Goal: Task Accomplishment & Management: Manage account settings

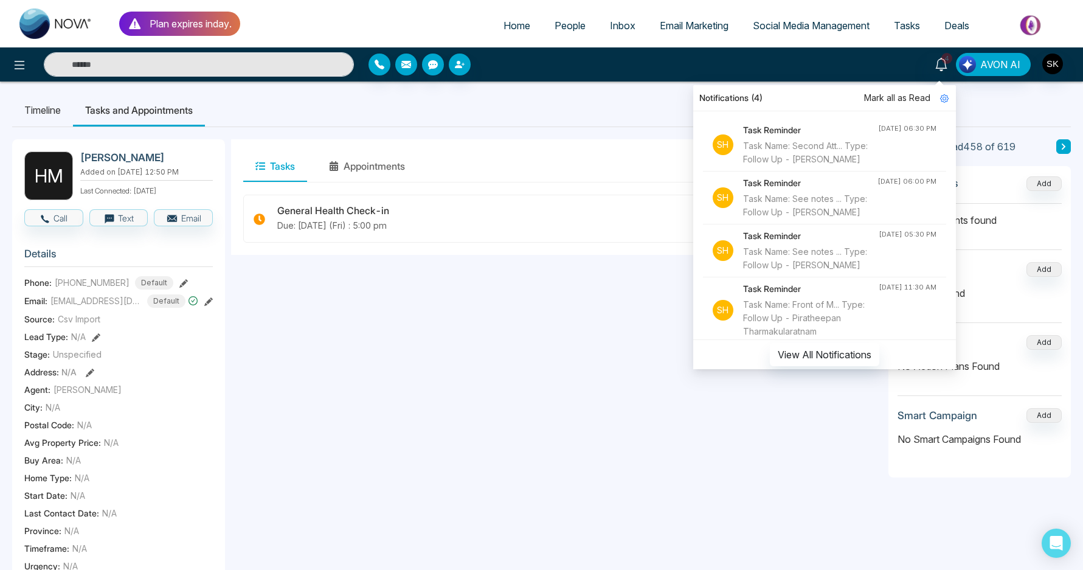
click at [530, 136] on div "[PERSON_NAME] [PERSON_NAME] Added on [DATE] 12:50 PM Last Connected: [DATE] Cal…" at bounding box center [541, 579] width 1059 height 904
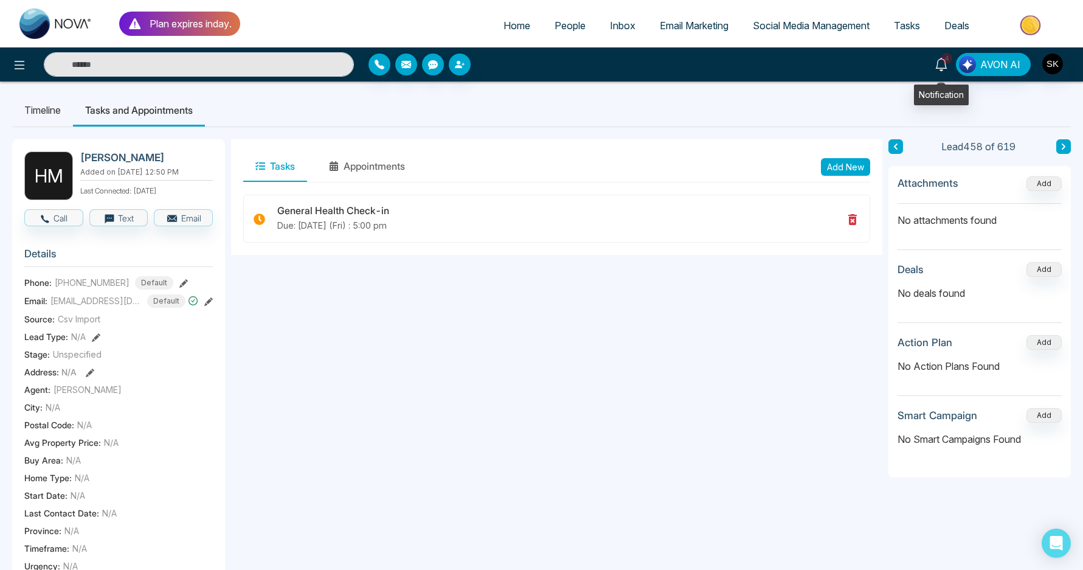
click at [948, 67] on icon at bounding box center [941, 64] width 13 height 13
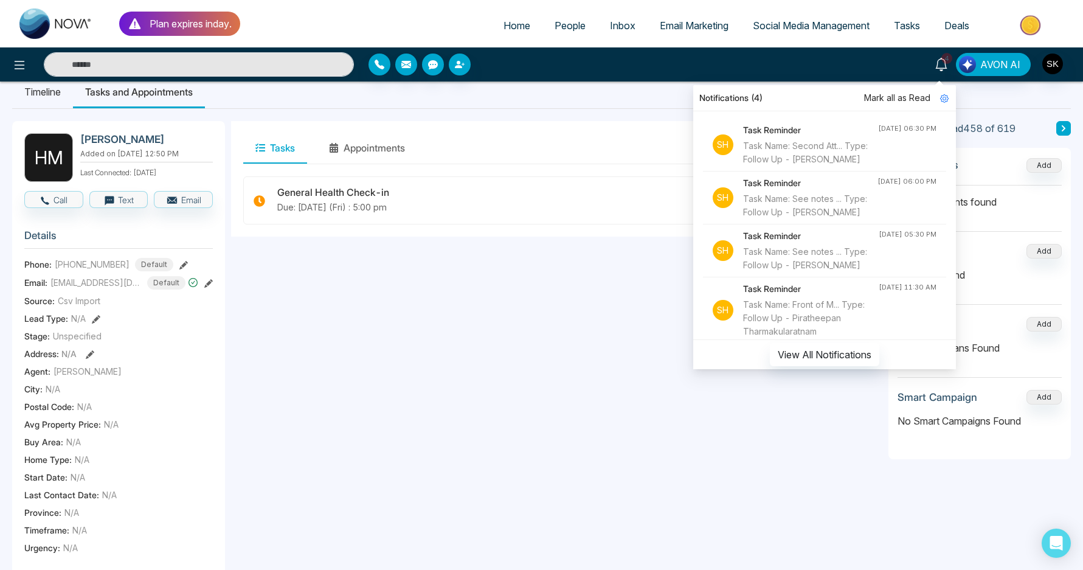
scroll to position [18, 0]
click at [817, 272] on div "Task Name: See notes ... Type: Follow Up - [PERSON_NAME]" at bounding box center [811, 258] width 136 height 27
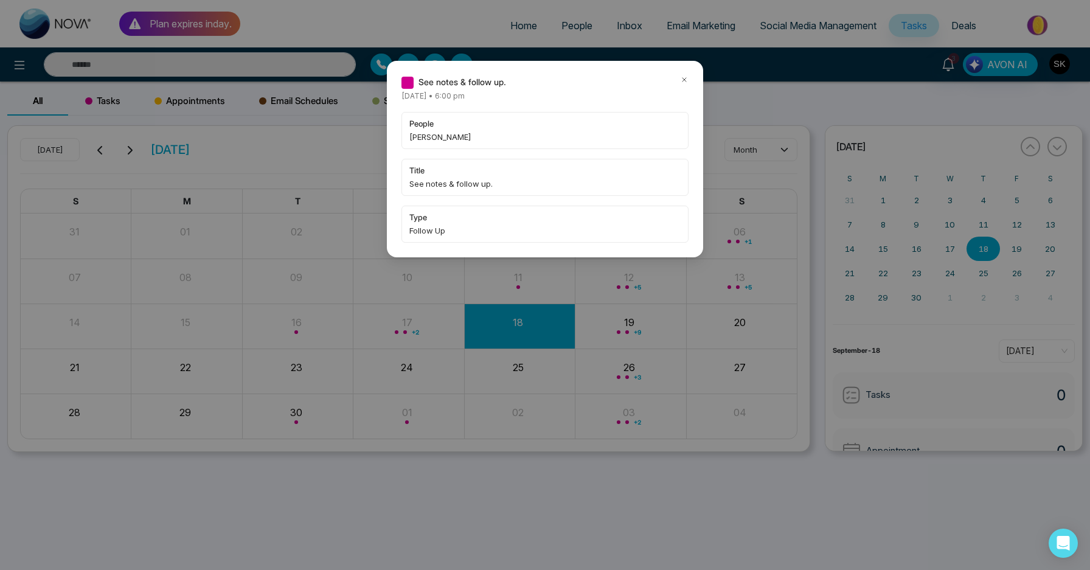
click at [423, 140] on span "[PERSON_NAME]" at bounding box center [544, 137] width 271 height 12
copy span "Aman"
click at [677, 78] on div "See notes & follow up." at bounding box center [544, 81] width 287 height 13
click at [683, 80] on icon at bounding box center [684, 79] width 9 height 9
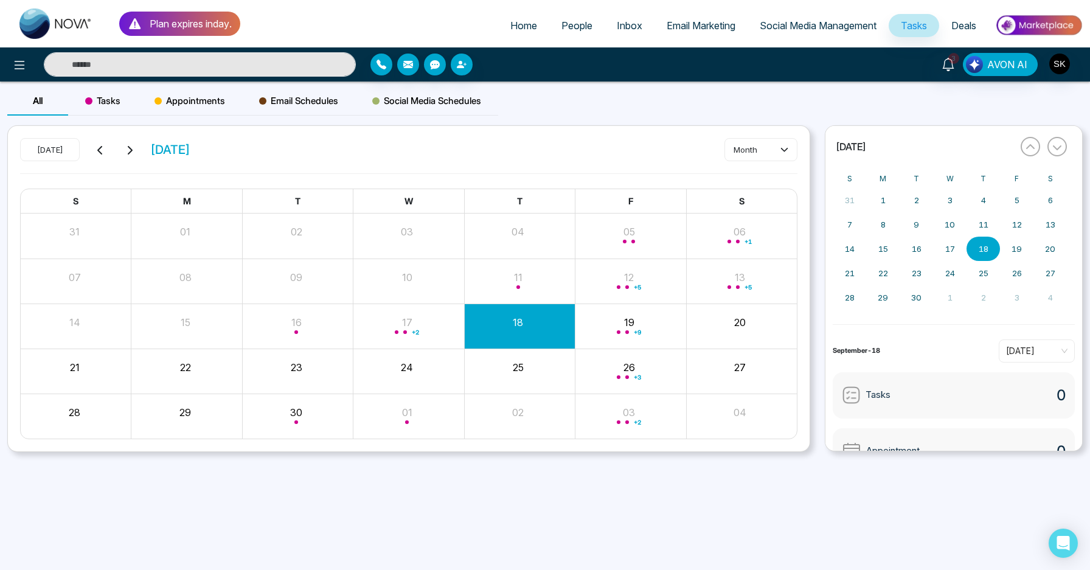
click at [230, 69] on input "text" at bounding box center [200, 64] width 312 height 24
paste input "****"
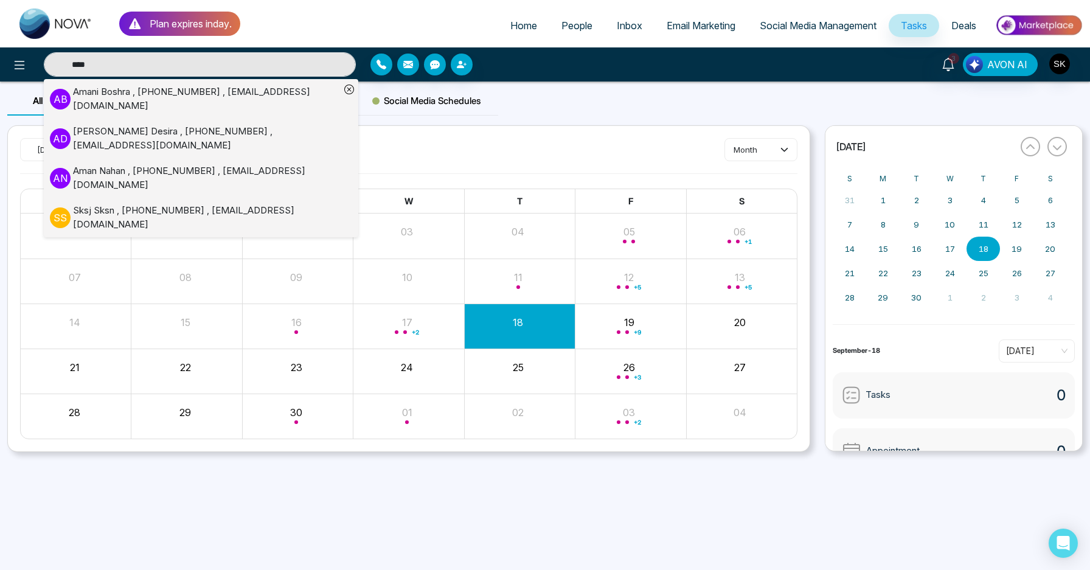
type input "****"
click at [227, 168] on div "A N [PERSON_NAME] , [PHONE_NUMBER] , [EMAIL_ADDRESS][DOMAIN_NAME]" at bounding box center [195, 177] width 290 height 27
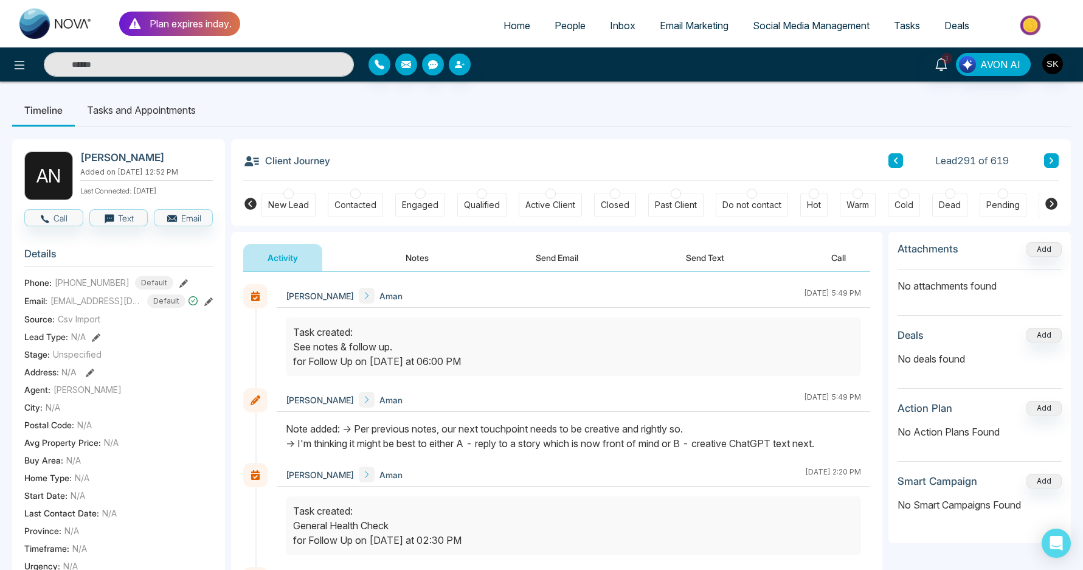
click at [396, 266] on button "Notes" at bounding box center [417, 257] width 72 height 27
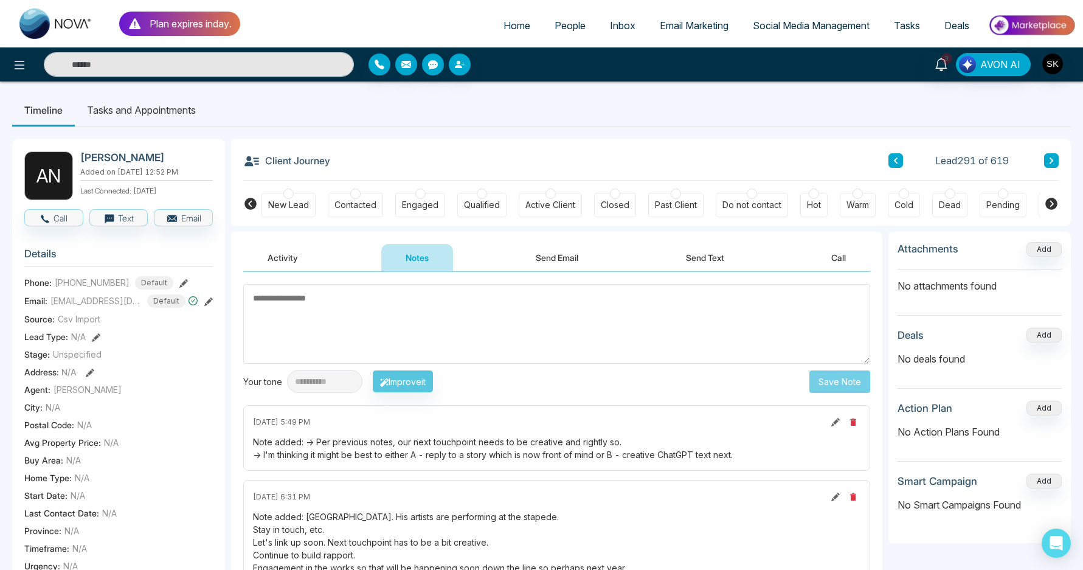
click at [452, 332] on textarea at bounding box center [556, 324] width 627 height 80
click at [145, 106] on li "Tasks and Appointments" at bounding box center [141, 110] width 133 height 33
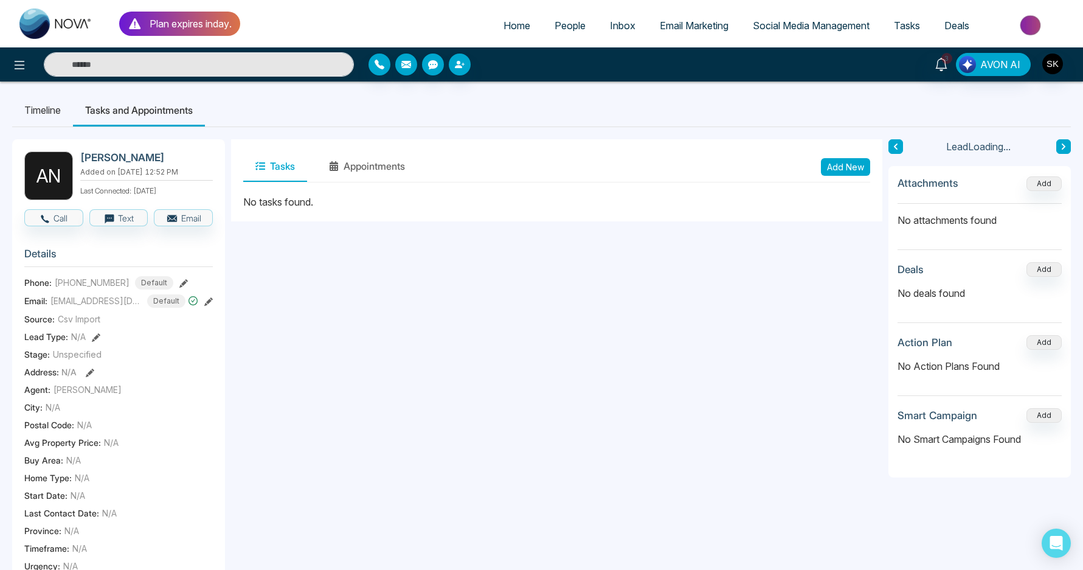
click at [843, 167] on button "Add New" at bounding box center [845, 167] width 49 height 18
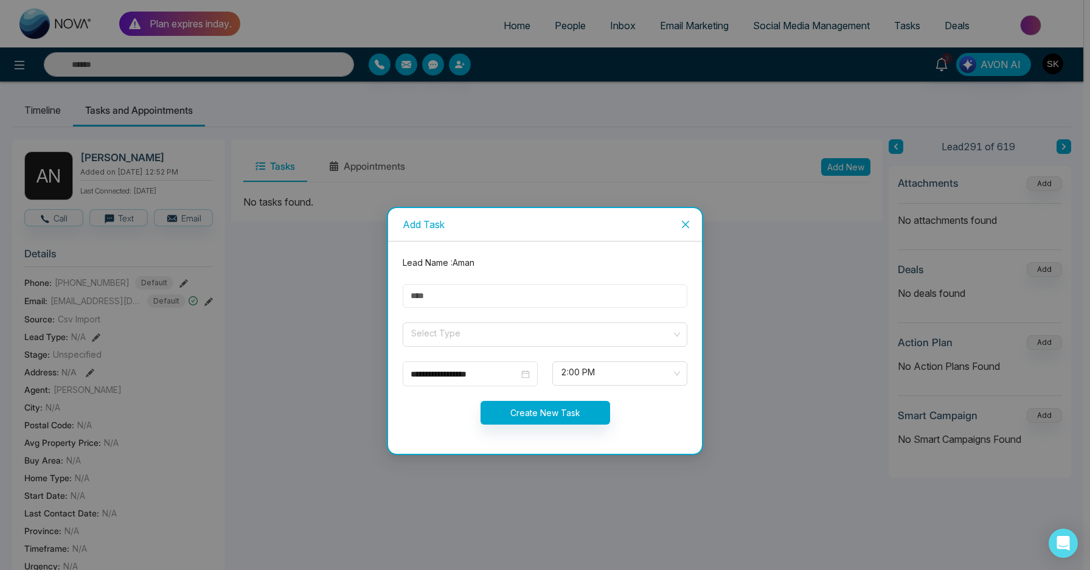
click at [530, 287] on input "text" at bounding box center [545, 296] width 285 height 24
type input "**********"
click at [476, 331] on input "search" at bounding box center [541, 332] width 262 height 18
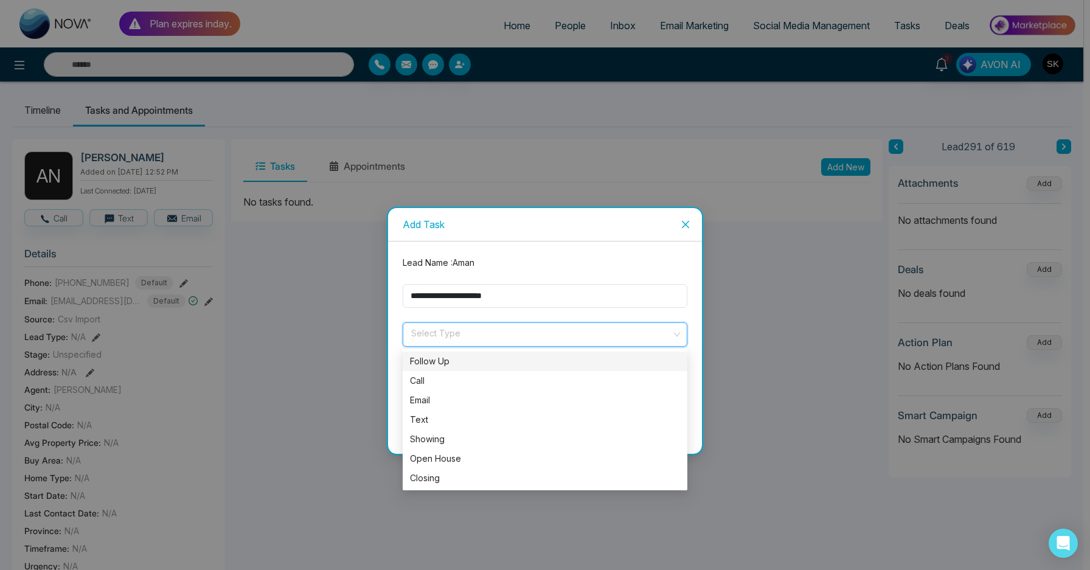
click at [477, 356] on div "Follow Up" at bounding box center [545, 361] width 270 height 13
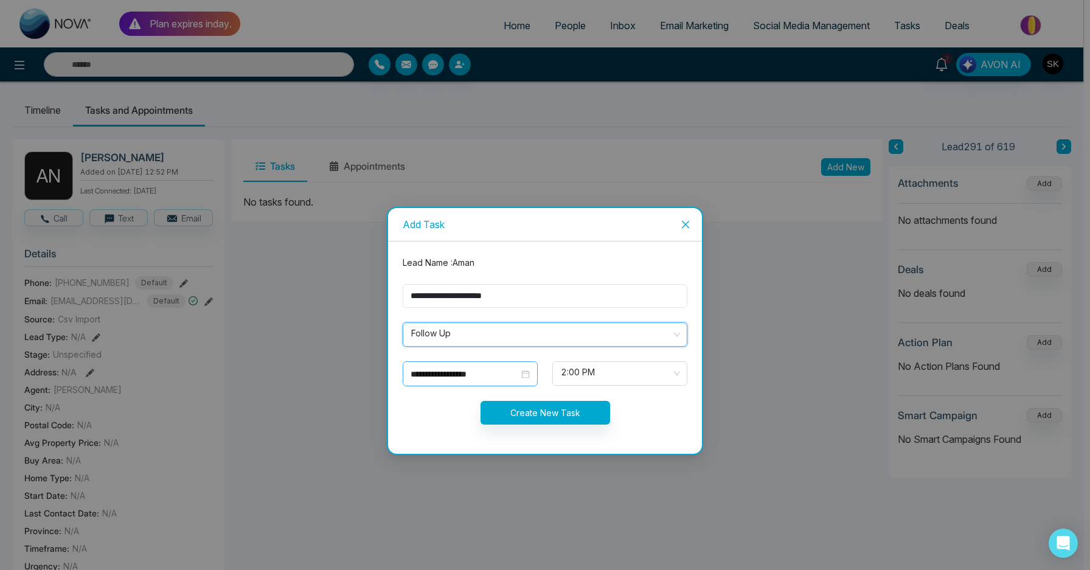
click at [460, 382] on div "**********" at bounding box center [470, 373] width 135 height 25
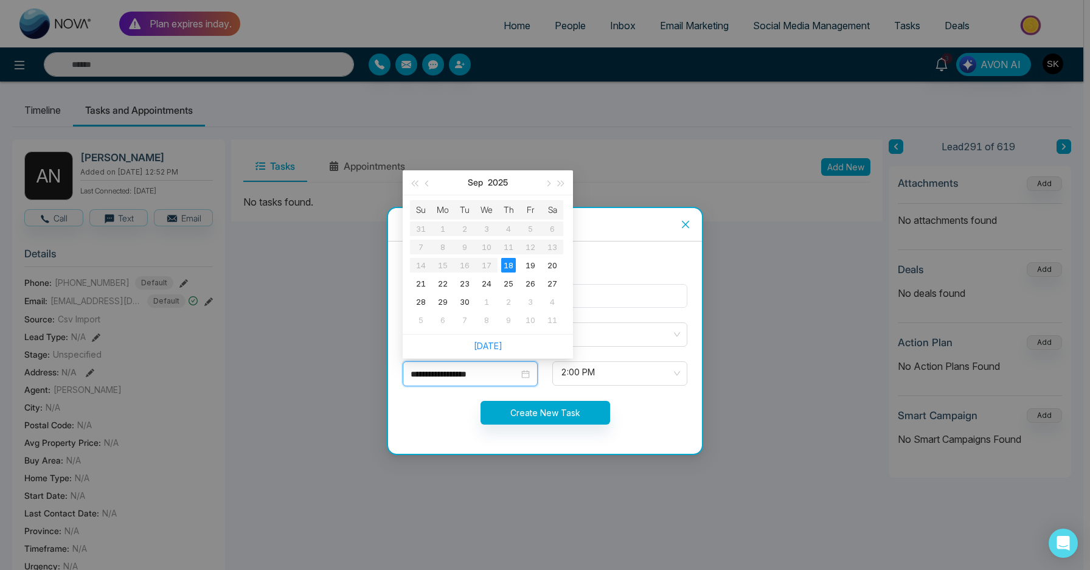
click at [477, 375] on input "**********" at bounding box center [464, 373] width 108 height 13
type input "**********"
click at [504, 286] on div "25" at bounding box center [508, 283] width 15 height 15
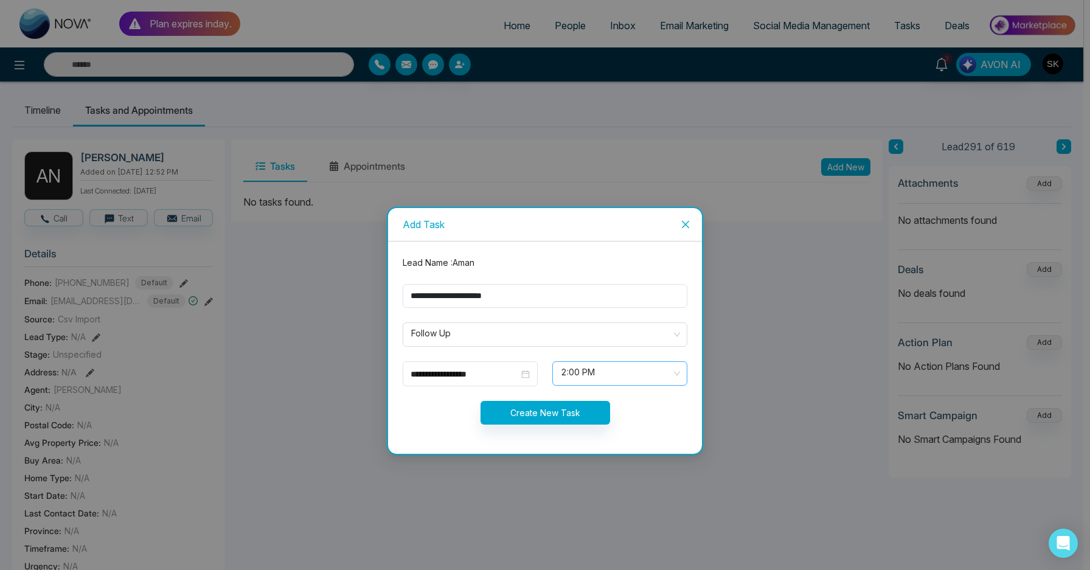
click at [578, 375] on span "2:00 PM" at bounding box center [620, 373] width 118 height 21
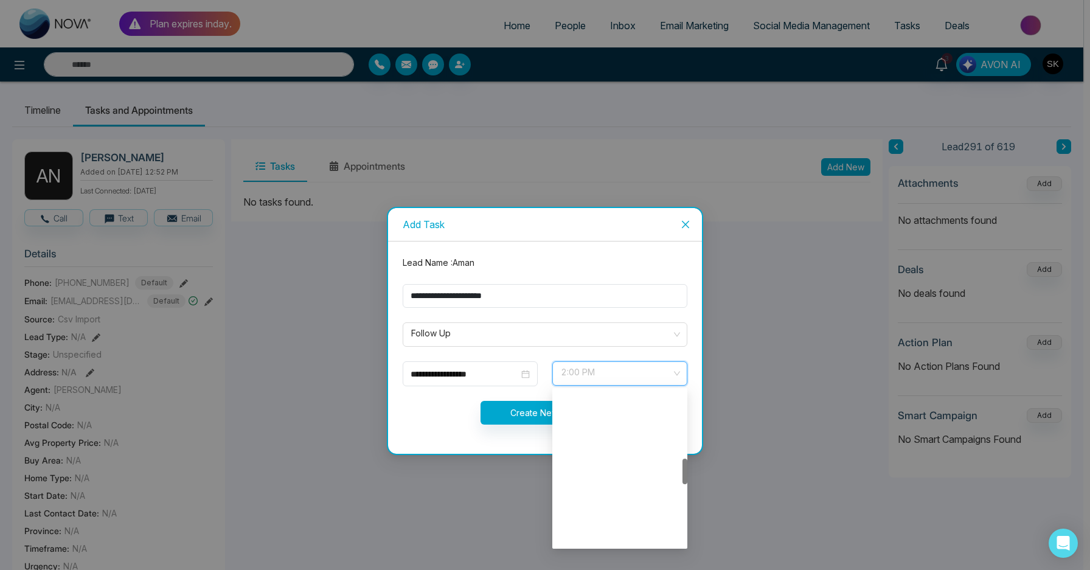
scroll to position [409, 0]
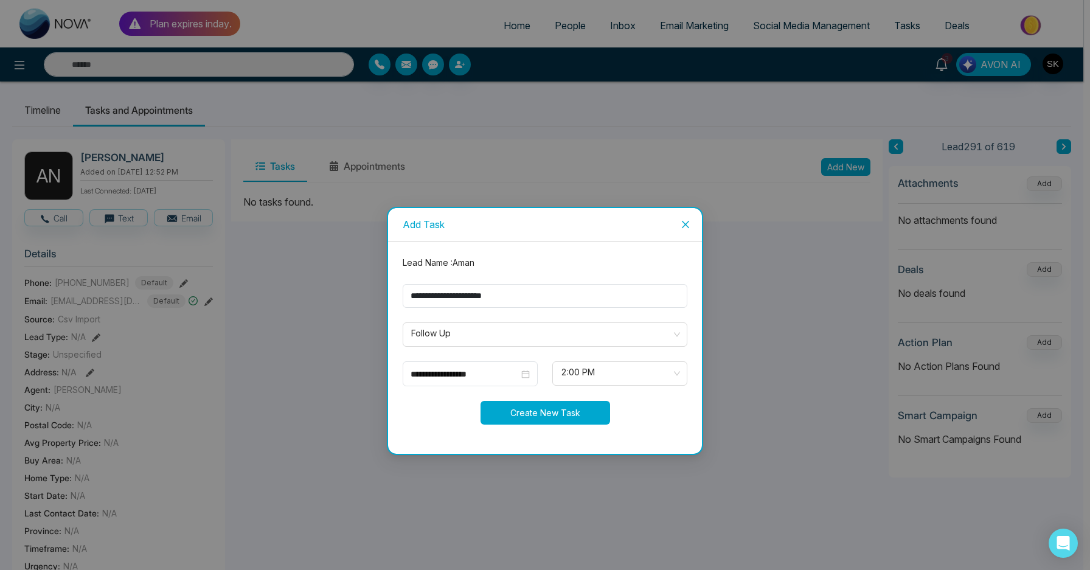
click at [531, 422] on button "Create New Task" at bounding box center [545, 413] width 130 height 24
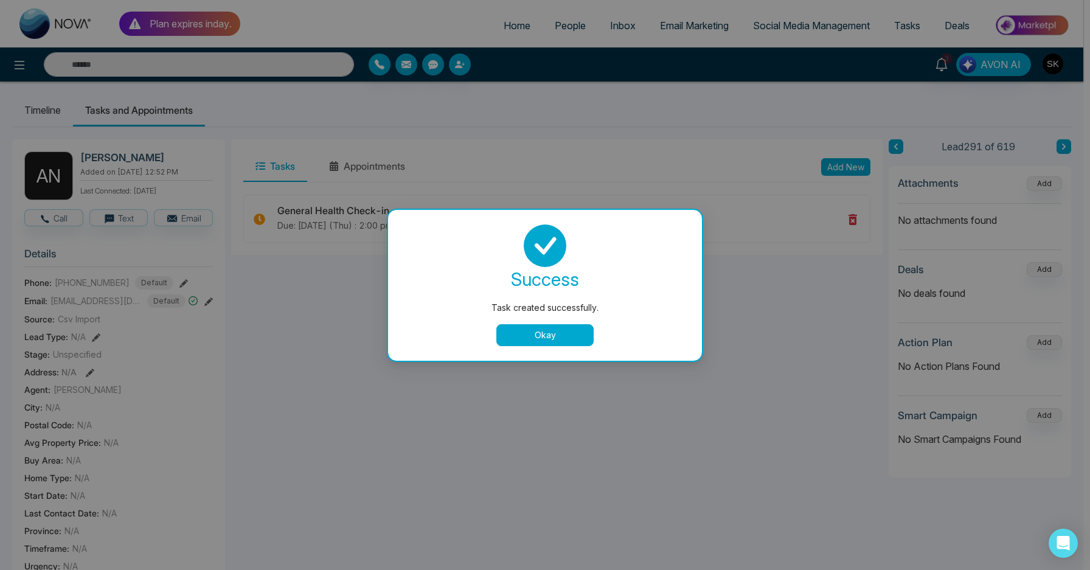
click at [542, 344] on button "Okay" at bounding box center [544, 335] width 97 height 22
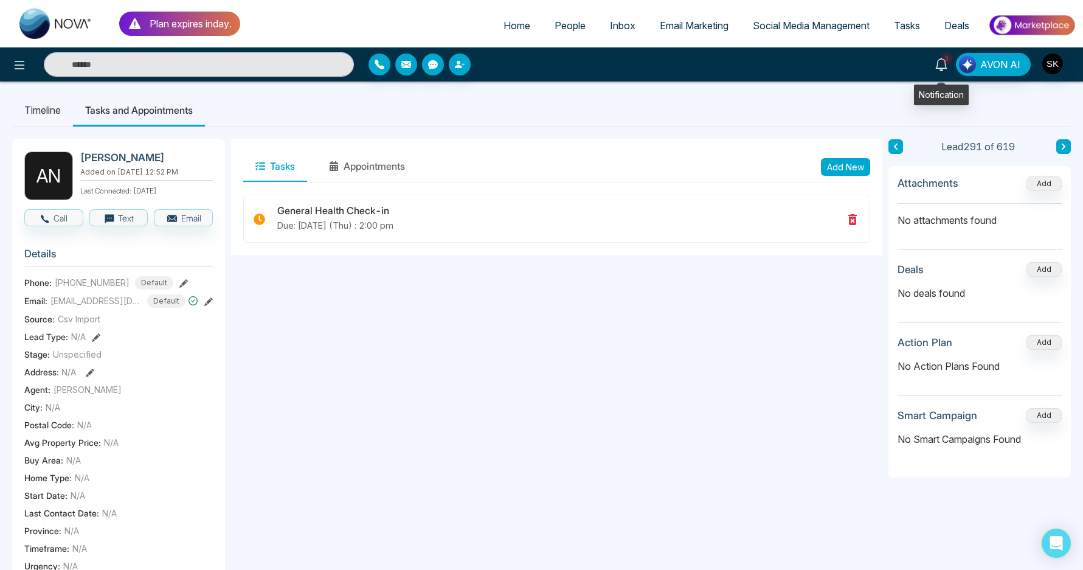
click at [950, 65] on link "3" at bounding box center [941, 63] width 29 height 21
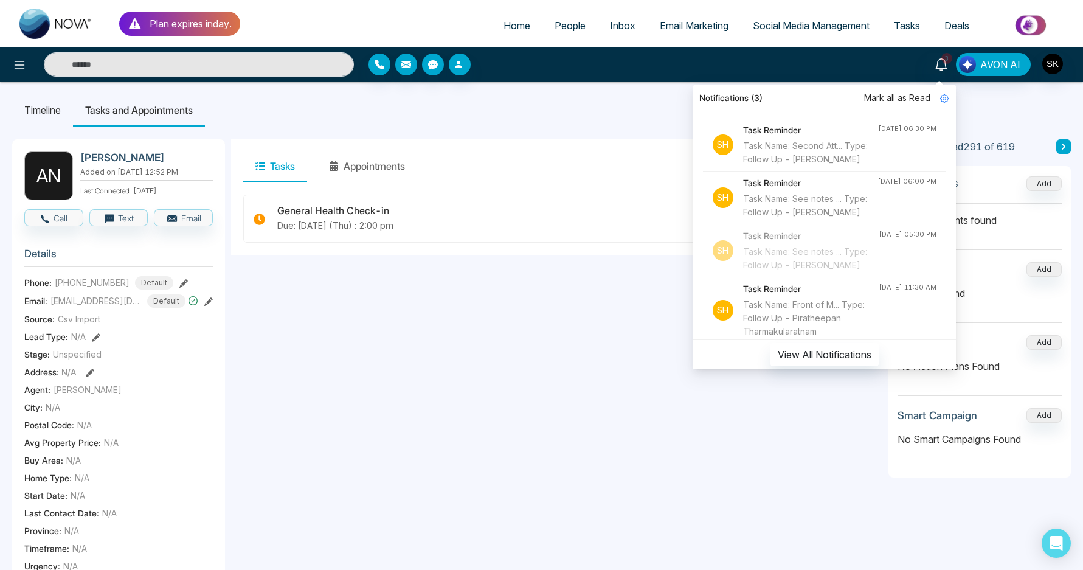
click at [578, 154] on div "Tasks Appointments Add New" at bounding box center [556, 166] width 627 height 31
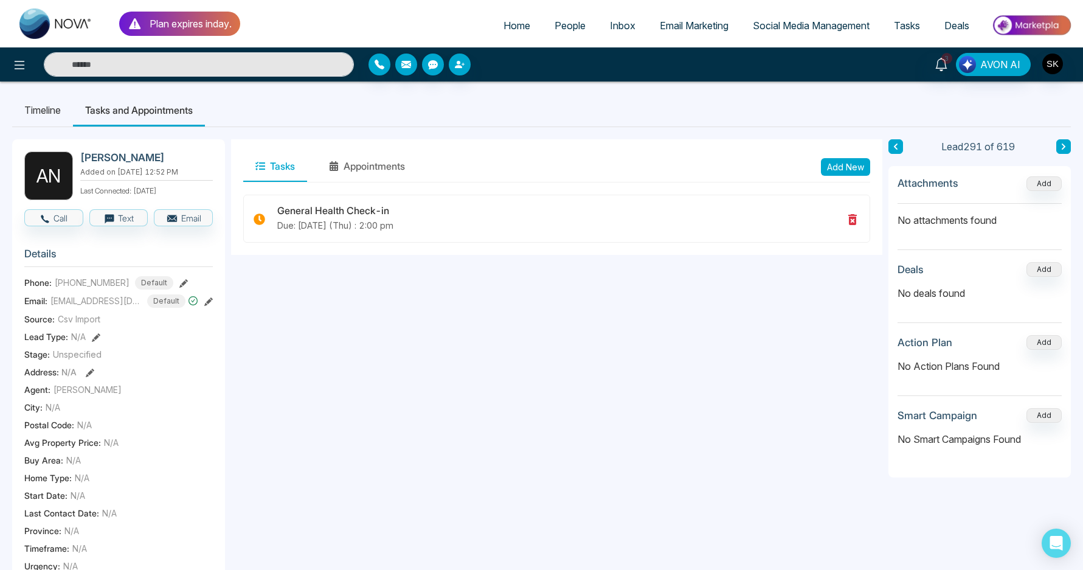
click at [587, 22] on link "People" at bounding box center [569, 25] width 55 height 23
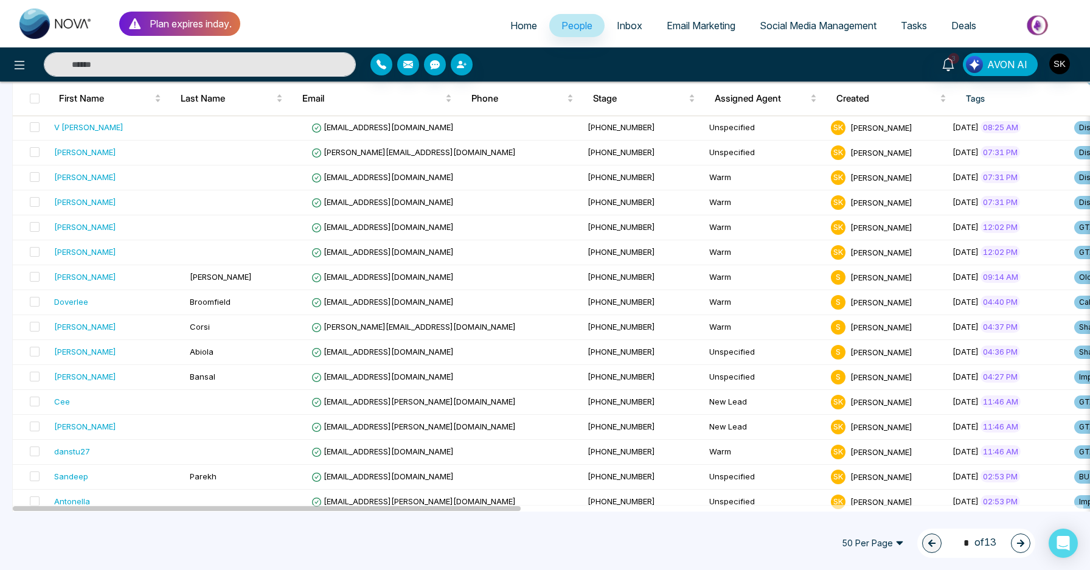
scroll to position [988, 0]
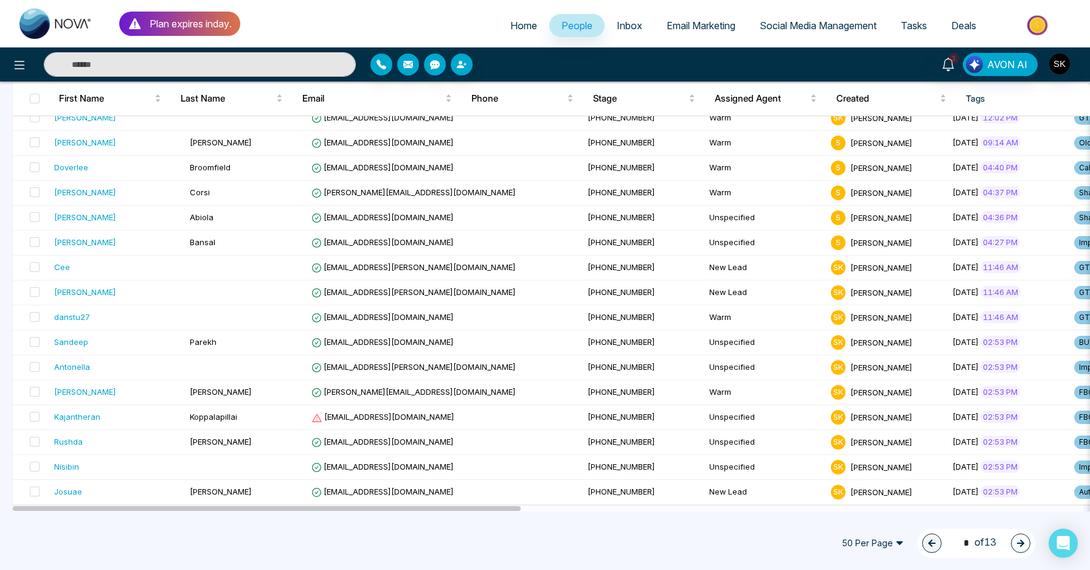
click at [882, 548] on span "50 Per Page" at bounding box center [872, 542] width 79 height 19
click at [875, 520] on div "100 Per Page" at bounding box center [872, 518] width 64 height 13
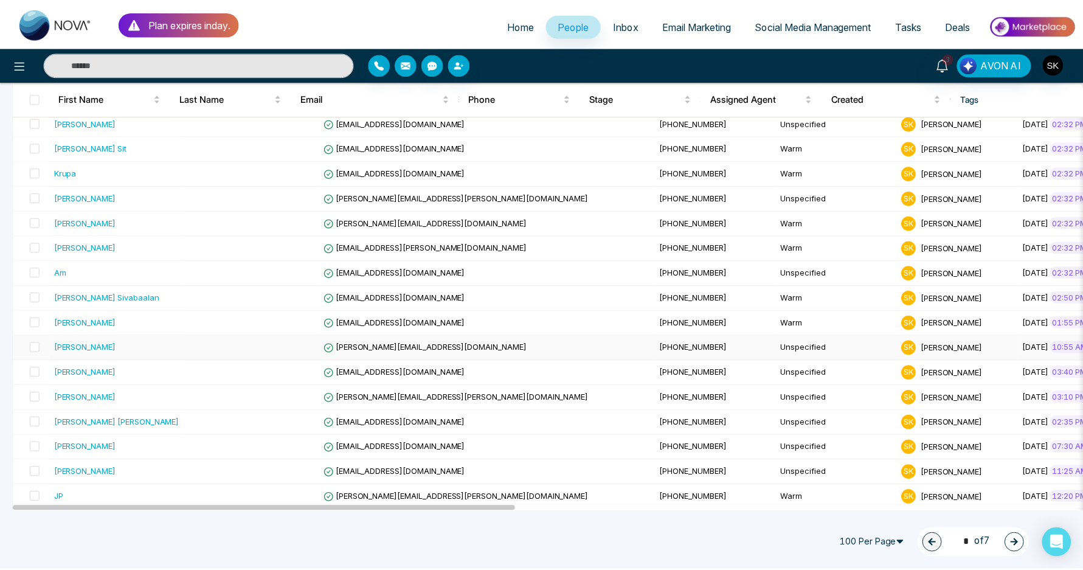
scroll to position [0, 0]
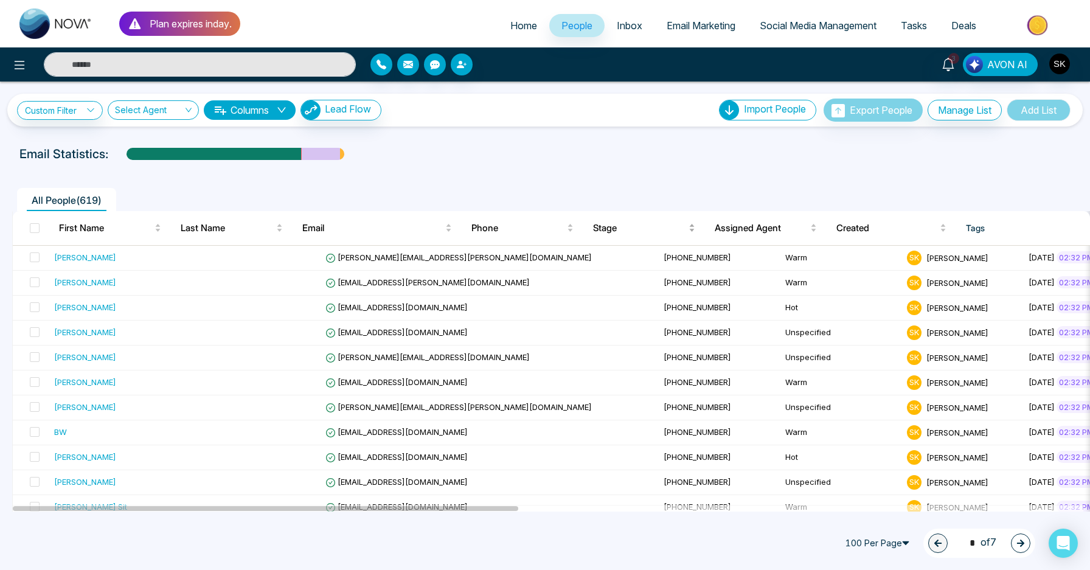
click at [626, 228] on span "Stage" at bounding box center [639, 228] width 93 height 15
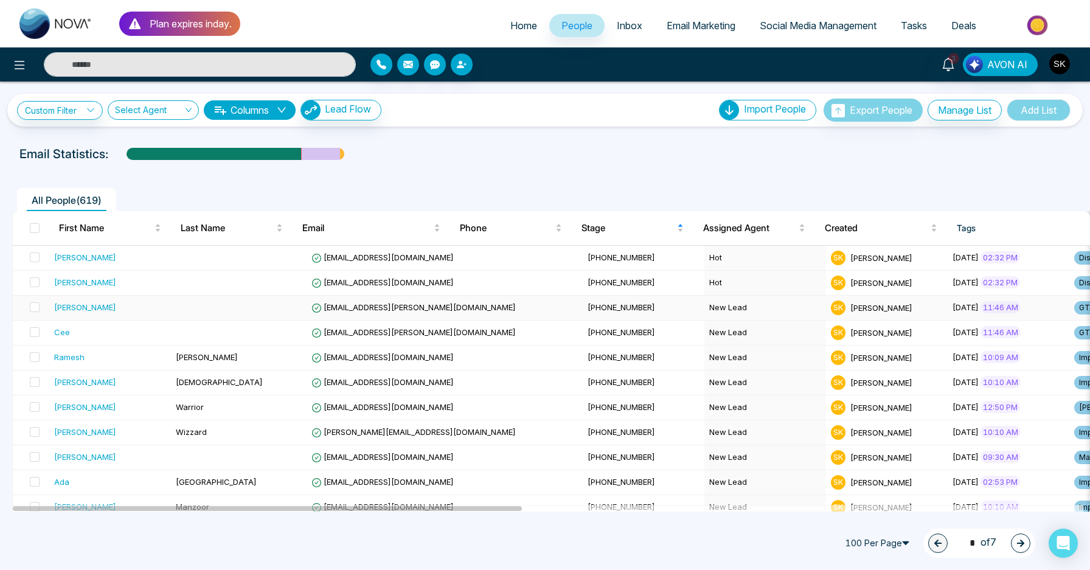
click at [370, 303] on span "[EMAIL_ADDRESS][PERSON_NAME][DOMAIN_NAME]" at bounding box center [413, 307] width 204 height 10
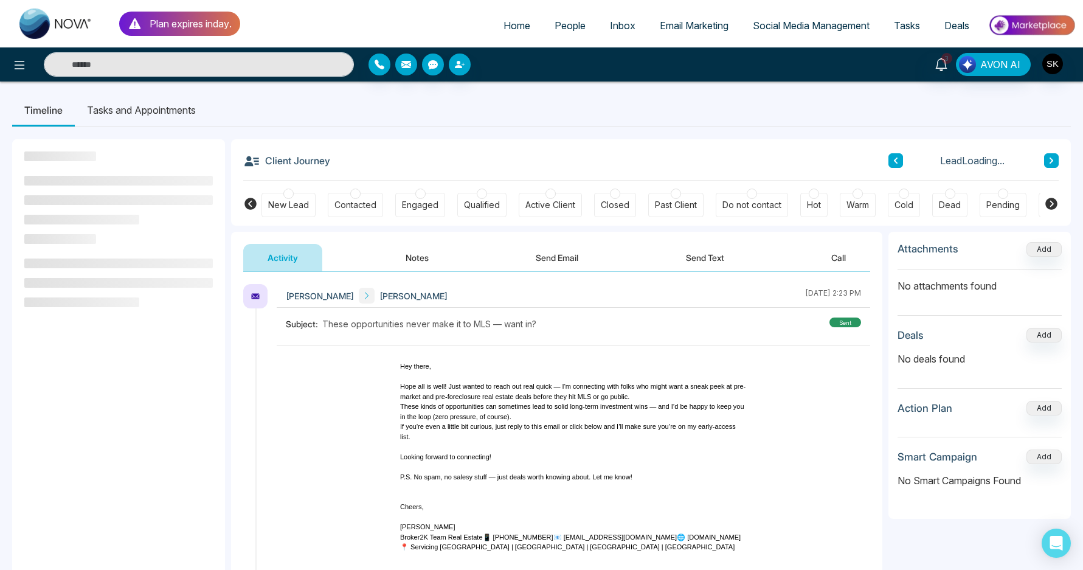
click at [421, 248] on button "Notes" at bounding box center [417, 257] width 72 height 27
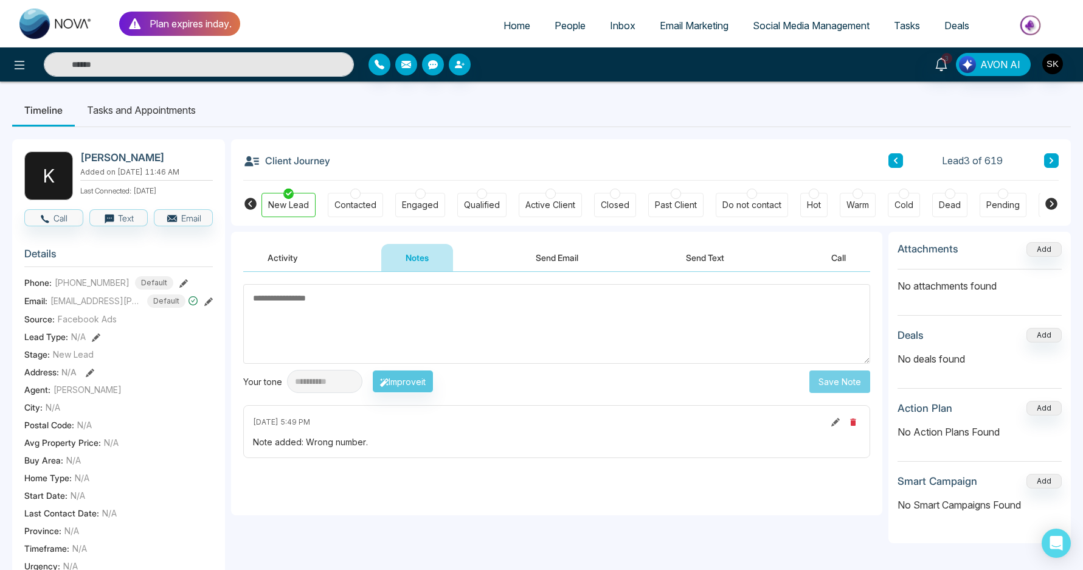
click at [944, 206] on div "Dead" at bounding box center [950, 205] width 22 height 12
click at [1051, 202] on icon at bounding box center [1051, 204] width 12 height 12
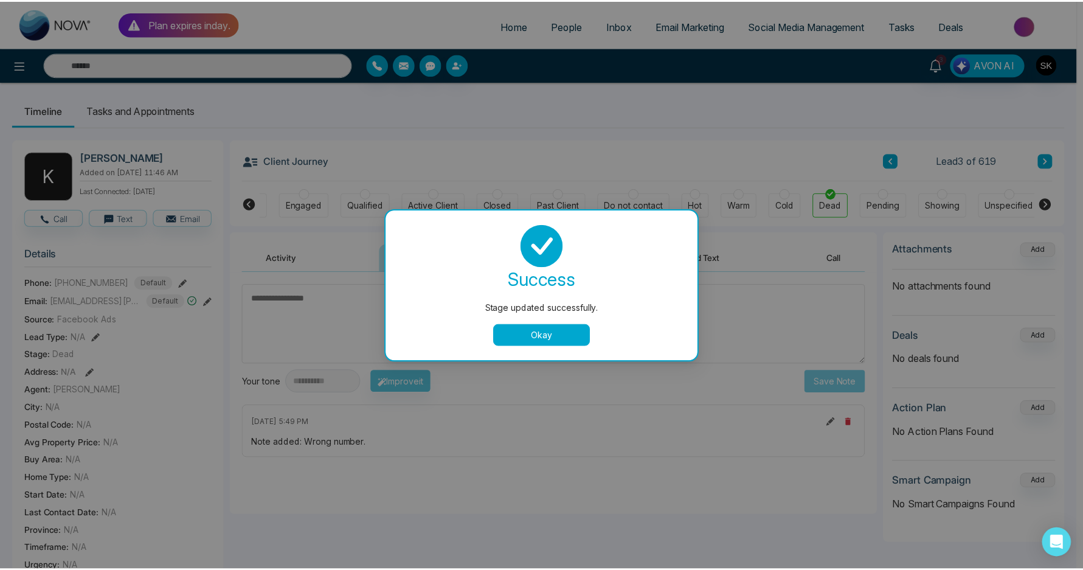
scroll to position [0, 119]
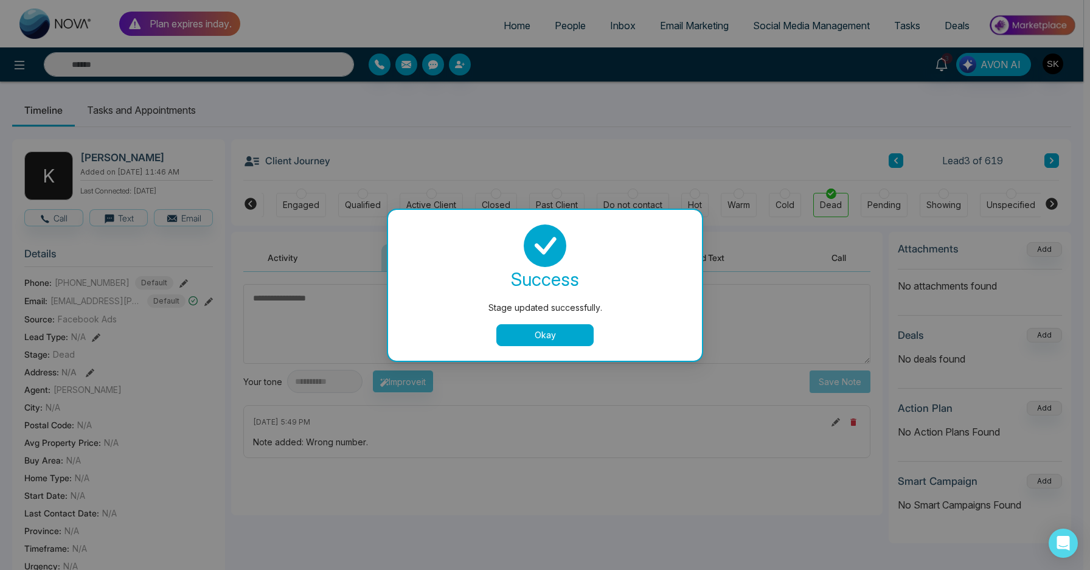
click at [575, 336] on button "Okay" at bounding box center [544, 335] width 97 height 22
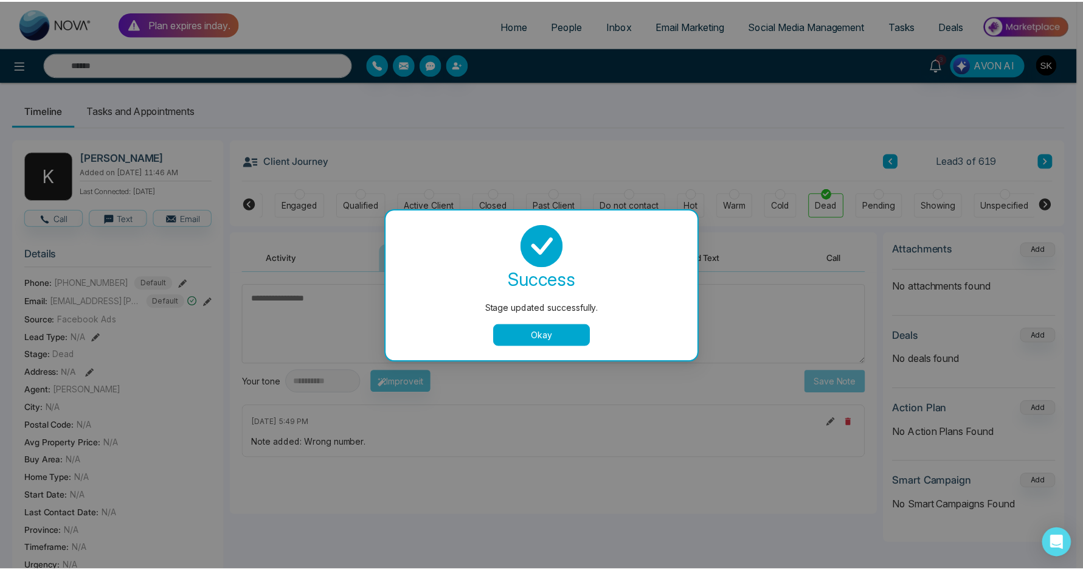
scroll to position [0, 113]
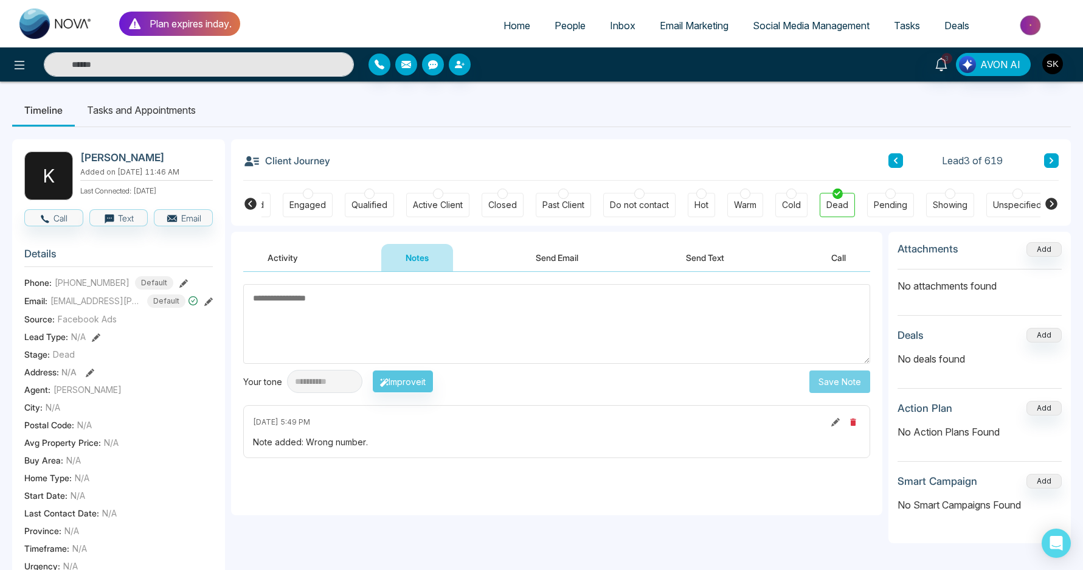
click at [1053, 162] on icon at bounding box center [1051, 160] width 6 height 7
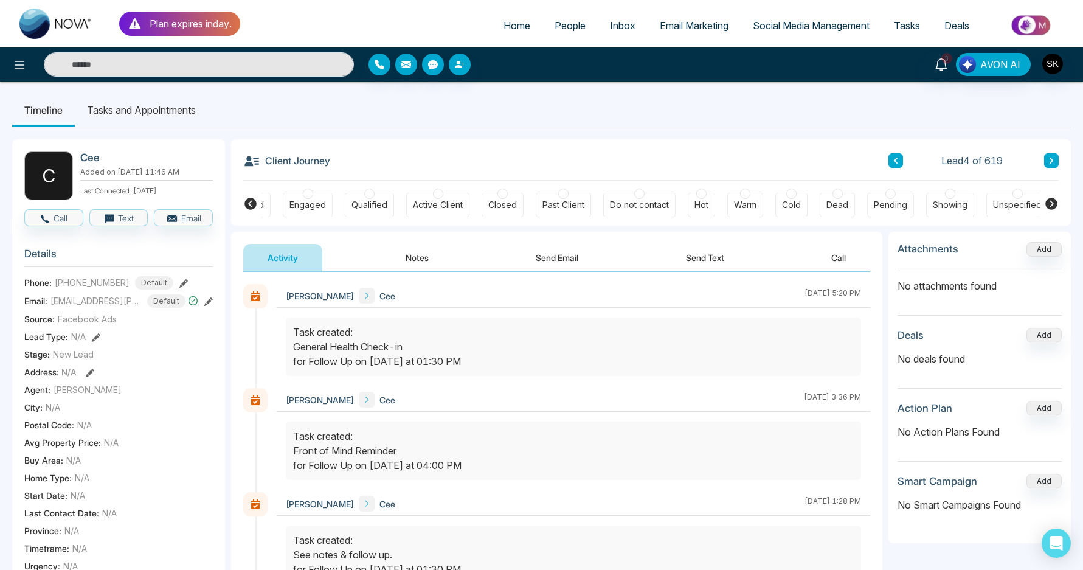
click at [415, 264] on button "Notes" at bounding box center [417, 257] width 72 height 27
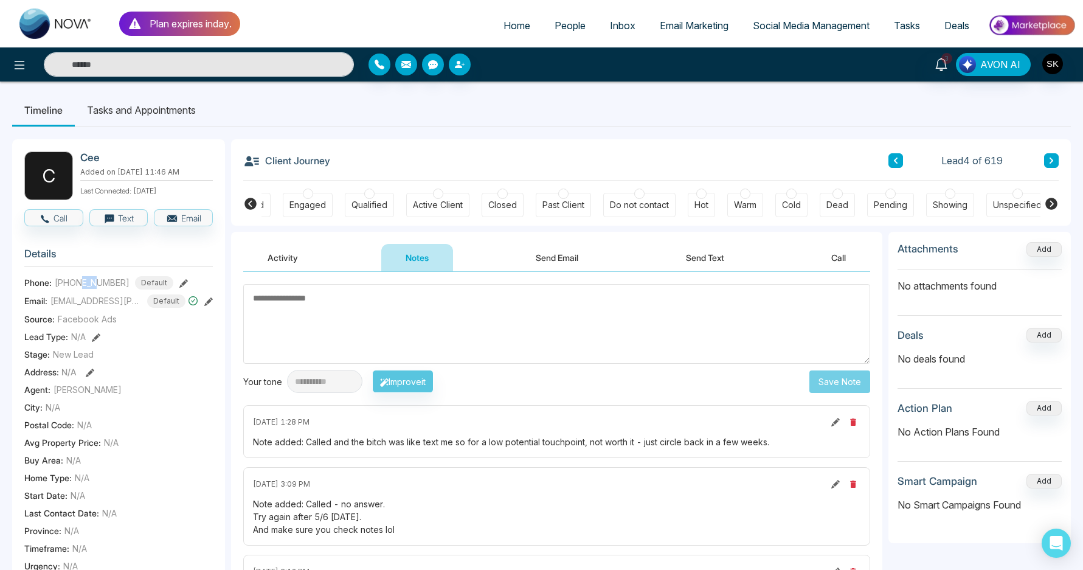
drag, startPoint x: 81, startPoint y: 280, endPoint x: 98, endPoint y: 281, distance: 17.0
click at [98, 281] on span "[PHONE_NUMBER]" at bounding box center [92, 282] width 75 height 13
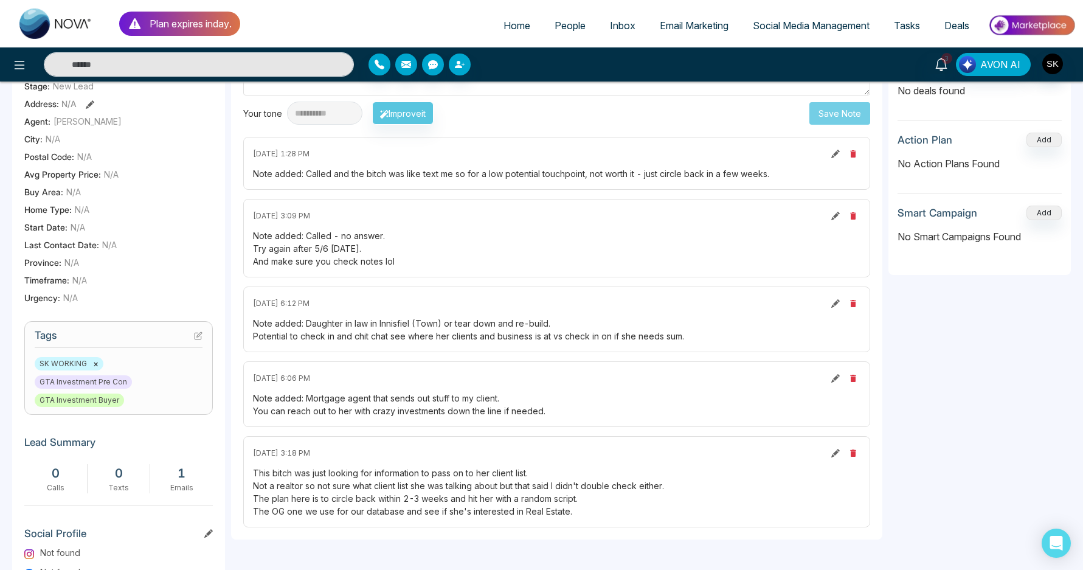
click at [401, 396] on div "Note added: Mortgage agent that sends out stuff to my client. You can reach out…" at bounding box center [557, 405] width 608 height 26
click at [392, 409] on div "Note added: Mortgage agent that sends out stuff to my client. You can reach out…" at bounding box center [557, 405] width 608 height 26
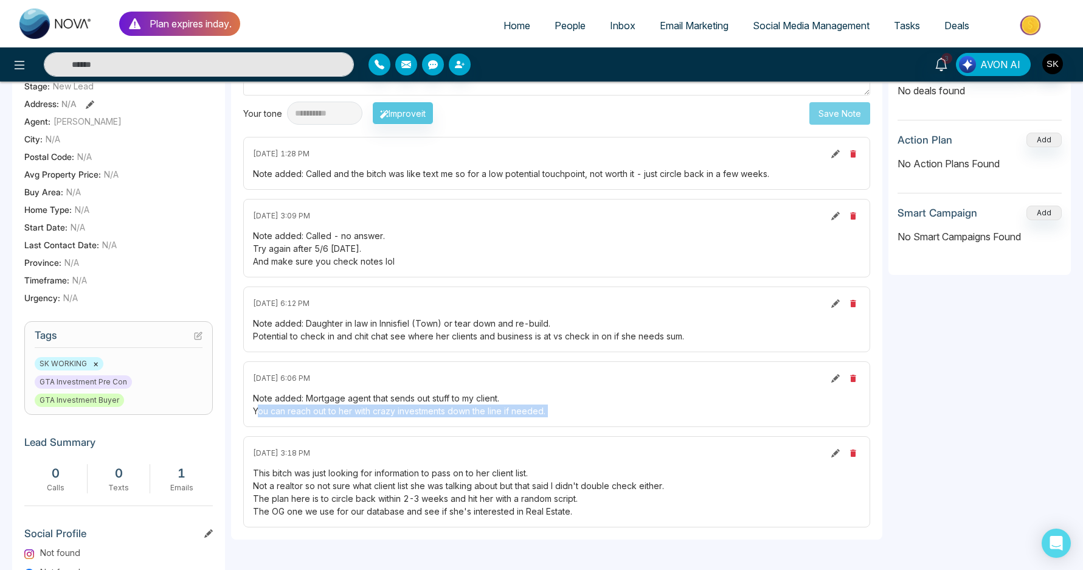
click at [392, 409] on div "Note added: Mortgage agent that sends out stuff to my client. You can reach out…" at bounding box center [557, 405] width 608 height 26
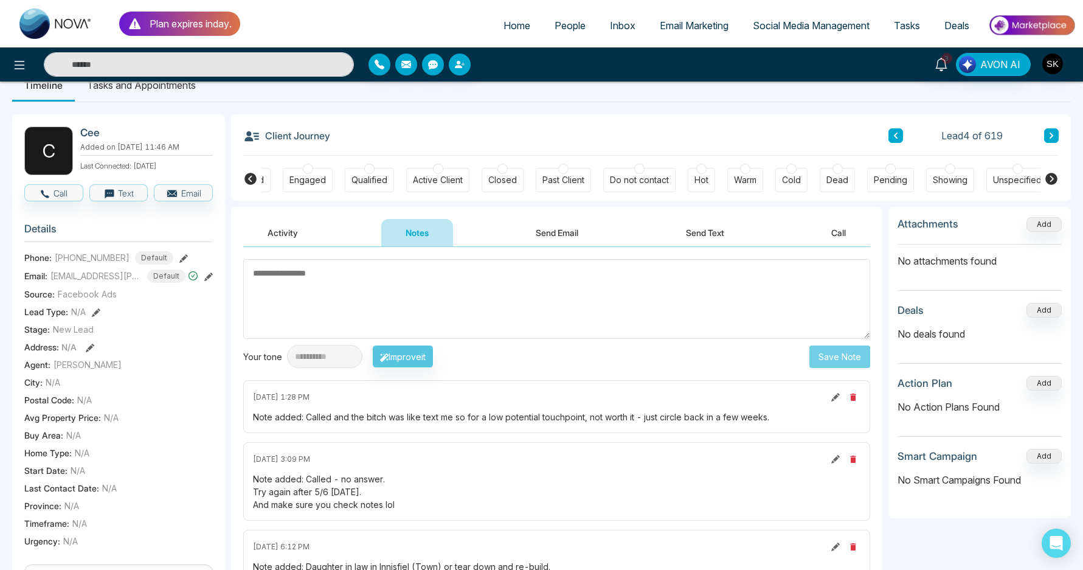
scroll to position [0, 0]
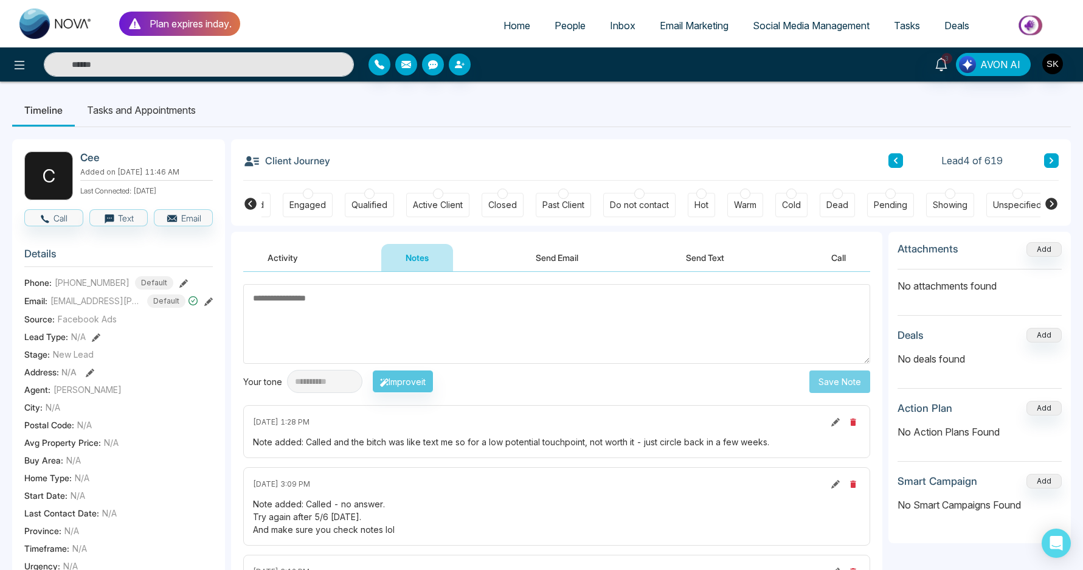
click at [248, 204] on icon at bounding box center [250, 204] width 12 height 12
click at [371, 207] on div "Contacted" at bounding box center [355, 205] width 42 height 12
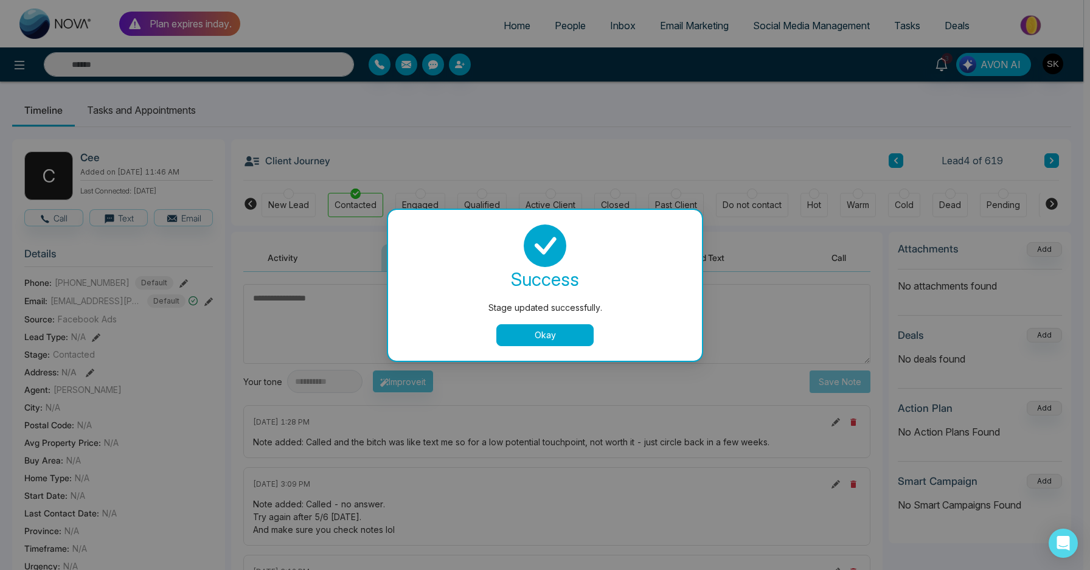
click at [521, 333] on button "Okay" at bounding box center [544, 335] width 97 height 22
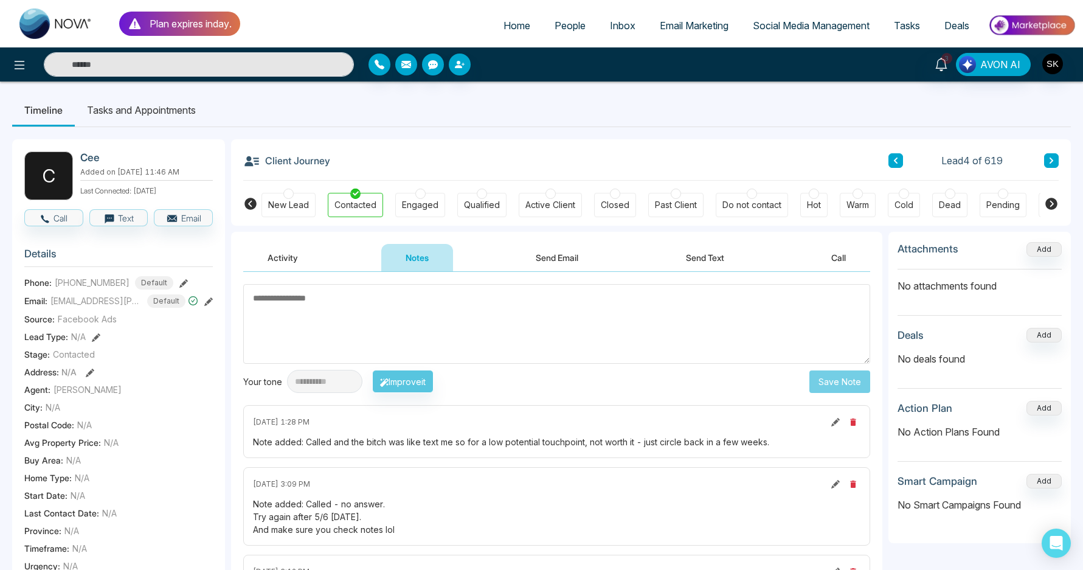
click at [1053, 160] on icon at bounding box center [1052, 161] width 4 height 6
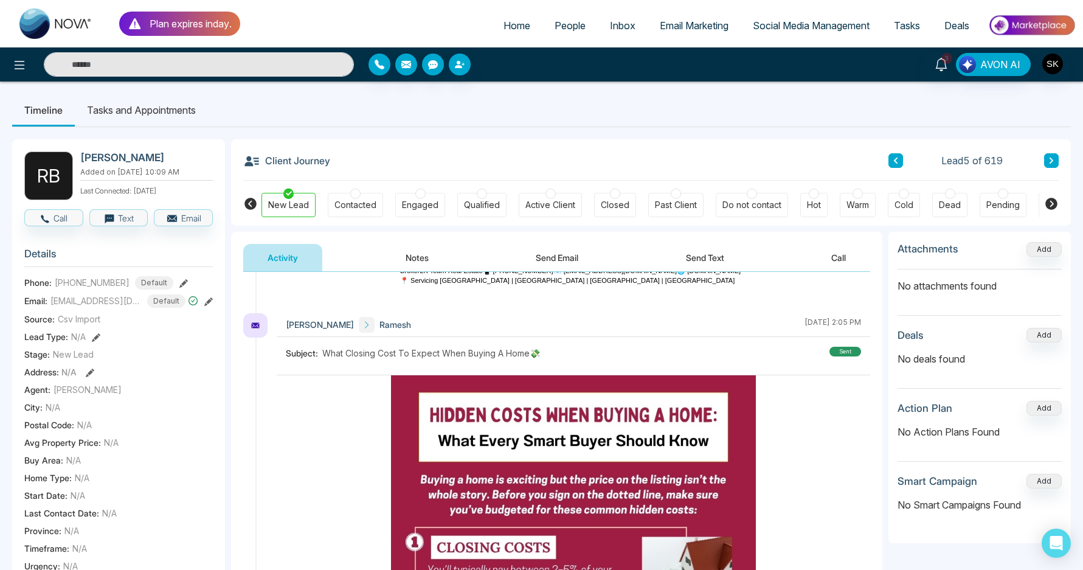
click at [418, 258] on button "Notes" at bounding box center [417, 257] width 72 height 27
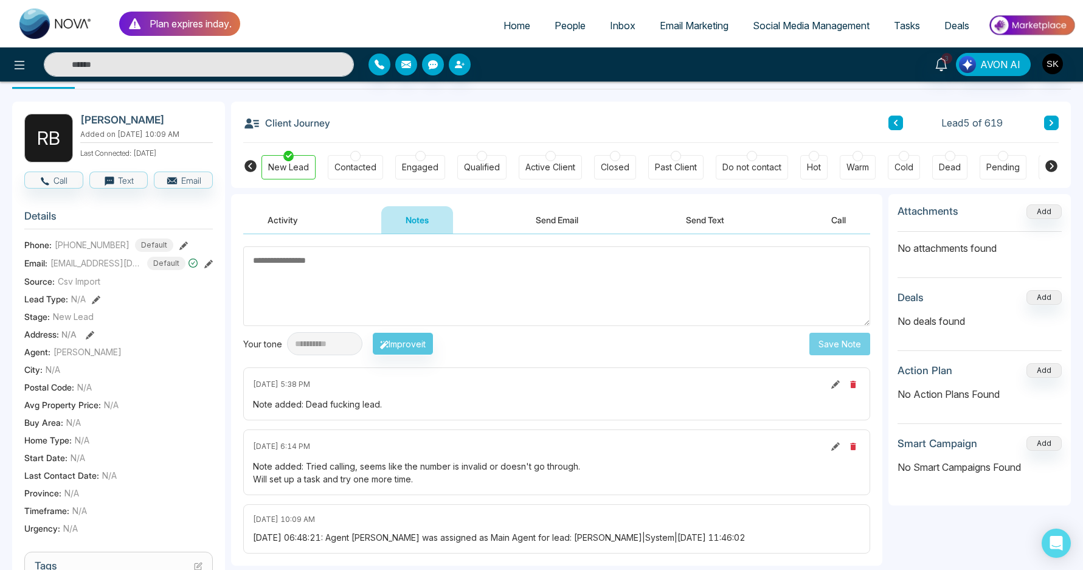
scroll to position [258, 0]
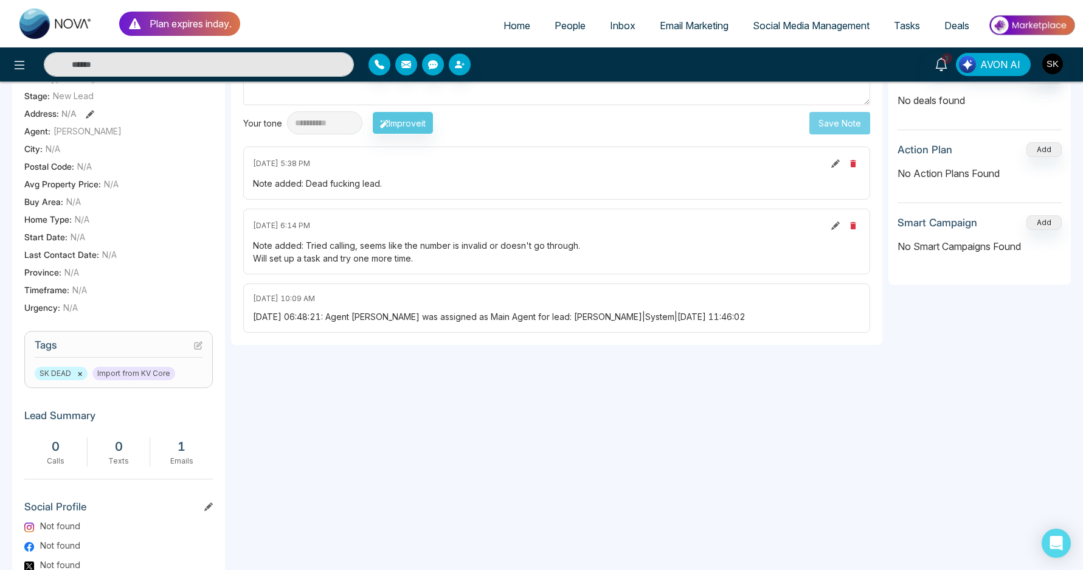
click at [402, 238] on div "[DATE] 6:14 PM Note added: Tried calling, seems like the number is invalid or d…" at bounding box center [556, 242] width 627 height 66
click at [401, 240] on div "Note added: Tried calling, seems like the number is invalid or doesn't go throu…" at bounding box center [557, 252] width 608 height 26
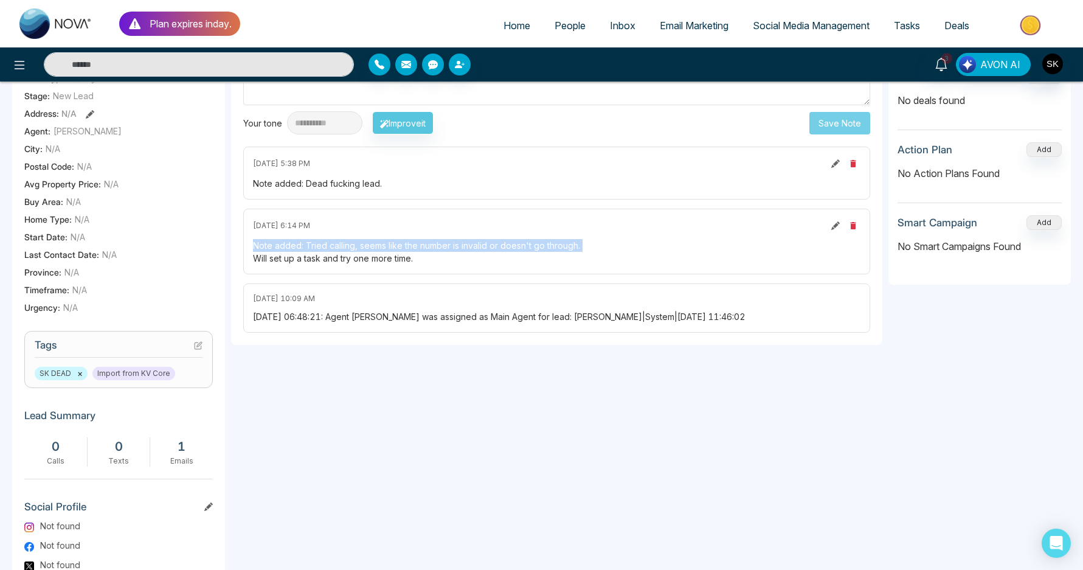
click at [401, 240] on div "Note added: Tried calling, seems like the number is invalid or doesn't go throu…" at bounding box center [557, 252] width 608 height 26
click at [351, 258] on div "Note added: Tried calling, seems like the number is invalid or doesn't go throu…" at bounding box center [557, 252] width 608 height 26
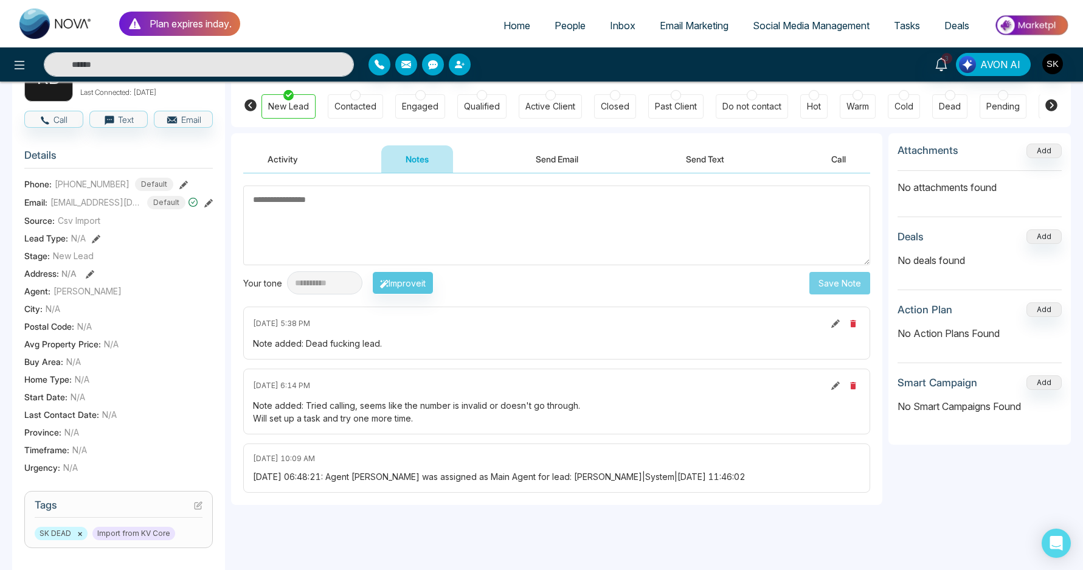
scroll to position [0, 0]
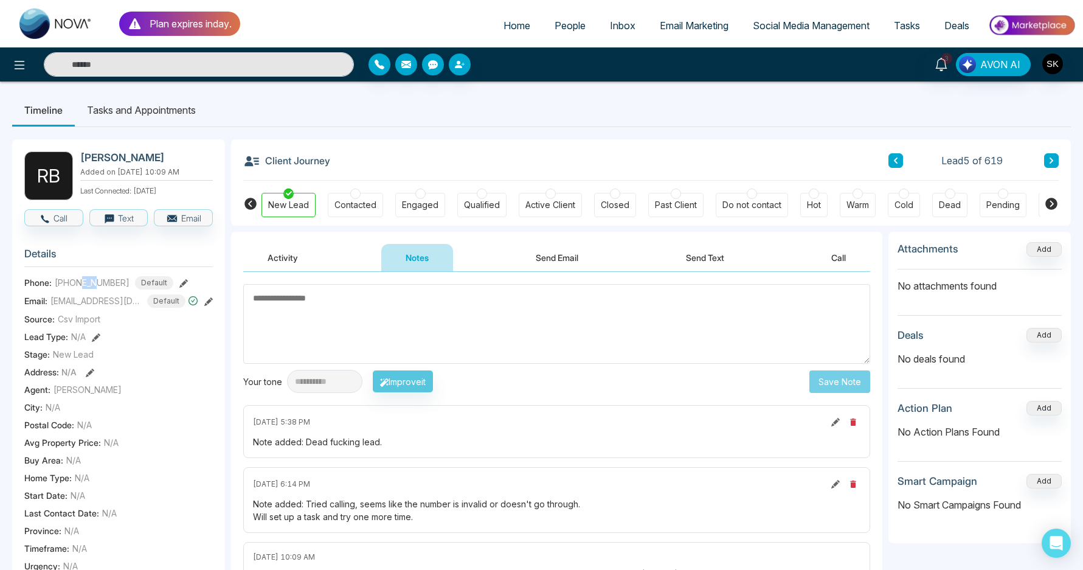
drag, startPoint x: 83, startPoint y: 288, endPoint x: 97, endPoint y: 286, distance: 14.1
click at [97, 286] on span "[PHONE_NUMBER]" at bounding box center [92, 282] width 75 height 13
click at [1056, 204] on icon at bounding box center [1051, 204] width 12 height 12
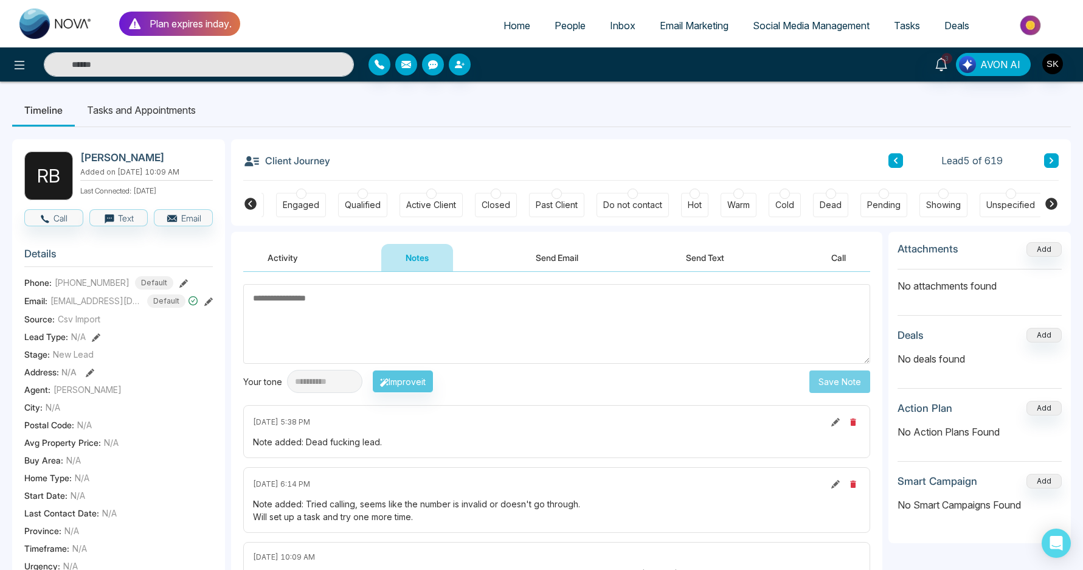
click at [826, 201] on div "Dead" at bounding box center [831, 205] width 22 height 12
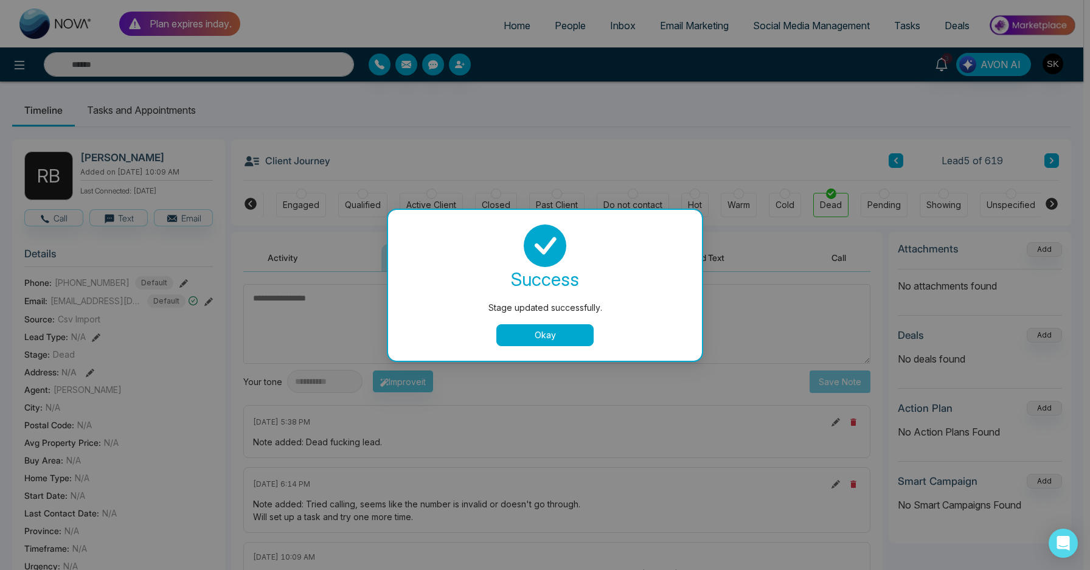
click at [558, 334] on button "Okay" at bounding box center [544, 335] width 97 height 22
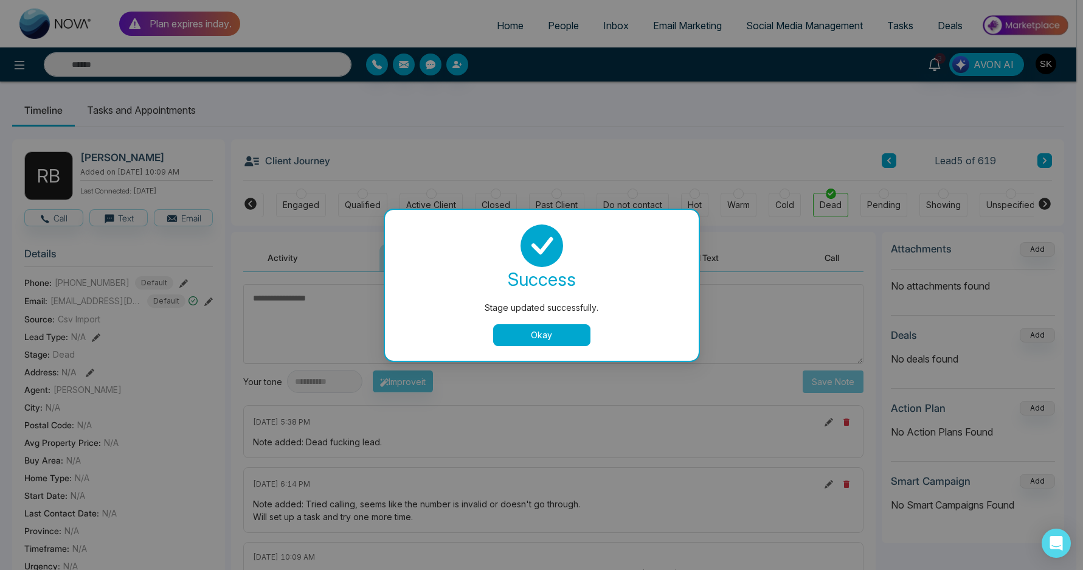
scroll to position [0, 113]
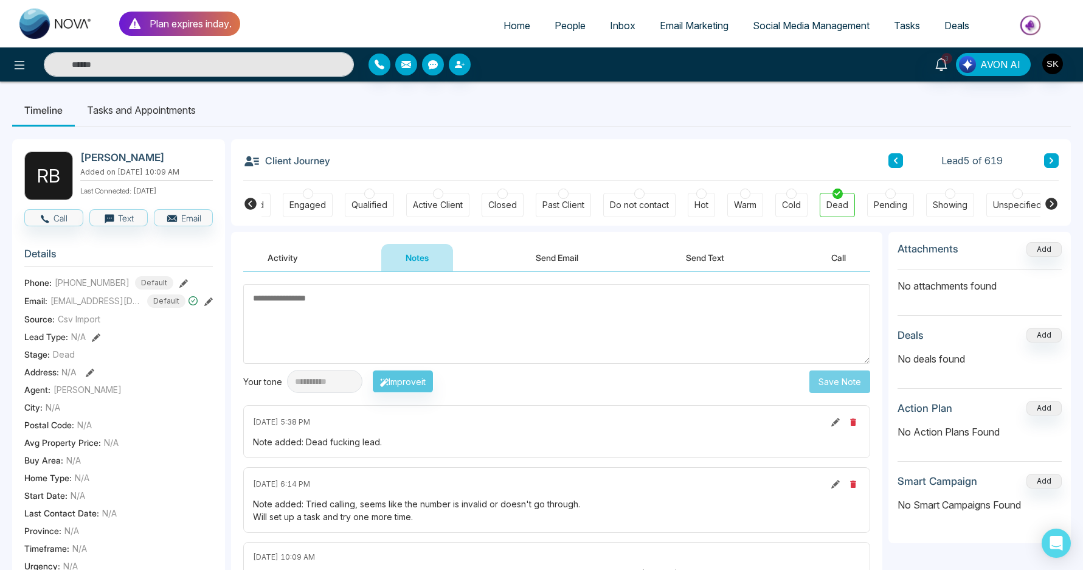
click at [1050, 161] on icon at bounding box center [1051, 160] width 6 height 7
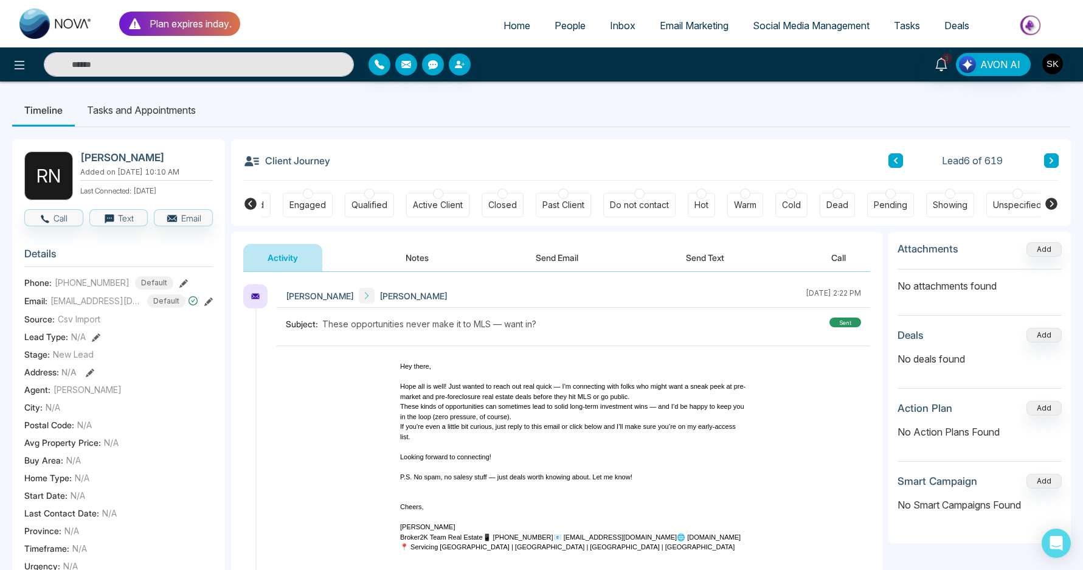
click at [427, 260] on button "Notes" at bounding box center [417, 257] width 72 height 27
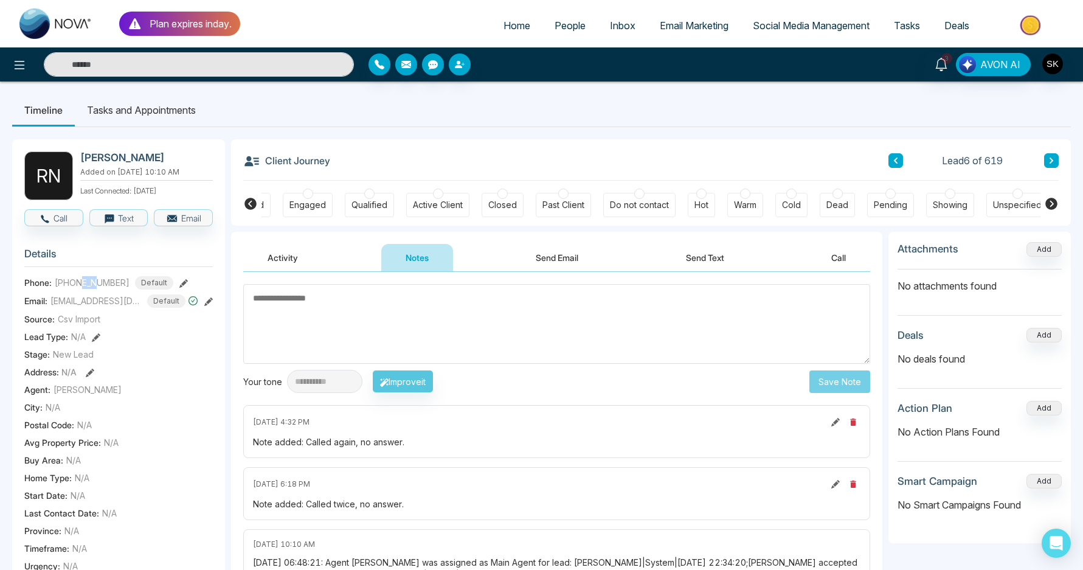
drag, startPoint x: 84, startPoint y: 287, endPoint x: 96, endPoint y: 286, distance: 12.2
click at [96, 286] on span "[PHONE_NUMBER]" at bounding box center [92, 282] width 75 height 13
click at [246, 207] on icon at bounding box center [250, 204] width 12 height 12
click at [352, 202] on div "Contacted" at bounding box center [355, 205] width 42 height 12
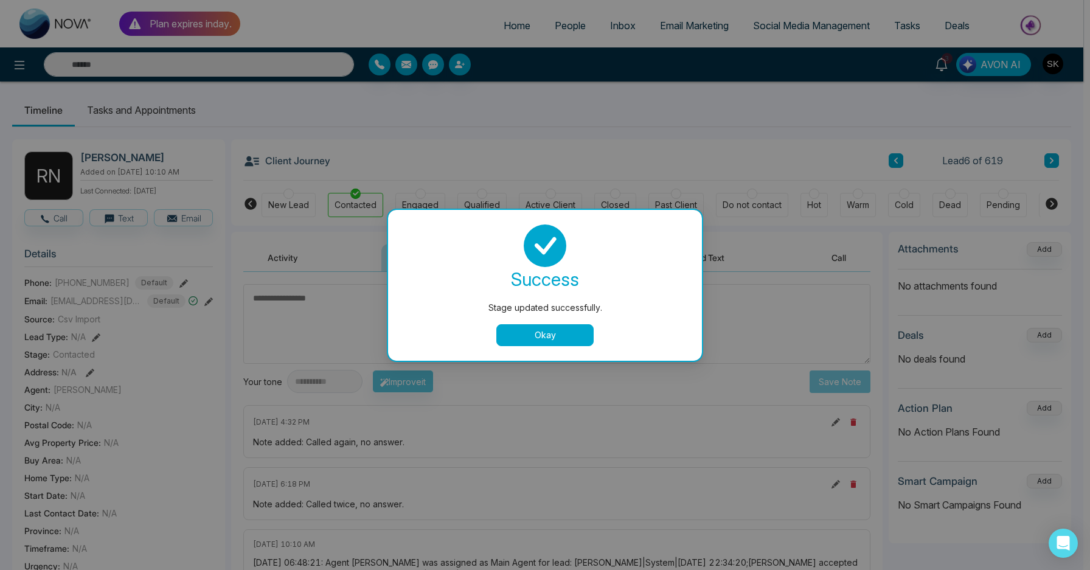
click at [537, 336] on button "Okay" at bounding box center [544, 335] width 97 height 22
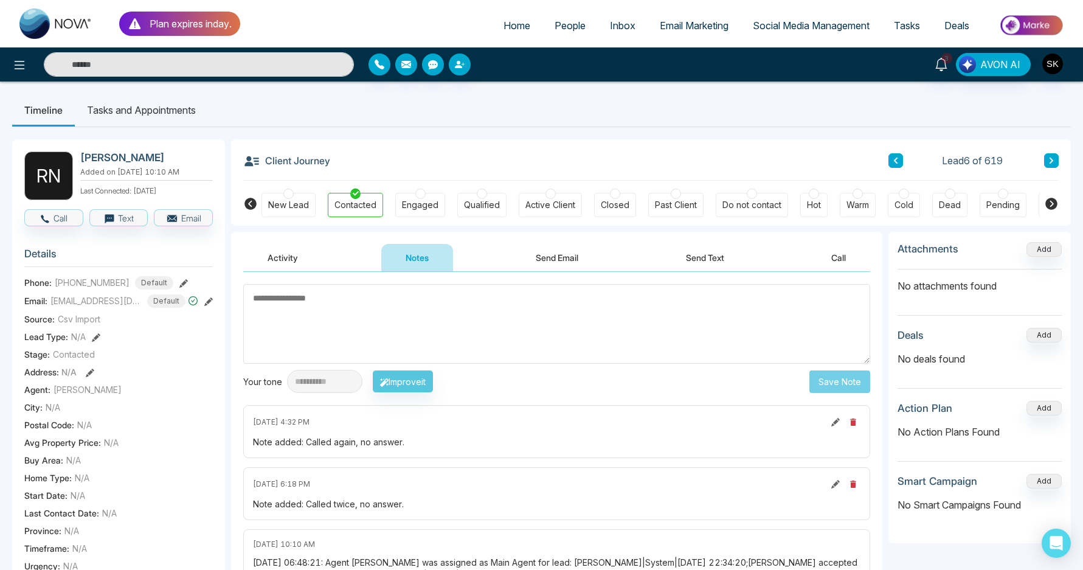
click at [553, 351] on textarea at bounding box center [556, 324] width 627 height 80
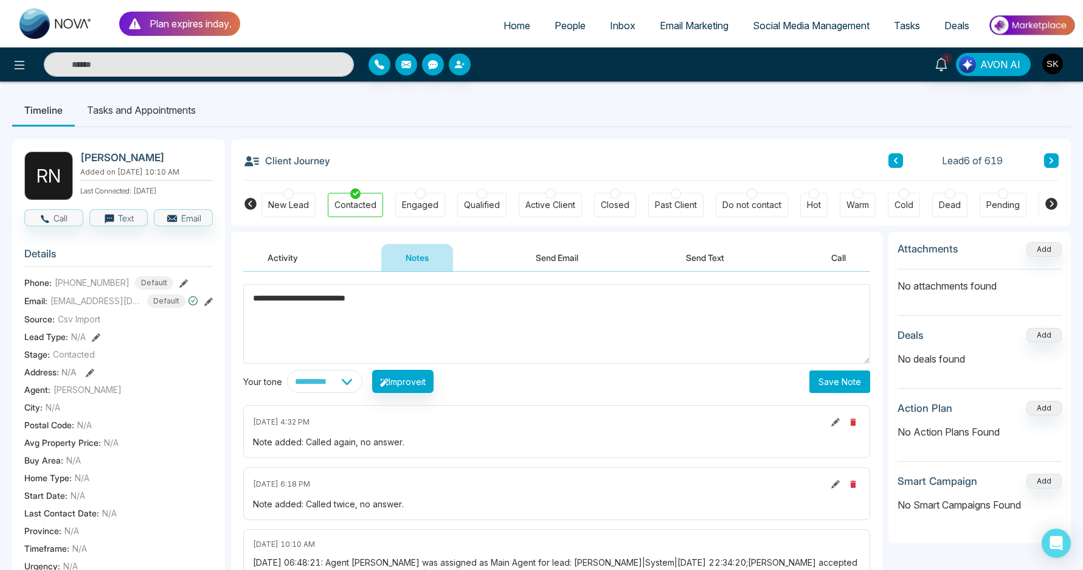
type textarea "**********"
click at [834, 380] on button "Save Note" at bounding box center [839, 381] width 61 height 23
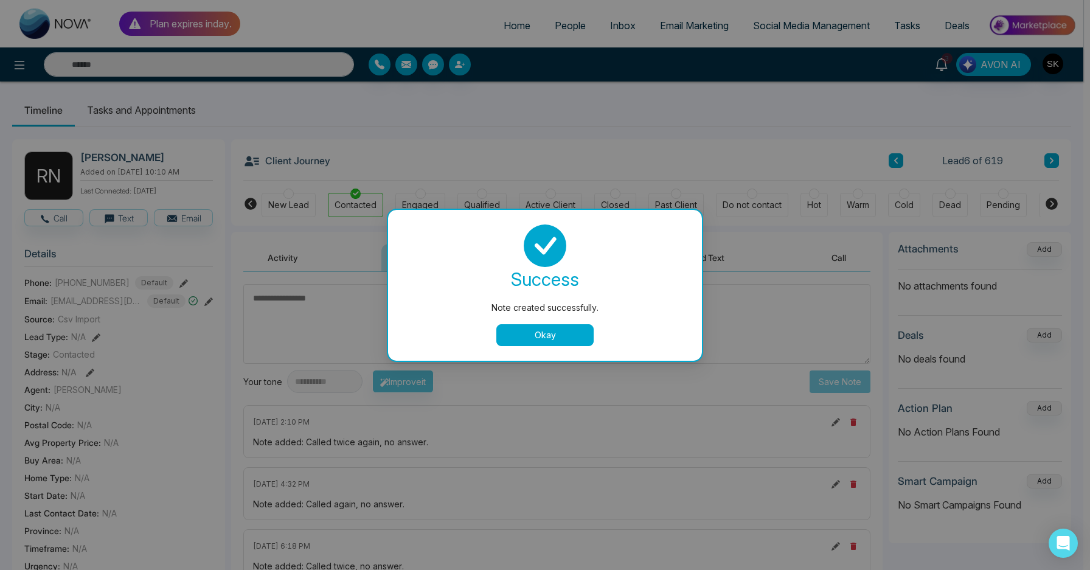
click at [517, 344] on button "Okay" at bounding box center [544, 335] width 97 height 22
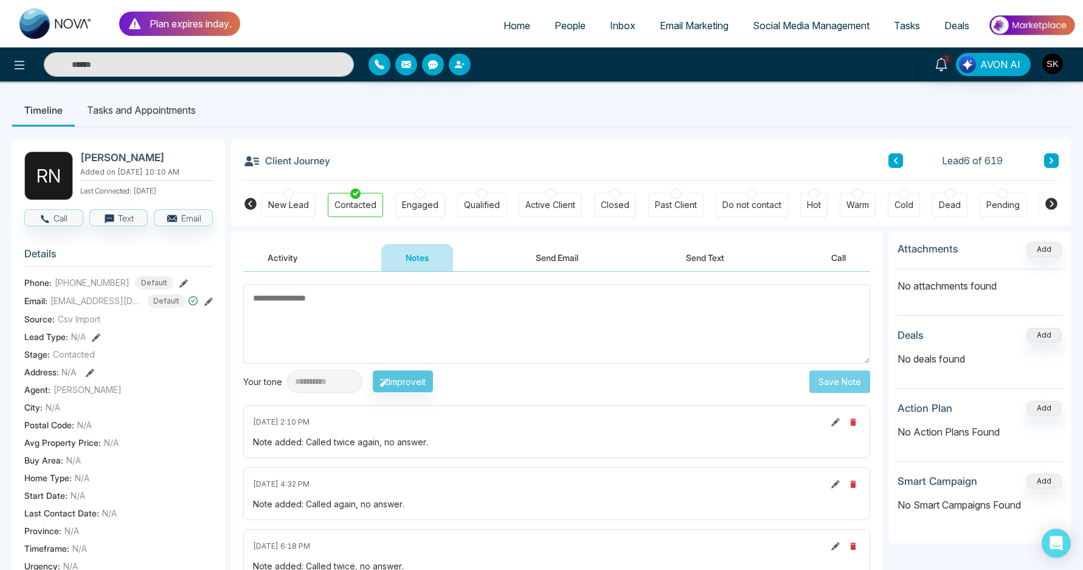
click at [151, 102] on li "Tasks and Appointments" at bounding box center [141, 110] width 133 height 33
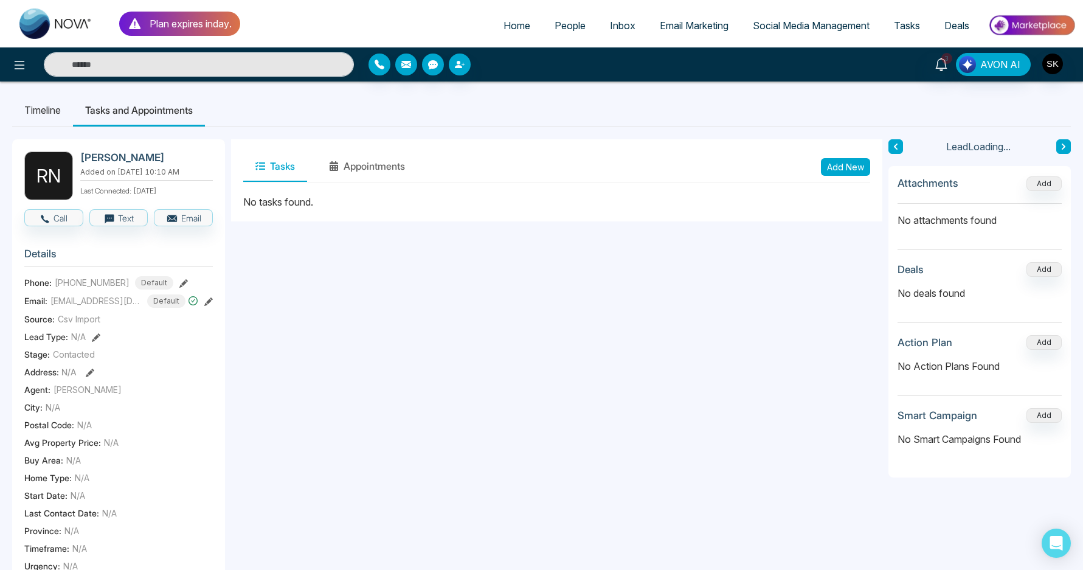
click at [855, 162] on button "Add New" at bounding box center [845, 167] width 49 height 18
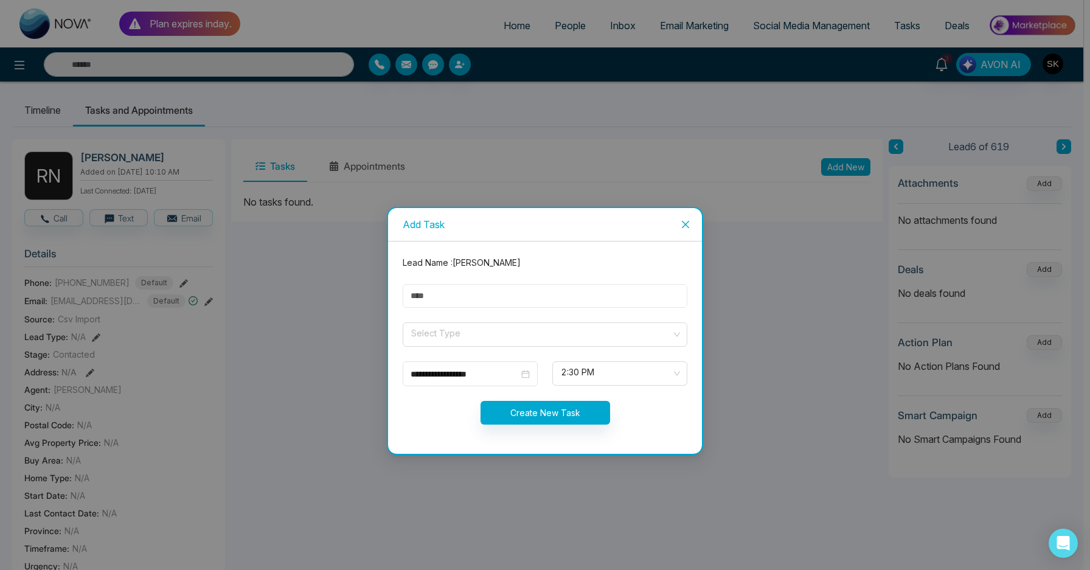
click at [448, 302] on input "text" at bounding box center [545, 296] width 285 height 24
type input "**********"
click at [465, 343] on span at bounding box center [541, 334] width 262 height 23
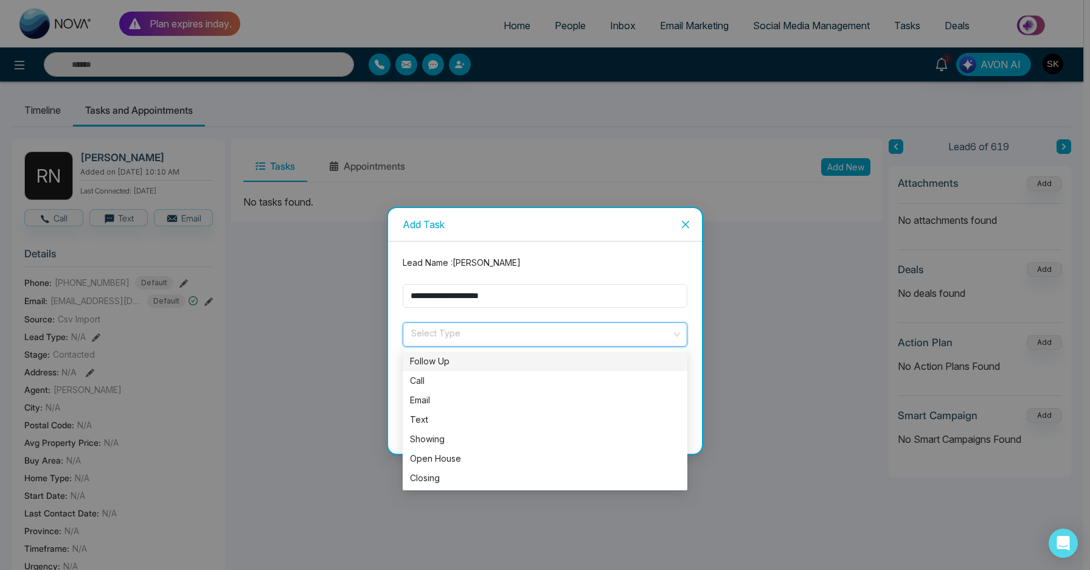
click at [459, 364] on div "Follow Up" at bounding box center [545, 361] width 270 height 13
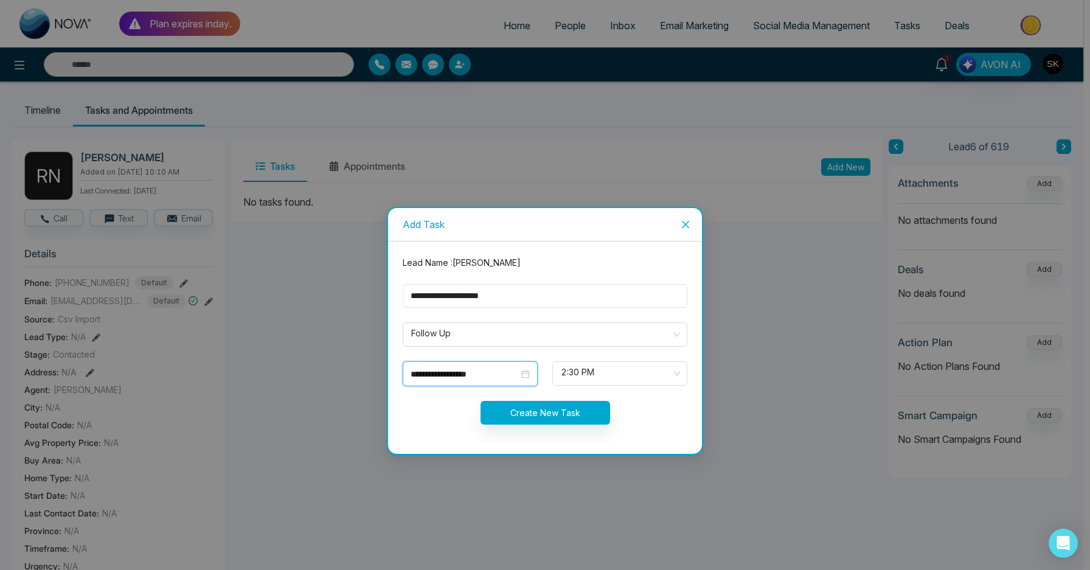
click at [474, 369] on input "**********" at bounding box center [464, 373] width 108 height 13
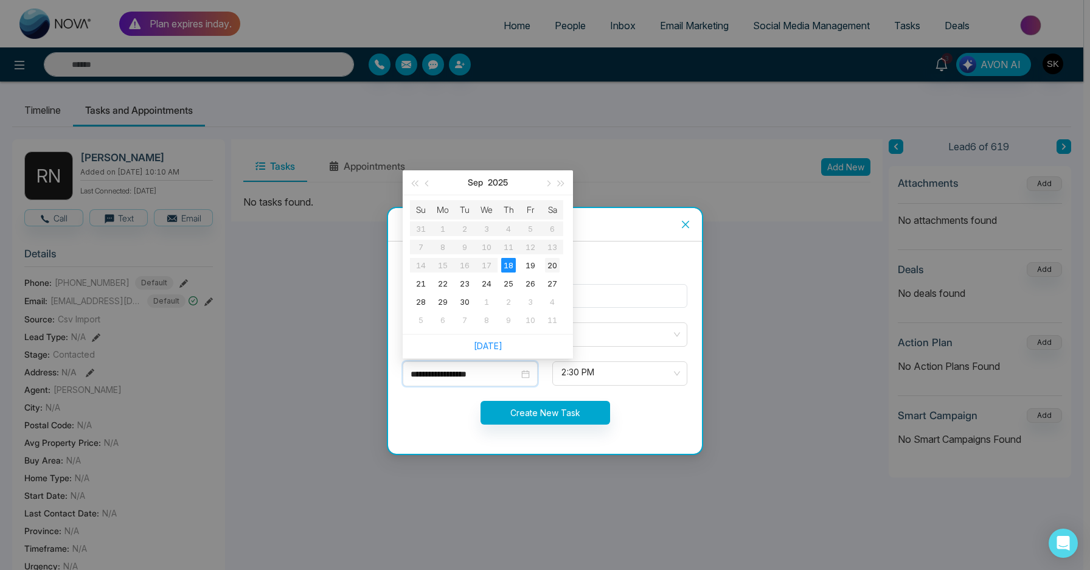
type input "**********"
click at [552, 271] on div "20" at bounding box center [552, 265] width 15 height 15
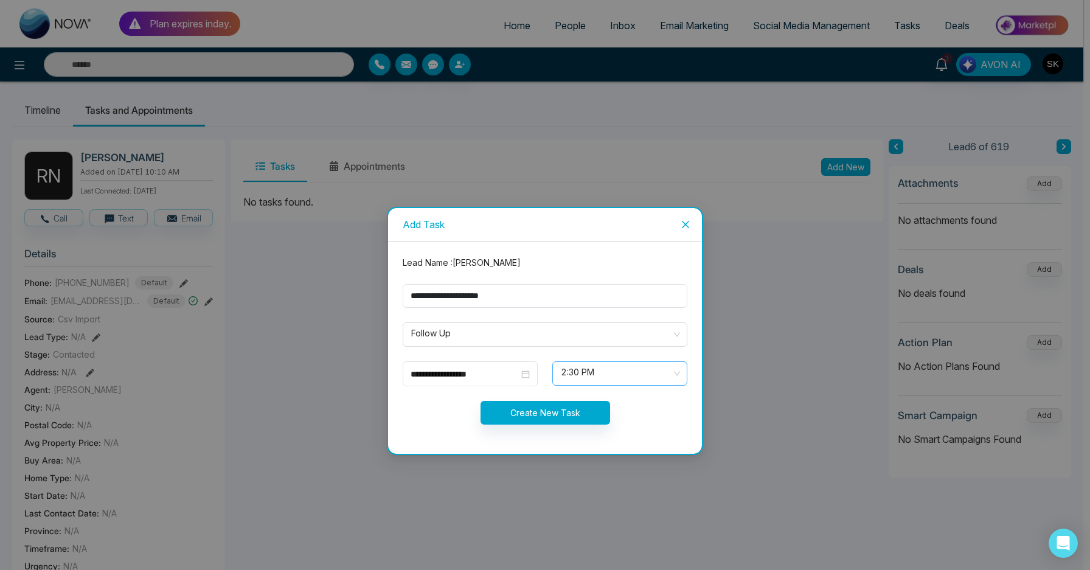
click at [578, 371] on span "2:30 PM" at bounding box center [620, 373] width 118 height 21
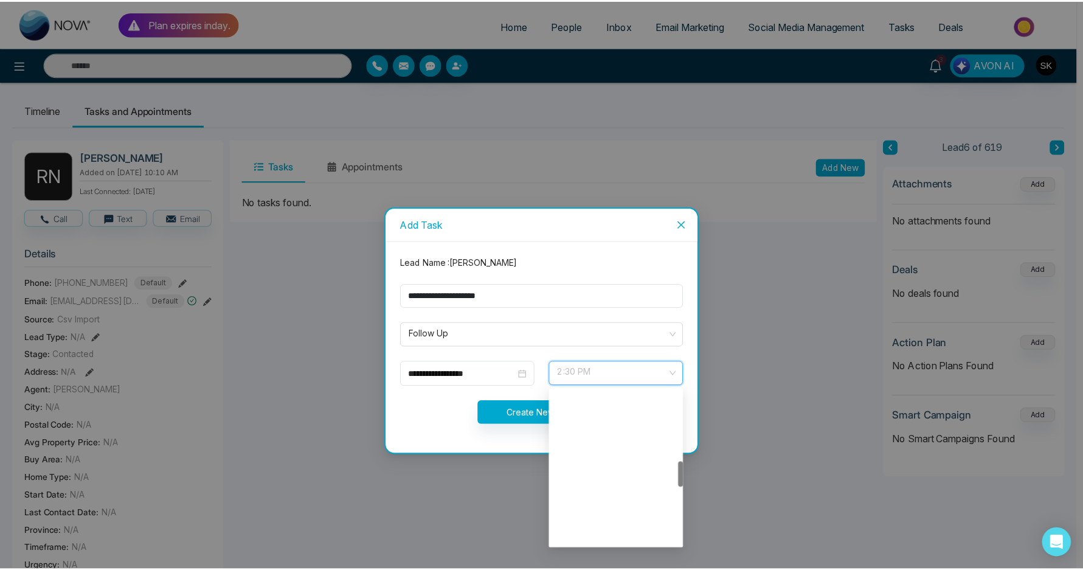
scroll to position [428, 0]
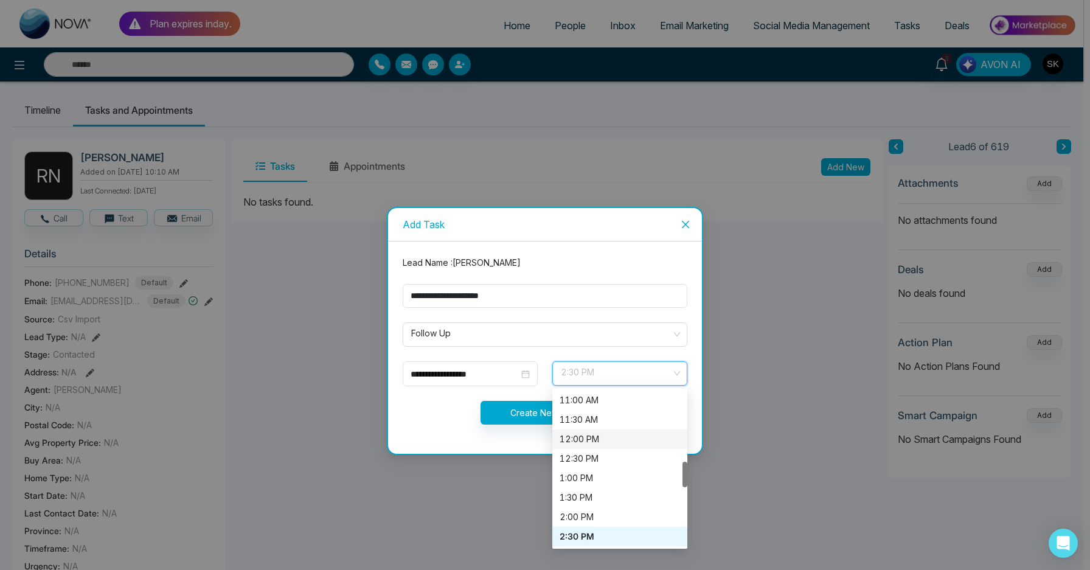
click at [587, 440] on div "12:00 PM" at bounding box center [619, 438] width 120 height 13
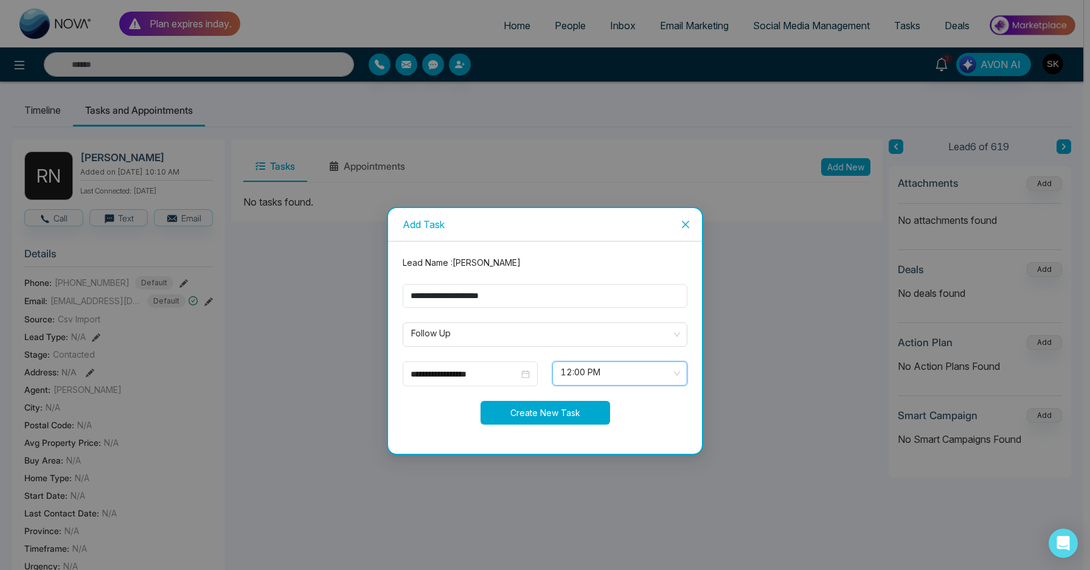
click at [547, 404] on button "Create New Task" at bounding box center [545, 413] width 130 height 24
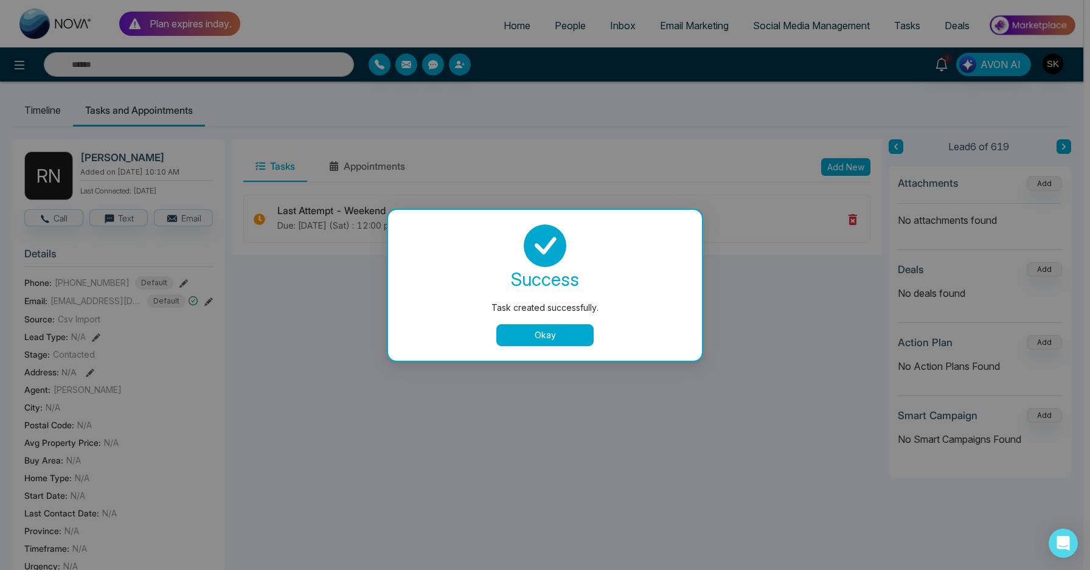
click at [567, 338] on button "Okay" at bounding box center [544, 335] width 97 height 22
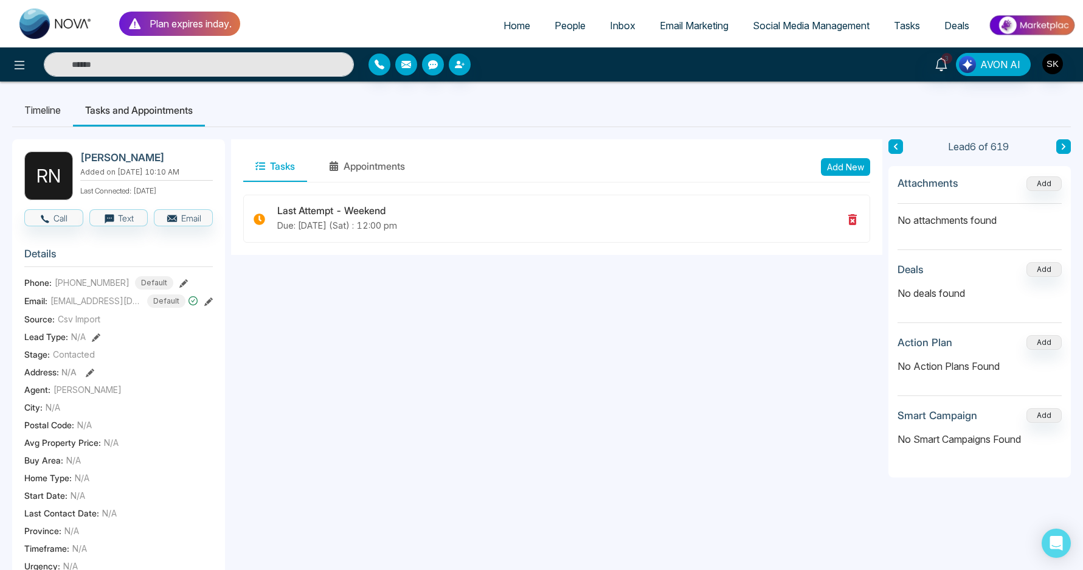
click at [1062, 148] on icon at bounding box center [1064, 147] width 4 height 6
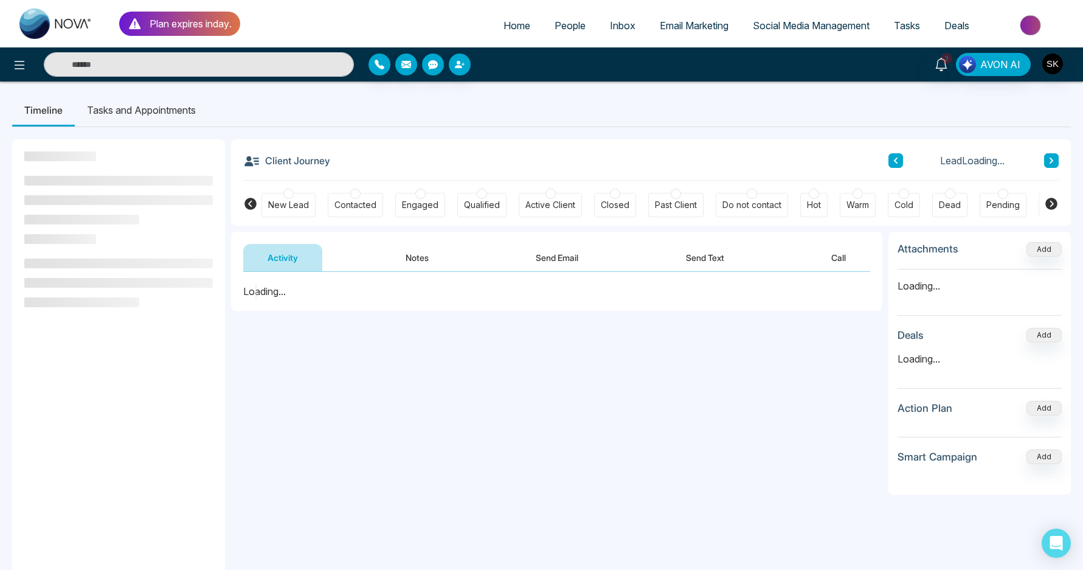
click at [764, 177] on div "Client Journey Lead Loading..." at bounding box center [651, 159] width 816 height 41
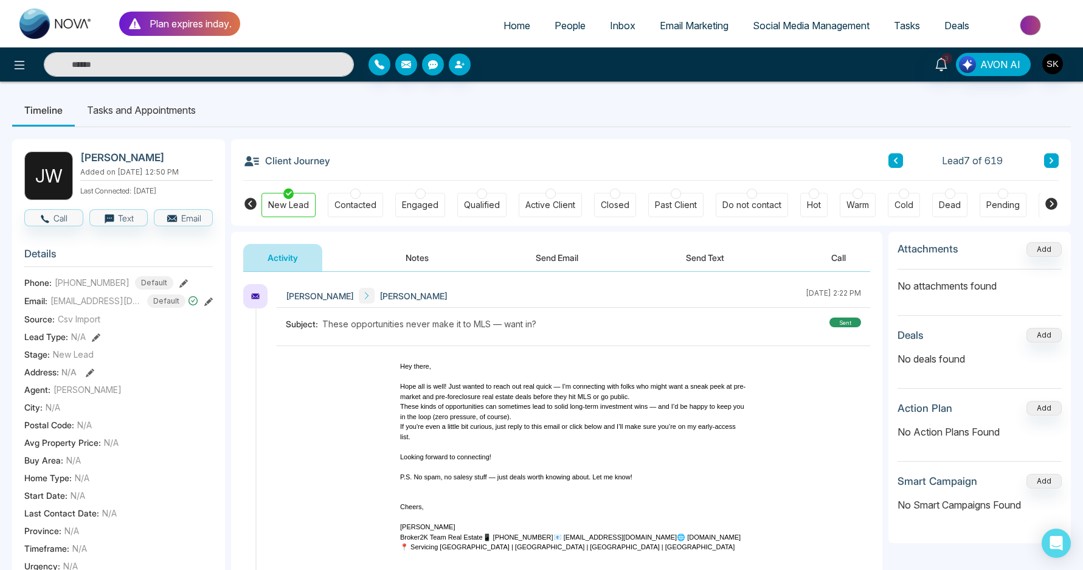
click at [402, 257] on button "Notes" at bounding box center [417, 257] width 72 height 27
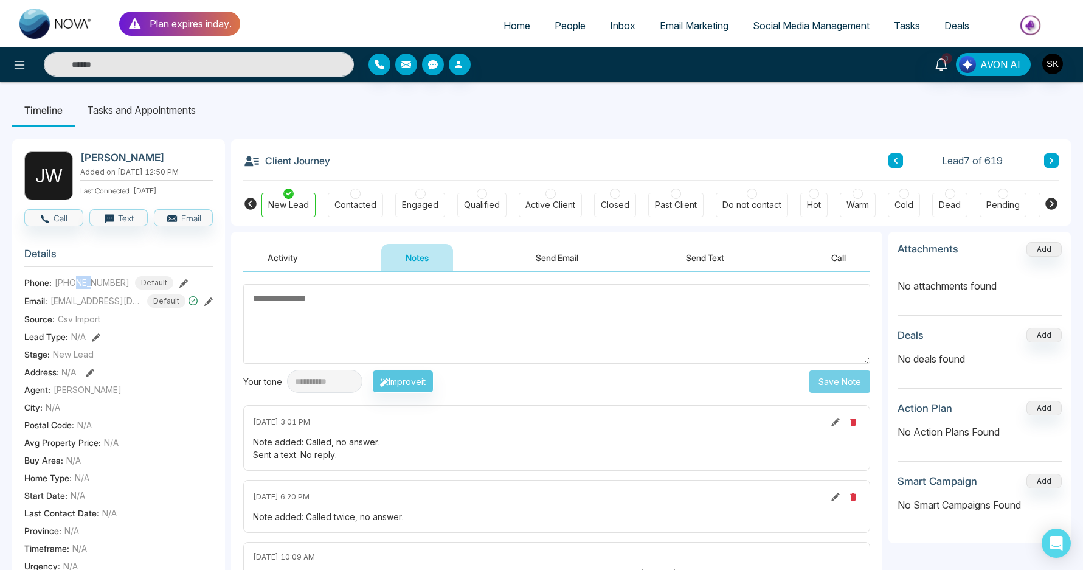
drag, startPoint x: 75, startPoint y: 281, endPoint x: 94, endPoint y: 282, distance: 18.9
click at [94, 282] on span "[PHONE_NUMBER]" at bounding box center [92, 282] width 75 height 13
click at [946, 69] on icon at bounding box center [941, 64] width 13 height 13
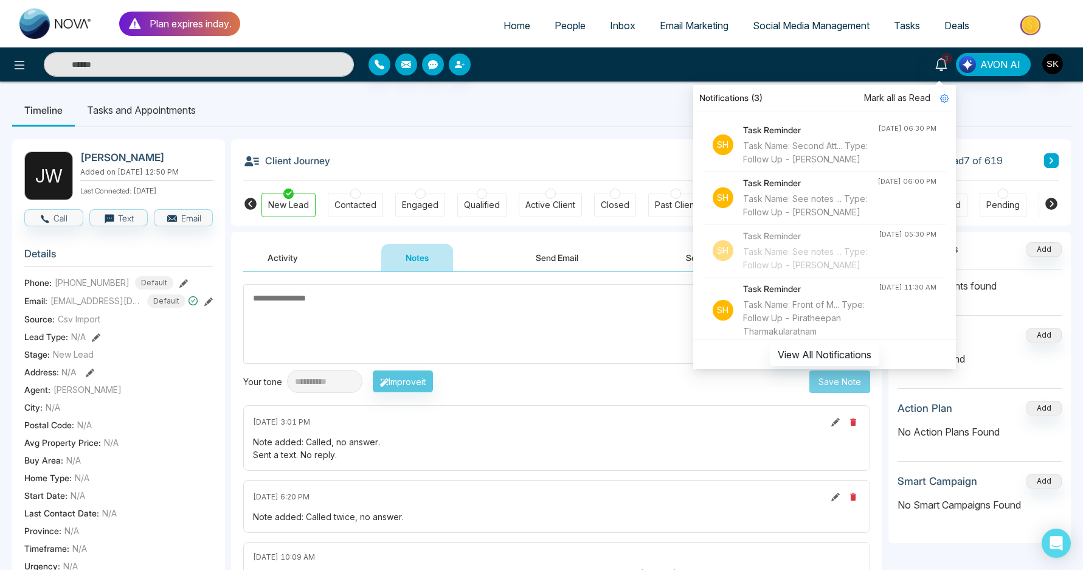
click at [619, 116] on ul "Timeline Tasks and Appointments" at bounding box center [541, 110] width 1059 height 33
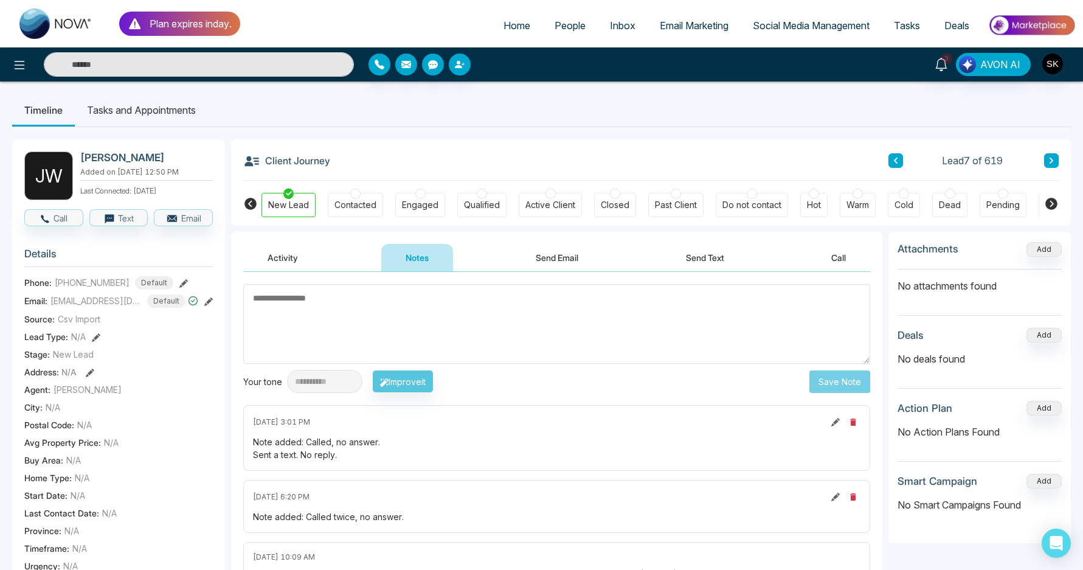
click at [371, 323] on textarea at bounding box center [556, 324] width 627 height 80
type textarea "**********"
click at [837, 389] on button "Save Note" at bounding box center [839, 381] width 61 height 23
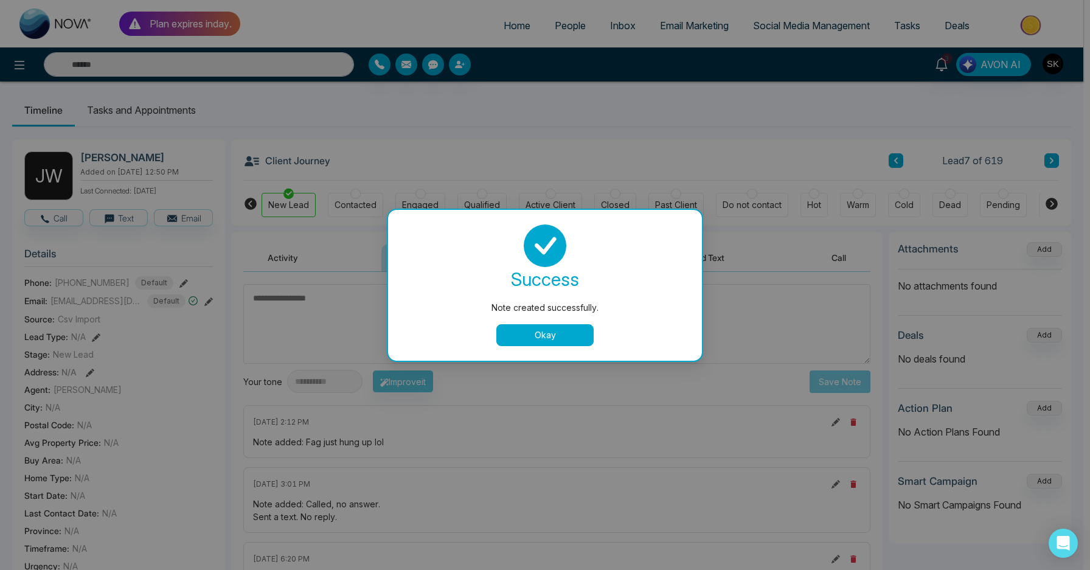
click at [356, 199] on div "Note created successfully. success Note created successfully. Okay" at bounding box center [545, 285] width 1090 height 570
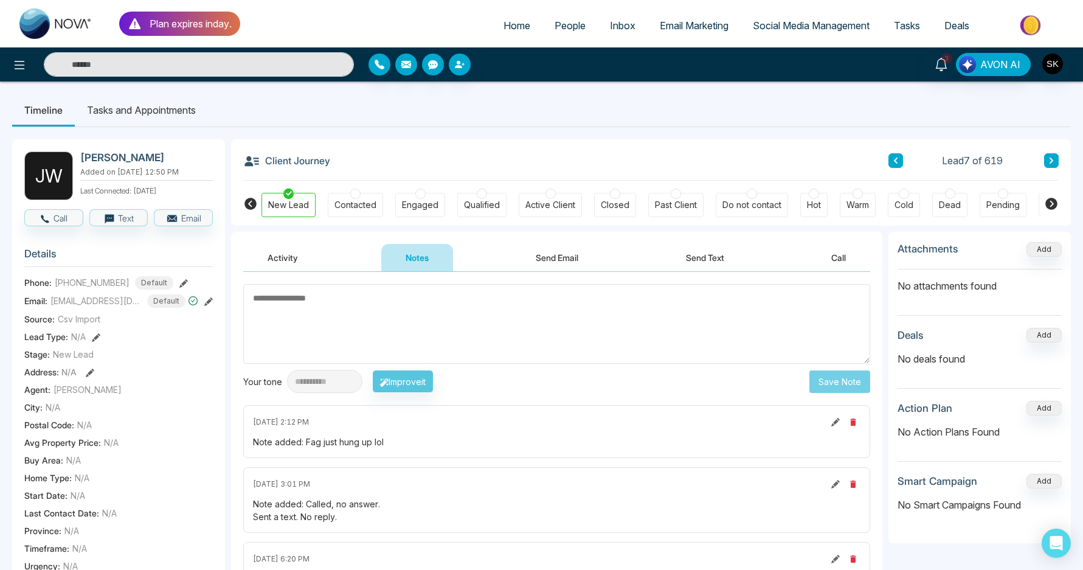
click at [361, 200] on div "Contacted" at bounding box center [355, 205] width 42 height 12
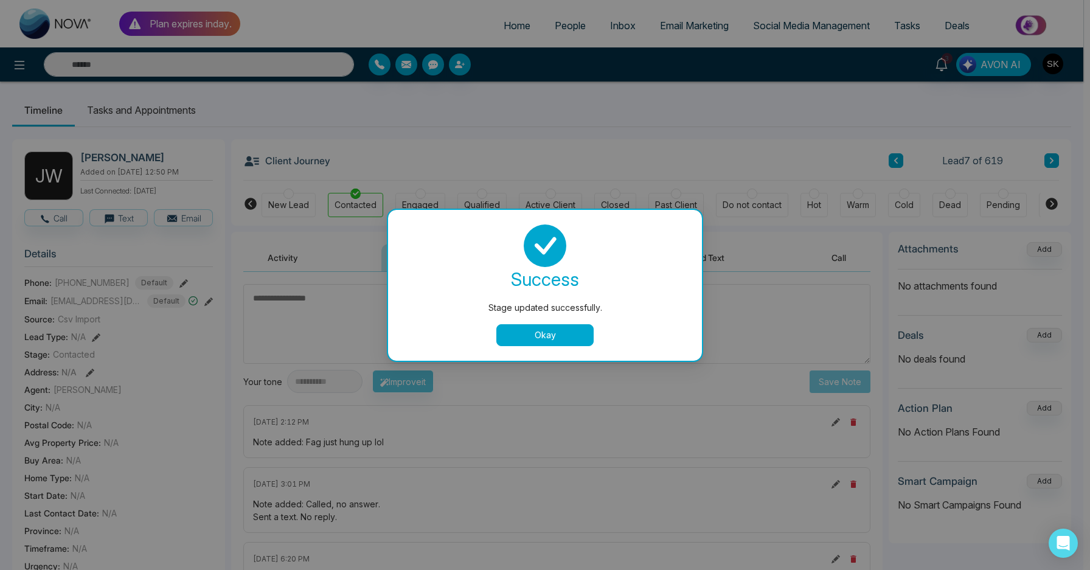
click at [1054, 158] on div "Stage updated successfully. success Stage updated successfully. Okay" at bounding box center [545, 285] width 1090 height 570
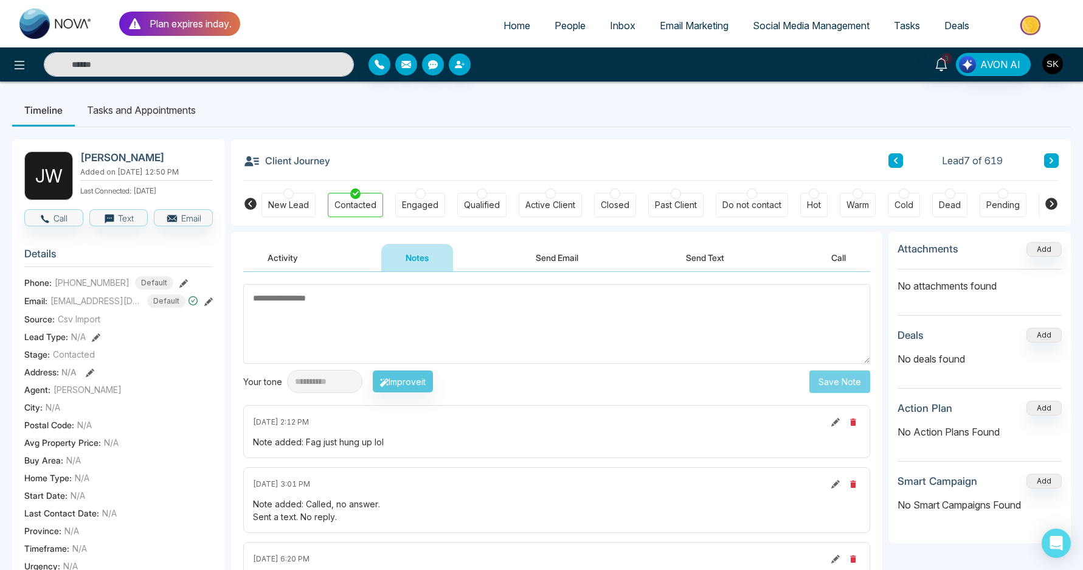
click at [1049, 161] on icon at bounding box center [1051, 160] width 6 height 7
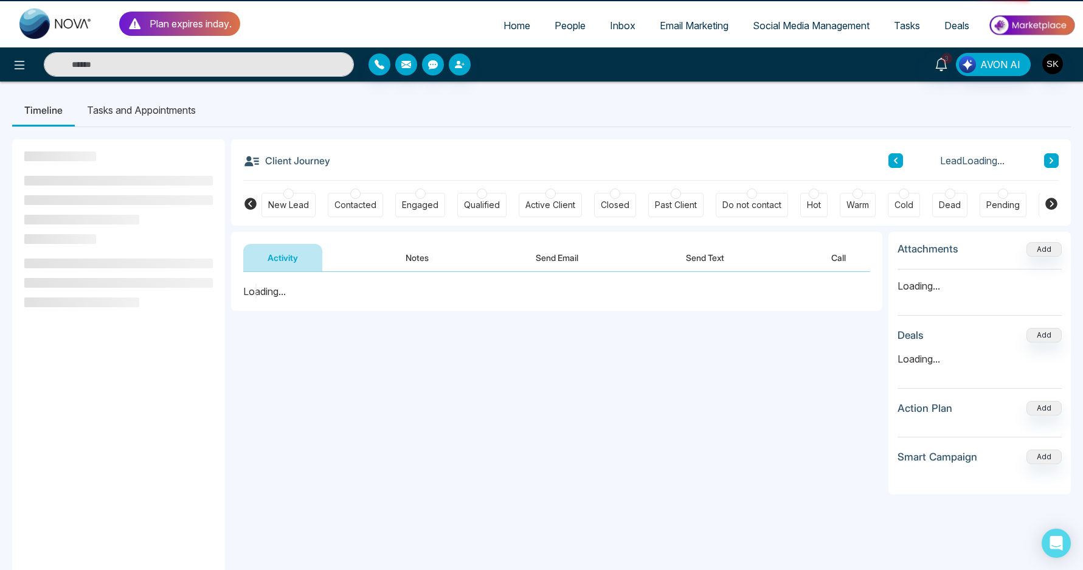
click at [724, 173] on div "Client Journey Lead Loading..." at bounding box center [651, 159] width 816 height 41
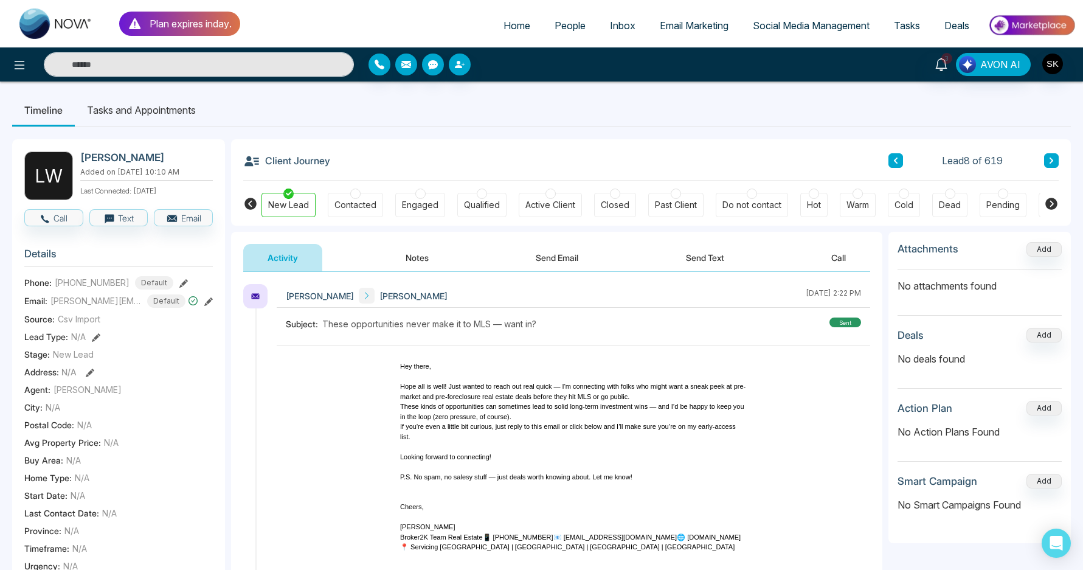
click at [404, 261] on button "Notes" at bounding box center [417, 257] width 72 height 27
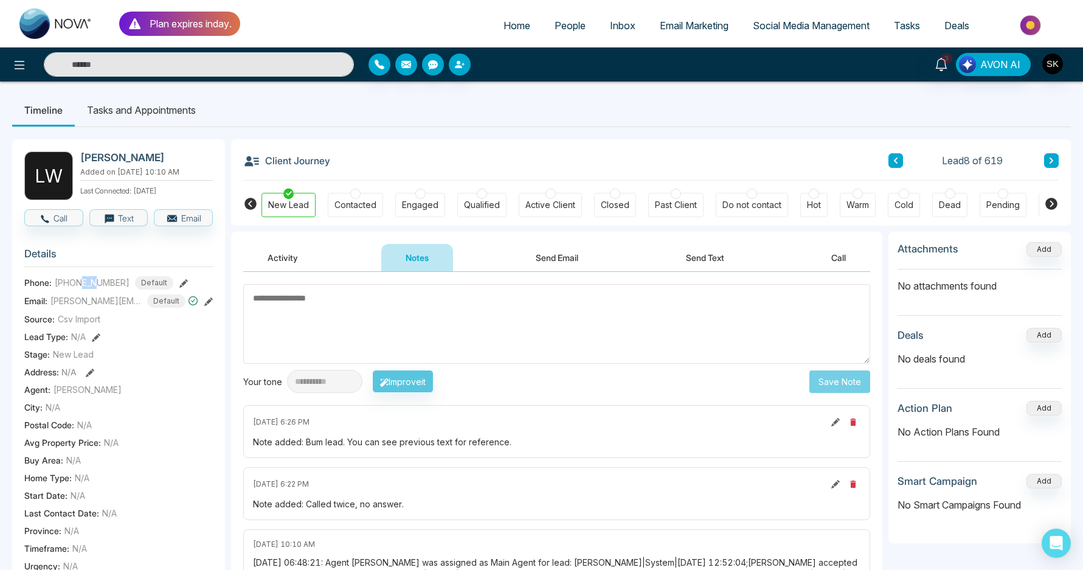
drag, startPoint x: 83, startPoint y: 291, endPoint x: 97, endPoint y: 291, distance: 13.4
click at [97, 289] on span "[PHONE_NUMBER]" at bounding box center [92, 282] width 75 height 13
click at [356, 296] on textarea at bounding box center [556, 324] width 627 height 80
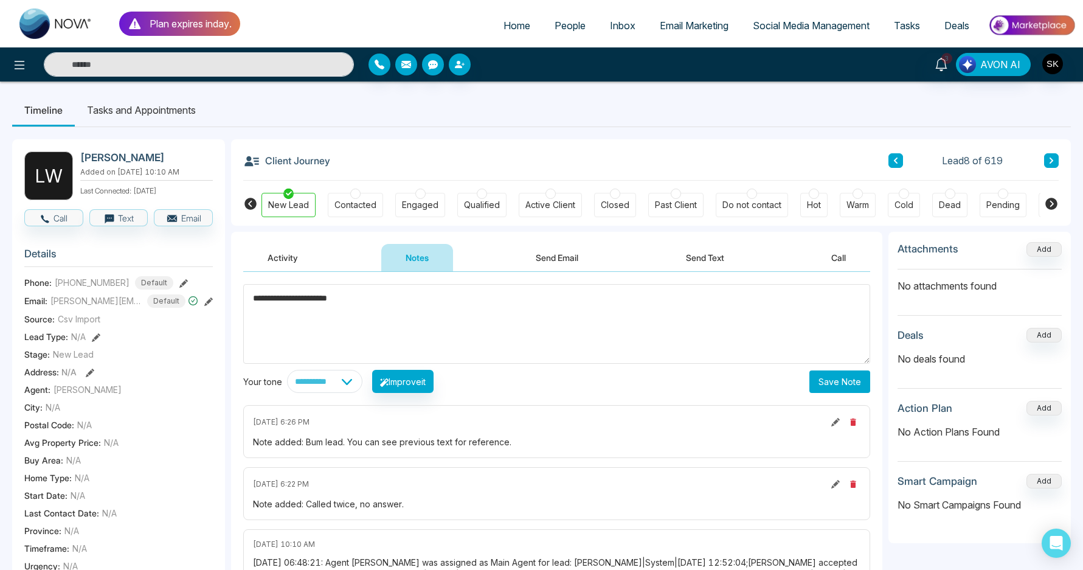
type textarea "**********"
click at [847, 390] on button "Save Note" at bounding box center [839, 381] width 61 height 23
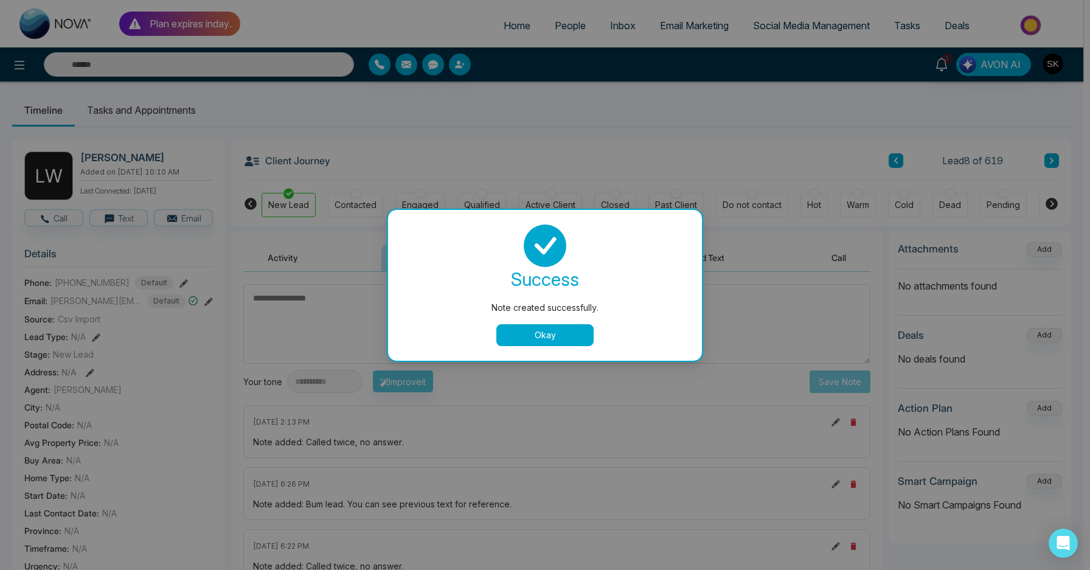
click at [569, 346] on div "success Note created successfully. Okay" at bounding box center [545, 285] width 314 height 151
click at [561, 334] on button "Okay" at bounding box center [544, 335] width 97 height 22
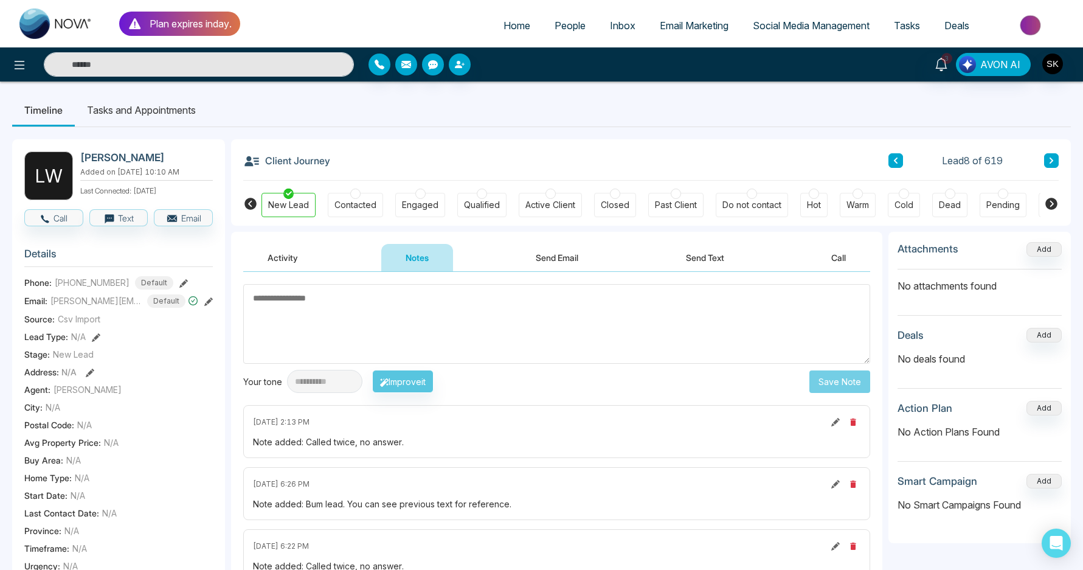
click at [350, 204] on div "Contacted" at bounding box center [355, 205] width 42 height 12
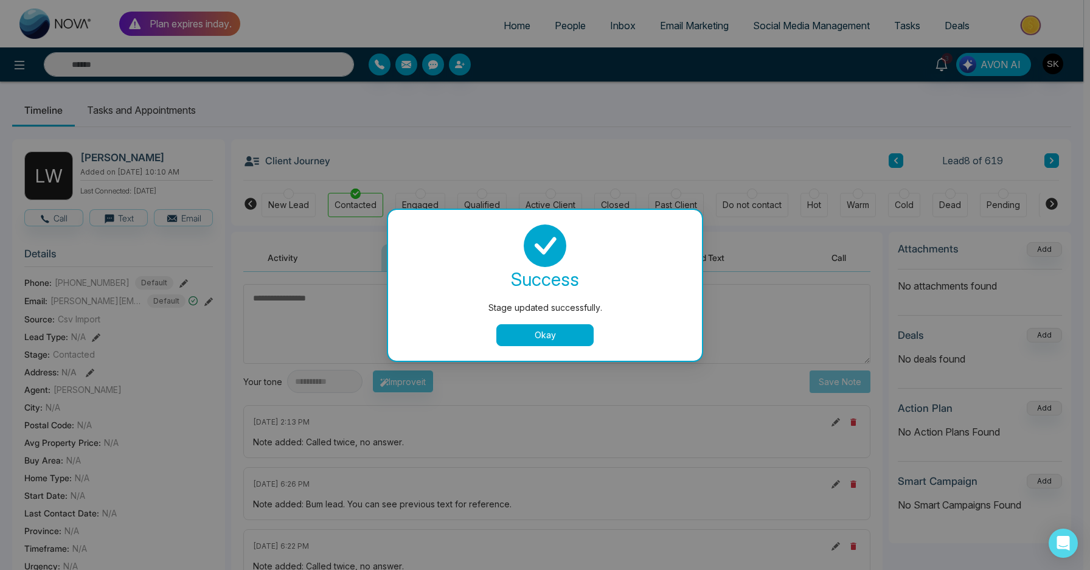
click at [538, 328] on button "Okay" at bounding box center [544, 335] width 97 height 22
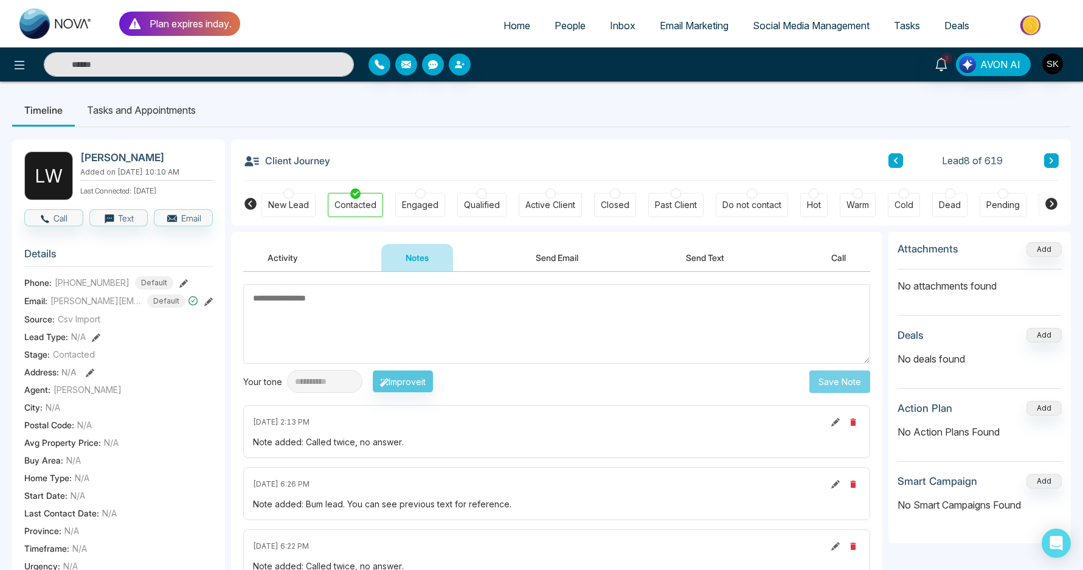
click at [1042, 167] on div "Lead 8 of 619" at bounding box center [973, 160] width 170 height 15
click at [1051, 164] on icon at bounding box center [1051, 160] width 6 height 7
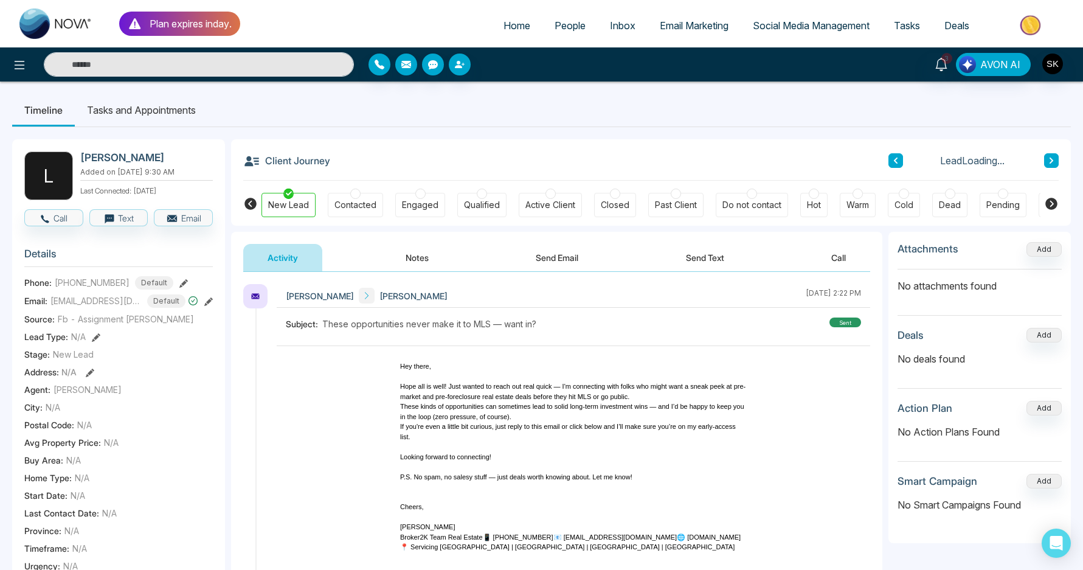
click at [429, 265] on button "Notes" at bounding box center [417, 257] width 72 height 27
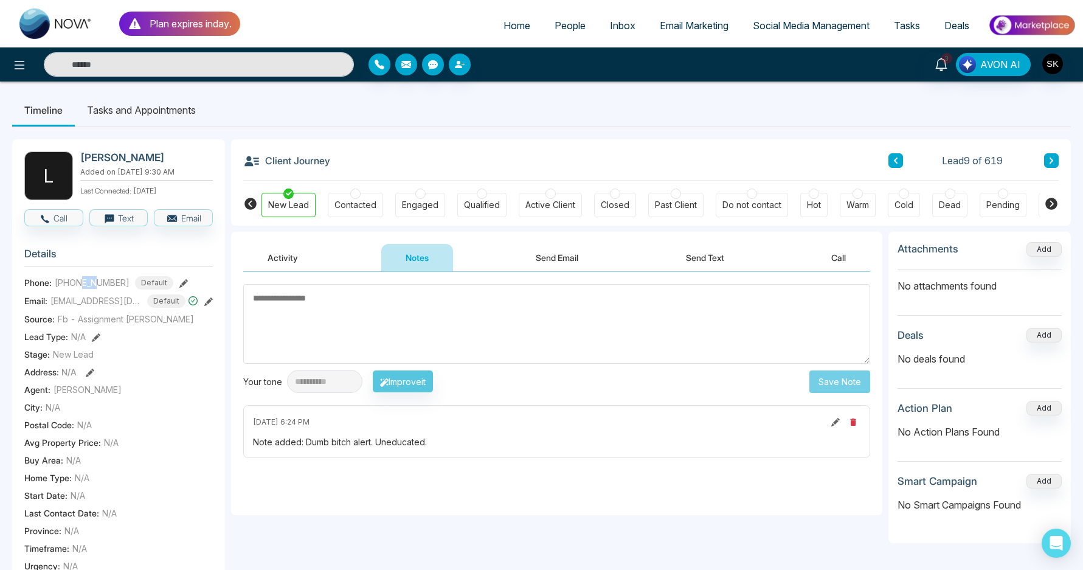
drag, startPoint x: 83, startPoint y: 282, endPoint x: 97, endPoint y: 282, distance: 14.6
click at [97, 282] on span "[PHONE_NUMBER]" at bounding box center [92, 282] width 75 height 13
click at [296, 303] on textarea at bounding box center [556, 324] width 627 height 80
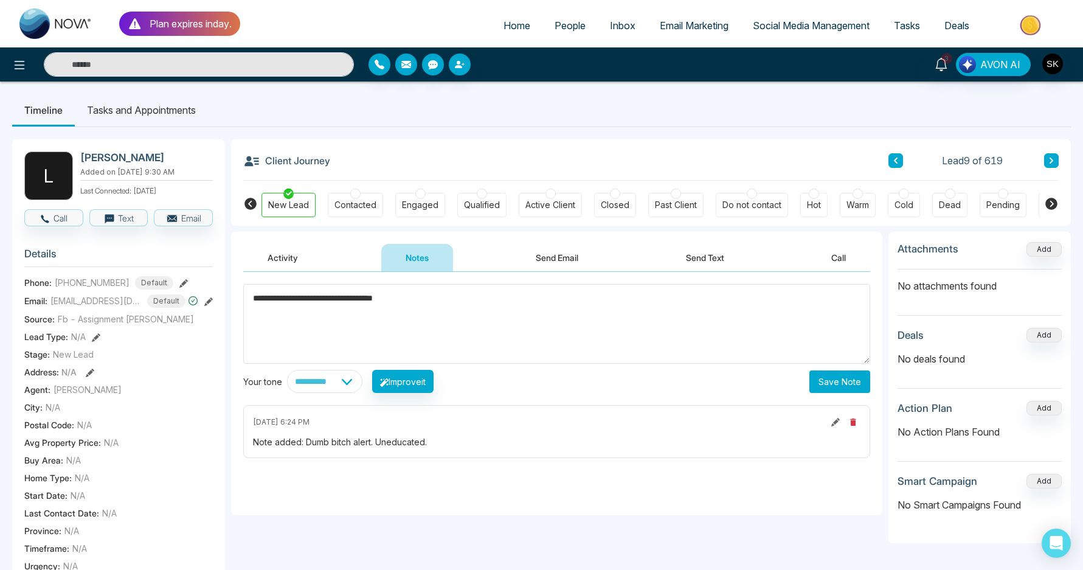
type textarea "**********"
click at [868, 386] on button "Save Note" at bounding box center [839, 381] width 61 height 23
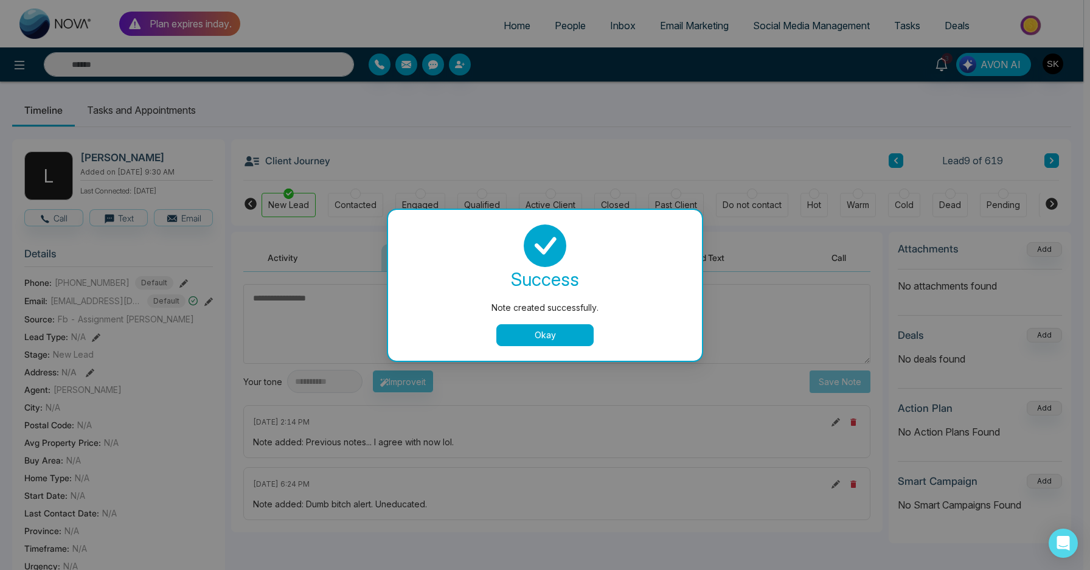
click at [525, 325] on button "Okay" at bounding box center [544, 335] width 97 height 22
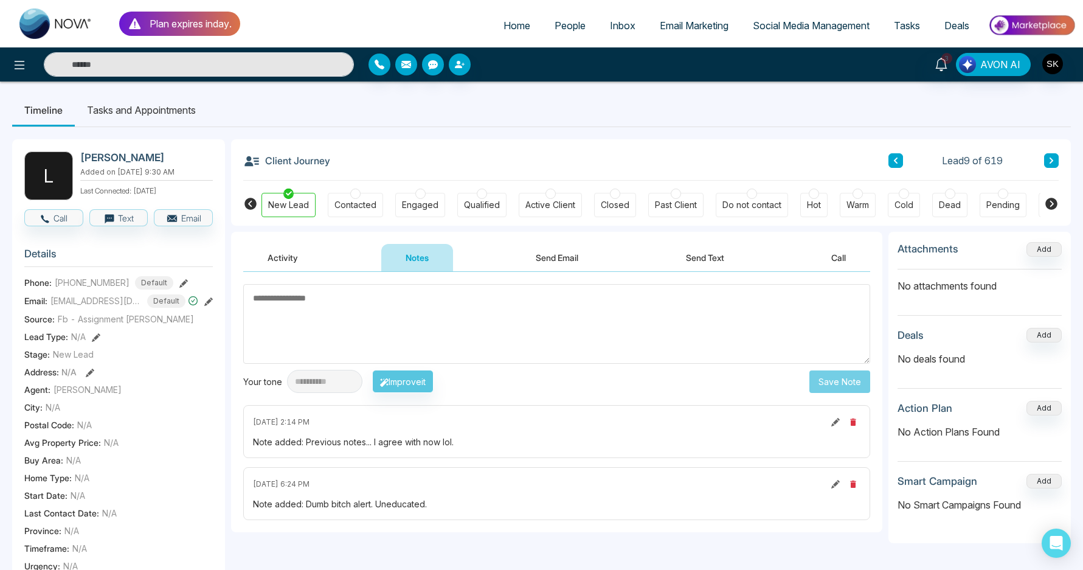
click at [348, 213] on div "Contacted" at bounding box center [355, 205] width 55 height 24
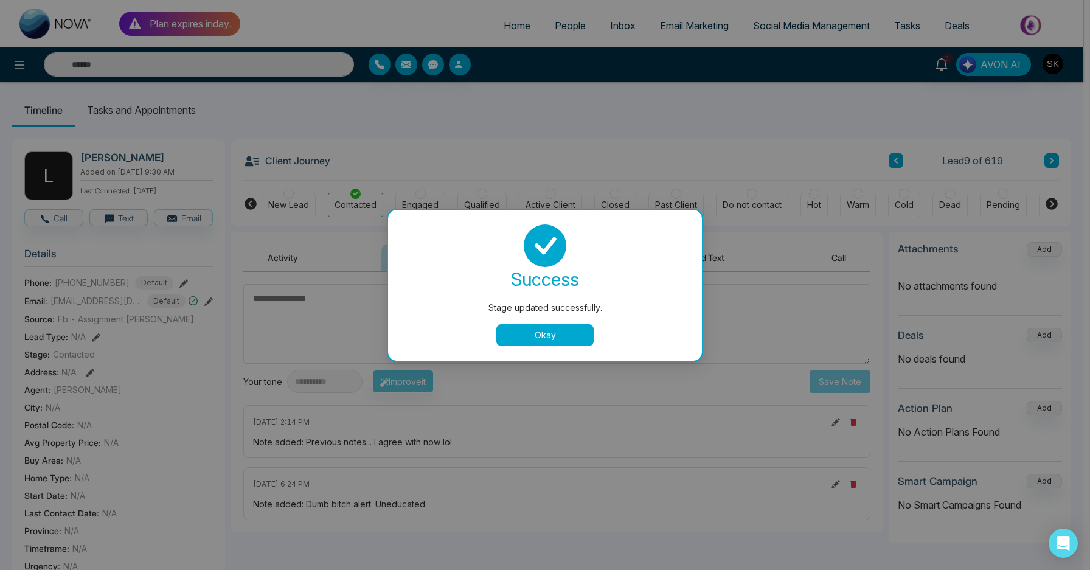
click at [589, 319] on div "success Stage updated successfully. Okay" at bounding box center [545, 285] width 285 height 122
click at [572, 336] on button "Okay" at bounding box center [544, 335] width 97 height 22
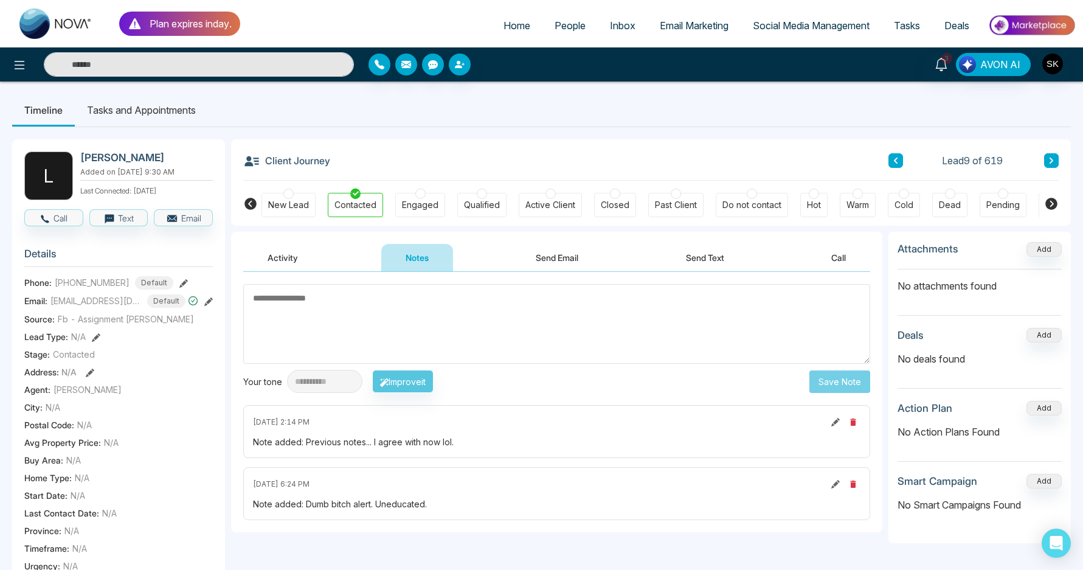
click at [1052, 165] on button at bounding box center [1051, 160] width 15 height 15
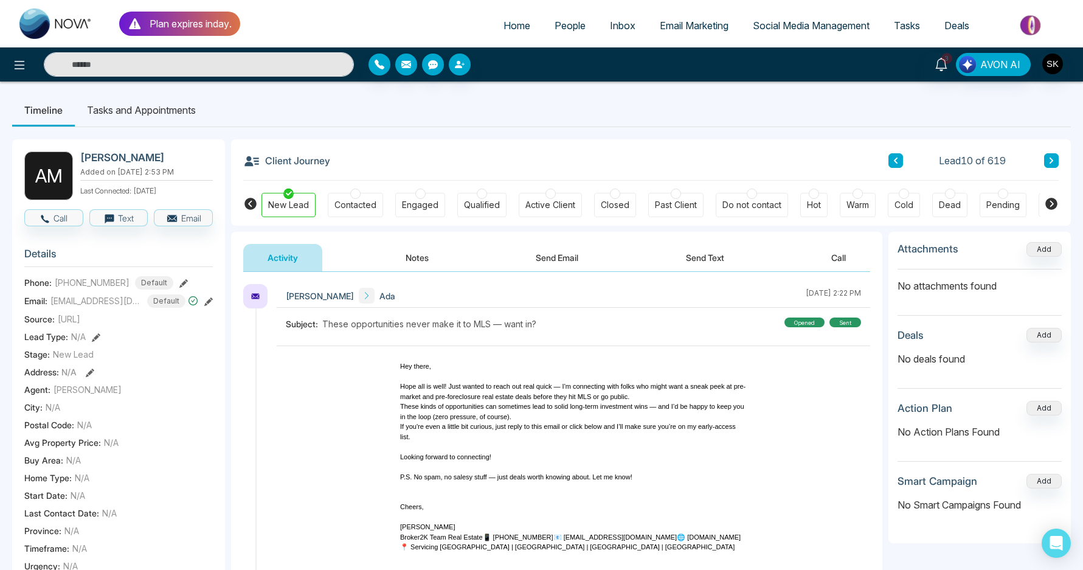
click at [439, 261] on button "Notes" at bounding box center [417, 257] width 72 height 27
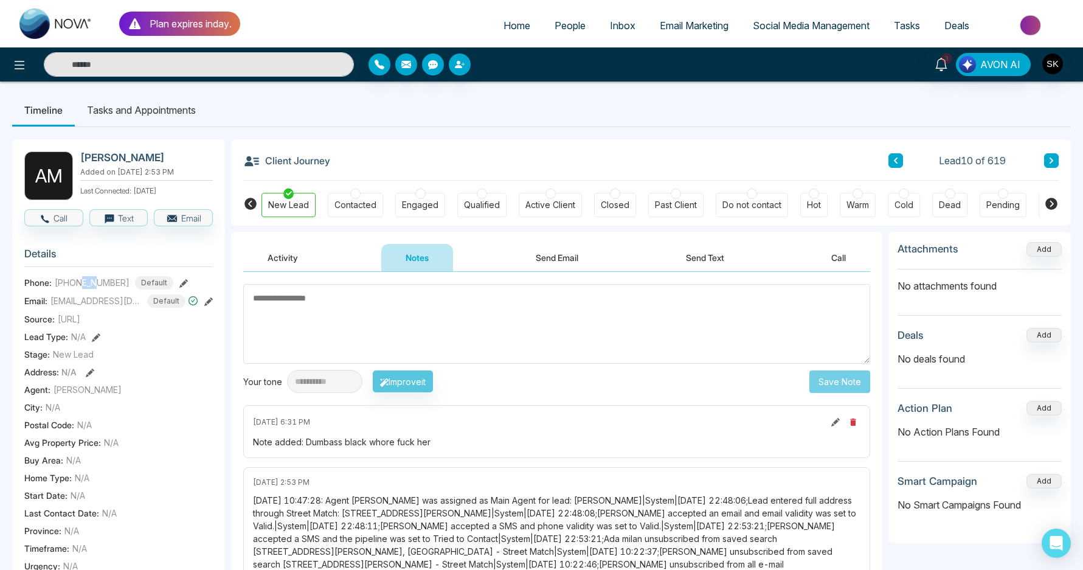
drag, startPoint x: 81, startPoint y: 291, endPoint x: 97, endPoint y: 291, distance: 15.8
click at [97, 289] on span "[PHONE_NUMBER]" at bounding box center [92, 282] width 75 height 13
click at [343, 204] on div "Contacted" at bounding box center [355, 205] width 42 height 12
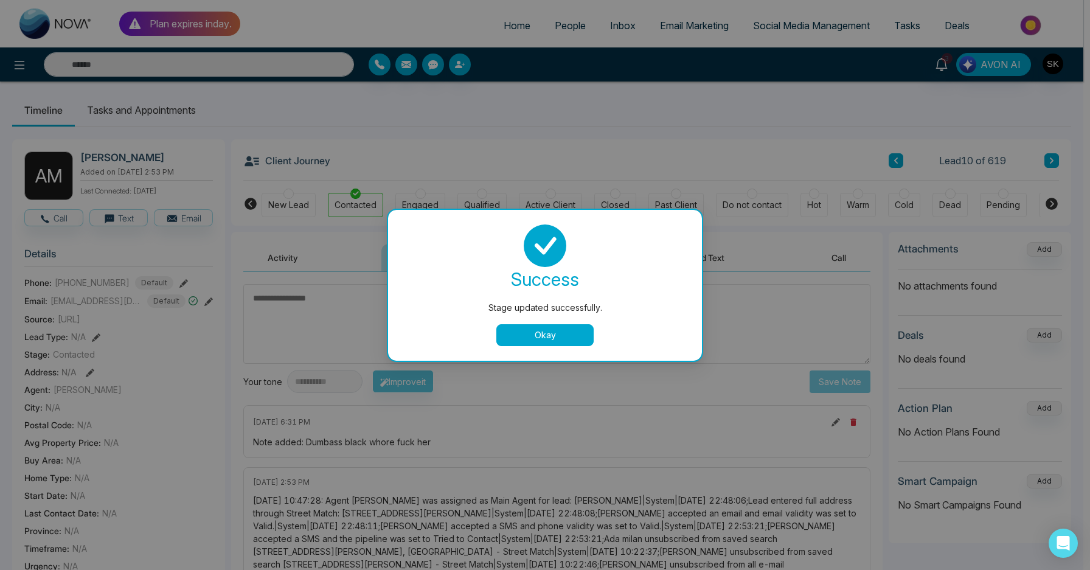
click at [438, 339] on div "Okay" at bounding box center [545, 335] width 285 height 22
click at [538, 331] on button "Okay" at bounding box center [544, 335] width 97 height 22
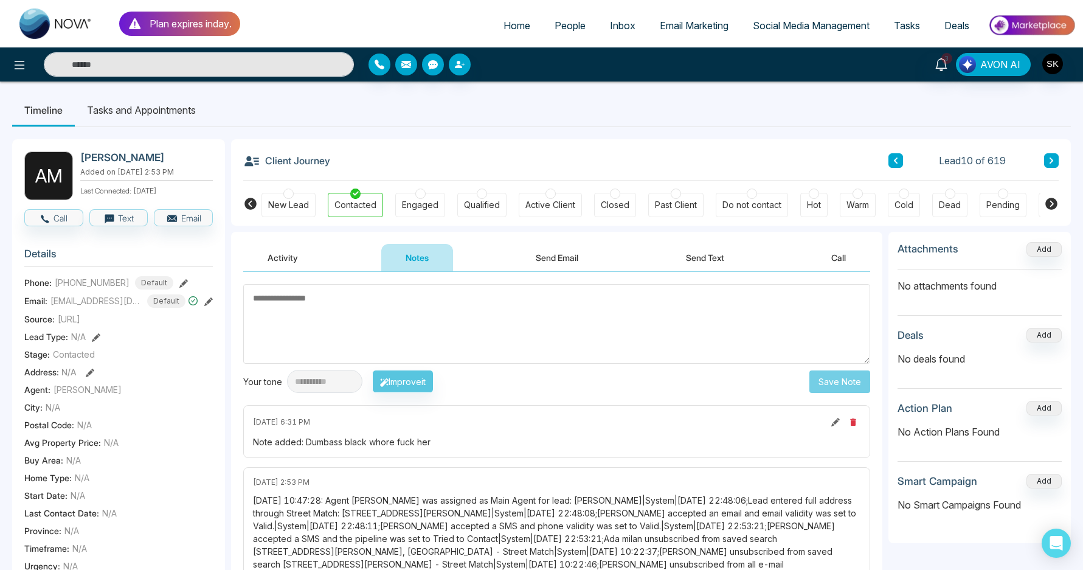
click at [415, 321] on textarea at bounding box center [556, 324] width 627 height 80
type textarea "**********"
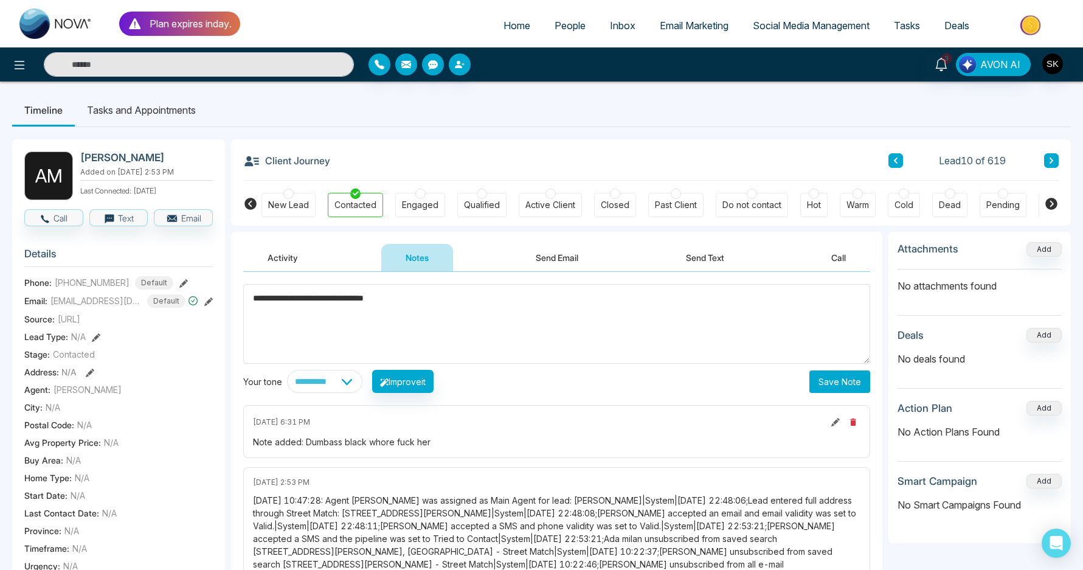
click at [859, 390] on button "Save Note" at bounding box center [839, 381] width 61 height 23
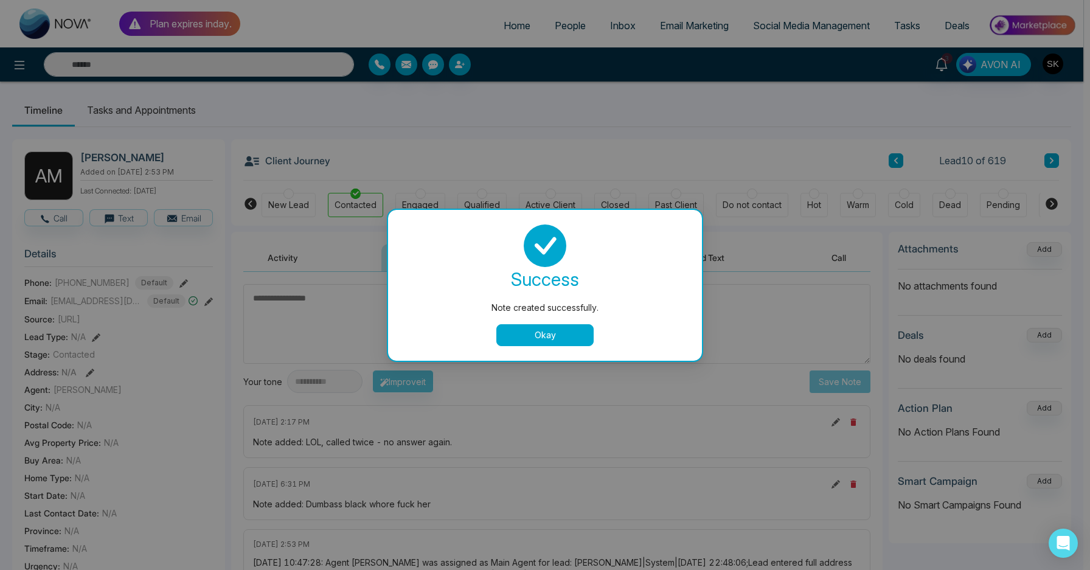
click at [555, 333] on button "Okay" at bounding box center [544, 335] width 97 height 22
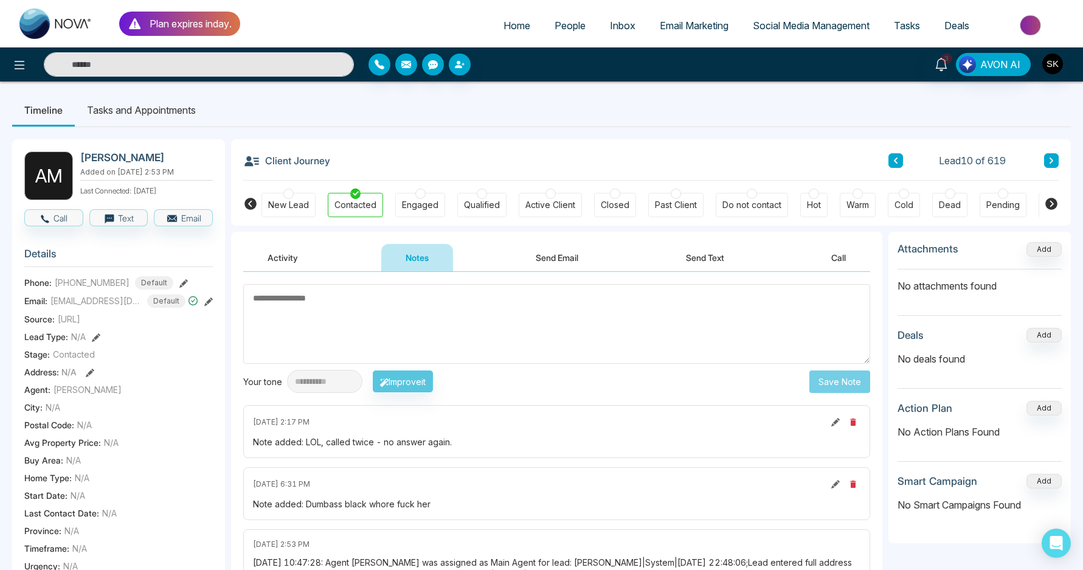
click at [1044, 162] on button at bounding box center [1051, 160] width 15 height 15
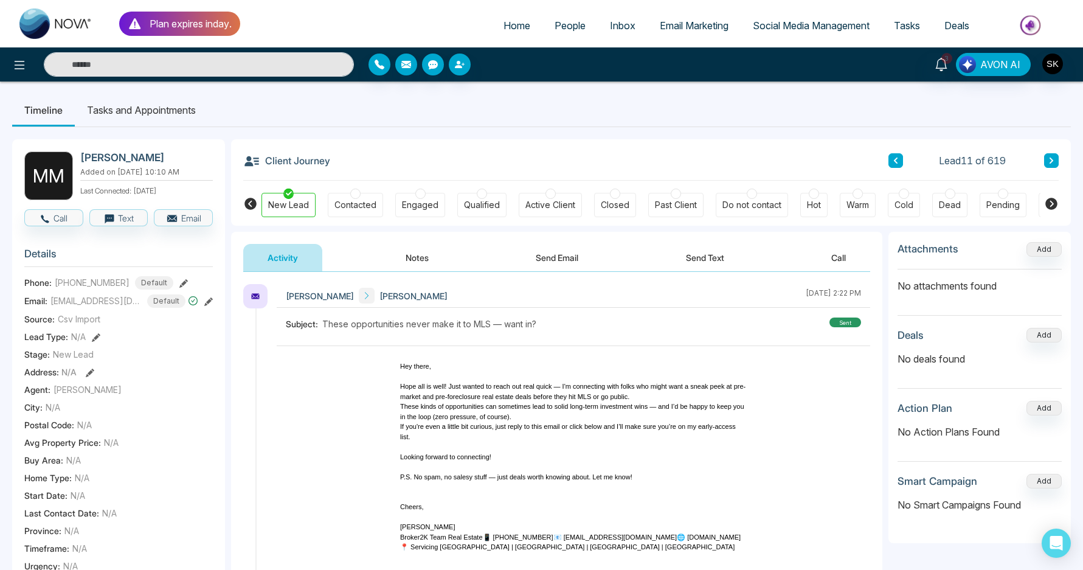
click at [378, 198] on div "Contacted" at bounding box center [355, 205] width 55 height 24
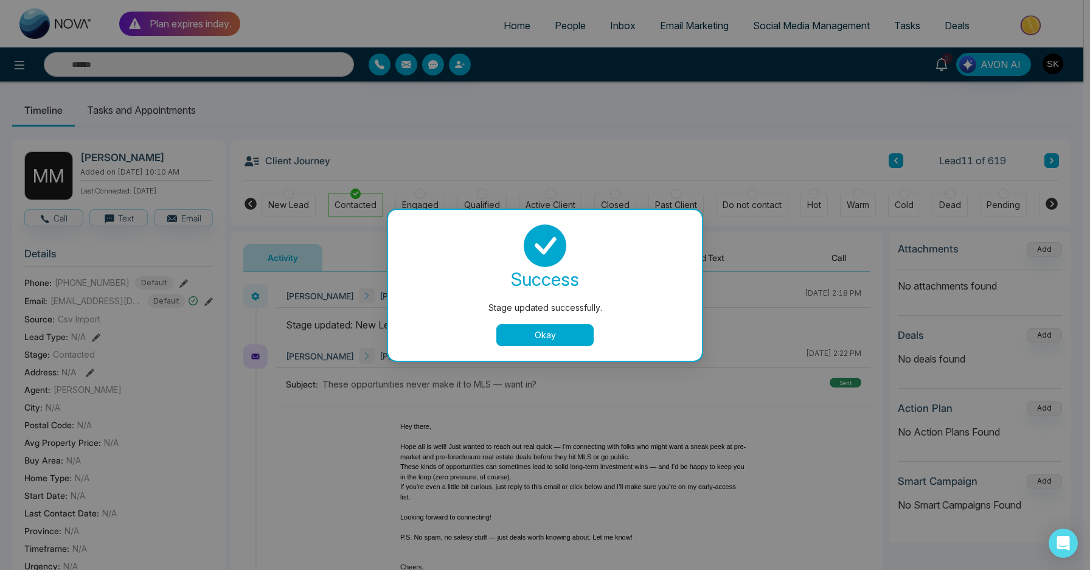
click at [527, 339] on button "Okay" at bounding box center [544, 335] width 97 height 22
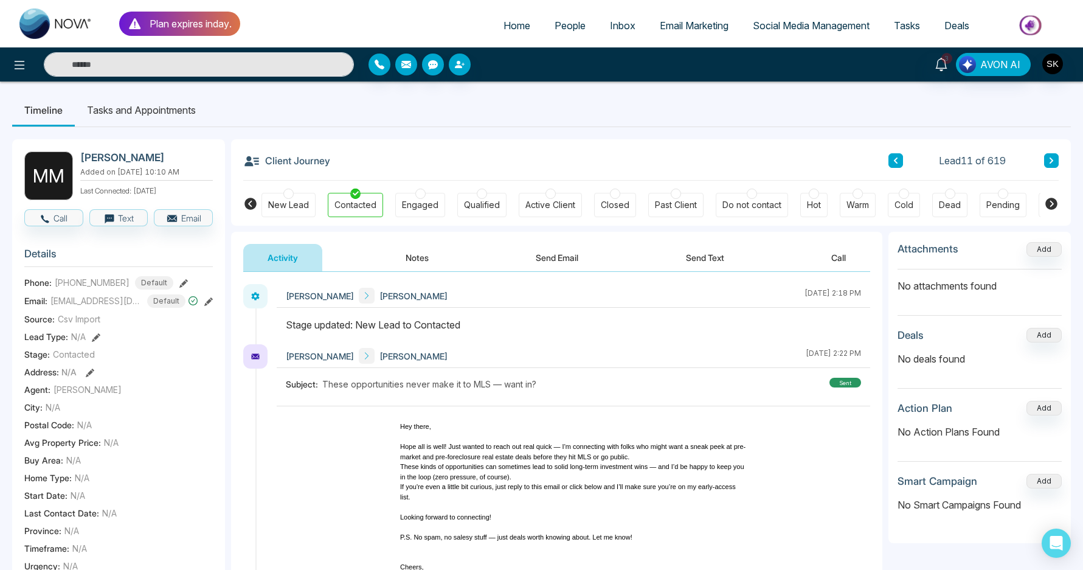
click at [397, 251] on button "Notes" at bounding box center [417, 257] width 72 height 27
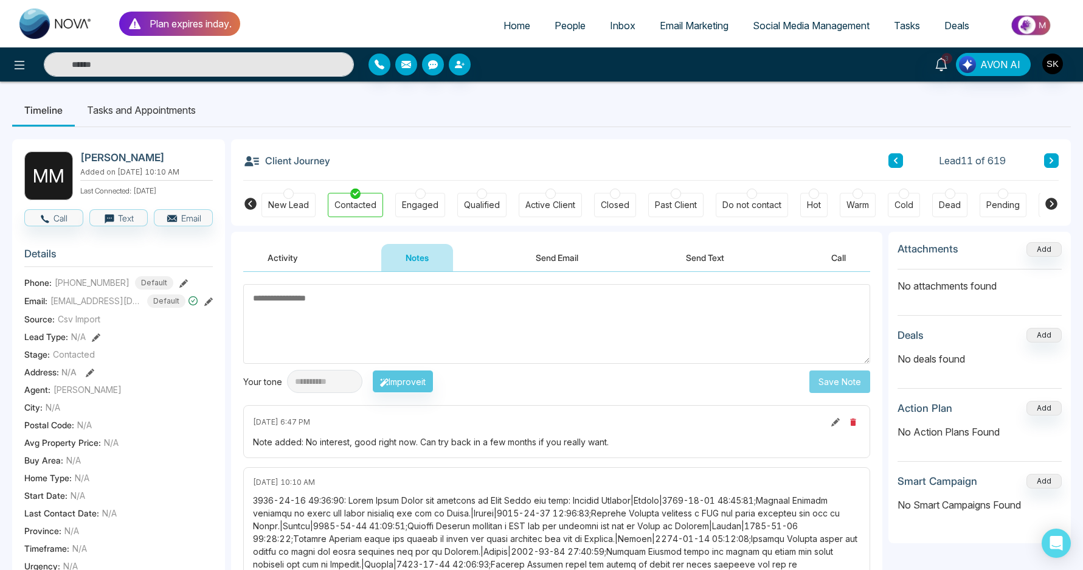
click at [152, 108] on li "Tasks and Appointments" at bounding box center [141, 110] width 133 height 33
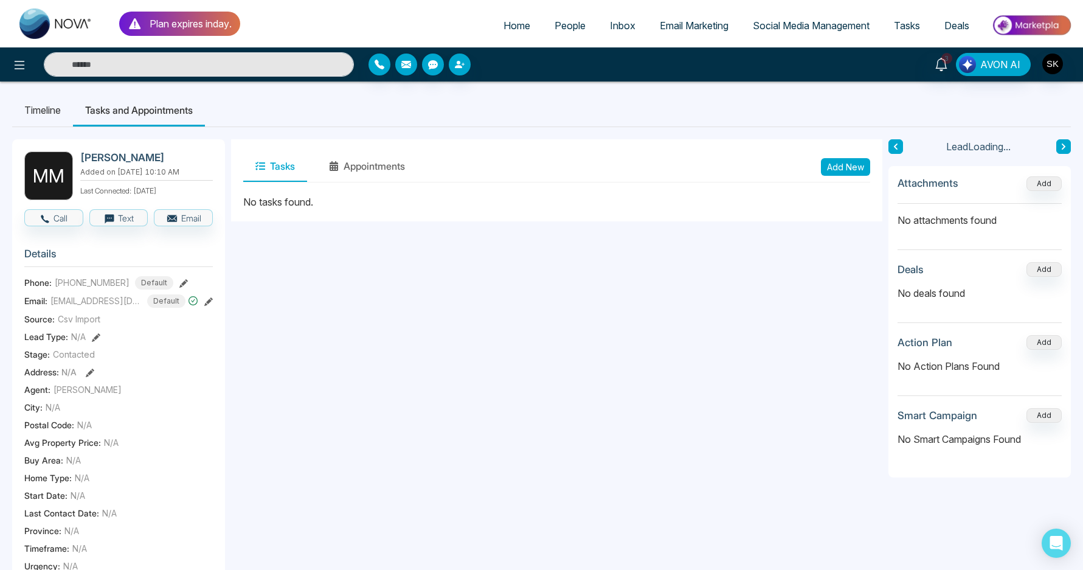
click at [36, 108] on li "Timeline" at bounding box center [42, 110] width 61 height 33
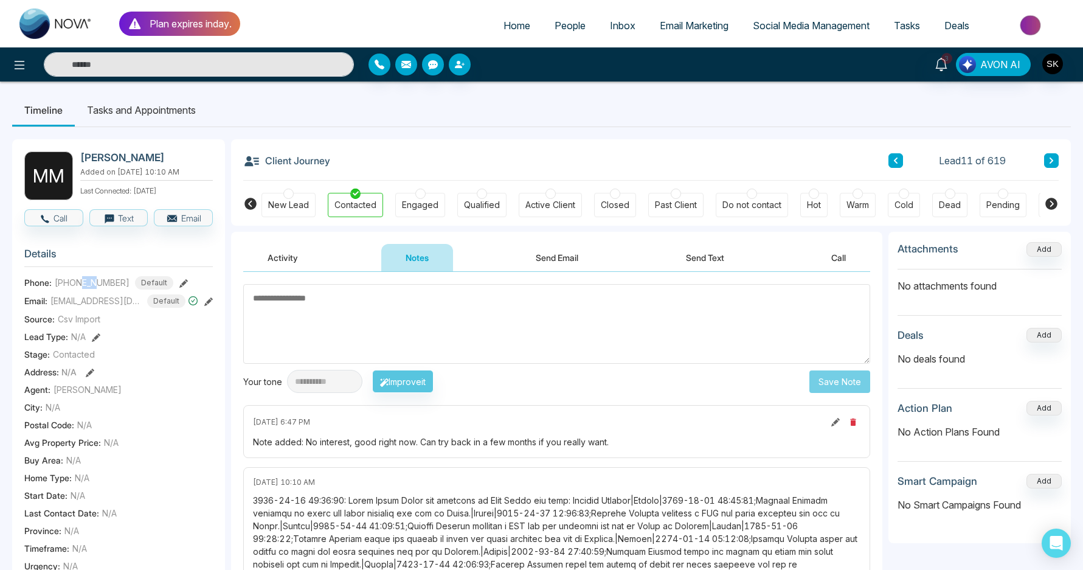
drag, startPoint x: 81, startPoint y: 289, endPoint x: 98, endPoint y: 290, distance: 17.0
click at [98, 289] on span "[PHONE_NUMBER]" at bounding box center [92, 282] width 75 height 13
click at [96, 113] on li "Tasks and Appointments" at bounding box center [141, 110] width 133 height 33
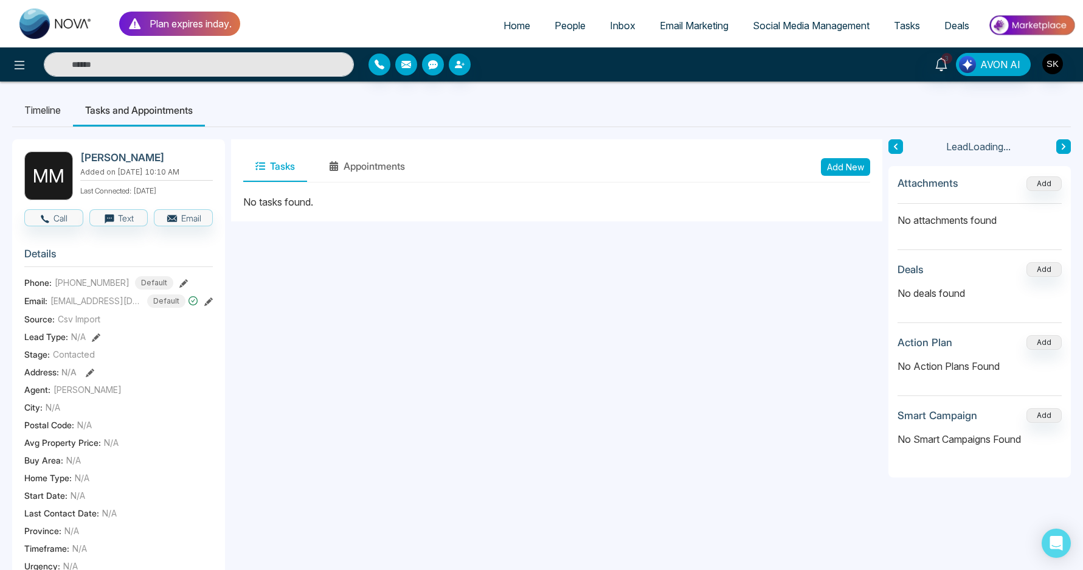
click at [51, 114] on li "Timeline" at bounding box center [42, 110] width 61 height 33
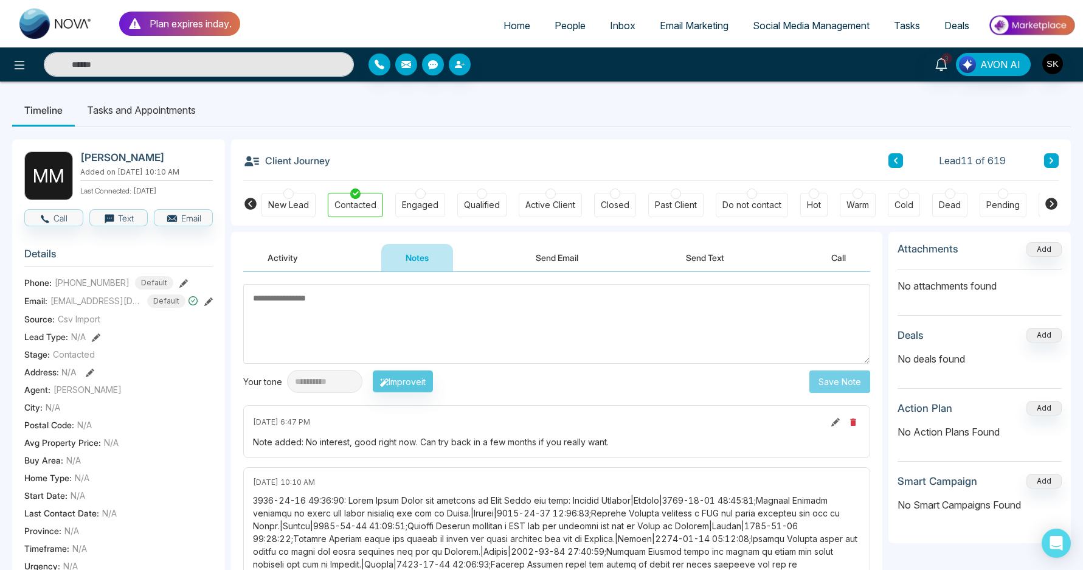
type textarea "*"
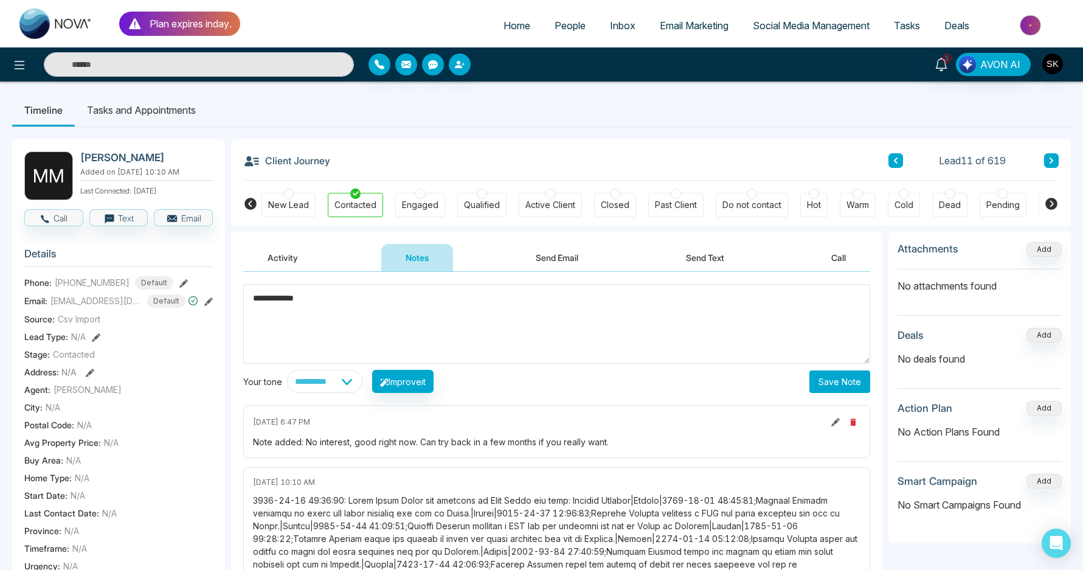
click at [463, 311] on textarea "**********" at bounding box center [556, 324] width 627 height 80
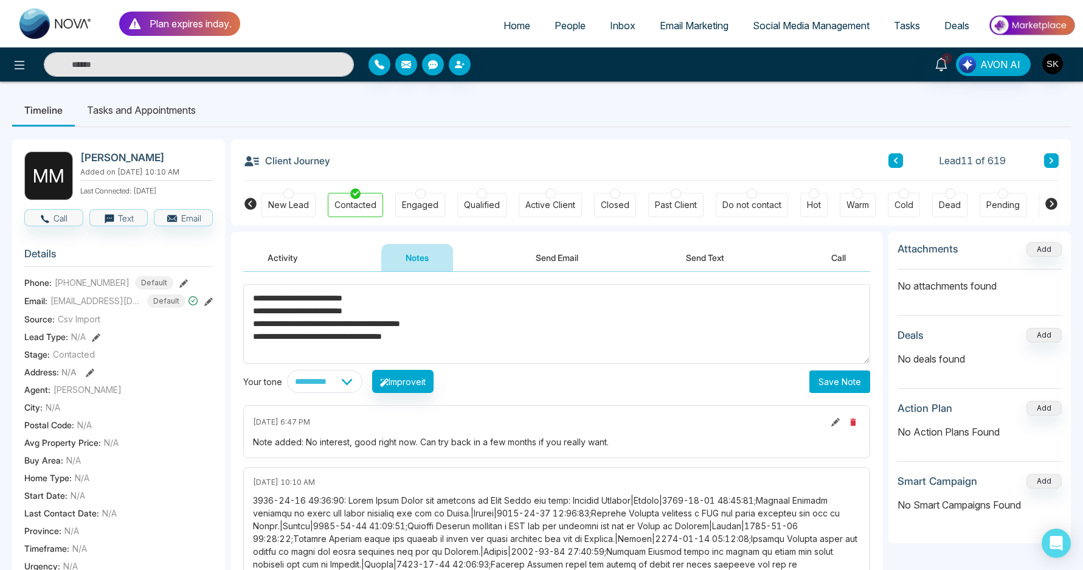
type textarea "**********"
click at [867, 382] on button "Save Note" at bounding box center [839, 381] width 61 height 23
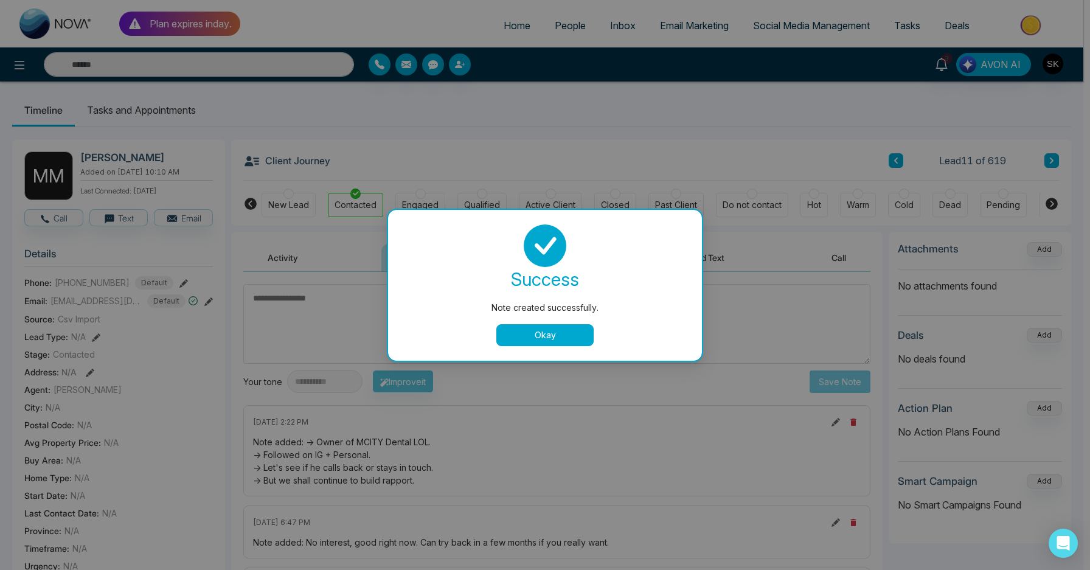
click at [535, 338] on button "Okay" at bounding box center [544, 335] width 97 height 22
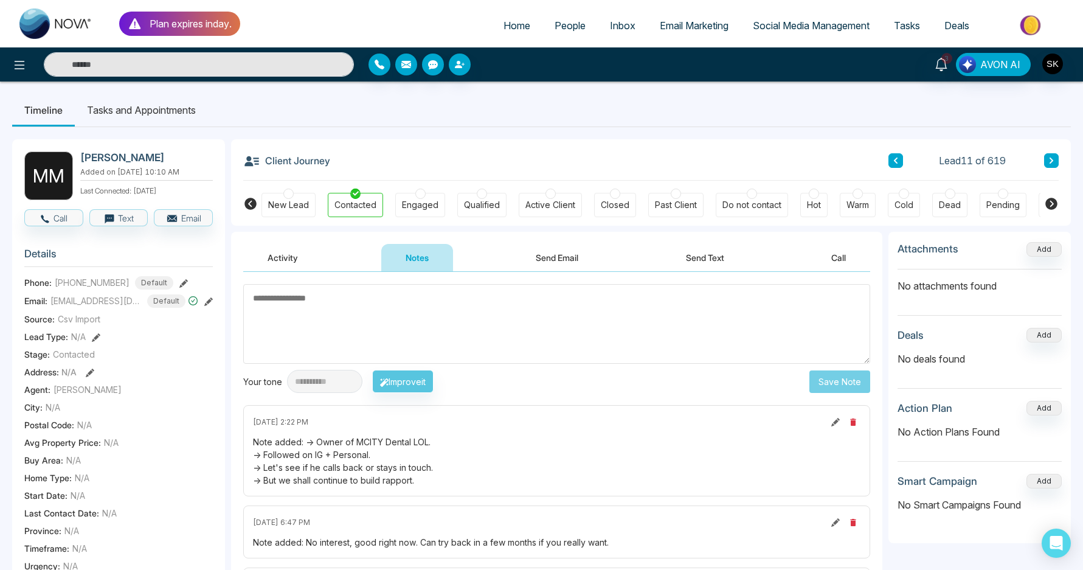
click at [847, 203] on div "Warm" at bounding box center [858, 205] width 23 height 12
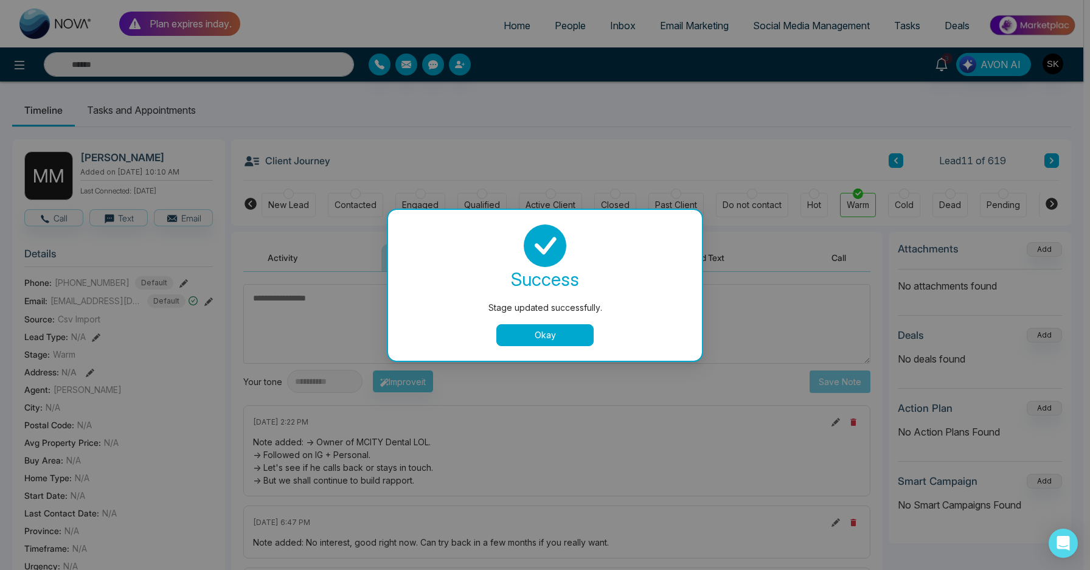
click at [536, 345] on button "Okay" at bounding box center [544, 335] width 97 height 22
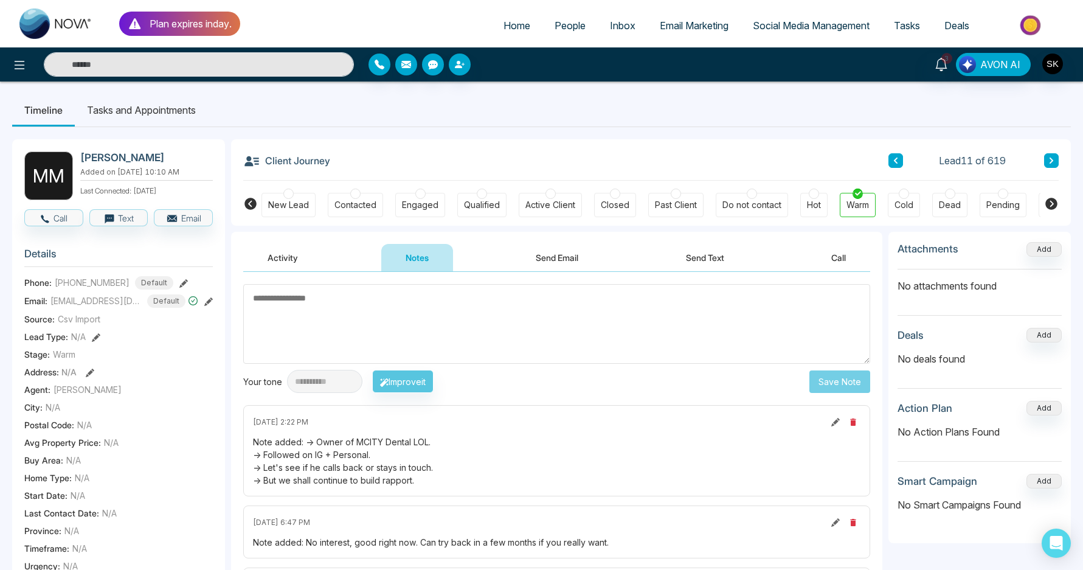
click at [154, 114] on li "Tasks and Appointments" at bounding box center [141, 110] width 133 height 33
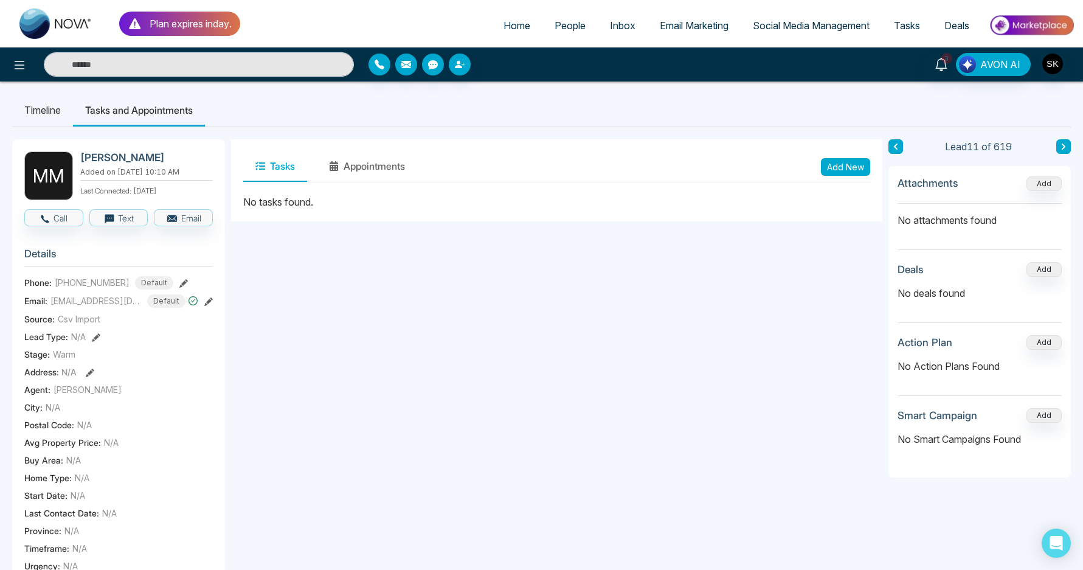
click at [857, 170] on button "Add New" at bounding box center [845, 167] width 49 height 18
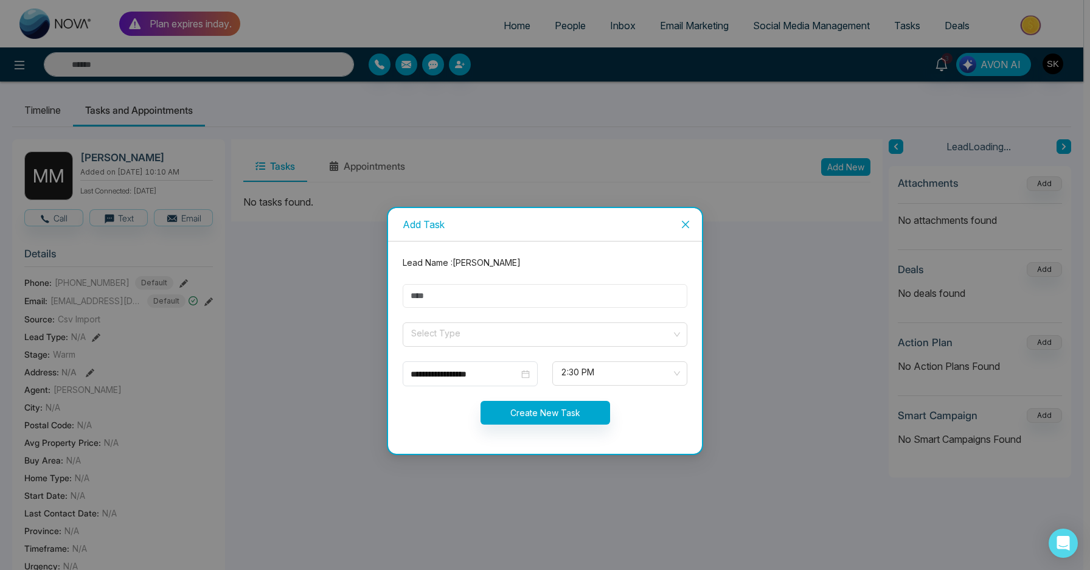
click at [467, 302] on input "text" at bounding box center [545, 296] width 285 height 24
type input "**********"
click at [468, 337] on input "search" at bounding box center [541, 332] width 262 height 18
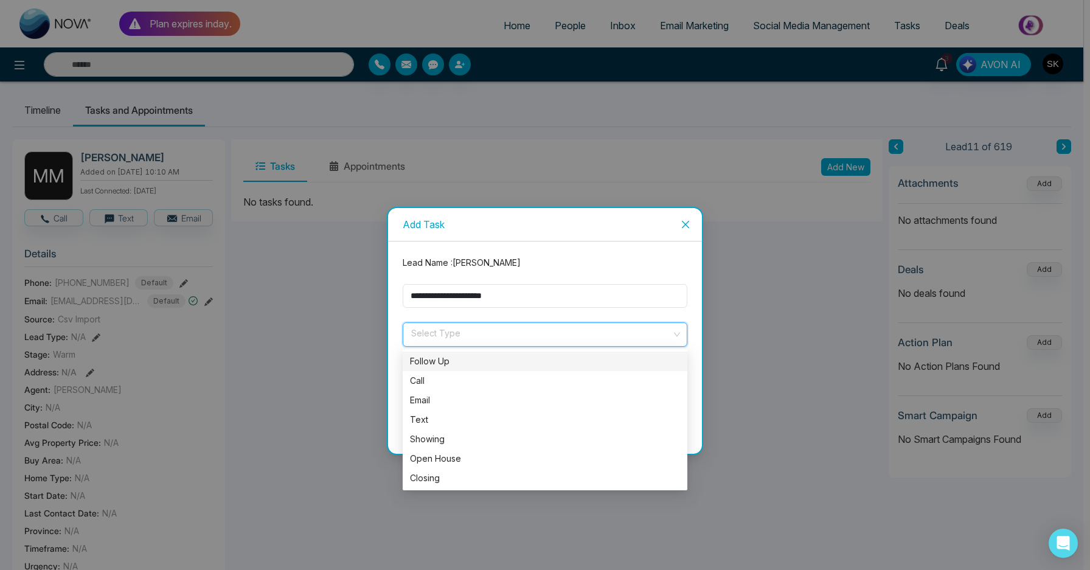
click at [460, 361] on div "Follow Up" at bounding box center [545, 361] width 270 height 13
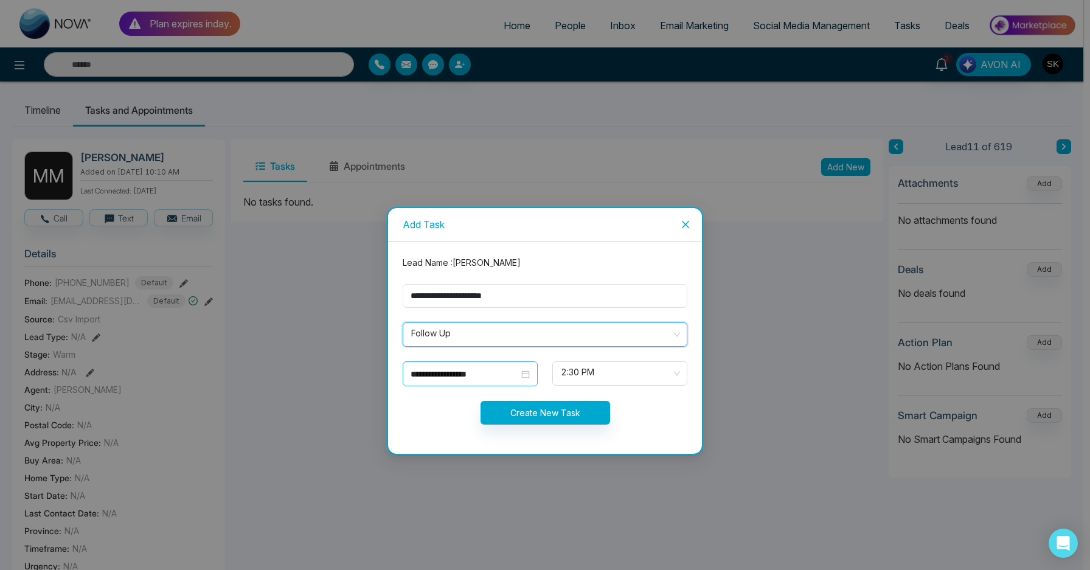
click at [456, 370] on input "**********" at bounding box center [464, 373] width 108 height 13
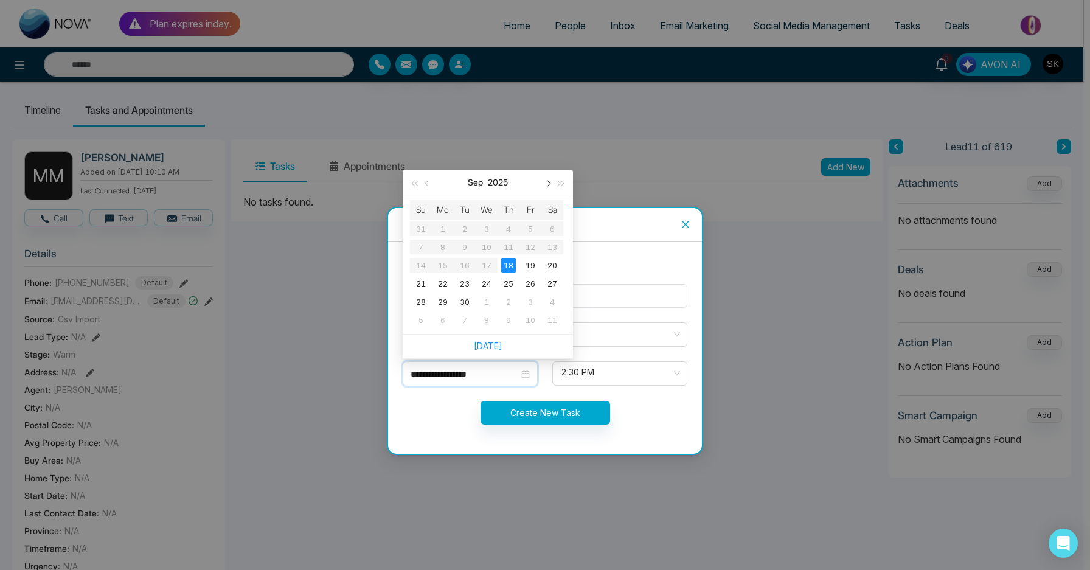
click at [546, 185] on button "button" at bounding box center [547, 182] width 13 height 24
type input "**********"
click at [528, 305] on div "31" at bounding box center [530, 301] width 15 height 15
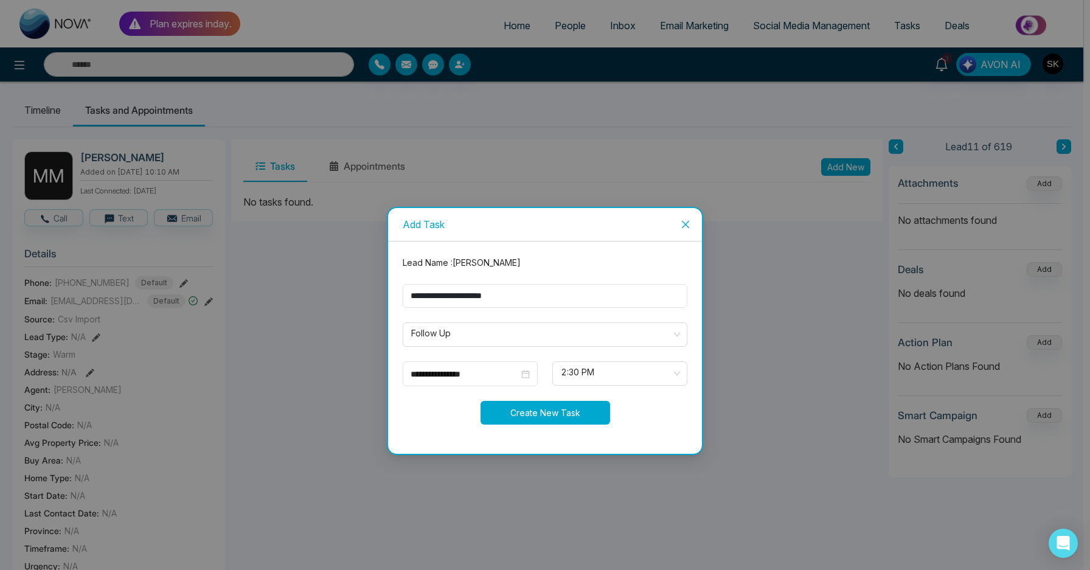
click at [580, 407] on button "Create New Task" at bounding box center [545, 413] width 130 height 24
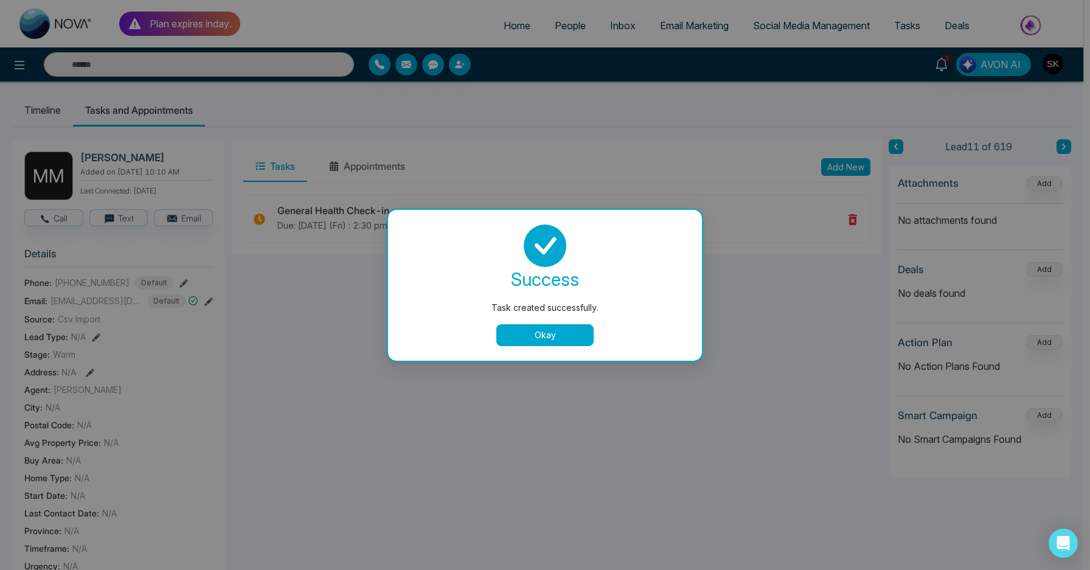
click at [547, 341] on button "Okay" at bounding box center [544, 335] width 97 height 22
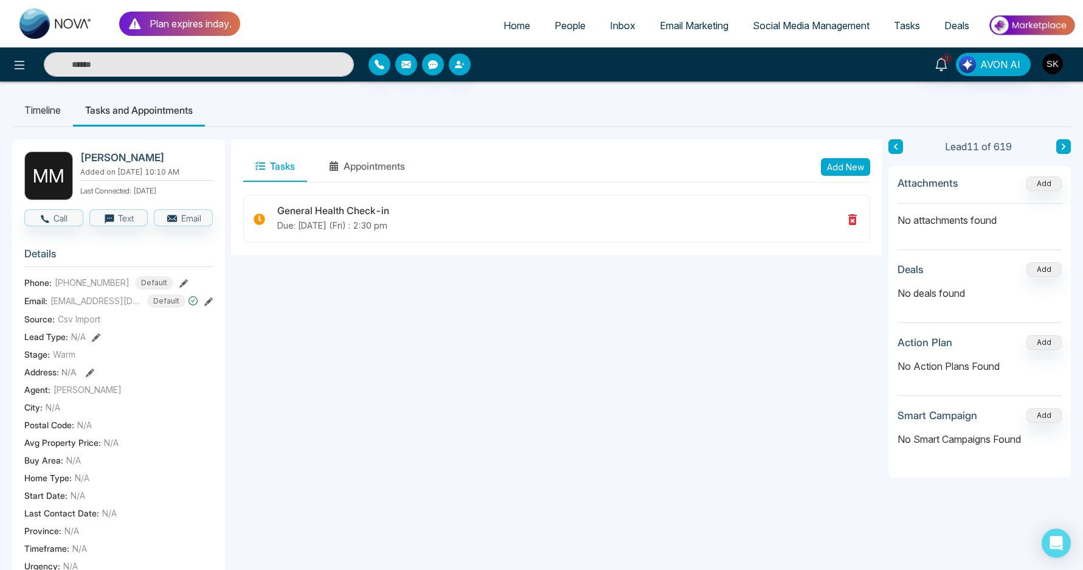
click at [1059, 145] on button at bounding box center [1063, 146] width 15 height 15
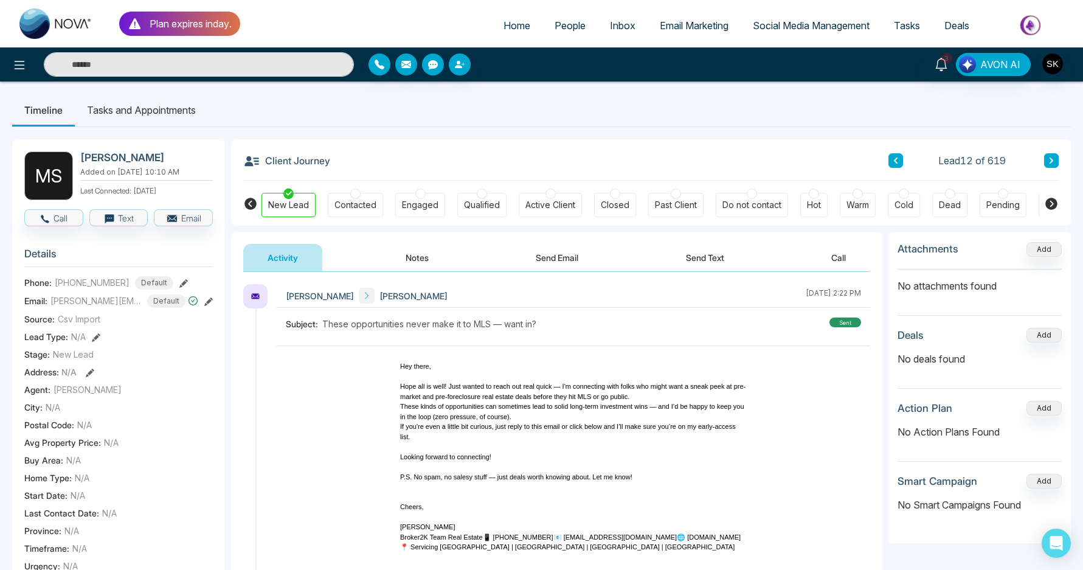
click at [393, 269] on button "Notes" at bounding box center [417, 257] width 72 height 27
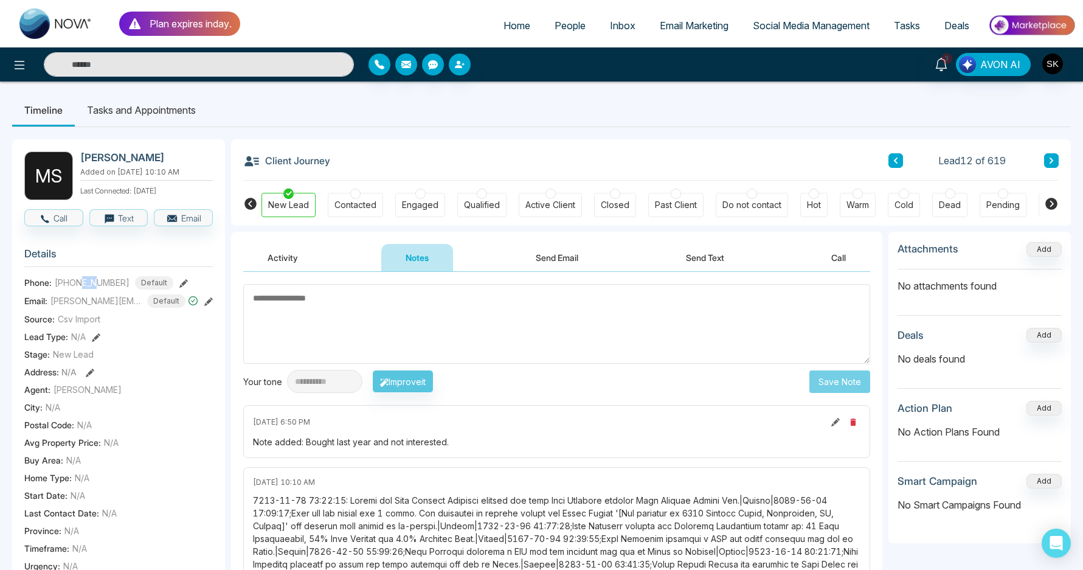
drag, startPoint x: 83, startPoint y: 290, endPoint x: 97, endPoint y: 290, distance: 14.0
click at [97, 289] on span "[PHONE_NUMBER]" at bounding box center [92, 282] width 75 height 13
click at [437, 314] on textarea at bounding box center [556, 324] width 627 height 80
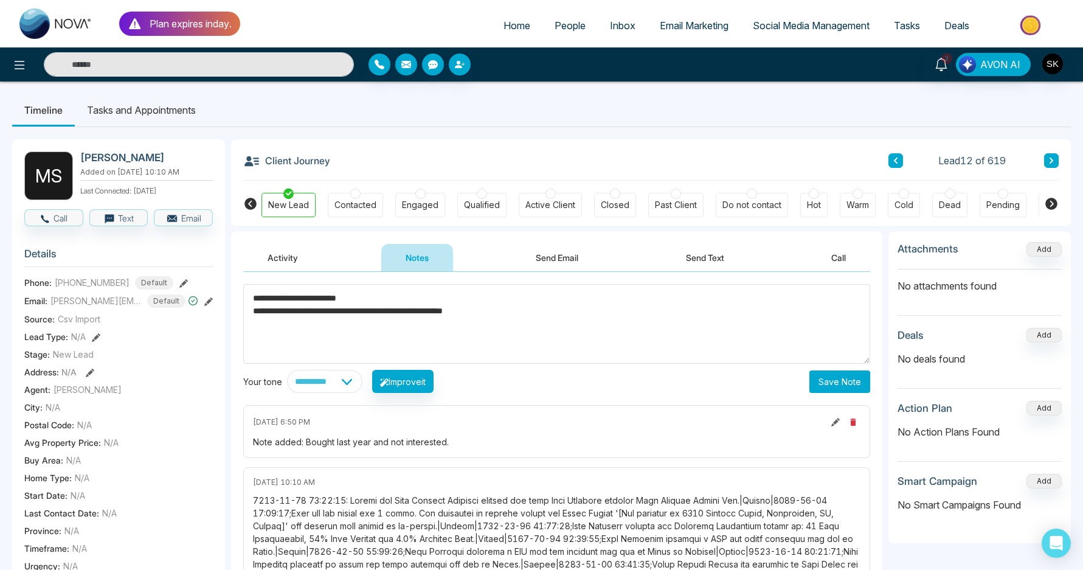
type textarea "**********"
click at [826, 377] on button "Save Note" at bounding box center [839, 381] width 61 height 23
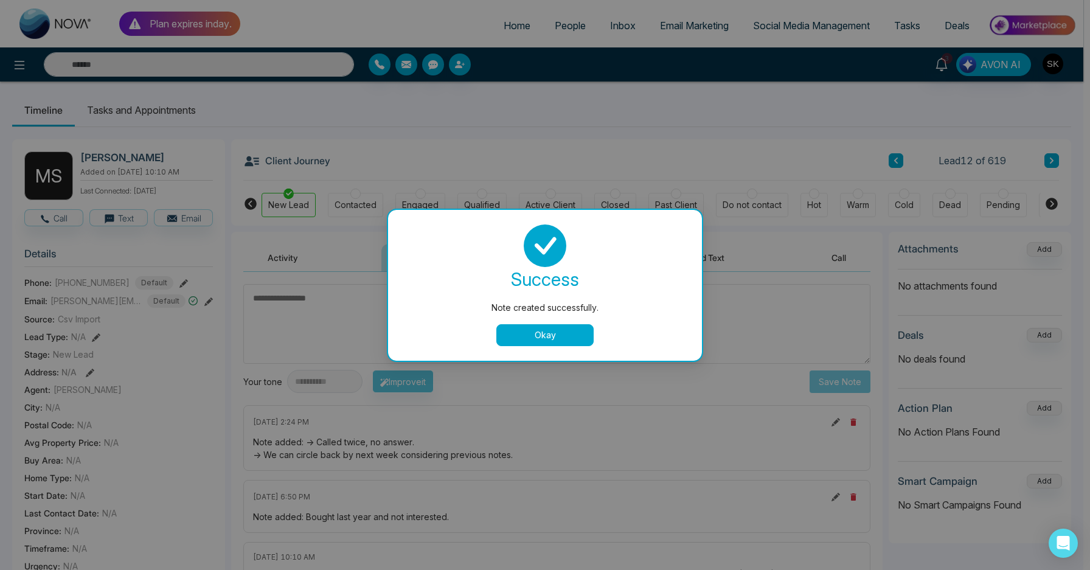
click at [564, 344] on button "Okay" at bounding box center [544, 335] width 97 height 22
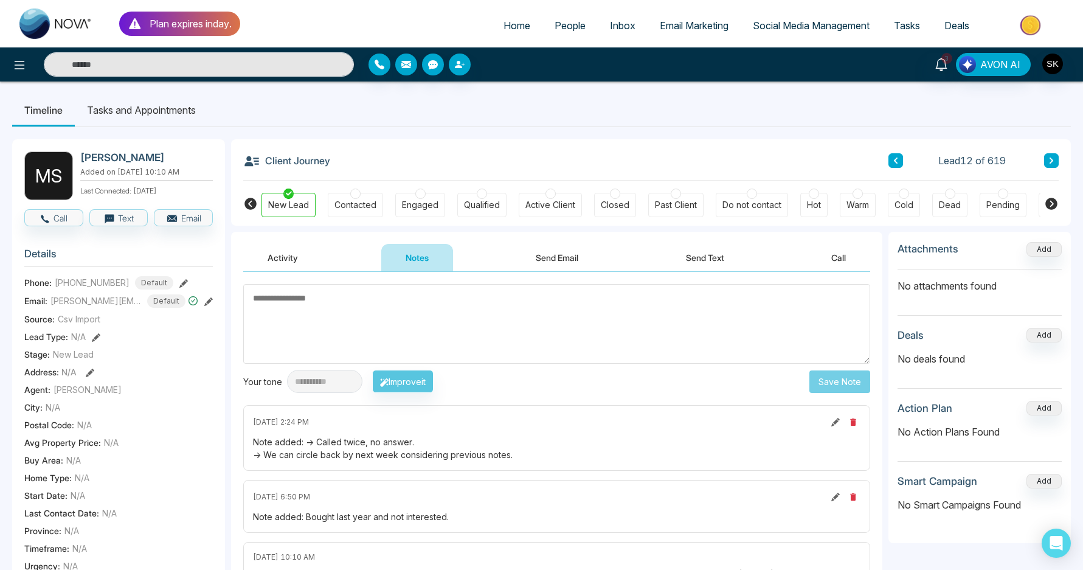
click at [128, 102] on li "Tasks and Appointments" at bounding box center [141, 110] width 133 height 33
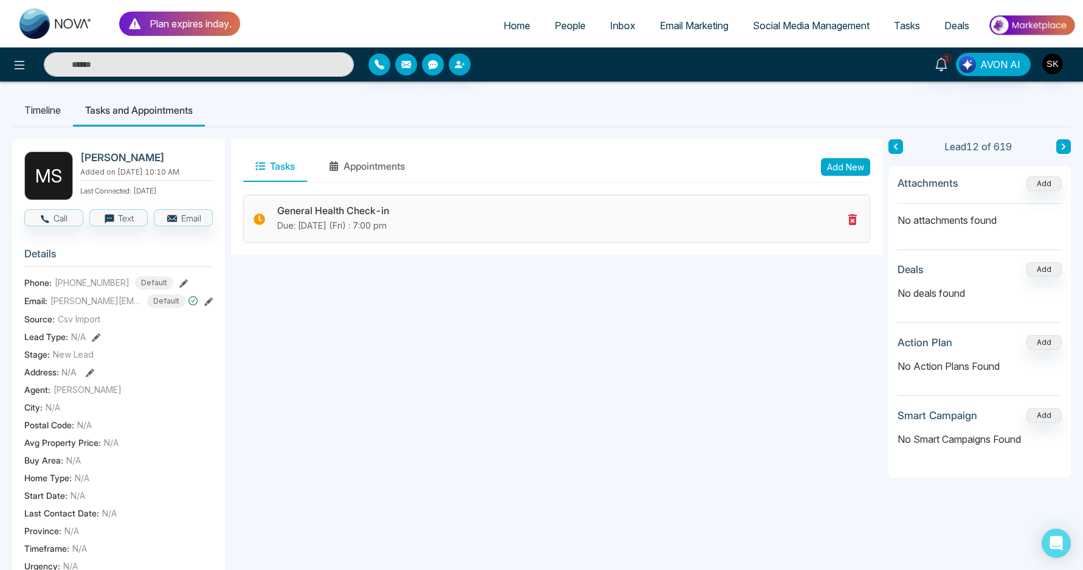
click at [852, 216] on icon at bounding box center [852, 219] width 9 height 11
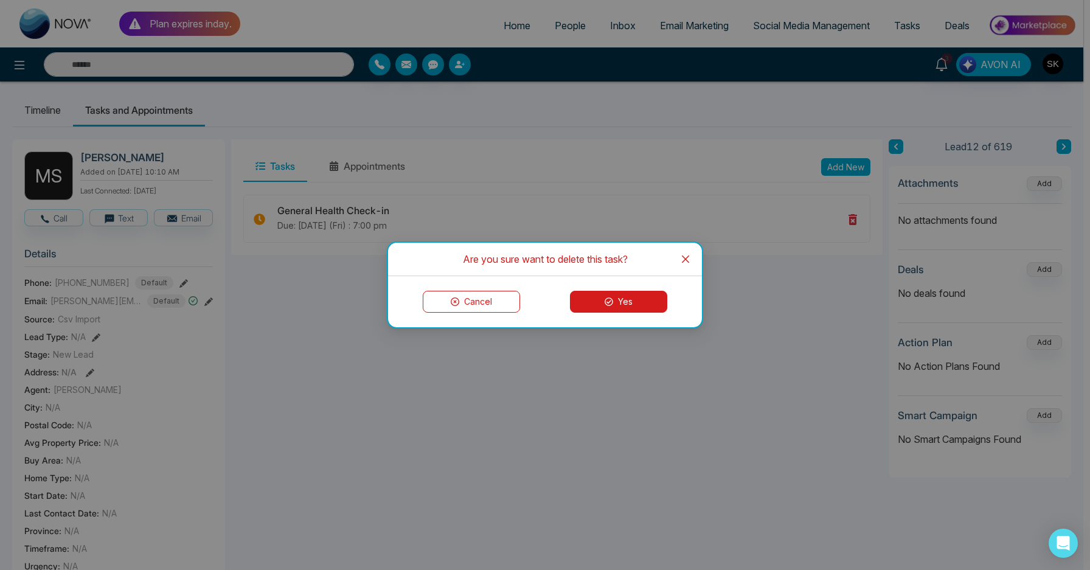
click at [604, 299] on icon at bounding box center [608, 301] width 9 height 9
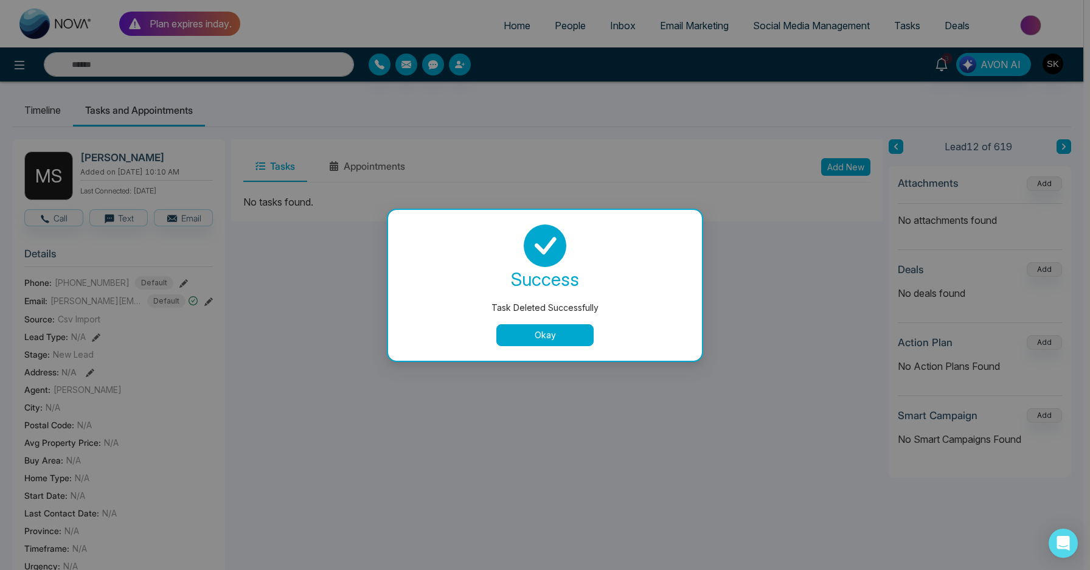
click at [512, 334] on button "Okay" at bounding box center [544, 335] width 97 height 22
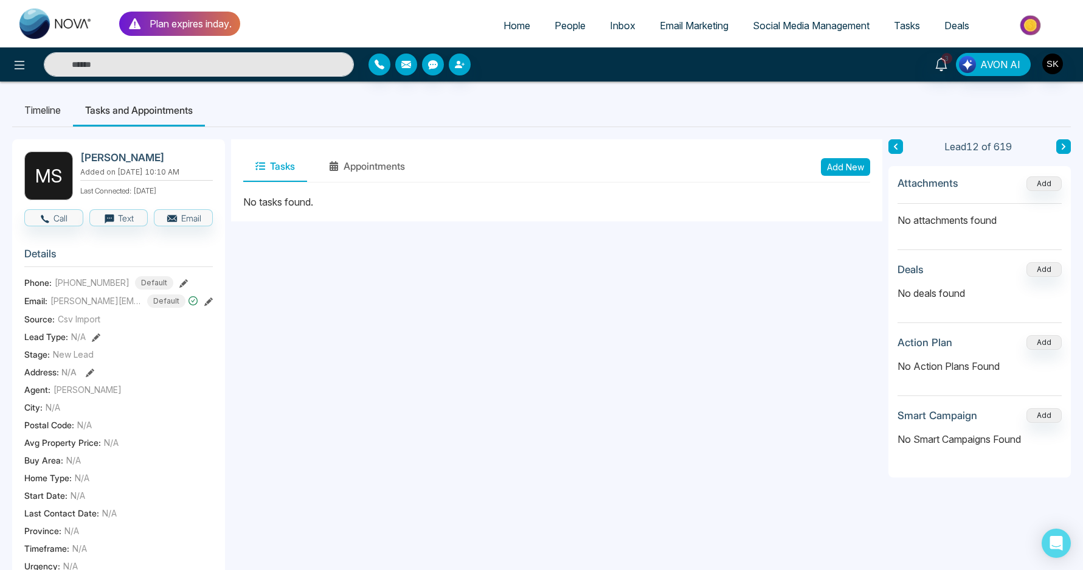
click at [860, 164] on button "Add New" at bounding box center [845, 167] width 49 height 18
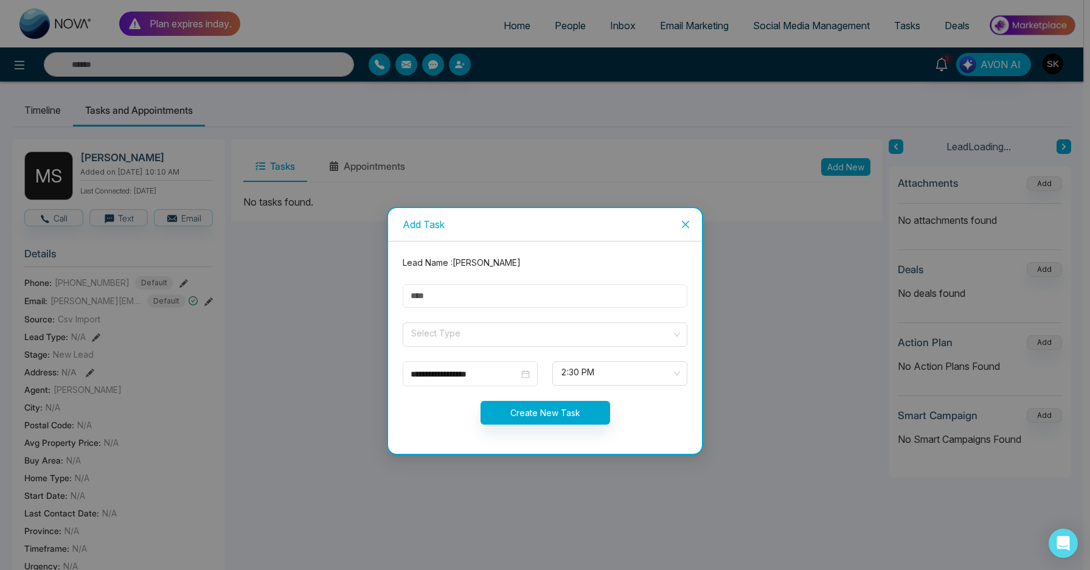
click at [451, 305] on input "text" at bounding box center [545, 296] width 285 height 24
type input "**********"
click at [485, 333] on input "search" at bounding box center [541, 332] width 262 height 18
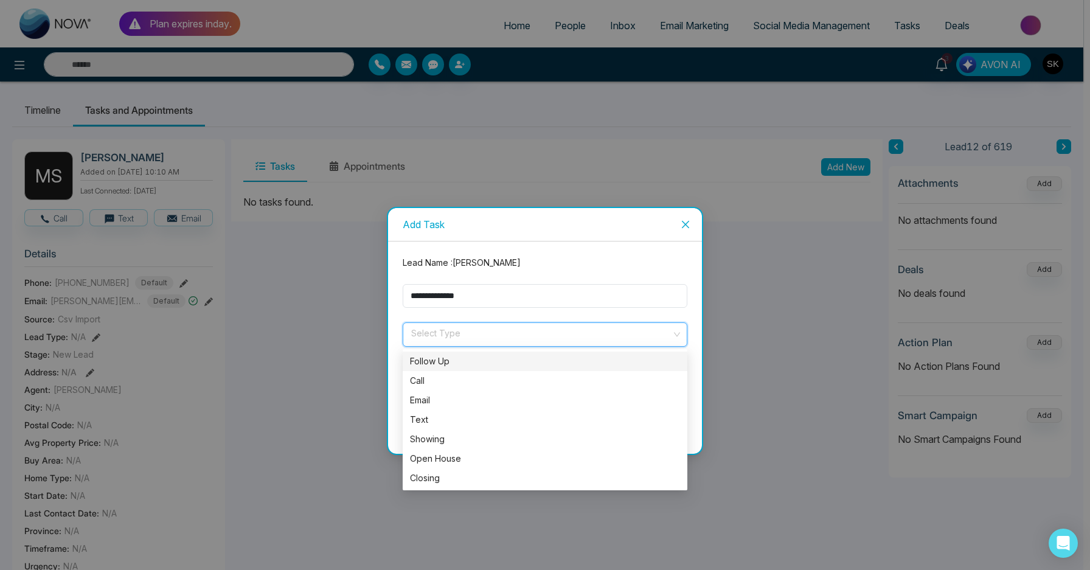
click at [472, 356] on div "Follow Up" at bounding box center [545, 361] width 270 height 13
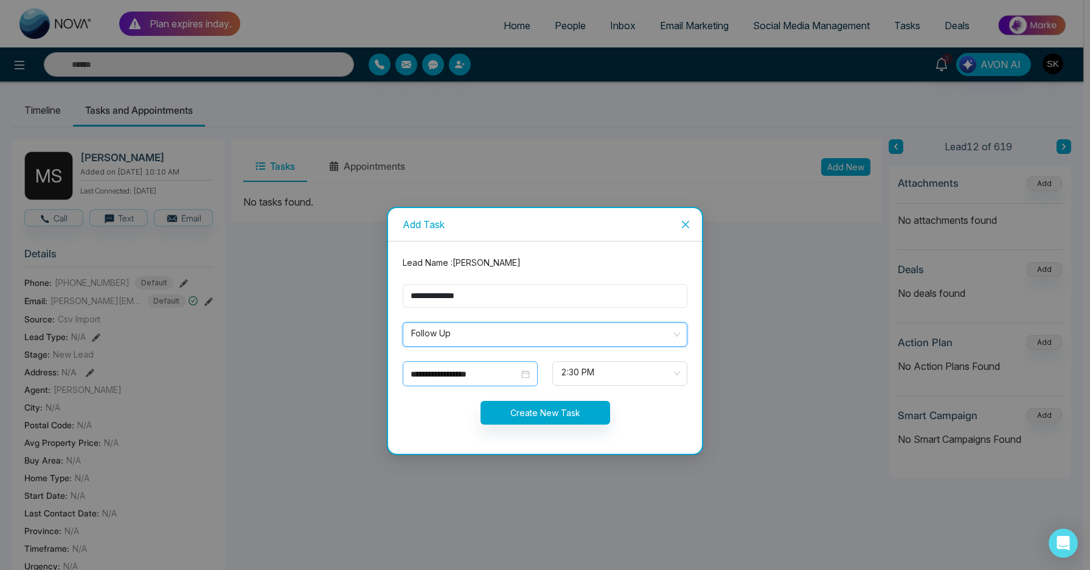
click at [485, 379] on input "**********" at bounding box center [464, 373] width 108 height 13
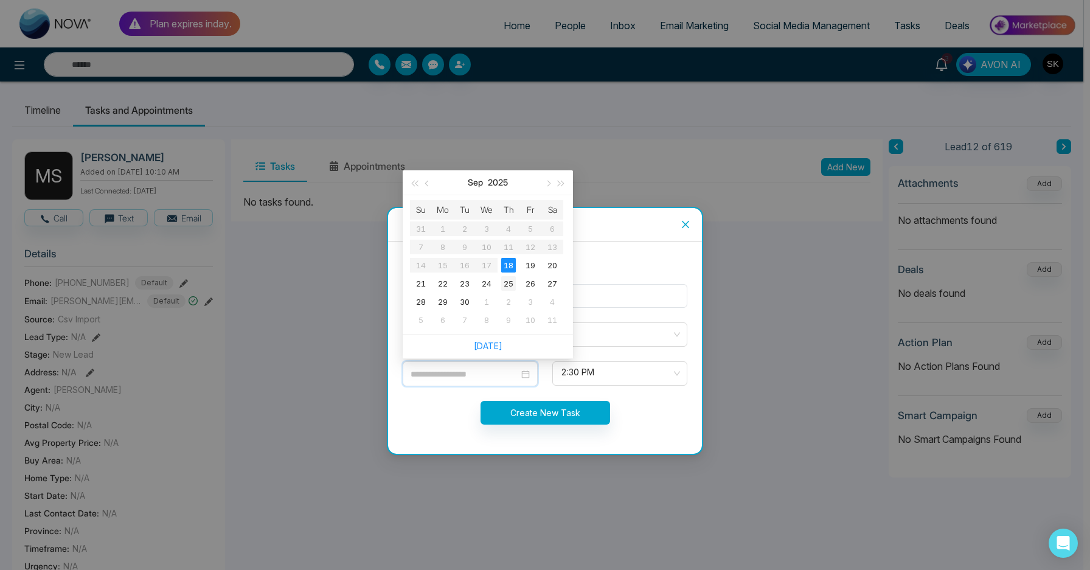
type input "**********"
click at [513, 288] on div "25" at bounding box center [508, 283] width 15 height 15
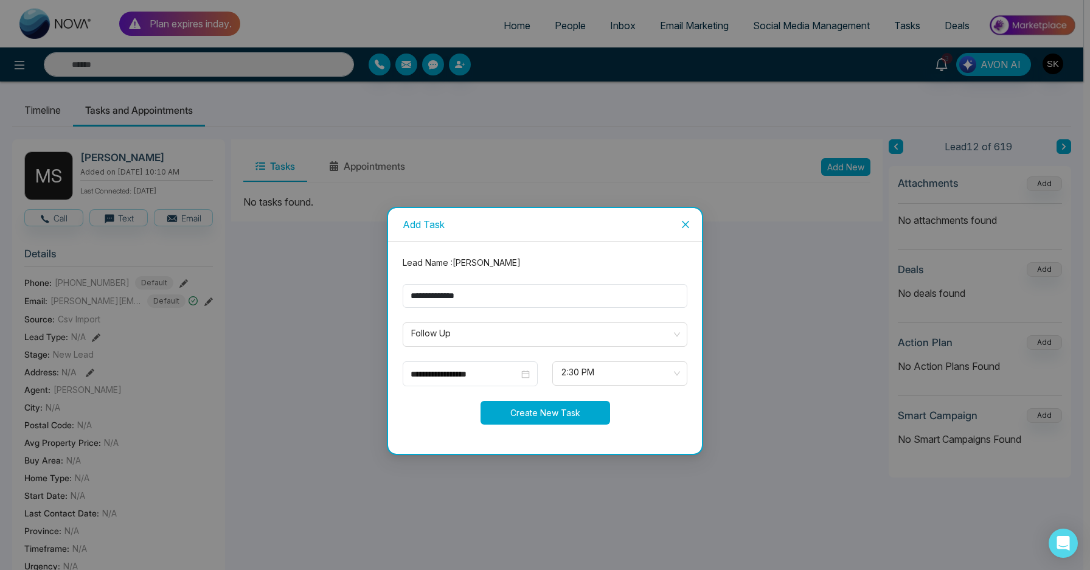
click at [575, 412] on button "Create New Task" at bounding box center [545, 413] width 130 height 24
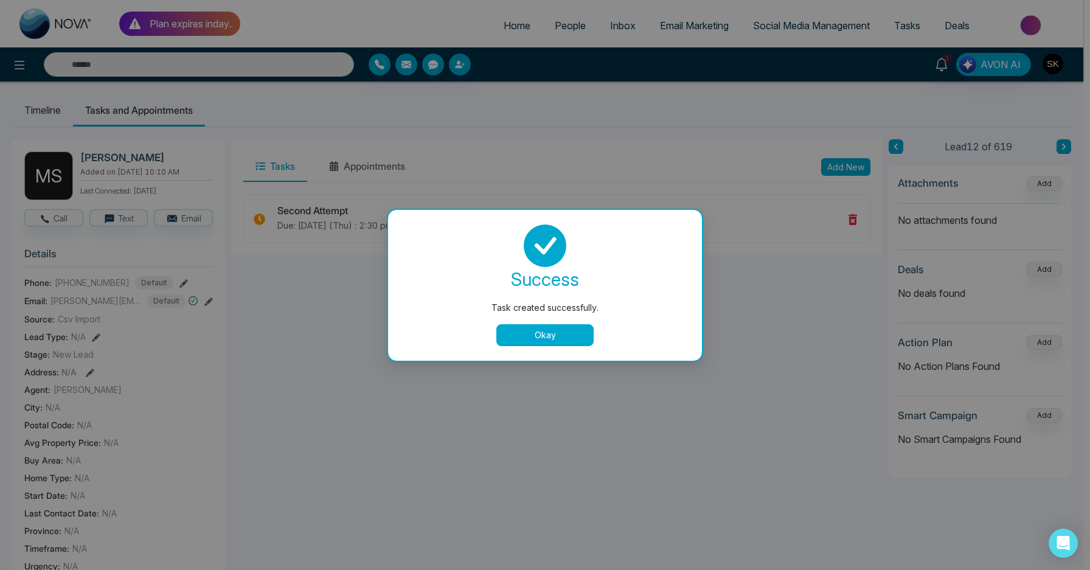
click at [541, 334] on button "Okay" at bounding box center [544, 335] width 97 height 22
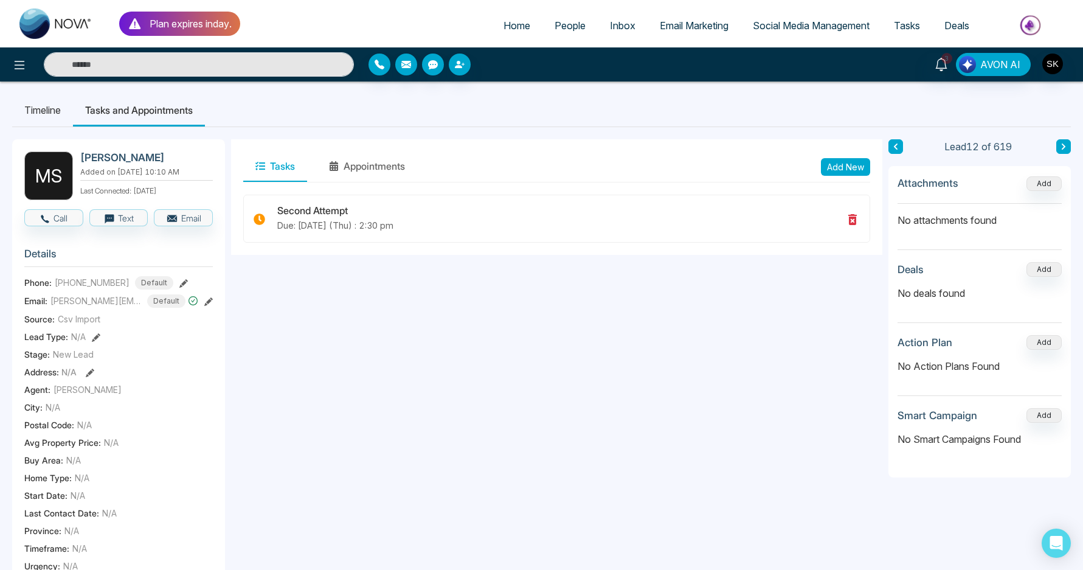
click at [1071, 148] on div "Timeline Tasks and Appointments [PERSON_NAME] Added on [DATE] 10:10 AM Last Con…" at bounding box center [541, 498] width 1083 height 834
click at [1064, 148] on icon at bounding box center [1064, 146] width 6 height 7
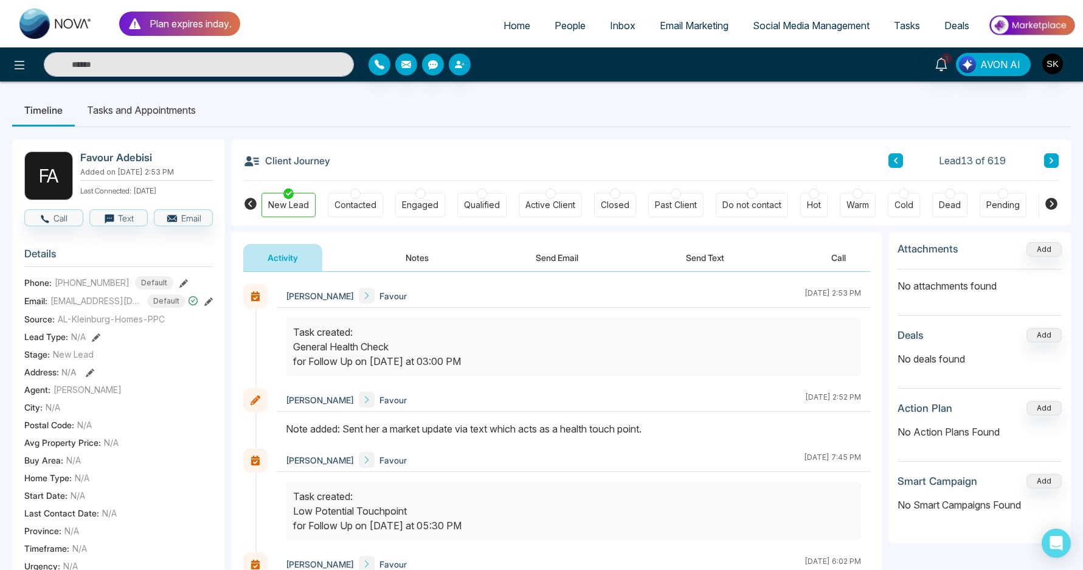
click at [387, 256] on button "Notes" at bounding box center [417, 257] width 72 height 27
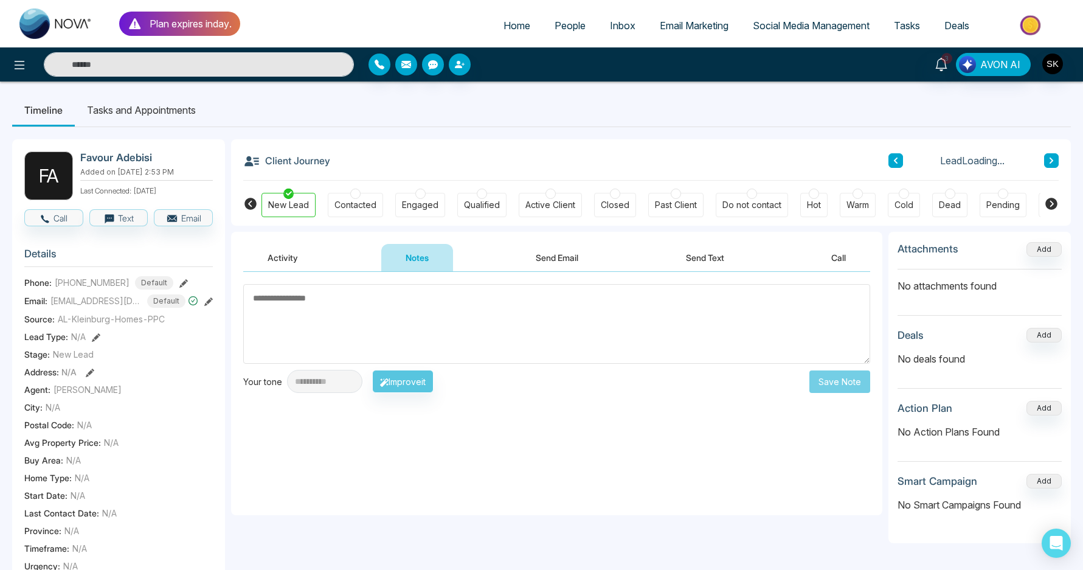
click at [167, 121] on li "Tasks and Appointments" at bounding box center [141, 110] width 133 height 33
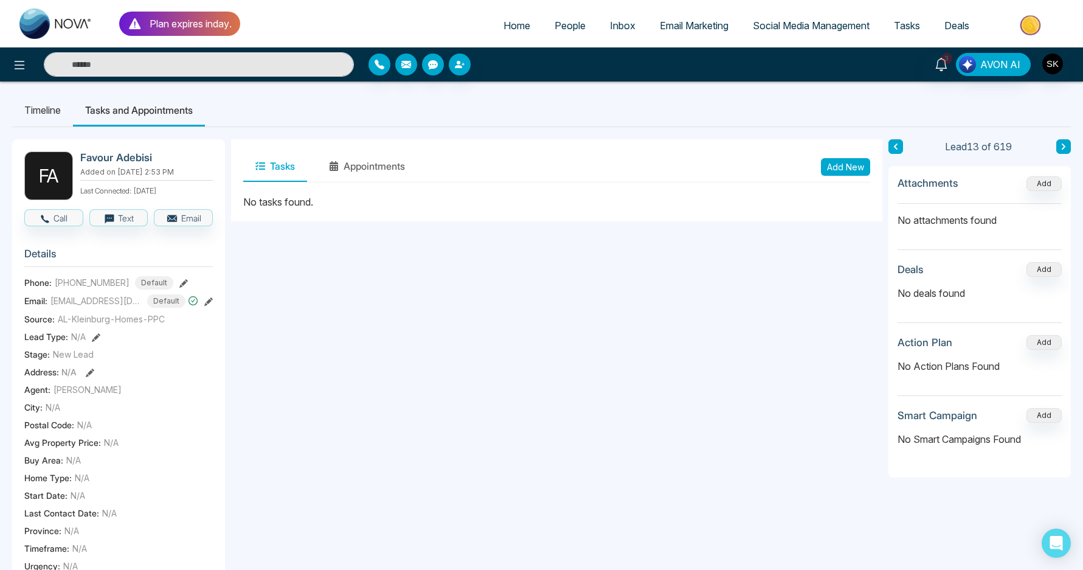
click at [65, 117] on li "Timeline" at bounding box center [42, 110] width 61 height 33
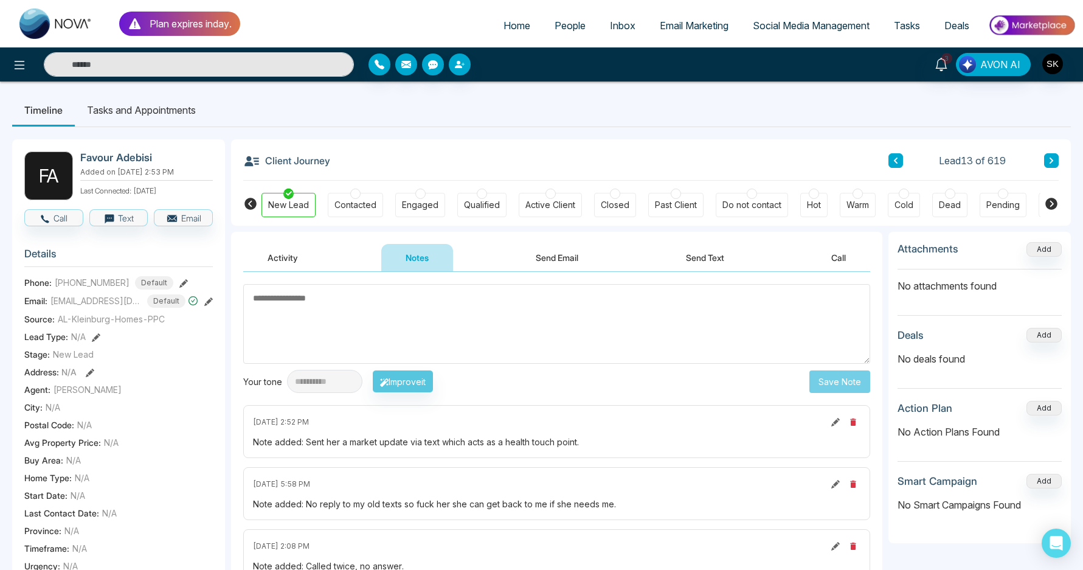
click at [899, 162] on button at bounding box center [895, 160] width 15 height 15
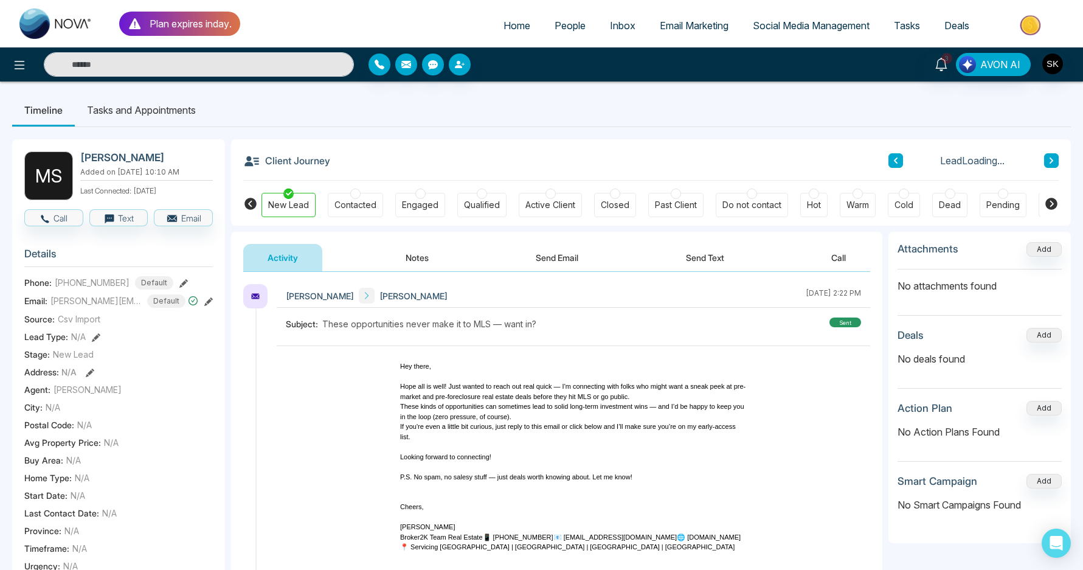
click at [353, 203] on div "Contacted" at bounding box center [355, 205] width 42 height 12
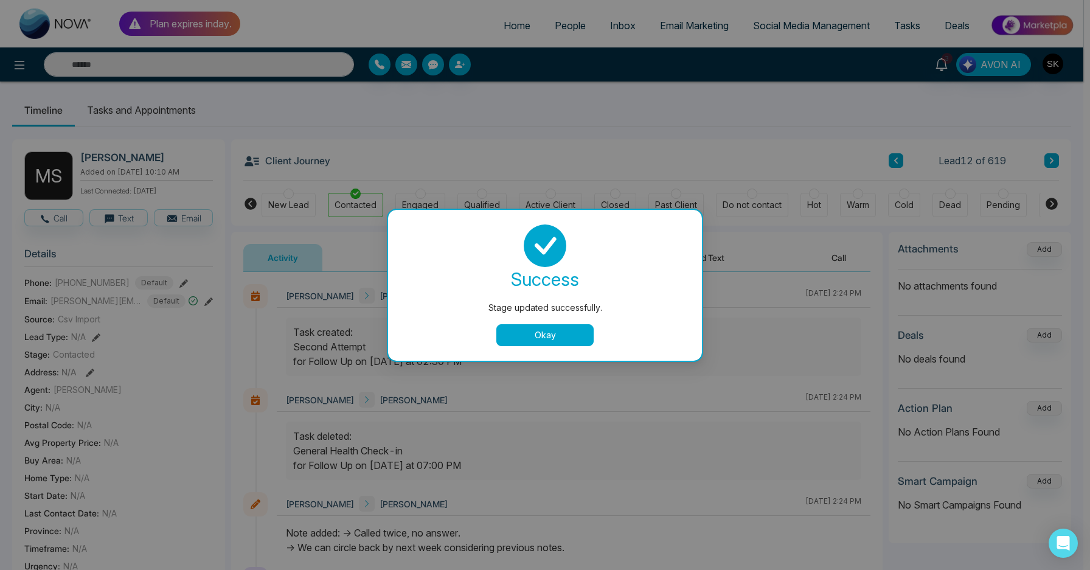
click at [557, 333] on button "Okay" at bounding box center [544, 335] width 97 height 22
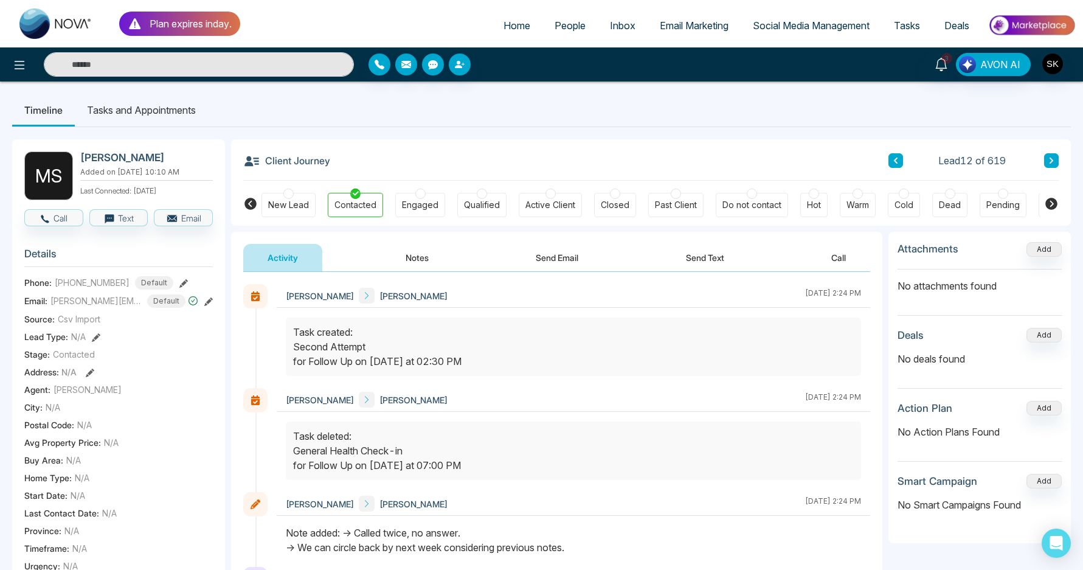
click at [869, 206] on div "Warm" at bounding box center [858, 205] width 23 height 12
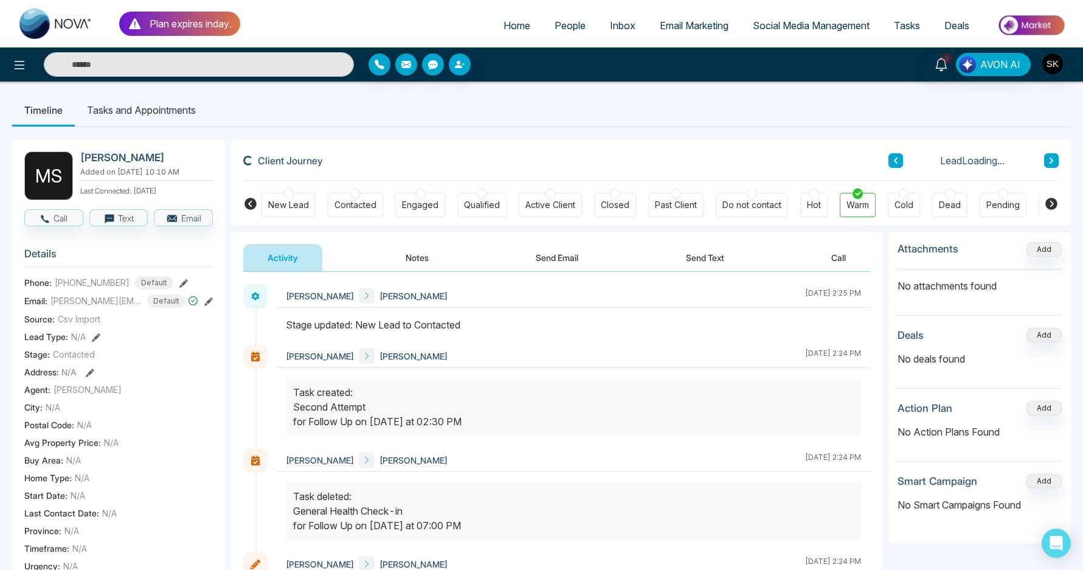
click at [1045, 168] on div "Client Journey Lead Loading..." at bounding box center [651, 159] width 816 height 41
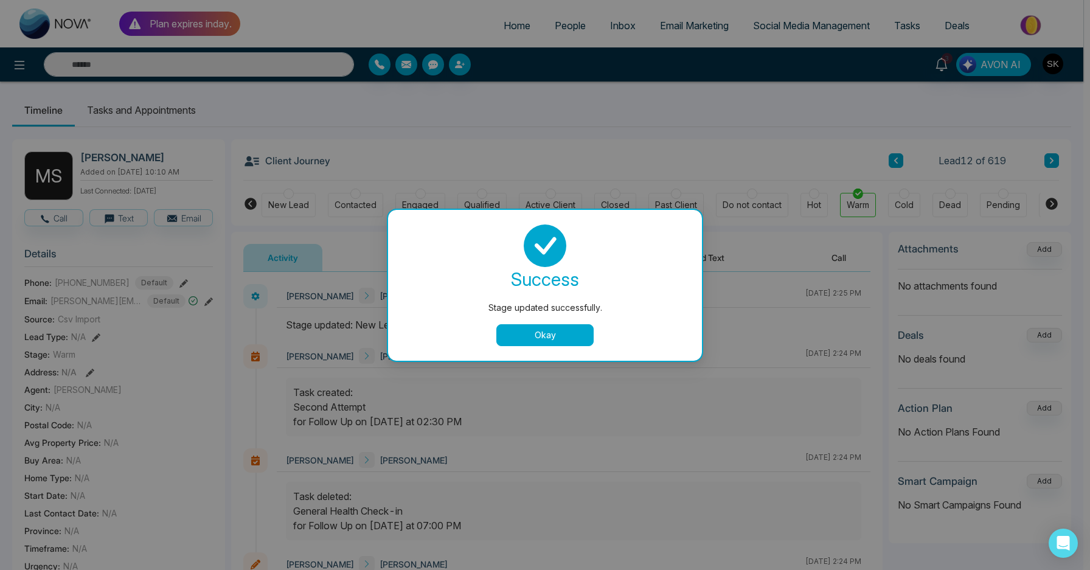
click at [1053, 165] on div "Stage updated successfully. success Stage updated successfully. Okay" at bounding box center [545, 285] width 1090 height 570
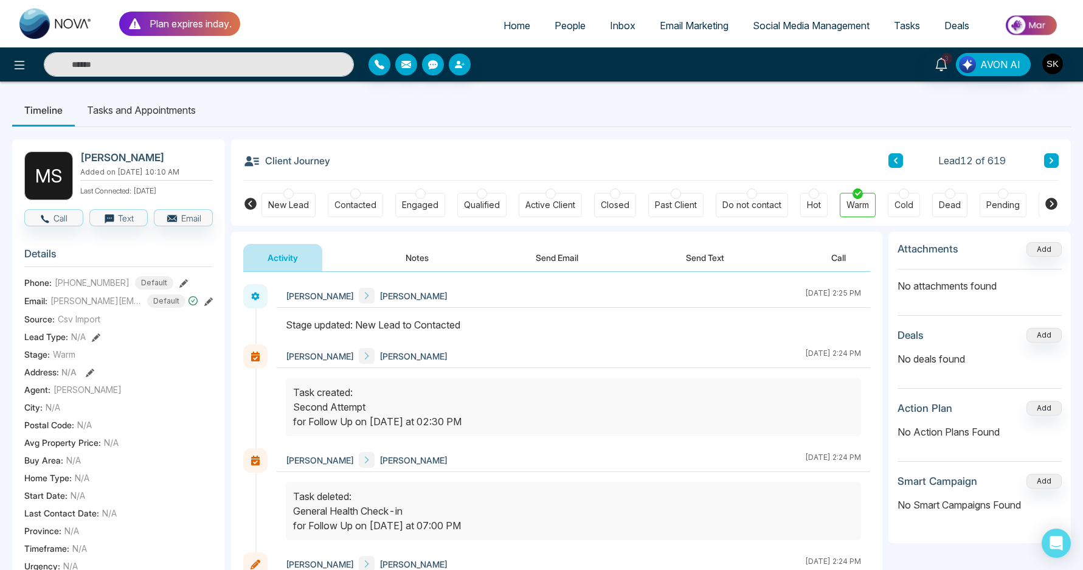
click at [1054, 162] on icon at bounding box center [1051, 160] width 6 height 7
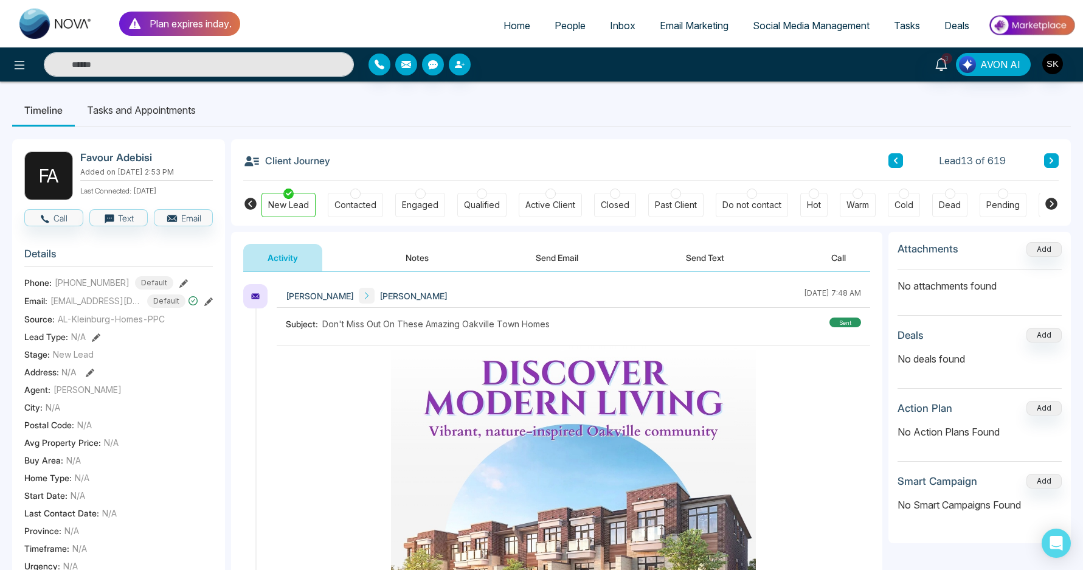
click at [853, 195] on div at bounding box center [858, 194] width 10 height 10
click at [387, 262] on button "Notes" at bounding box center [417, 257] width 72 height 27
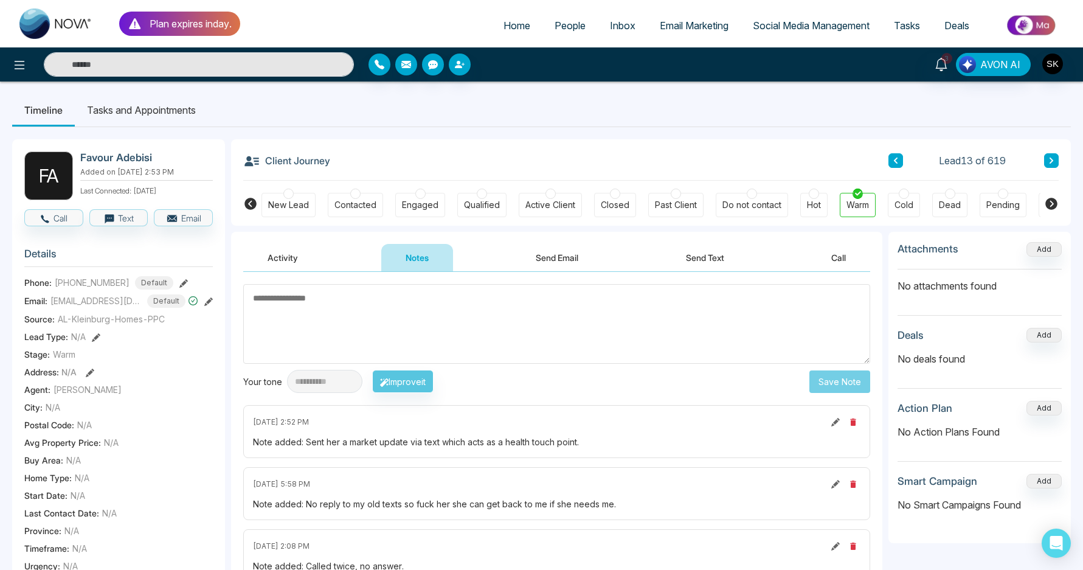
click at [301, 256] on button "Activity" at bounding box center [282, 257] width 79 height 27
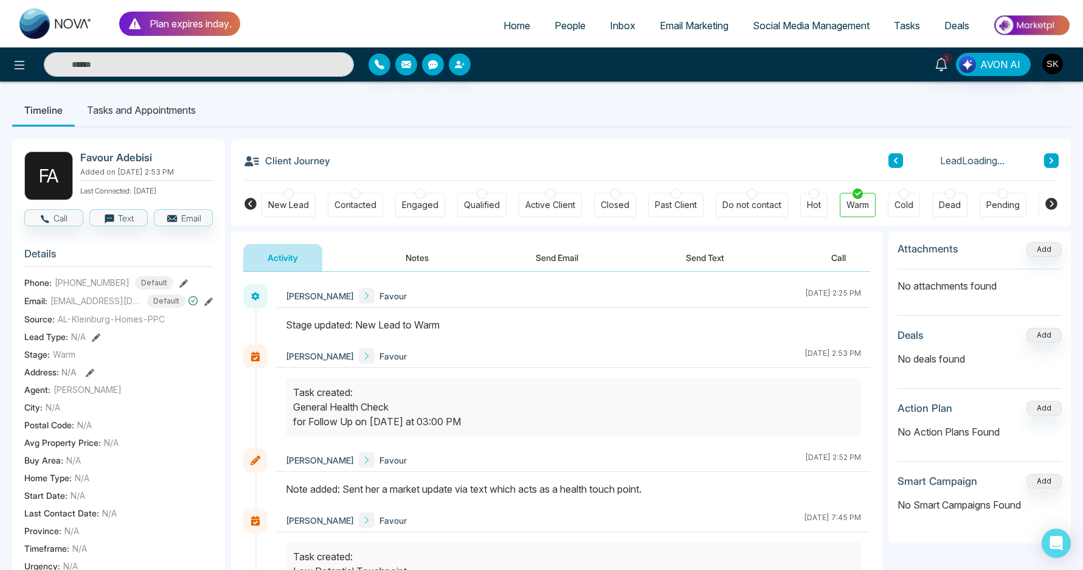
click at [418, 263] on button "Notes" at bounding box center [417, 257] width 72 height 27
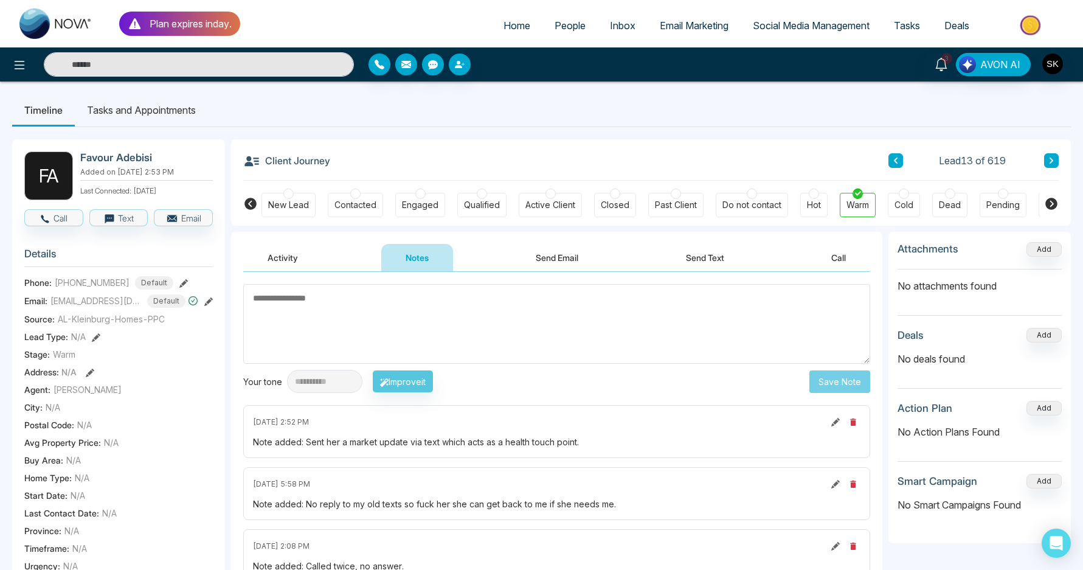
click at [355, 286] on textarea at bounding box center [556, 324] width 627 height 80
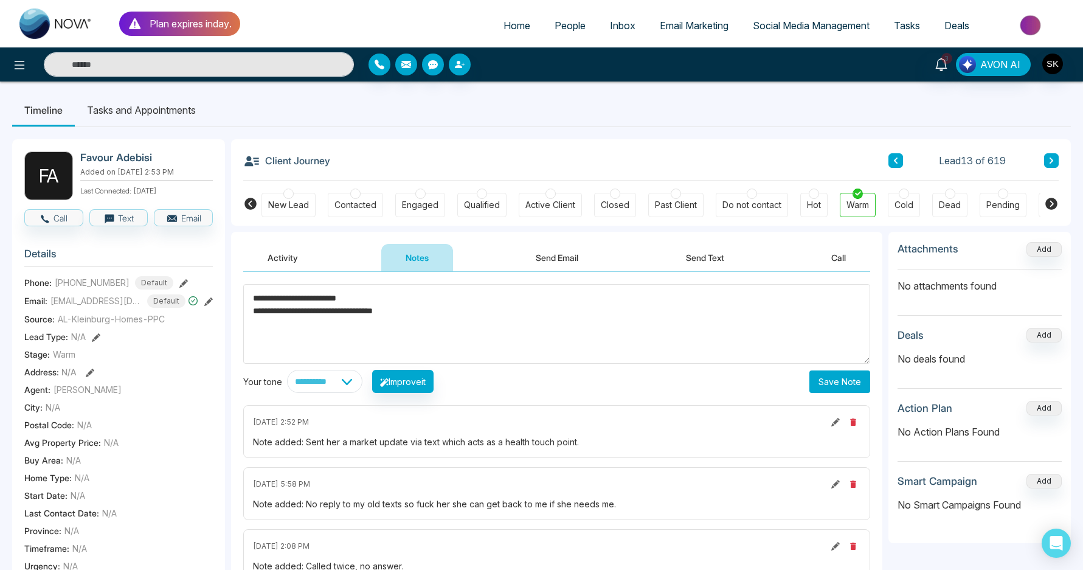
type textarea "**********"
click at [838, 385] on button "Save Note" at bounding box center [839, 381] width 61 height 23
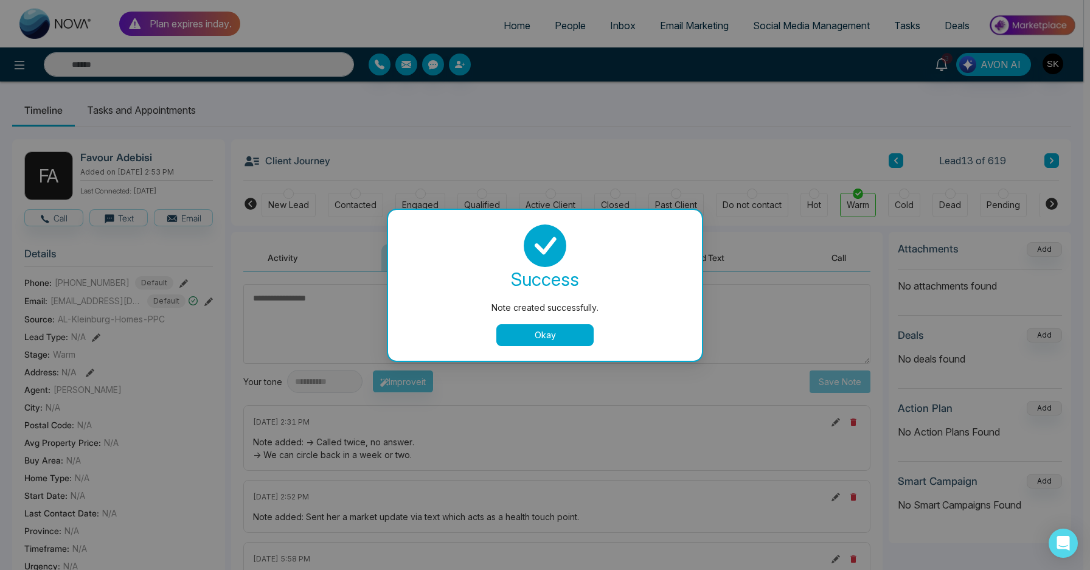
click at [541, 339] on button "Okay" at bounding box center [544, 335] width 97 height 22
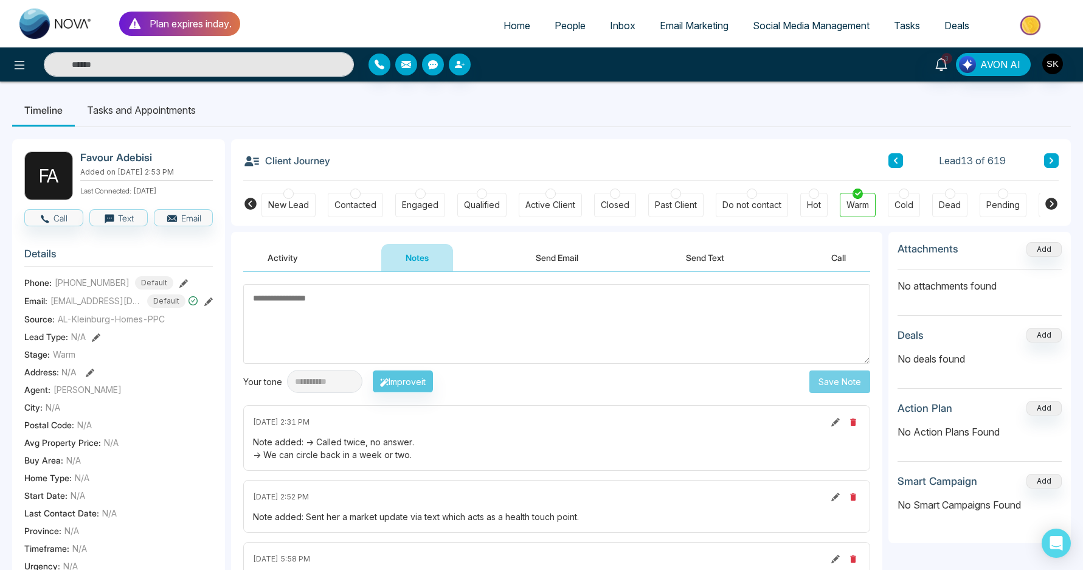
click at [143, 92] on div "**********" at bounding box center [541, 513] width 1083 height 864
click at [139, 113] on li "Tasks and Appointments" at bounding box center [141, 110] width 133 height 33
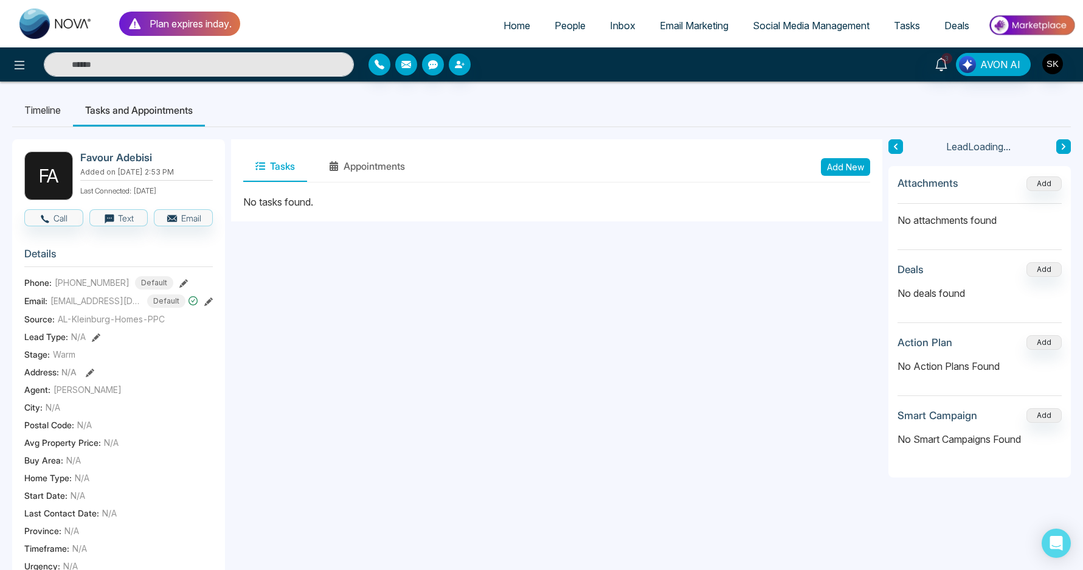
click at [848, 167] on button "Add New" at bounding box center [845, 167] width 49 height 18
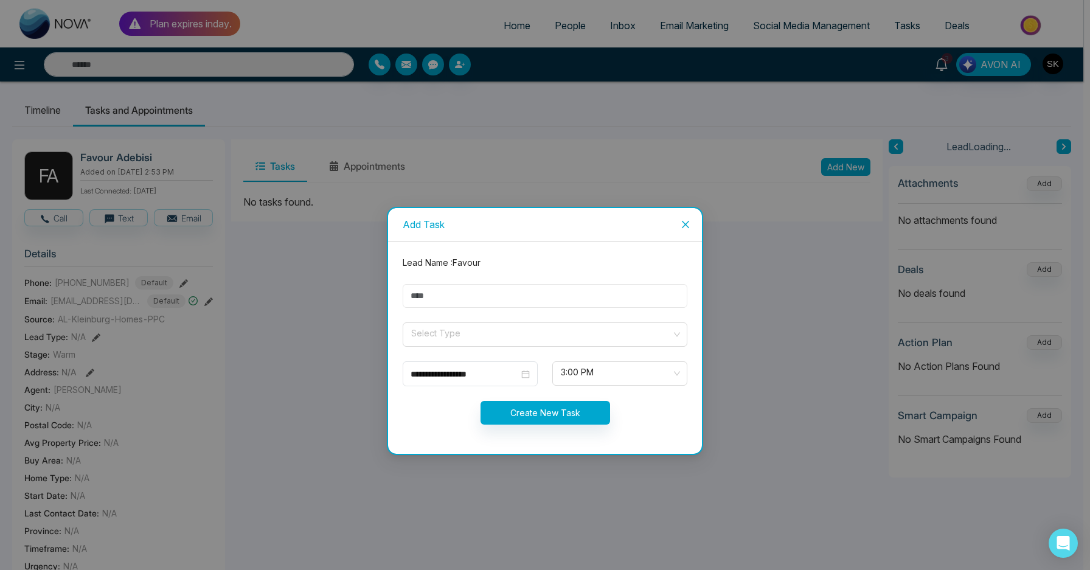
click at [519, 305] on input "text" at bounding box center [545, 296] width 285 height 24
type input "**********"
click at [494, 331] on input "search" at bounding box center [541, 332] width 262 height 18
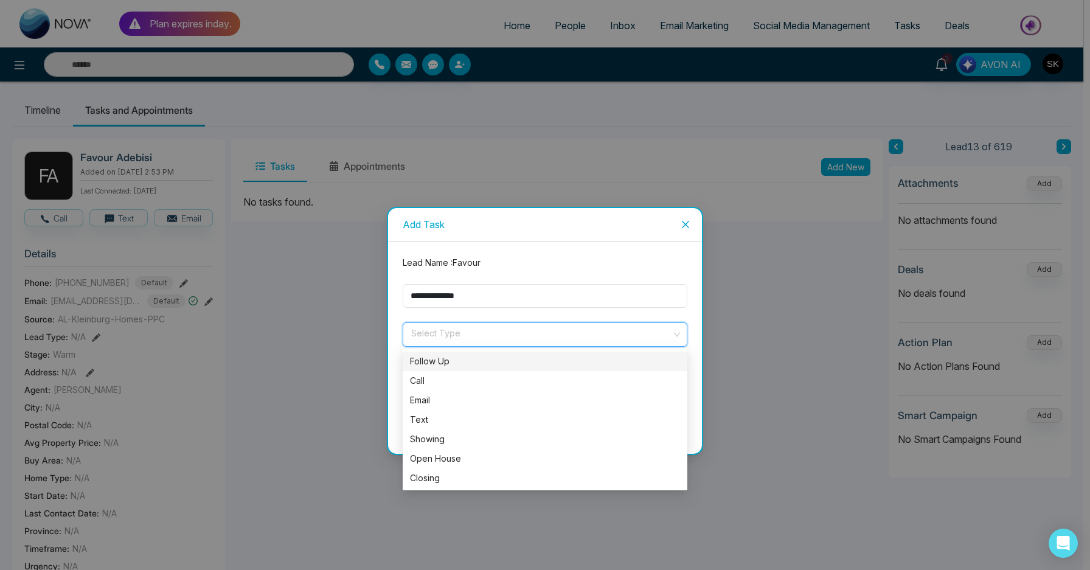
click at [463, 357] on div "Follow Up" at bounding box center [545, 361] width 270 height 13
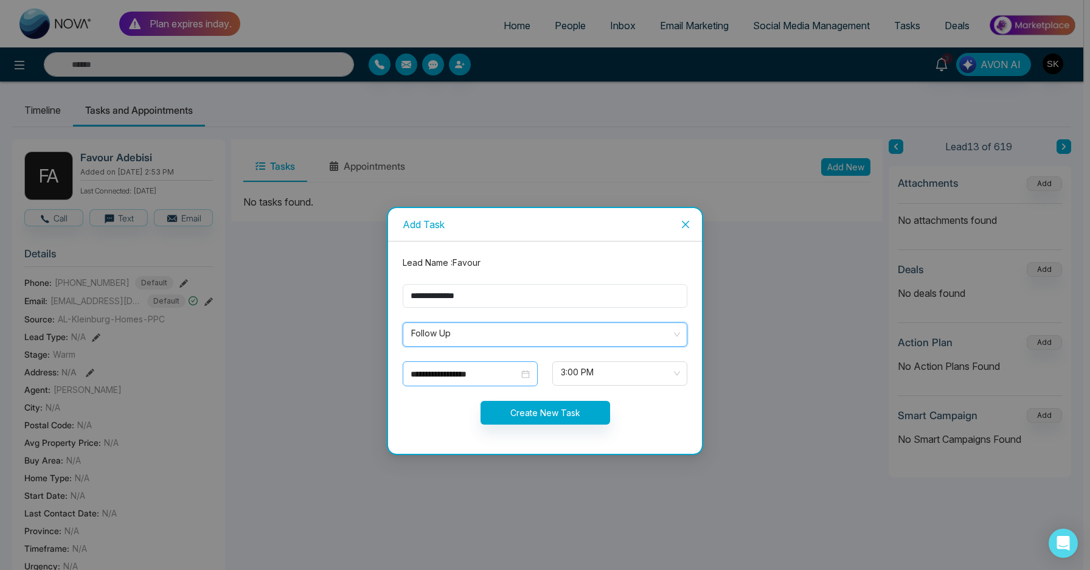
click at [474, 373] on input "**********" at bounding box center [464, 373] width 108 height 13
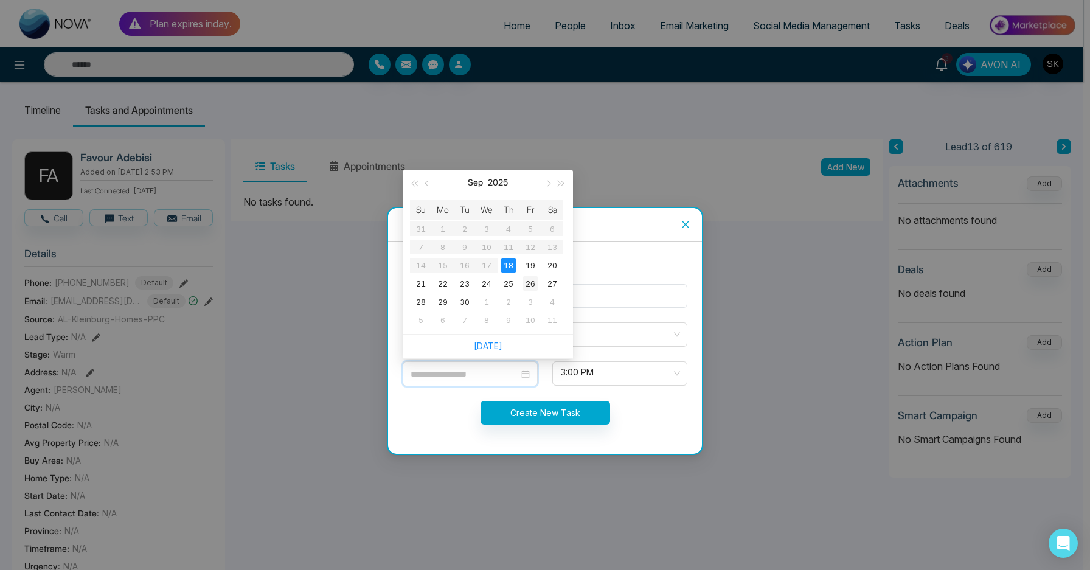
type input "**********"
click at [526, 282] on div "26" at bounding box center [530, 283] width 15 height 15
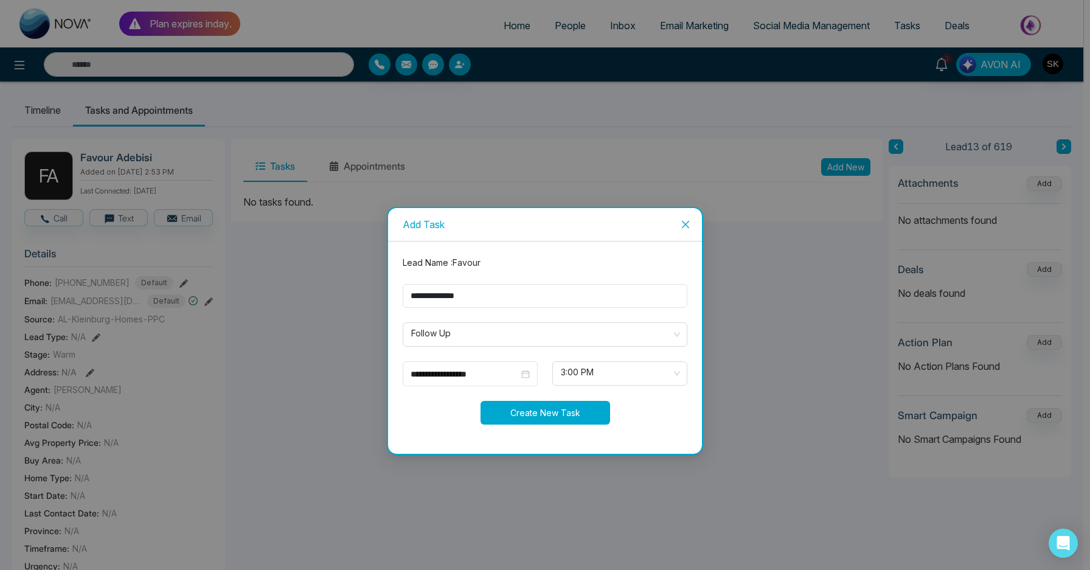
click at [553, 407] on button "Create New Task" at bounding box center [545, 413] width 130 height 24
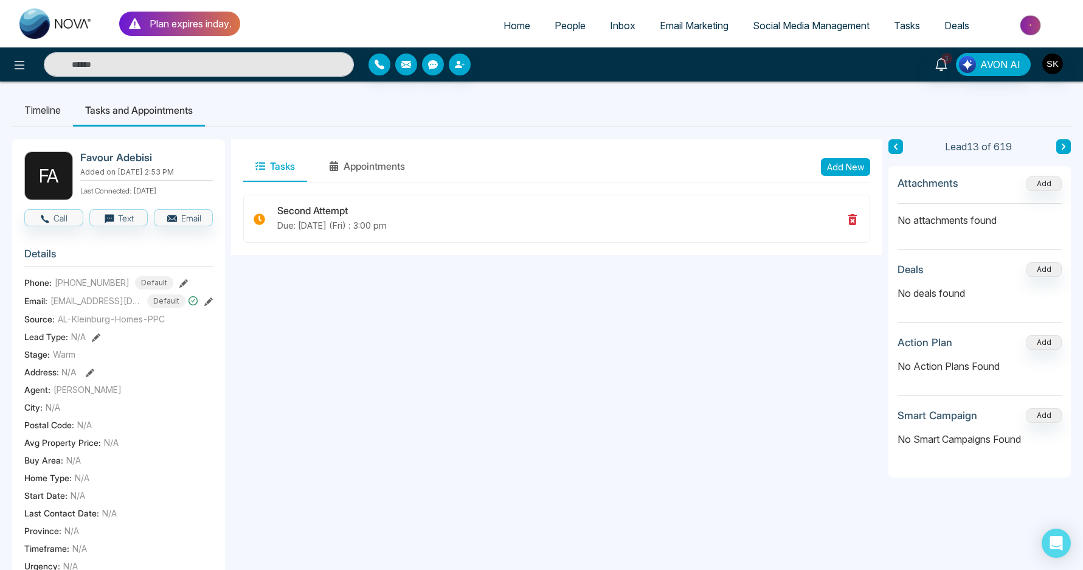
click at [1059, 148] on button at bounding box center [1063, 146] width 15 height 15
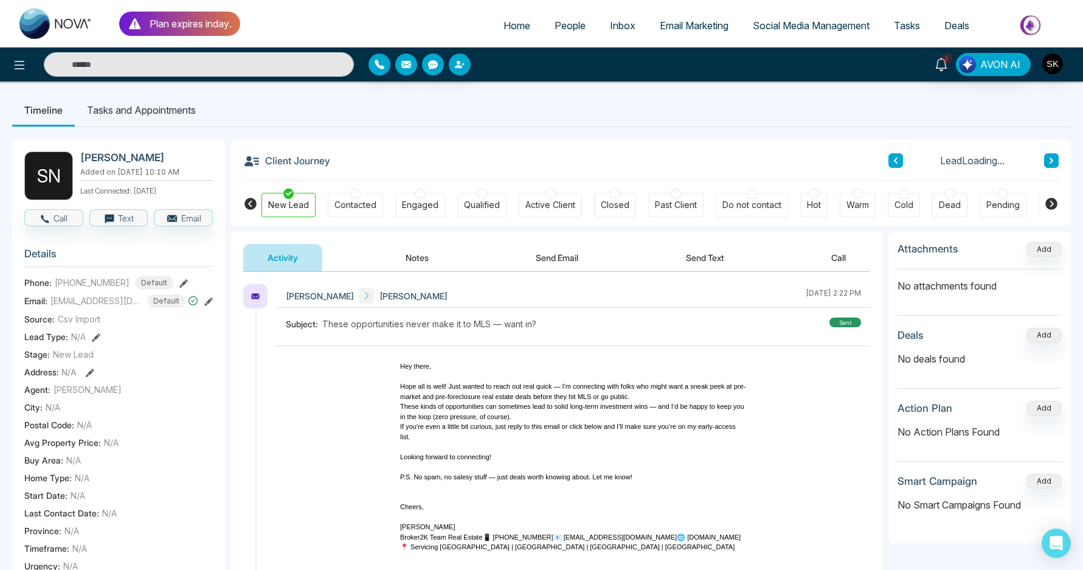
click at [404, 262] on button "Notes" at bounding box center [417, 257] width 72 height 27
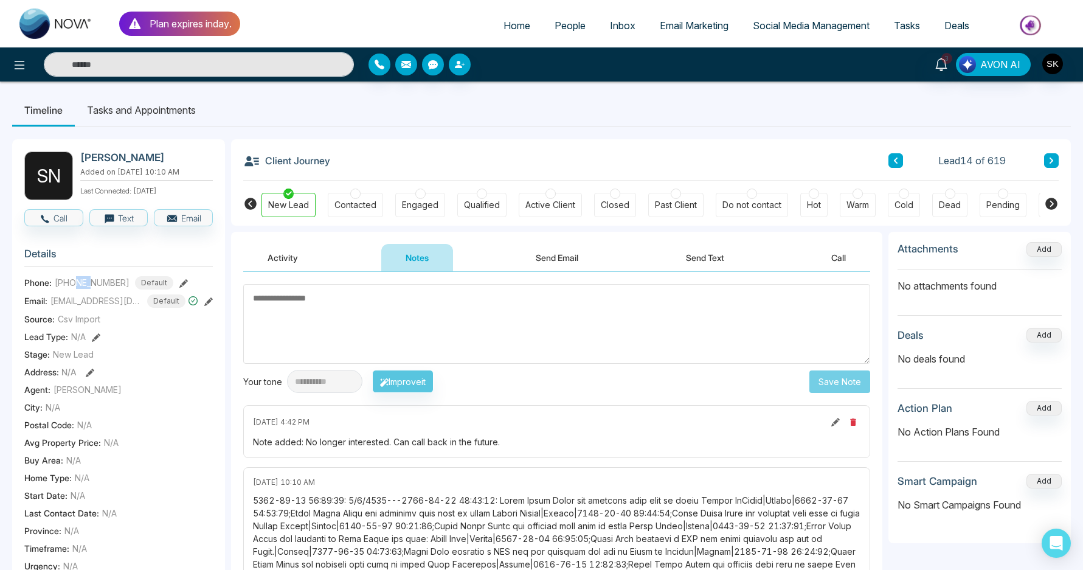
drag, startPoint x: 78, startPoint y: 289, endPoint x: 93, endPoint y: 289, distance: 14.6
click at [93, 289] on span "[PHONE_NUMBER]" at bounding box center [92, 282] width 75 height 13
click at [960, 205] on div "Dead" at bounding box center [949, 205] width 35 height 24
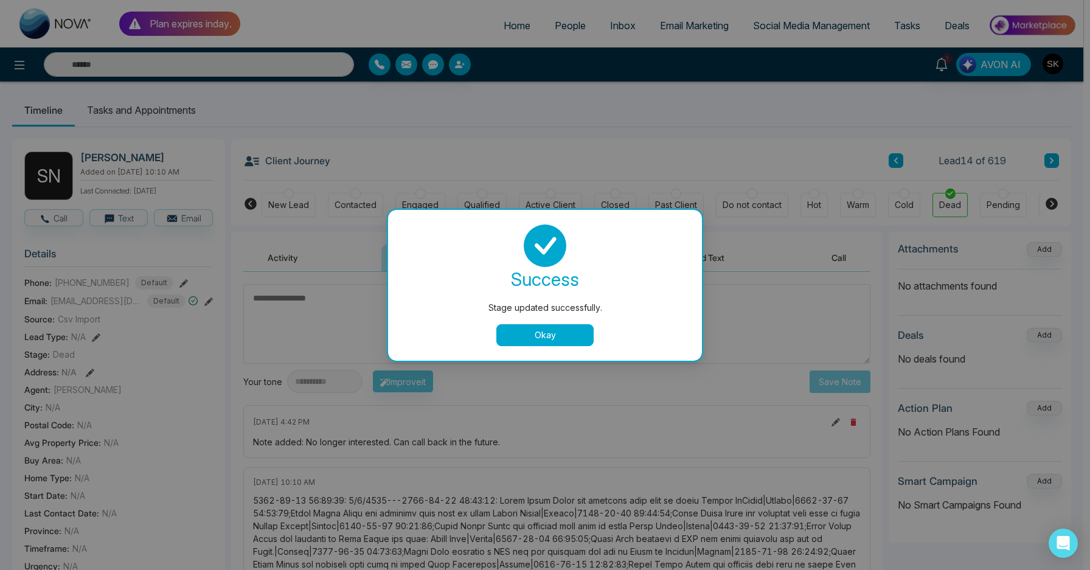
click at [551, 334] on button "Okay" at bounding box center [544, 335] width 97 height 22
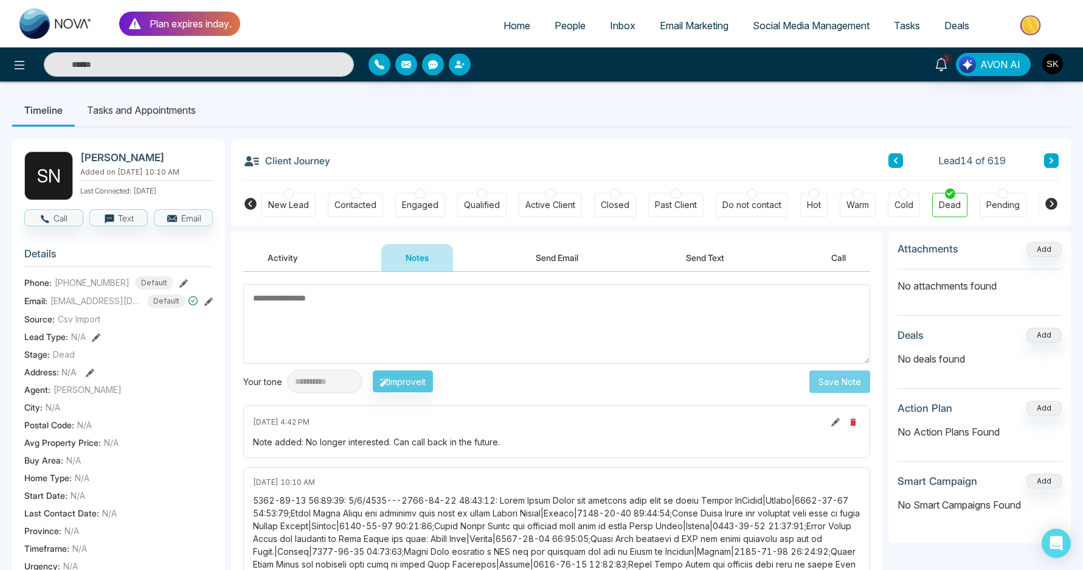
click at [1053, 160] on icon at bounding box center [1051, 160] width 6 height 7
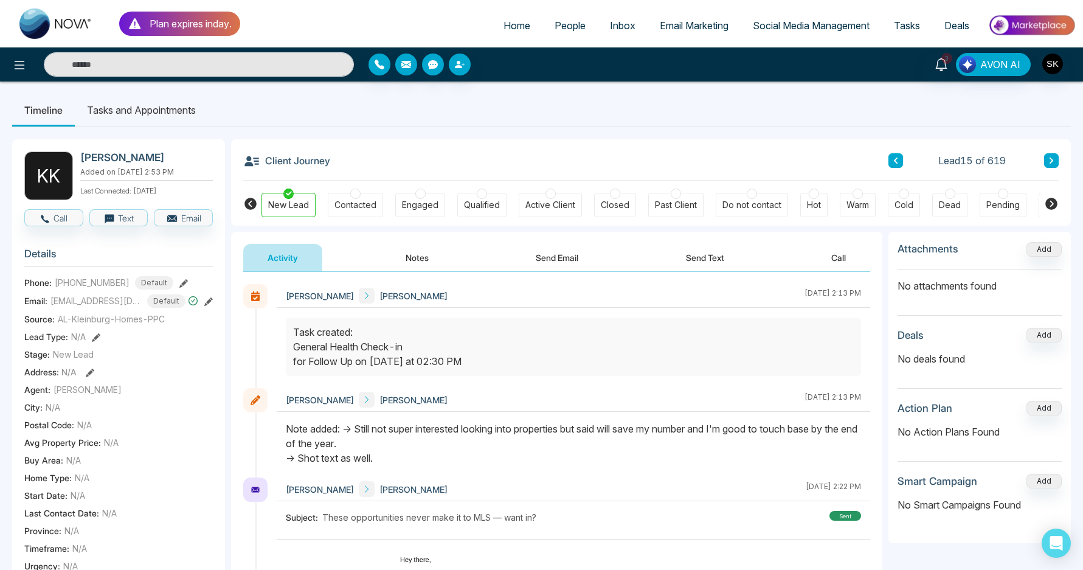
click at [414, 260] on button "Notes" at bounding box center [417, 257] width 72 height 27
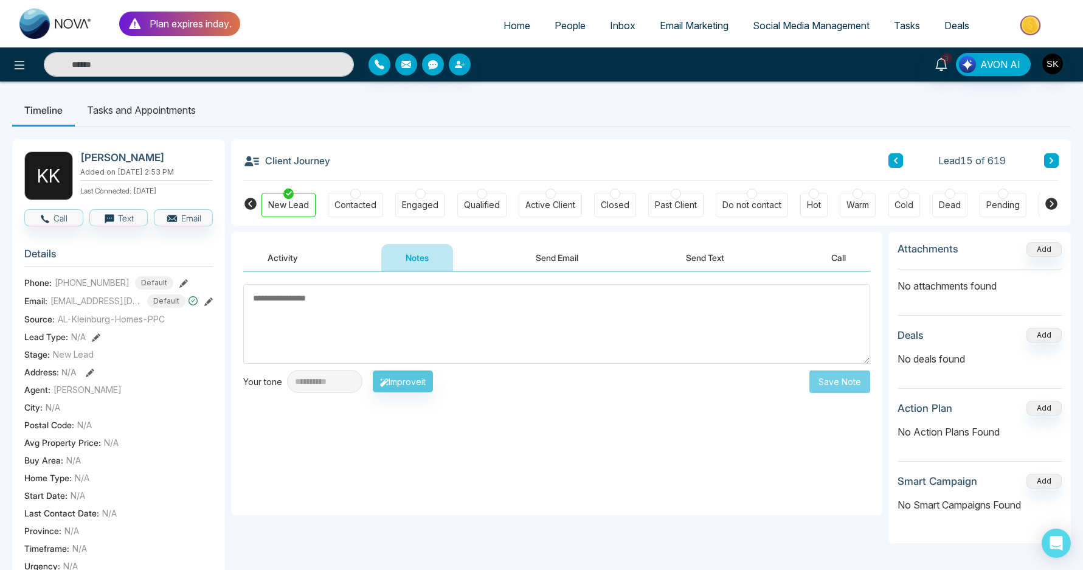
click at [185, 113] on li "Tasks and Appointments" at bounding box center [141, 110] width 133 height 33
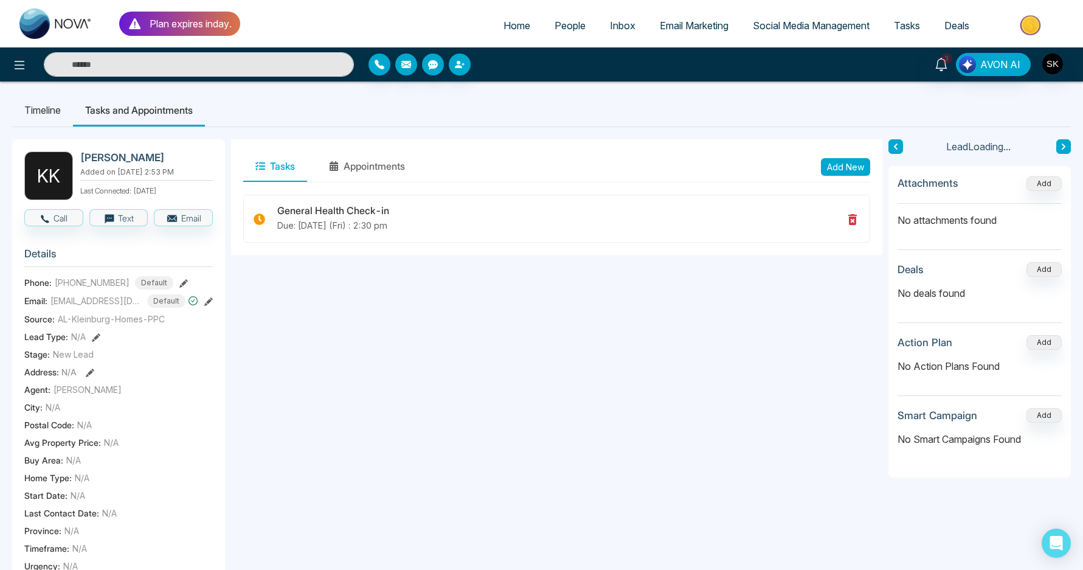
click at [48, 111] on li "Timeline" at bounding box center [42, 110] width 61 height 33
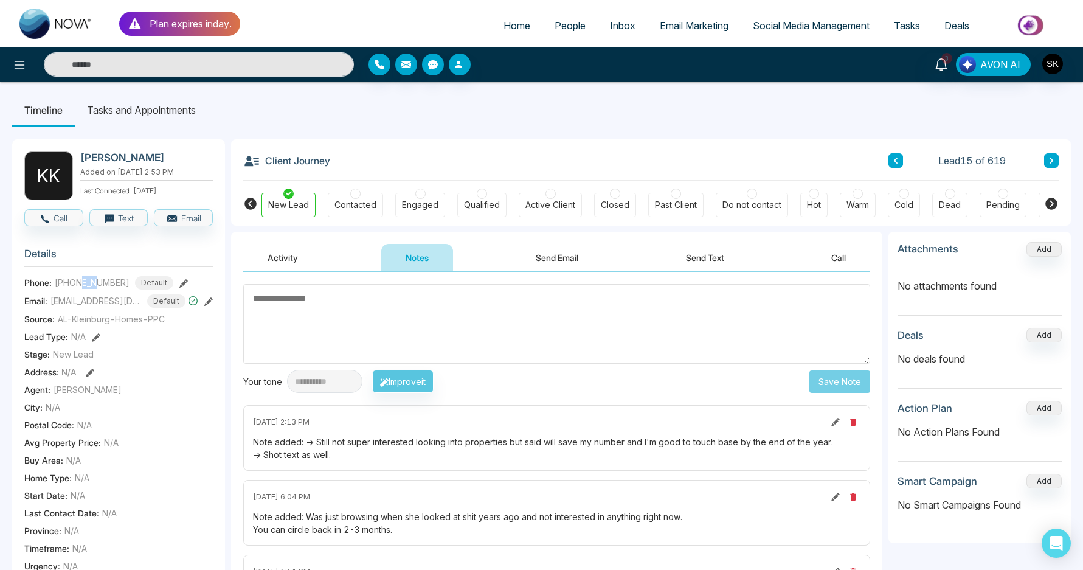
drag, startPoint x: 83, startPoint y: 290, endPoint x: 98, endPoint y: 289, distance: 14.6
click at [98, 289] on span "[PHONE_NUMBER]" at bounding box center [92, 282] width 75 height 13
click at [522, 313] on textarea at bounding box center [556, 324] width 627 height 80
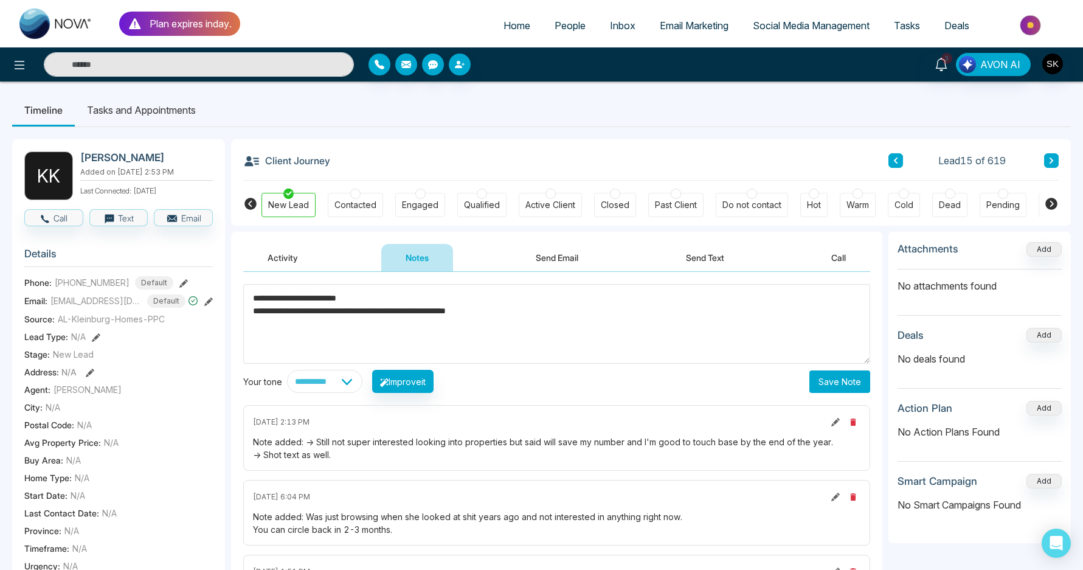
type textarea "**********"
click at [826, 386] on button "Save Note" at bounding box center [839, 381] width 61 height 23
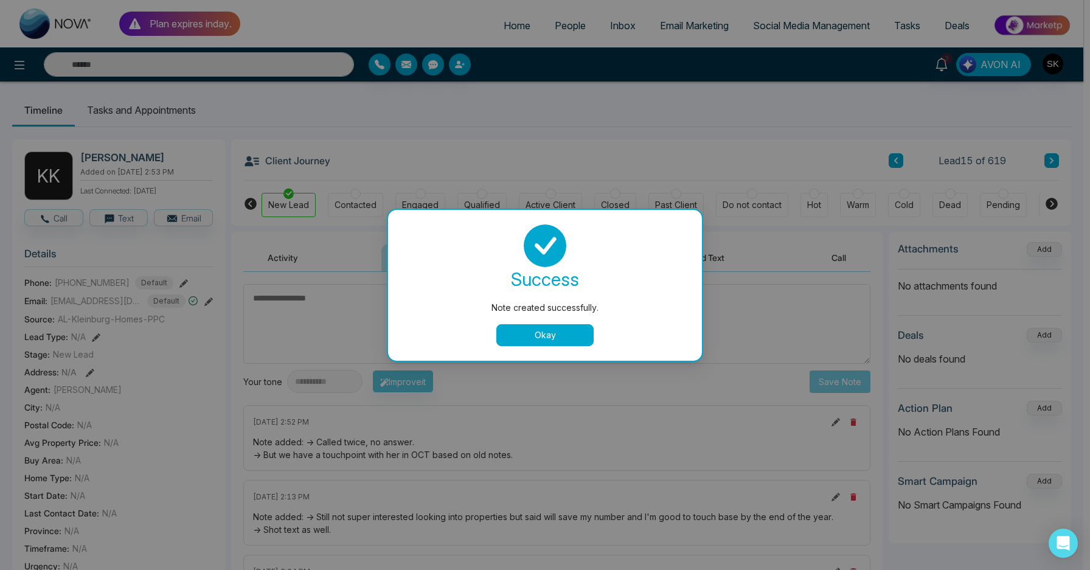
click at [510, 328] on button "Okay" at bounding box center [544, 335] width 97 height 22
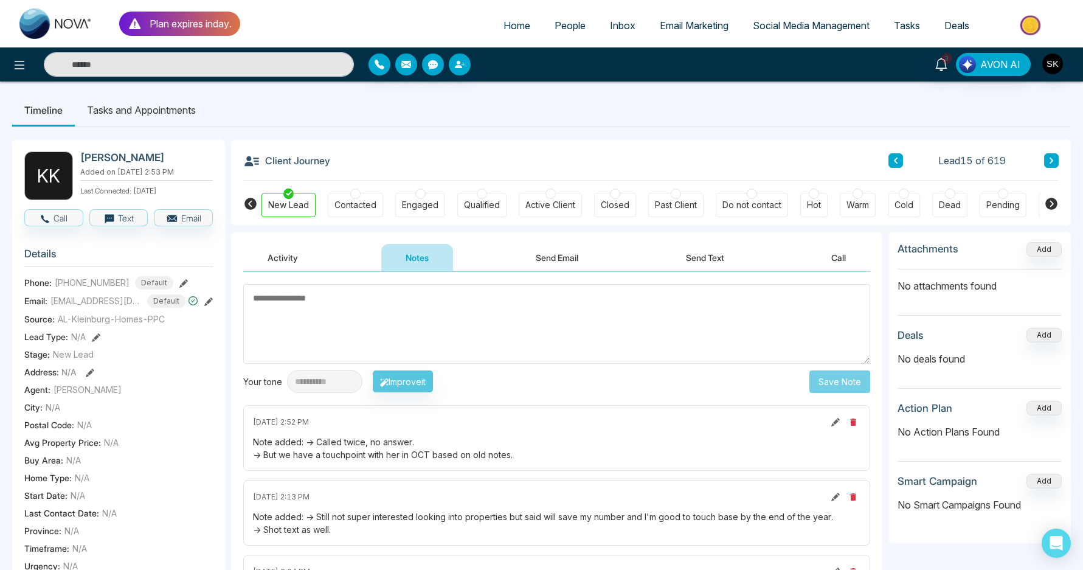
click at [142, 109] on li "Tasks and Appointments" at bounding box center [141, 110] width 133 height 33
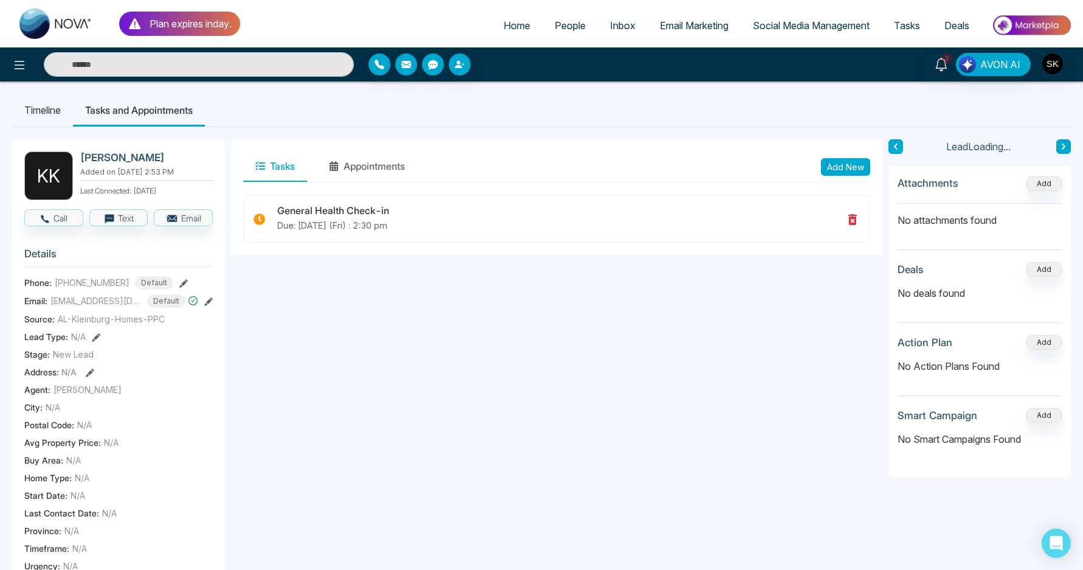
click at [830, 171] on button "Add New" at bounding box center [845, 167] width 49 height 18
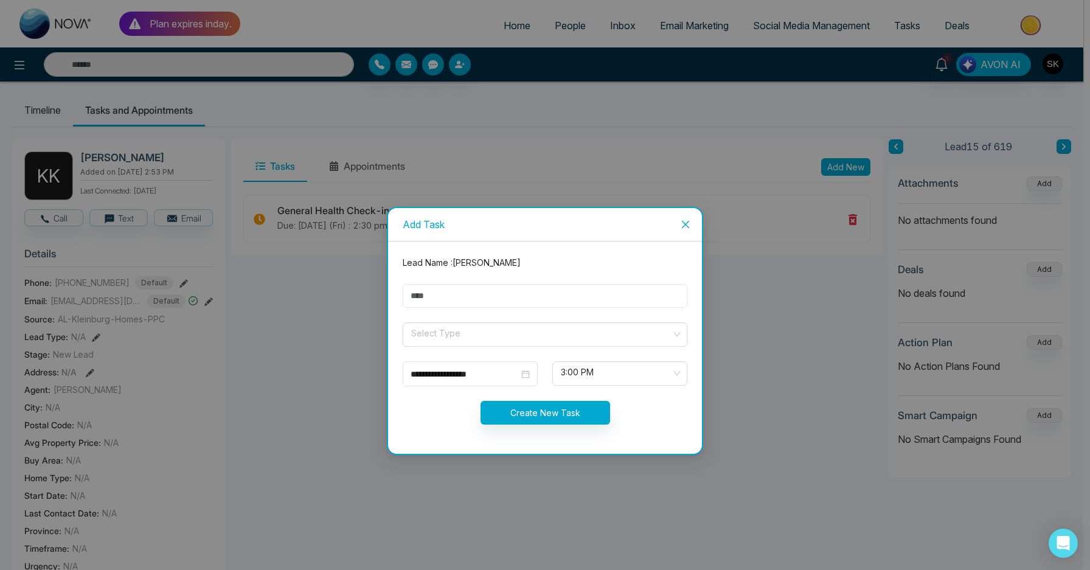
click at [483, 300] on input "text" at bounding box center [545, 296] width 285 height 24
type input "**********"
click at [483, 331] on input "search" at bounding box center [541, 332] width 262 height 18
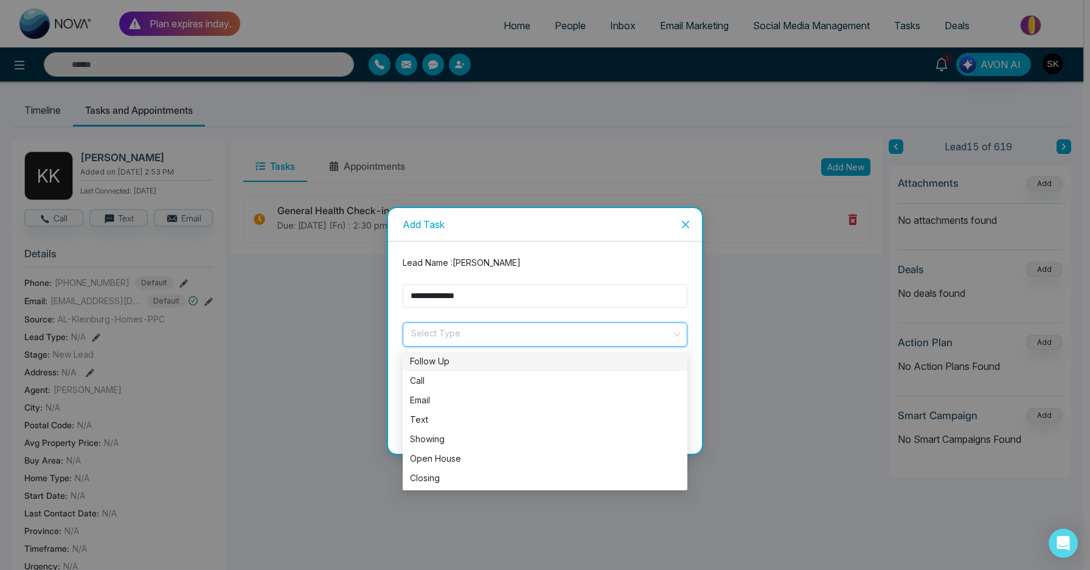
click at [464, 369] on div "Follow Up" at bounding box center [545, 361] width 285 height 19
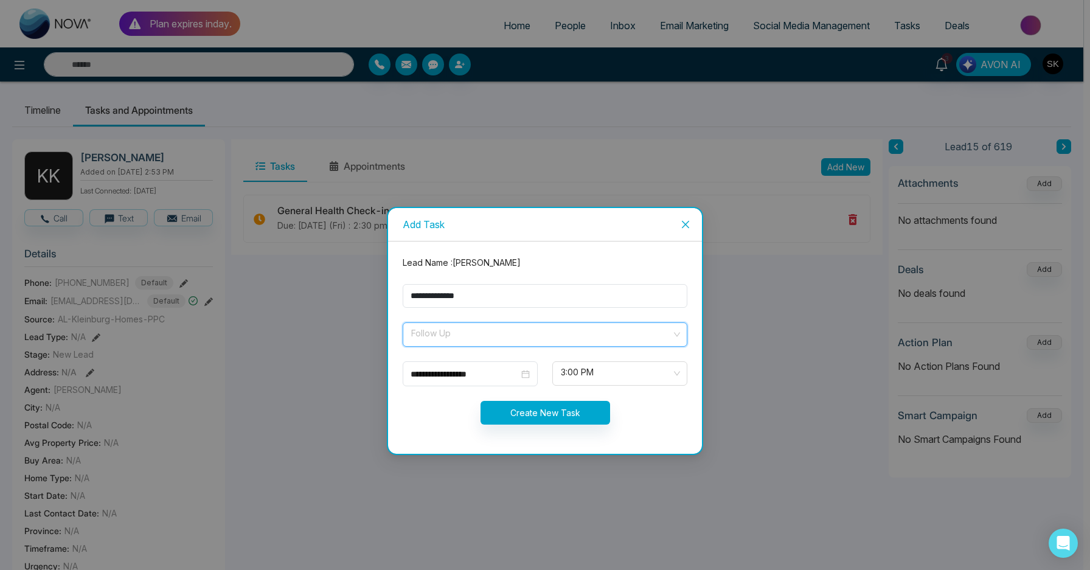
click at [480, 337] on span "Follow Up" at bounding box center [545, 334] width 268 height 21
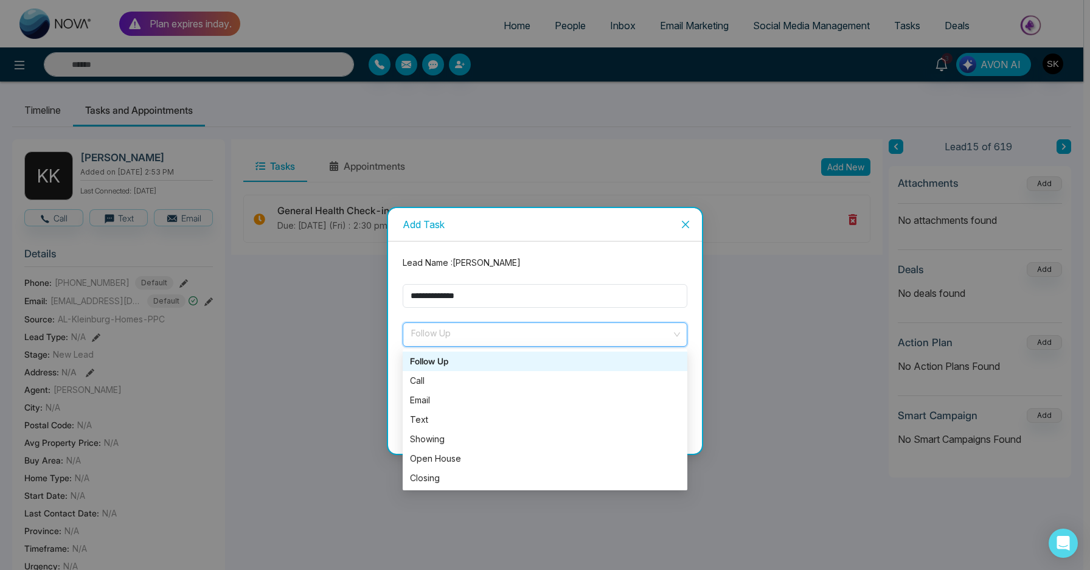
click at [452, 365] on div "Follow Up" at bounding box center [545, 361] width 270 height 13
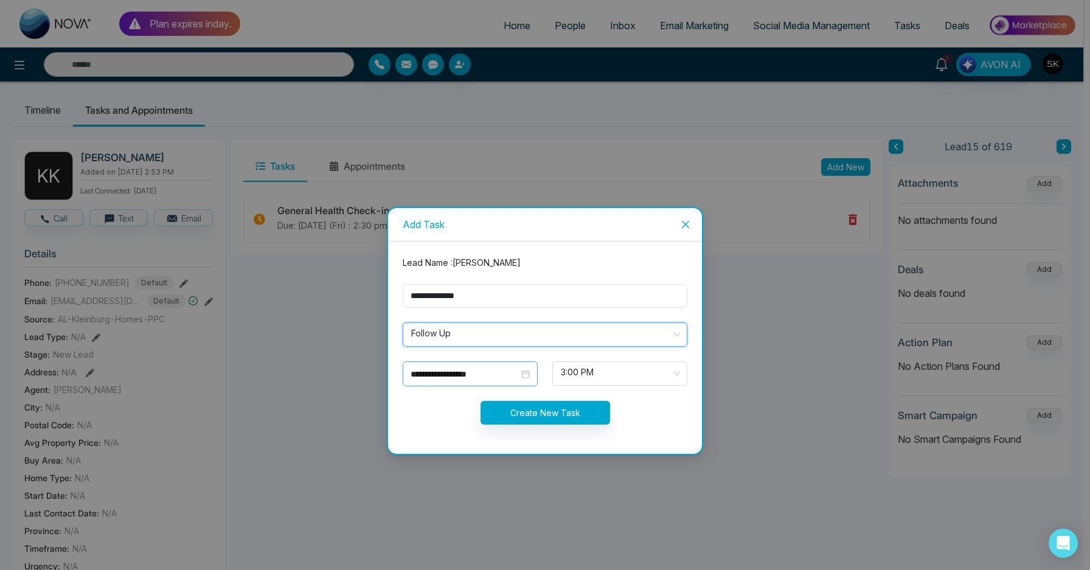
click at [487, 381] on div "**********" at bounding box center [470, 373] width 135 height 25
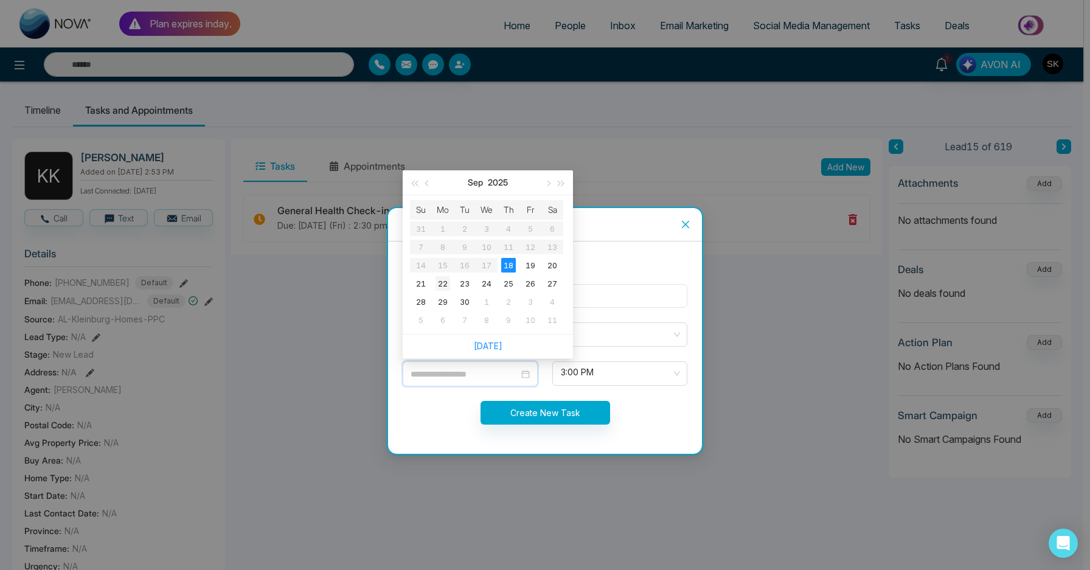
type input "**********"
click at [452, 284] on td "22" at bounding box center [443, 283] width 22 height 18
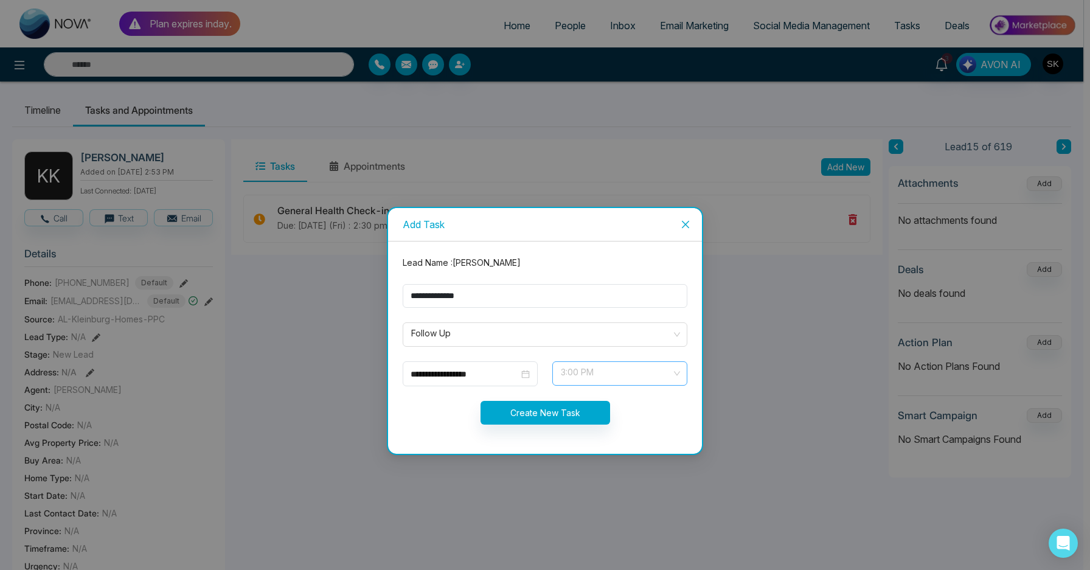
click at [604, 370] on span "3:00 PM" at bounding box center [620, 373] width 118 height 21
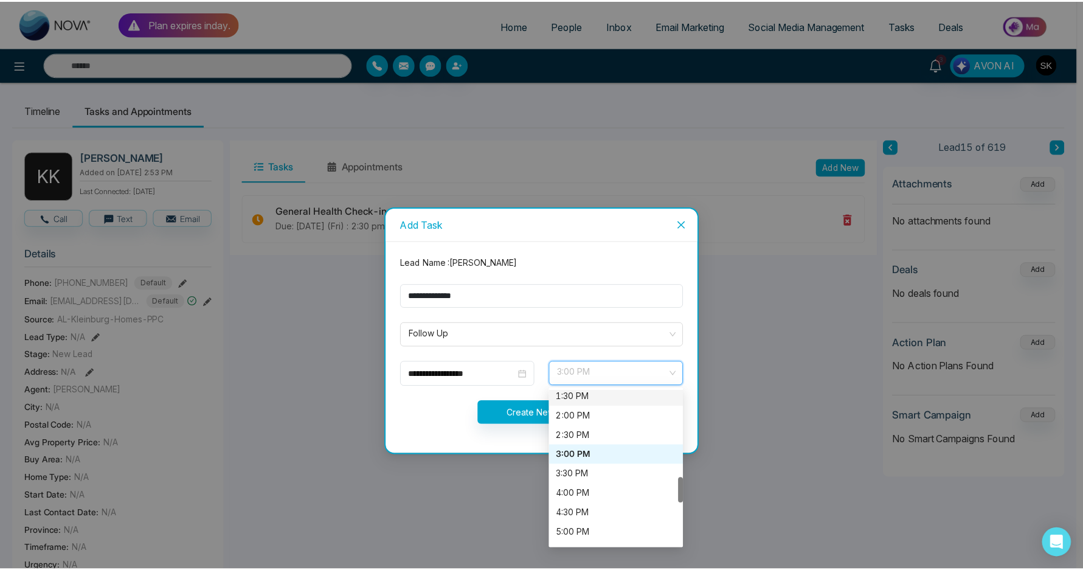
scroll to position [530, 0]
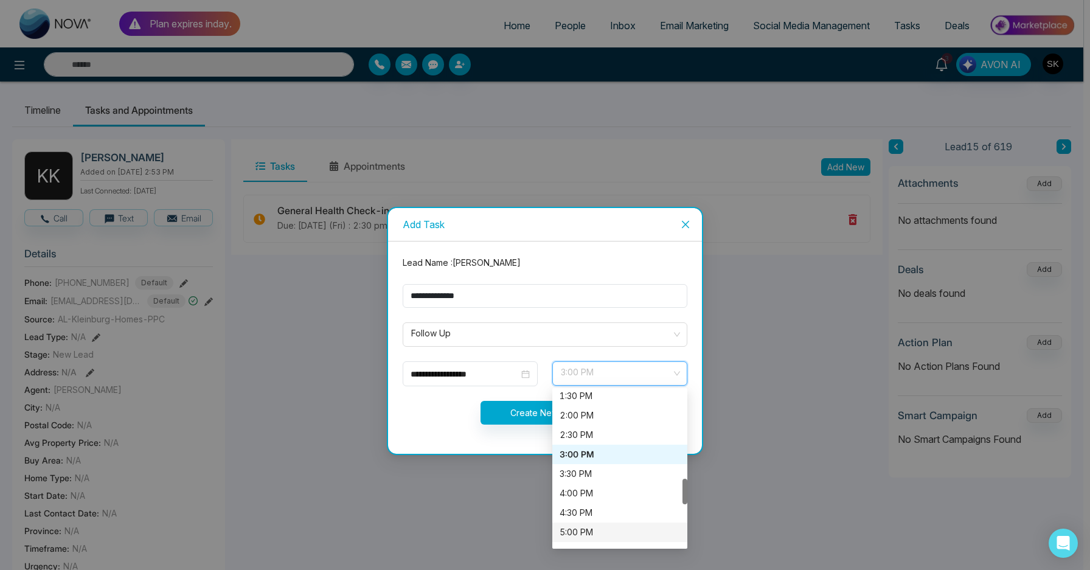
click at [578, 528] on div "5:00 PM" at bounding box center [619, 531] width 120 height 13
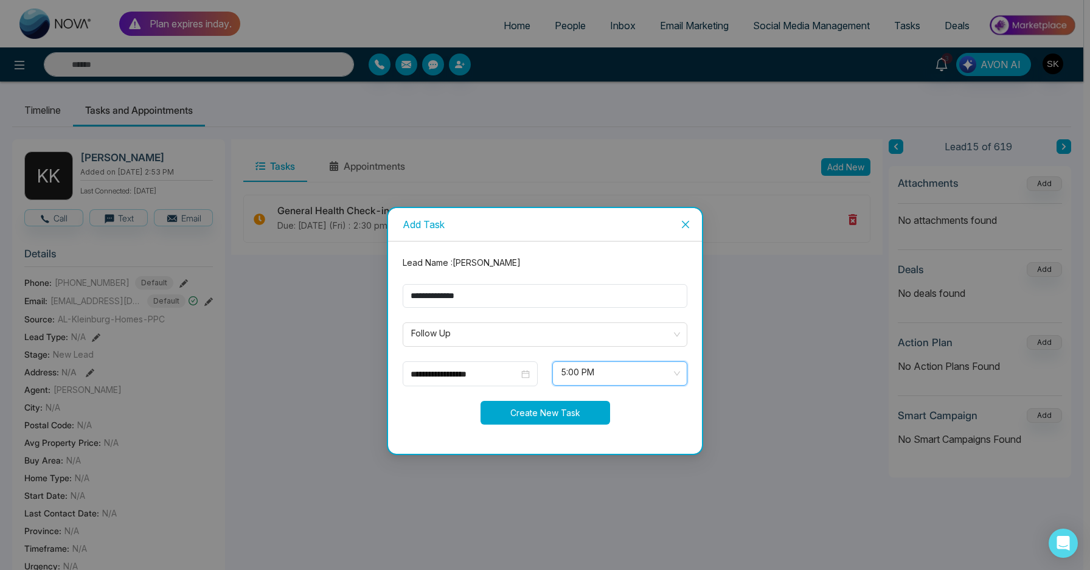
click at [547, 413] on button "Create New Task" at bounding box center [545, 413] width 130 height 24
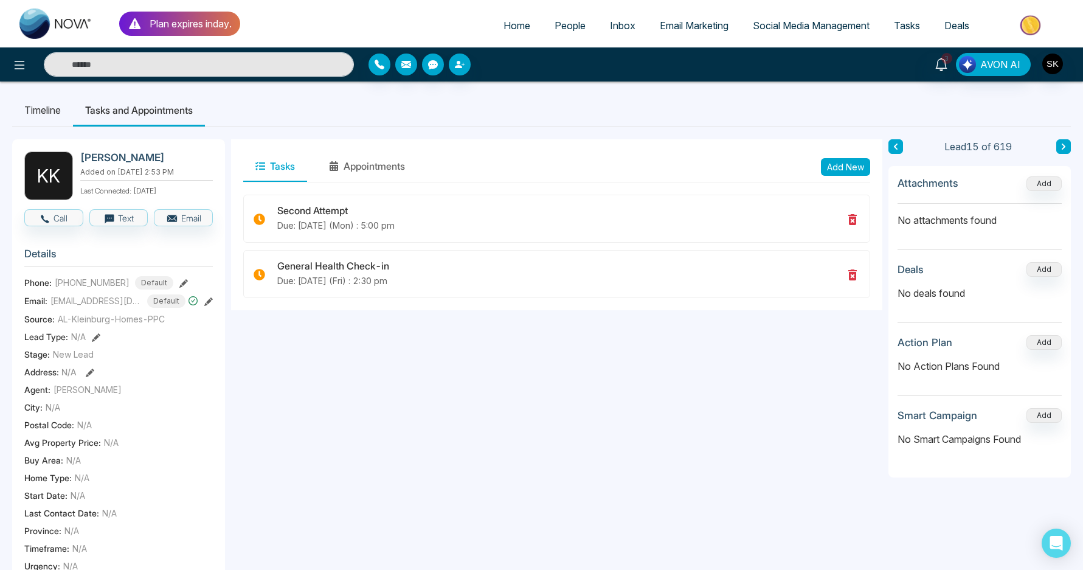
click at [49, 120] on li "Timeline" at bounding box center [42, 110] width 61 height 33
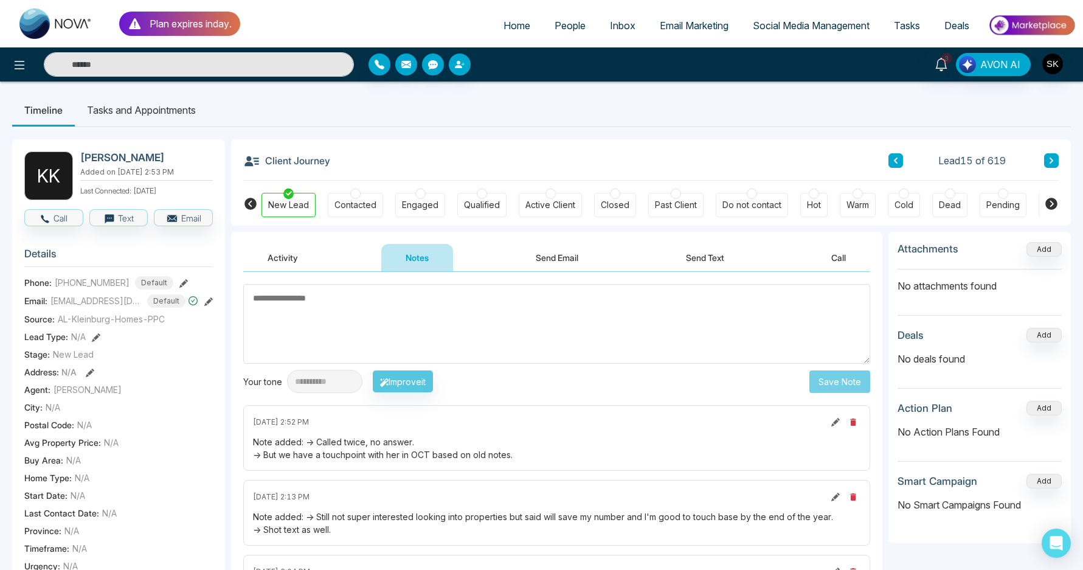
click at [860, 200] on div "Warm" at bounding box center [858, 205] width 23 height 12
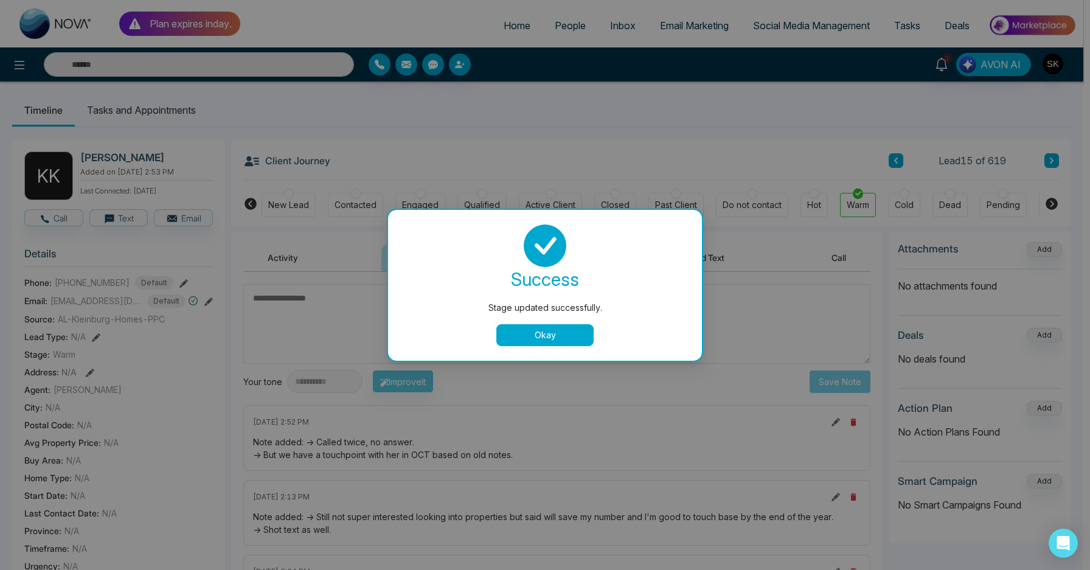
click at [542, 336] on button "Okay" at bounding box center [544, 335] width 97 height 22
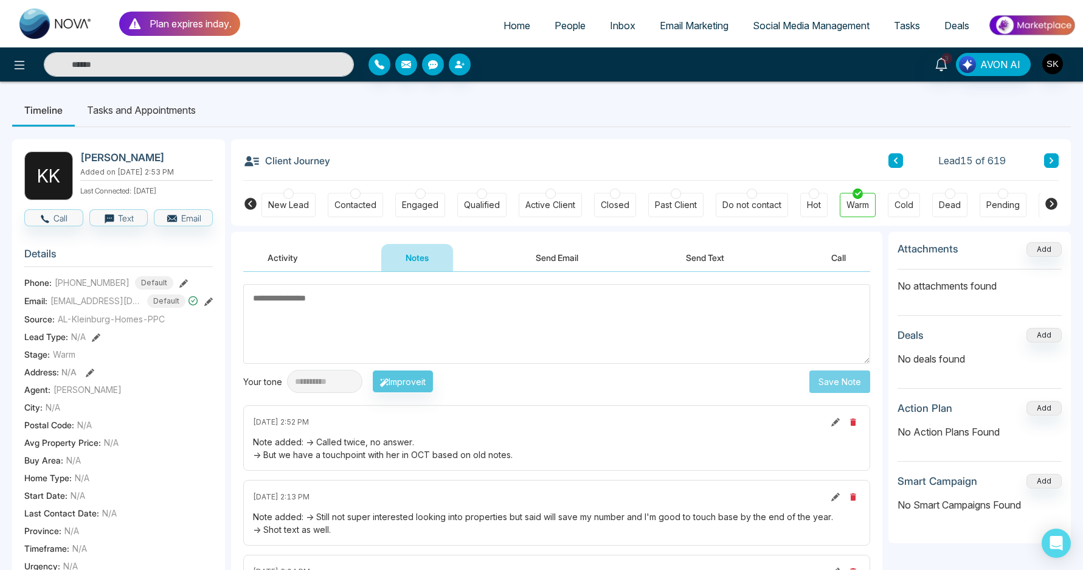
click at [1051, 160] on icon at bounding box center [1052, 161] width 4 height 6
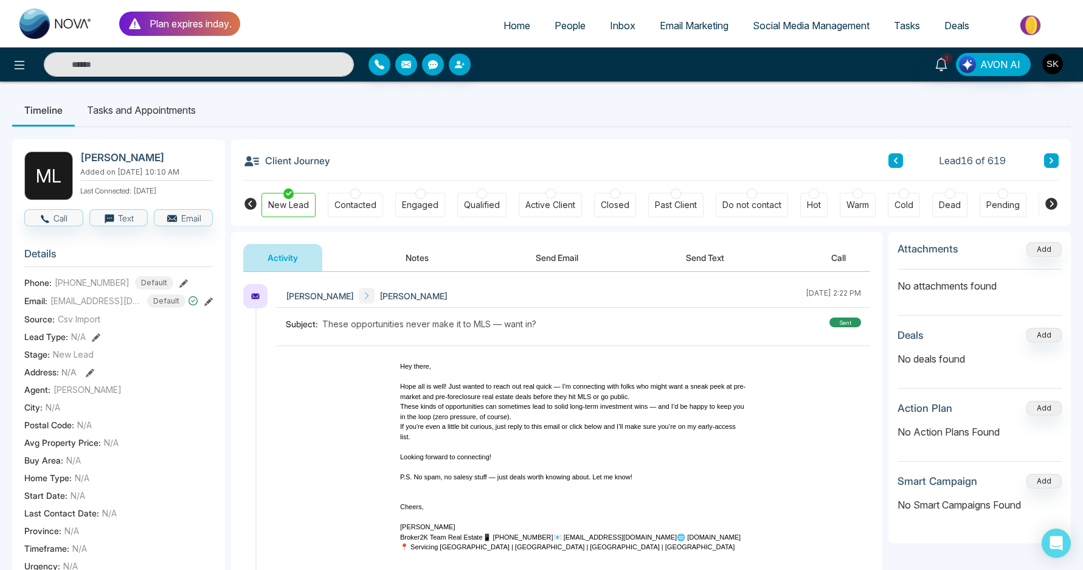
click at [409, 255] on button "Notes" at bounding box center [417, 257] width 72 height 27
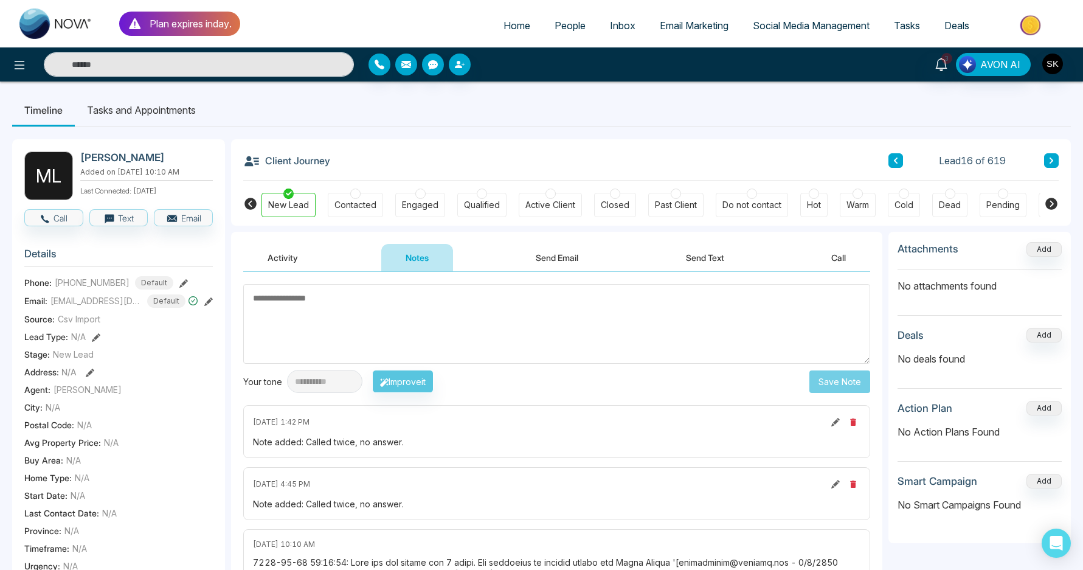
click at [354, 204] on div "Contacted" at bounding box center [355, 205] width 42 height 12
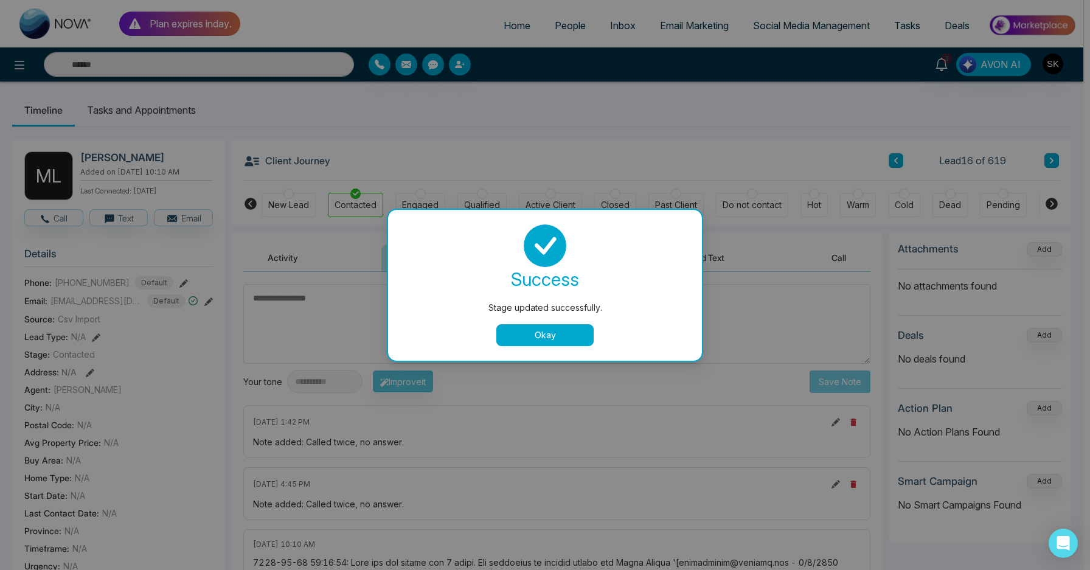
click at [522, 333] on button "Okay" at bounding box center [544, 335] width 97 height 22
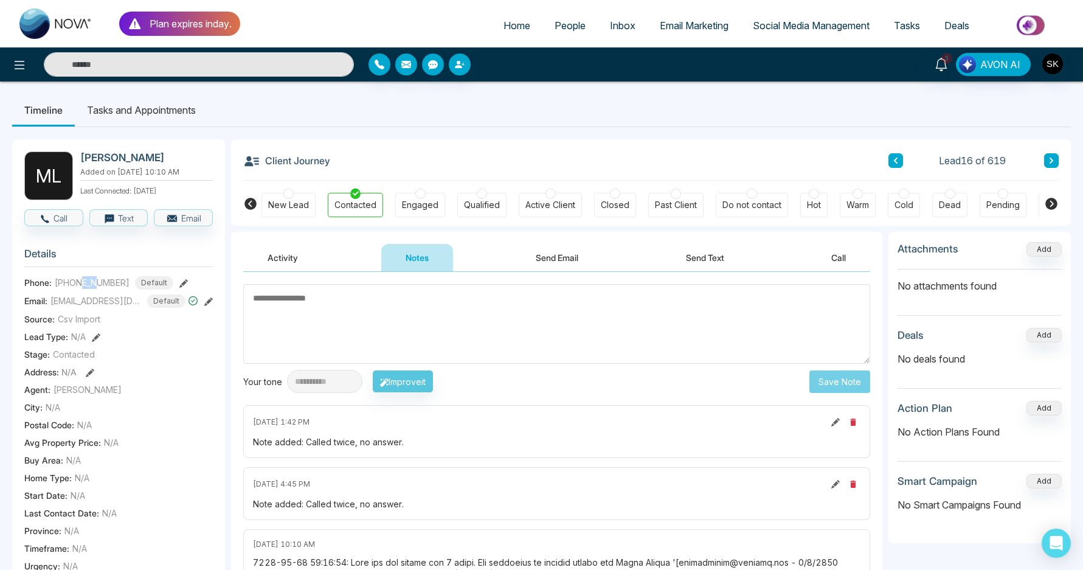
drag, startPoint x: 83, startPoint y: 290, endPoint x: 97, endPoint y: 290, distance: 14.6
click at [97, 289] on span "[PHONE_NUMBER]" at bounding box center [92, 282] width 75 height 13
click at [650, 300] on textarea at bounding box center [556, 324] width 627 height 80
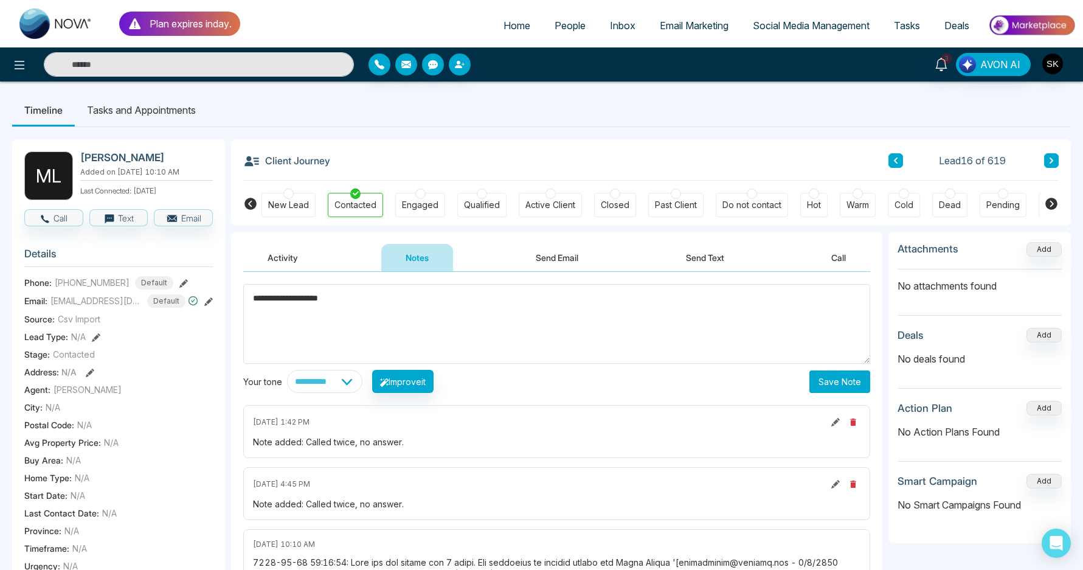
type textarea "**********"
click at [845, 387] on button "Save Note" at bounding box center [839, 381] width 61 height 23
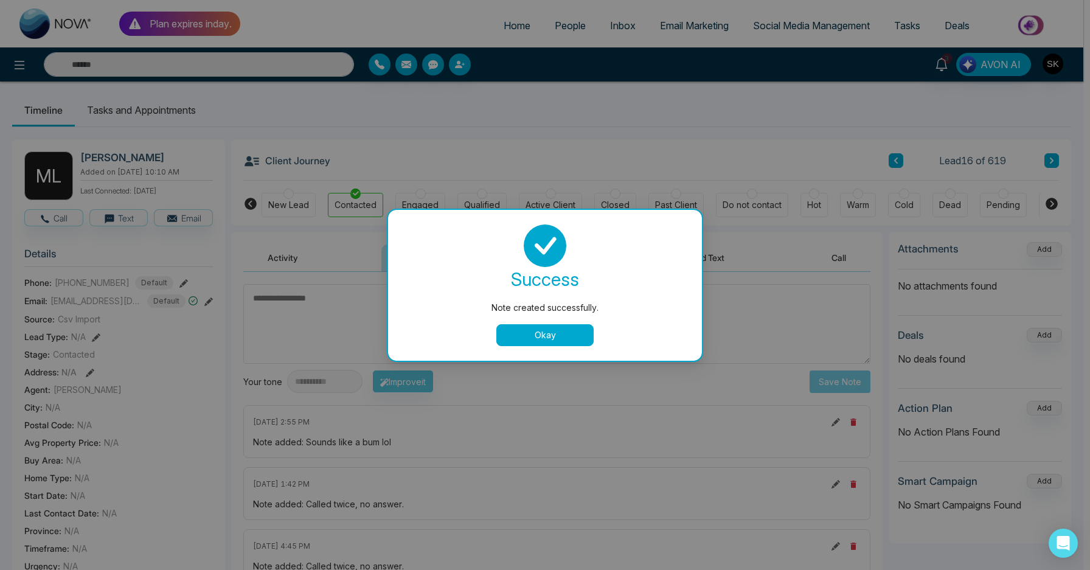
click at [554, 337] on button "Okay" at bounding box center [544, 335] width 97 height 22
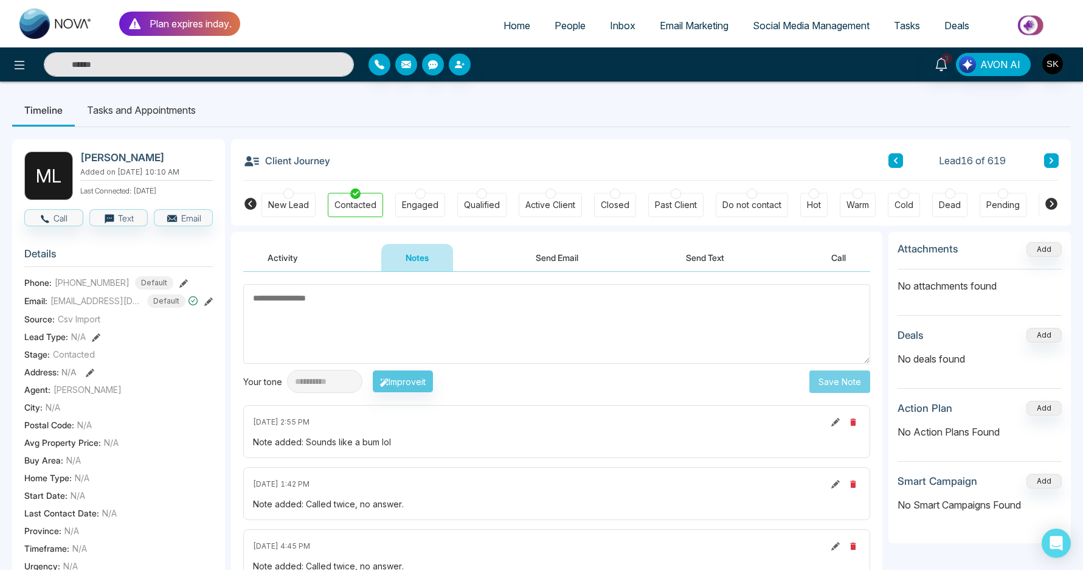
click at [1053, 159] on icon at bounding box center [1051, 160] width 6 height 7
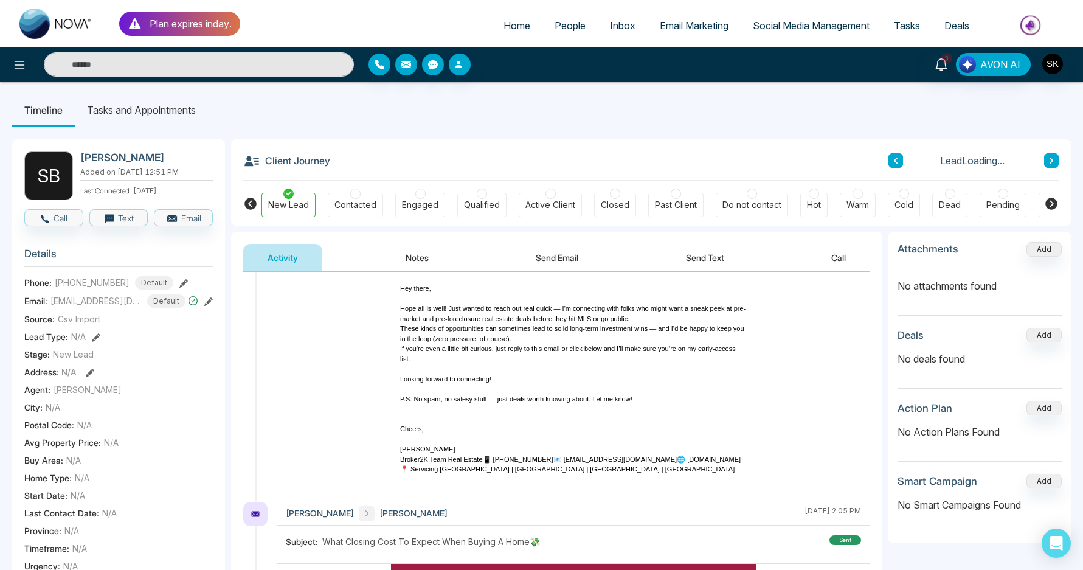
click at [420, 248] on button "Notes" at bounding box center [417, 257] width 72 height 27
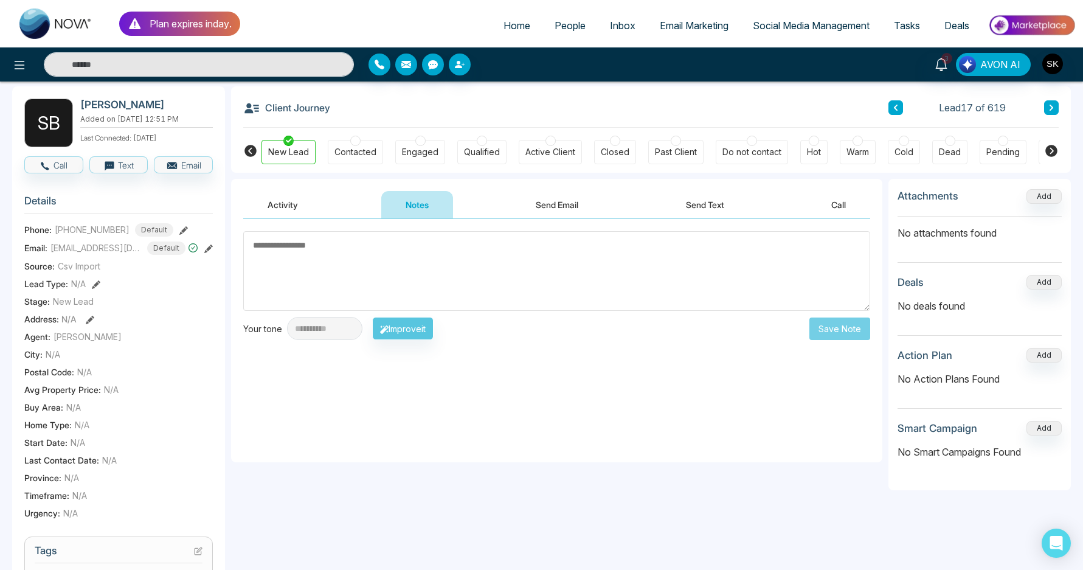
scroll to position [54, 0]
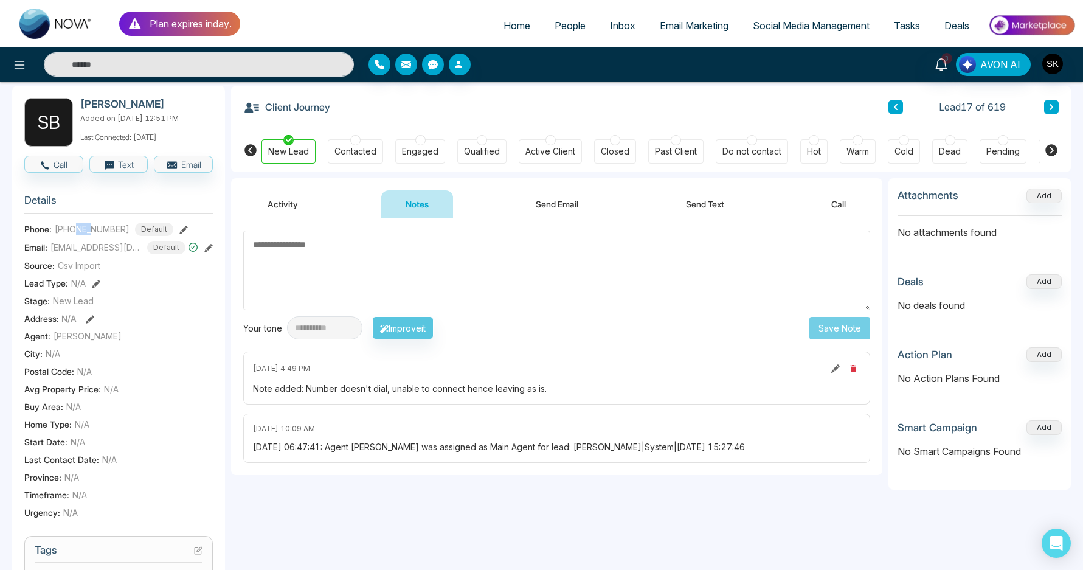
drag, startPoint x: 78, startPoint y: 228, endPoint x: 91, endPoint y: 228, distance: 13.4
click at [91, 228] on span "[PHONE_NUMBER]" at bounding box center [92, 229] width 75 height 13
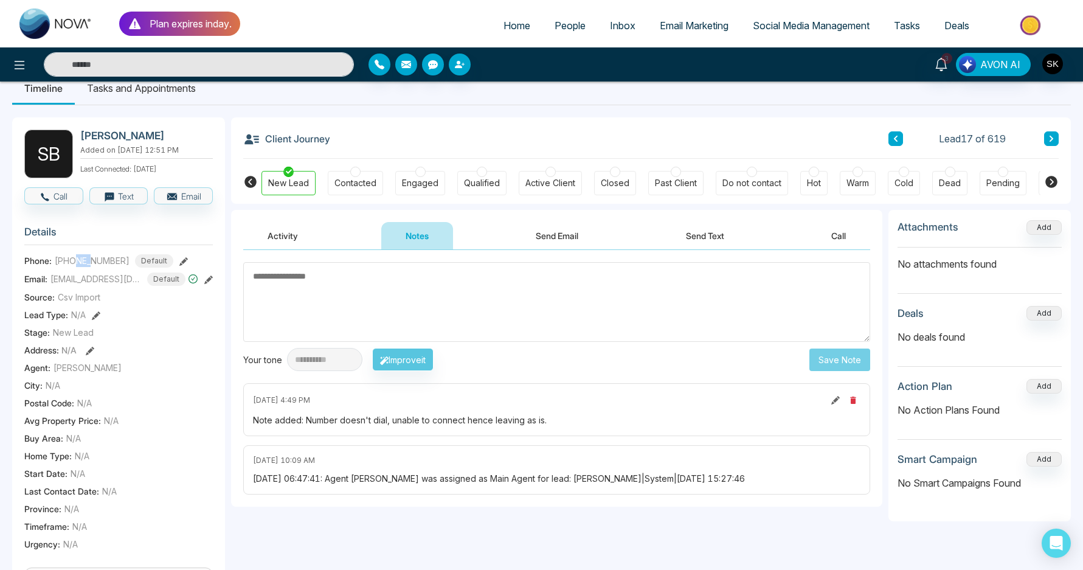
scroll to position [0, 0]
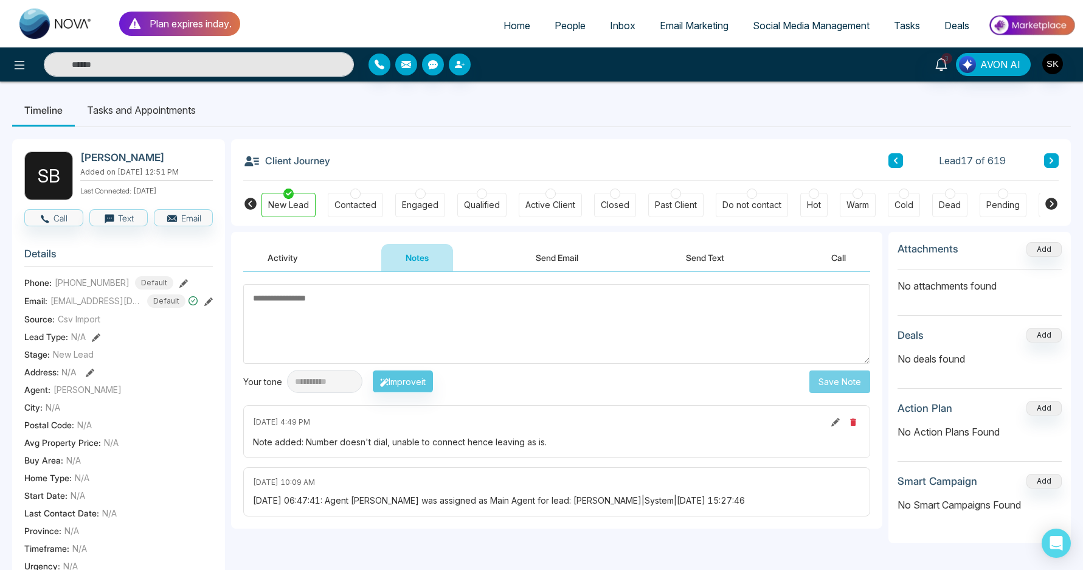
drag, startPoint x: 302, startPoint y: 320, endPoint x: 302, endPoint y: 313, distance: 7.3
click at [302, 320] on textarea at bounding box center [556, 324] width 627 height 80
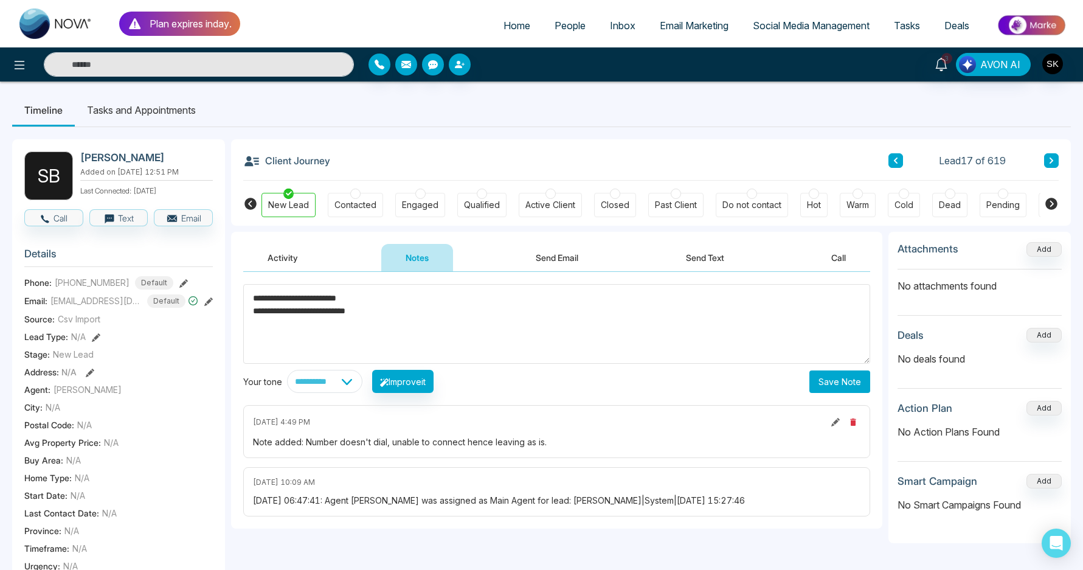
type textarea "**********"
click at [829, 392] on button "Save Note" at bounding box center [839, 381] width 61 height 23
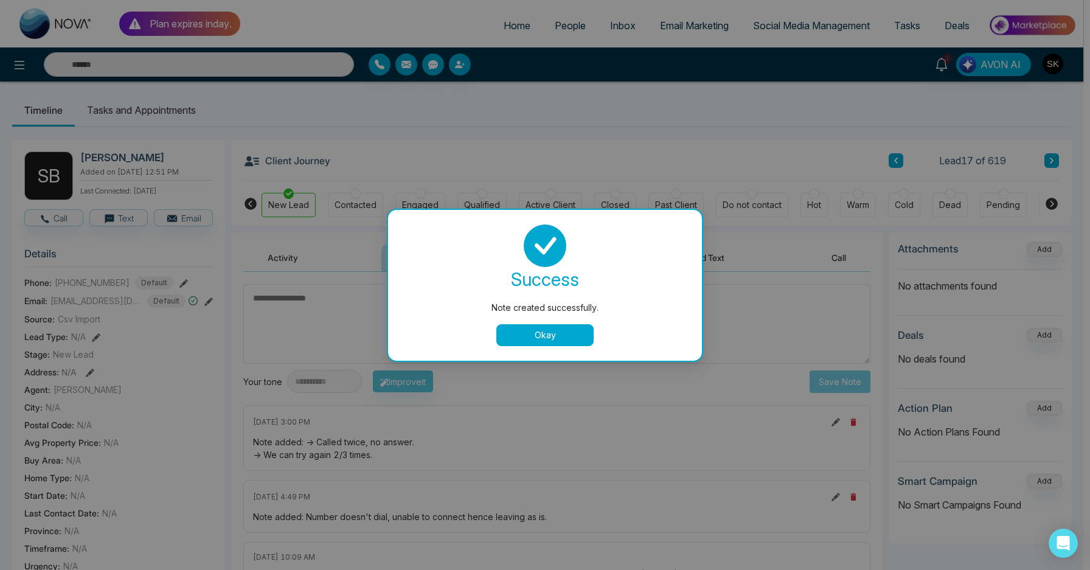
click at [532, 338] on button "Okay" at bounding box center [544, 335] width 97 height 22
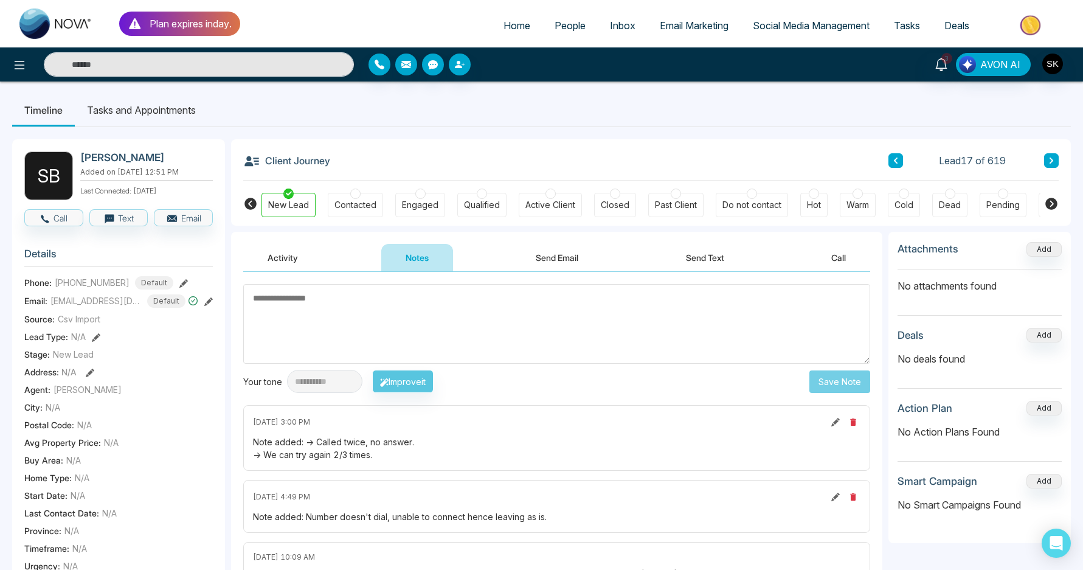
click at [164, 114] on li "Tasks and Appointments" at bounding box center [141, 110] width 133 height 33
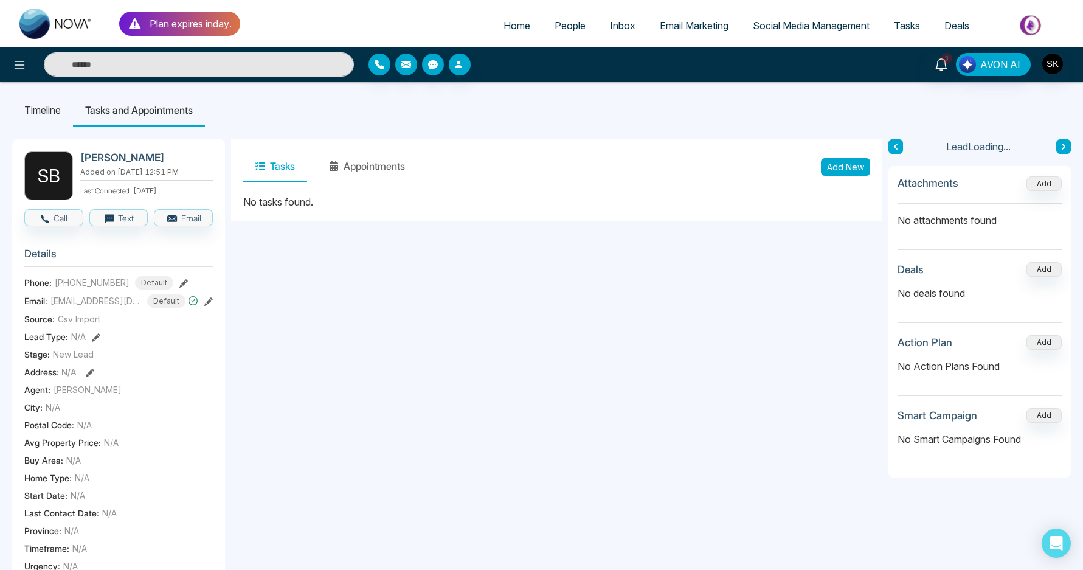
click at [846, 161] on button "Add New" at bounding box center [845, 167] width 49 height 18
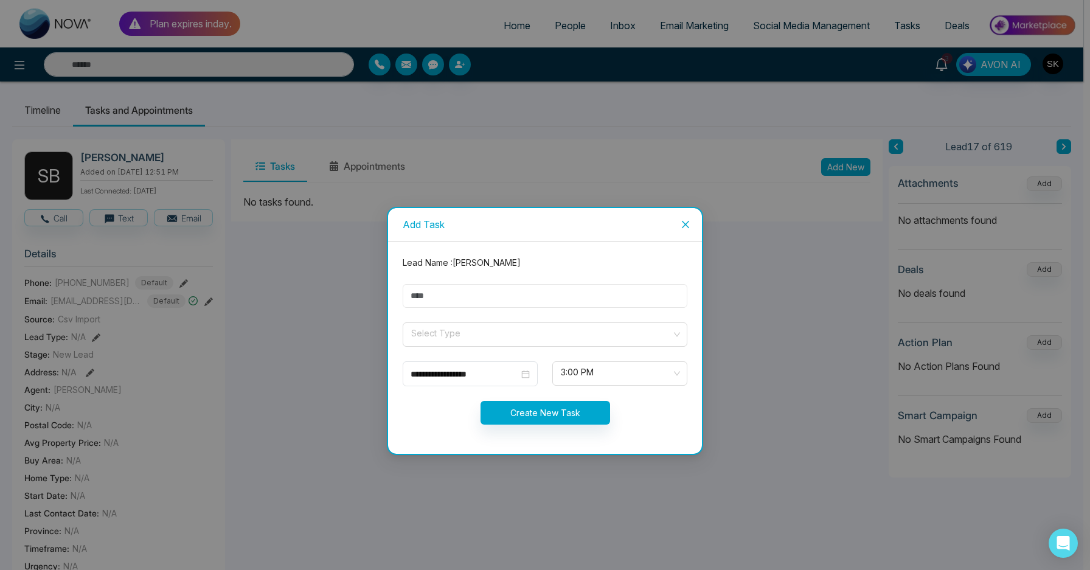
click at [472, 294] on input "text" at bounding box center [545, 296] width 285 height 24
type input "**********"
click at [460, 330] on input "search" at bounding box center [541, 332] width 262 height 18
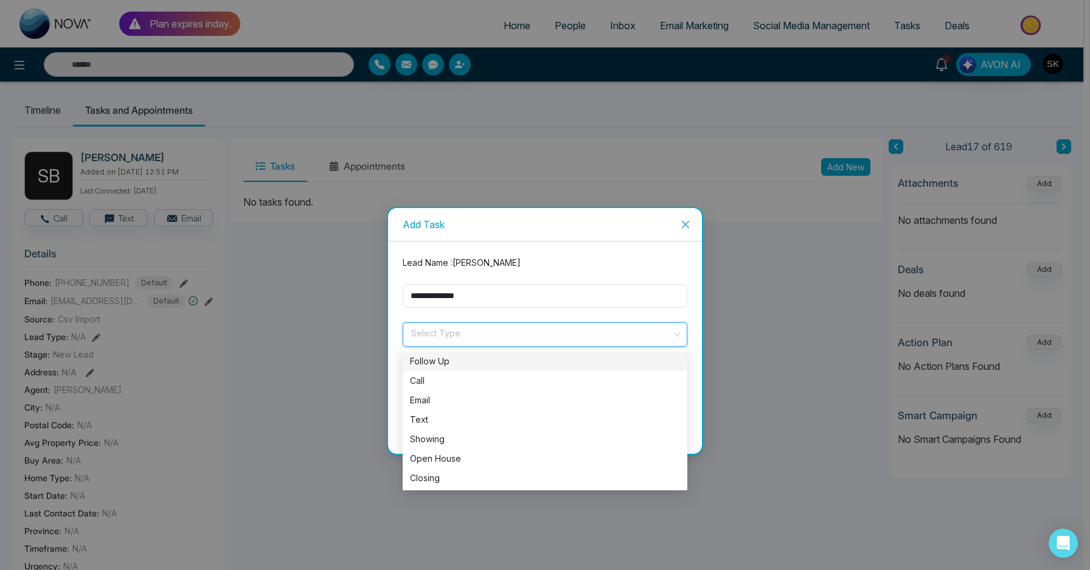
click at [449, 365] on div "Follow Up" at bounding box center [545, 361] width 270 height 13
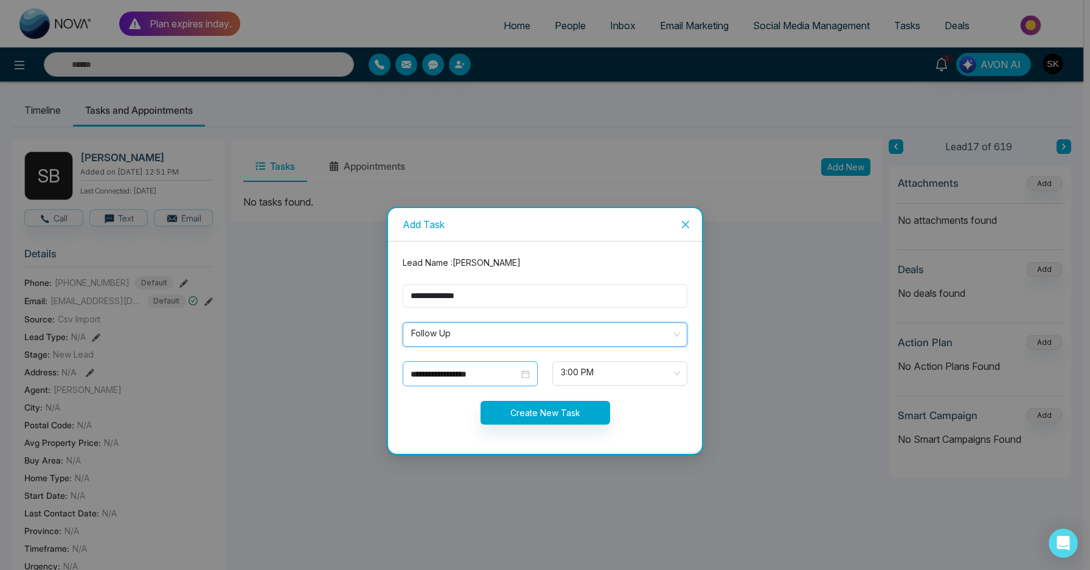
click at [471, 365] on div "**********" at bounding box center [470, 373] width 135 height 25
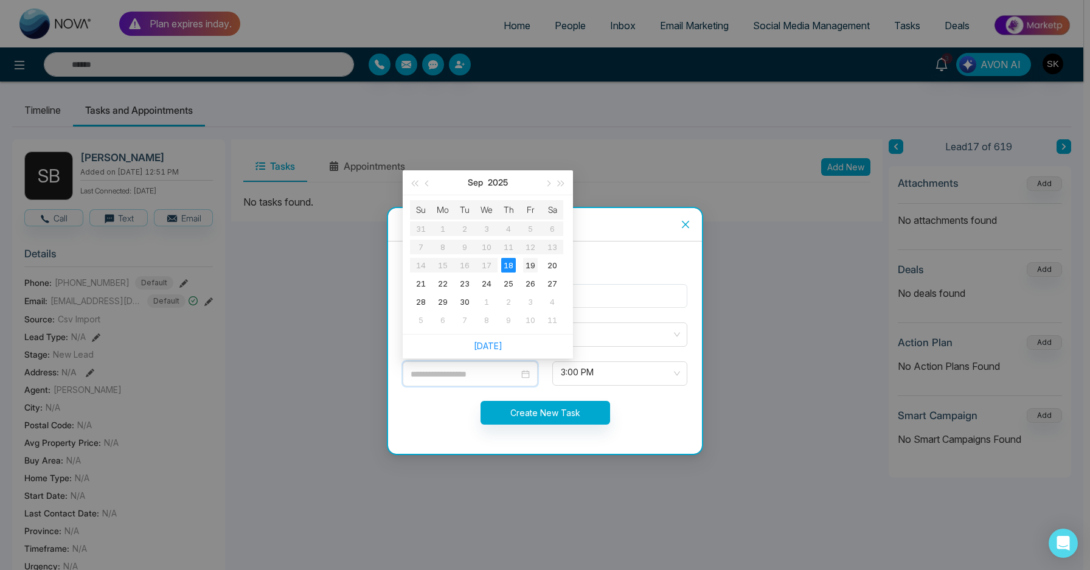
type input "**********"
click at [526, 266] on div "19" at bounding box center [530, 265] width 15 height 15
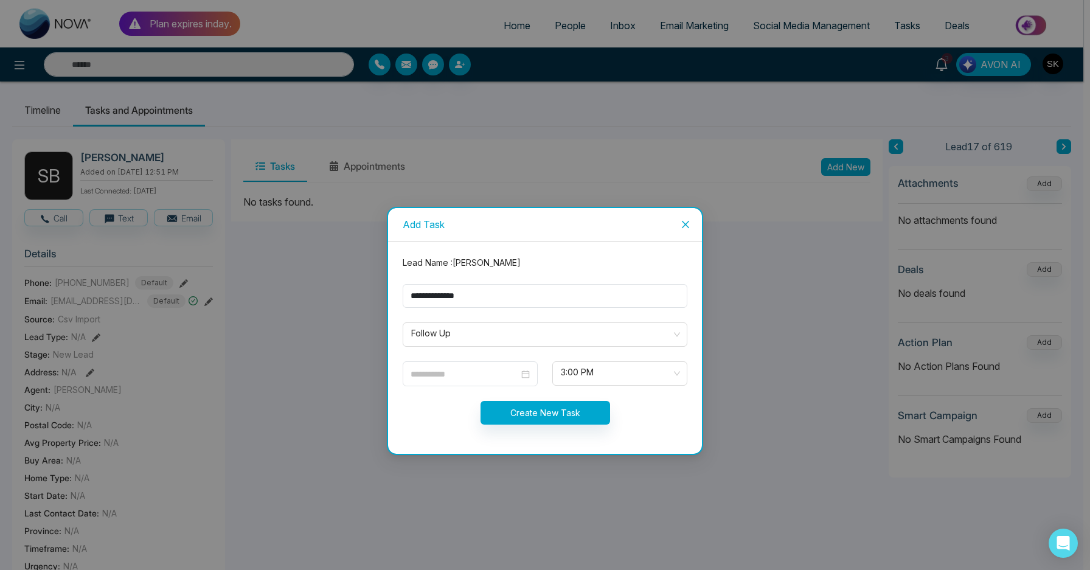
type input "**********"
click at [570, 426] on form "**********" at bounding box center [544, 347] width 299 height 183
click at [570, 414] on button "Create New Task" at bounding box center [545, 413] width 130 height 24
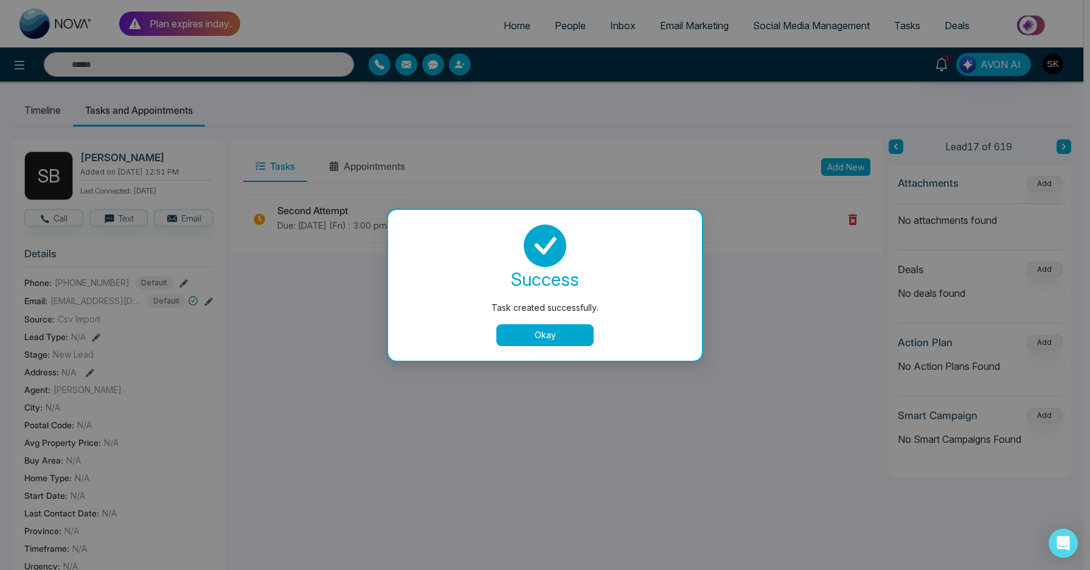
click at [553, 327] on button "Okay" at bounding box center [544, 335] width 97 height 22
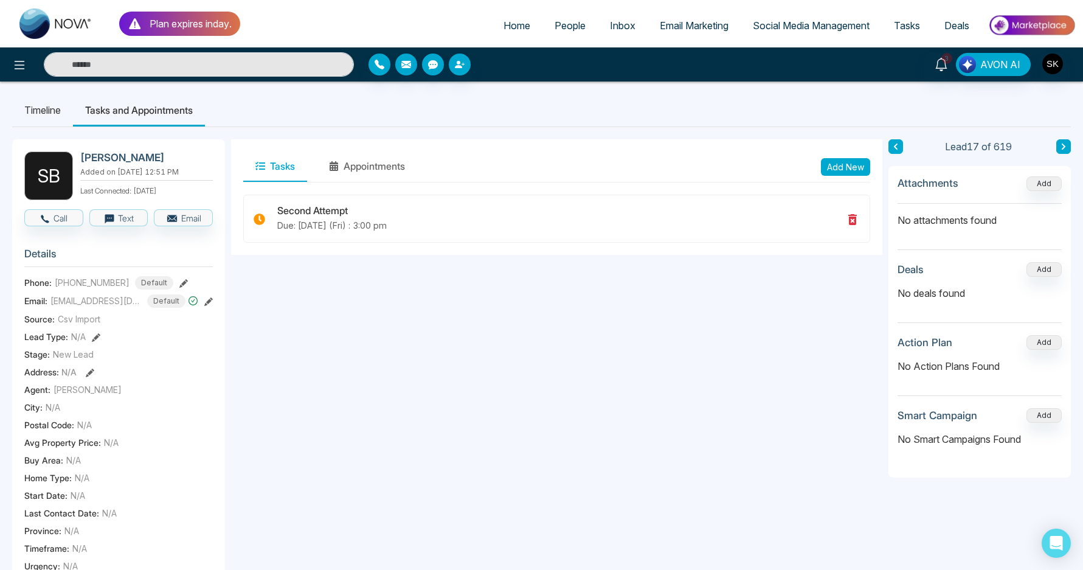
click at [1063, 147] on icon at bounding box center [1064, 146] width 6 height 7
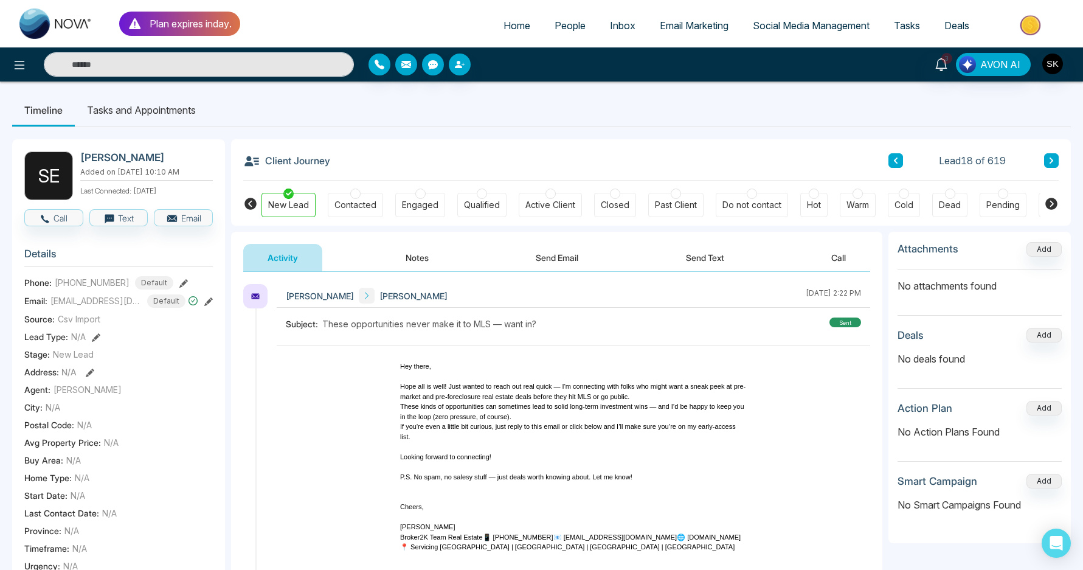
click at [899, 159] on button at bounding box center [895, 160] width 15 height 15
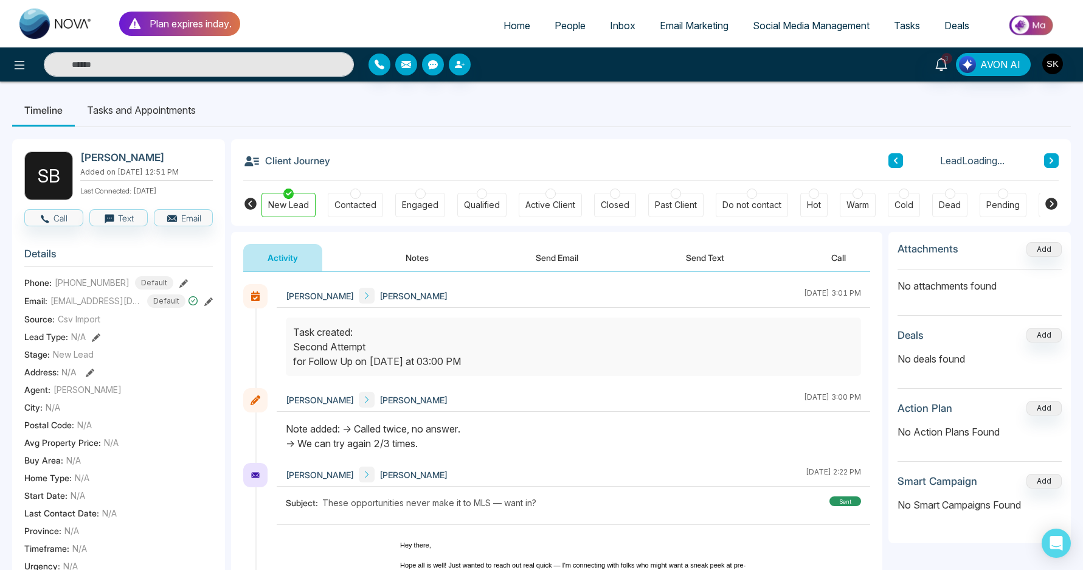
click at [355, 201] on div "Contacted" at bounding box center [355, 205] width 42 height 12
click at [1051, 165] on button at bounding box center [1051, 160] width 15 height 15
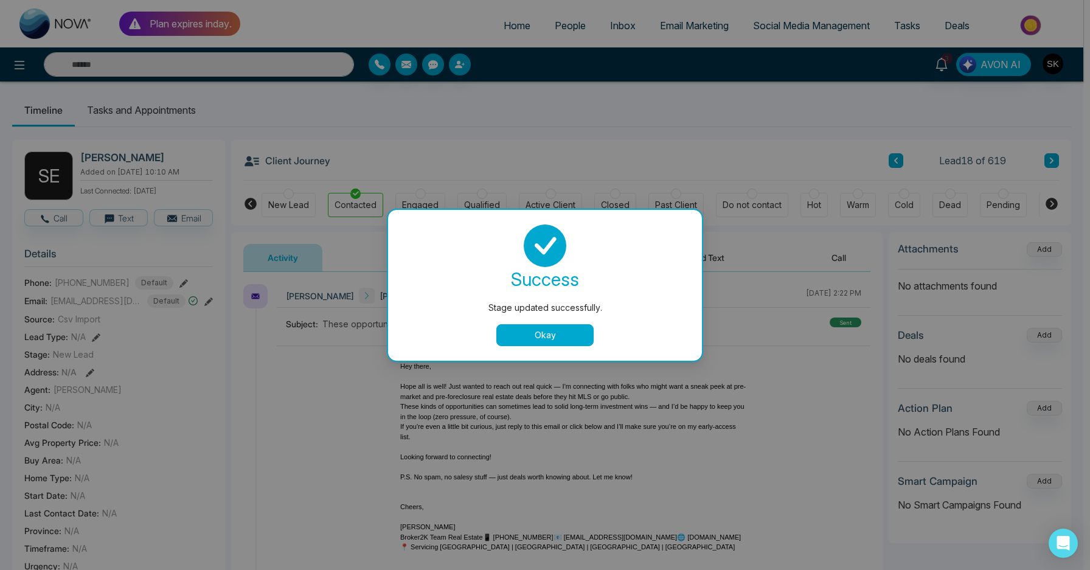
click at [561, 331] on button "Okay" at bounding box center [544, 335] width 97 height 22
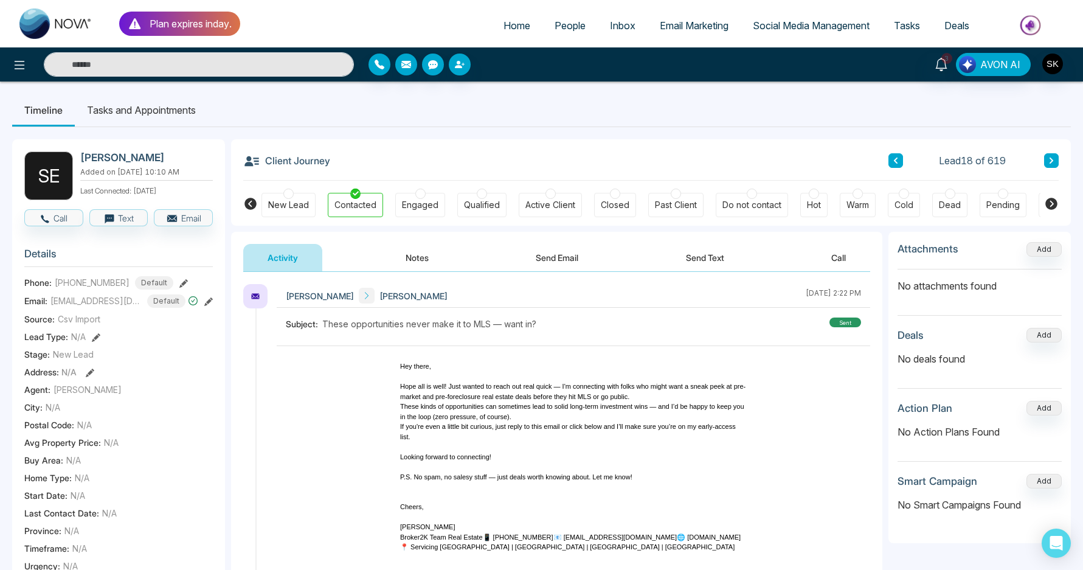
click at [412, 266] on button "Notes" at bounding box center [417, 257] width 72 height 27
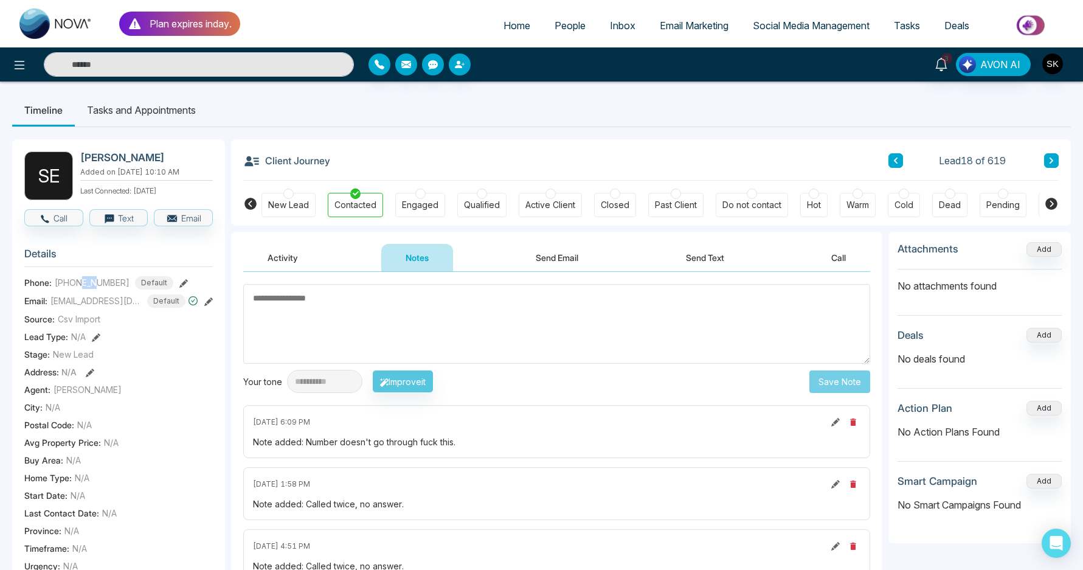
drag, startPoint x: 83, startPoint y: 291, endPoint x: 97, endPoint y: 291, distance: 14.0
click at [97, 289] on span "[PHONE_NUMBER]" at bounding box center [92, 282] width 75 height 13
click at [946, 205] on div "Dead" at bounding box center [950, 205] width 22 height 12
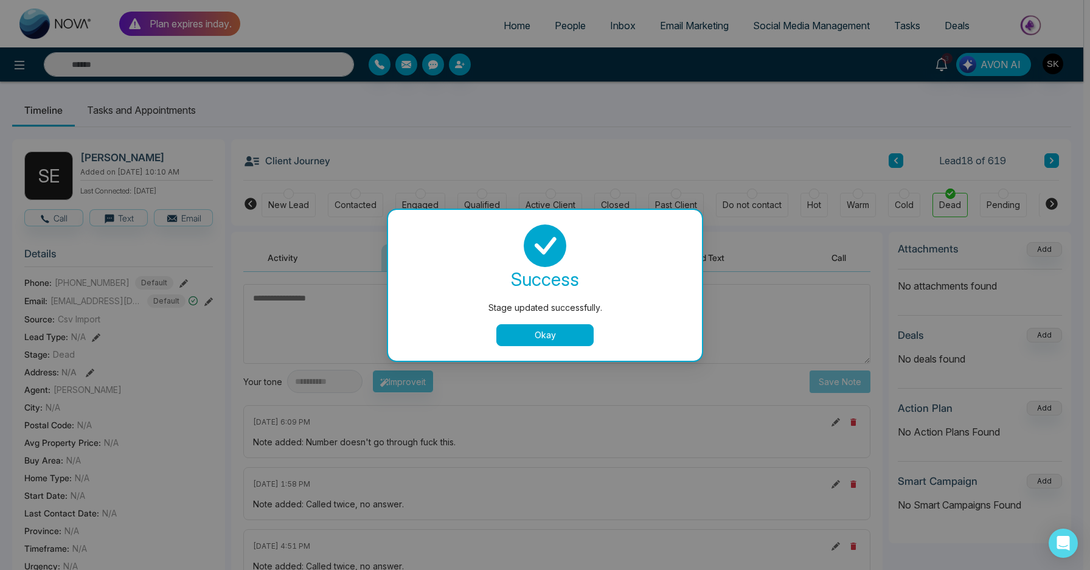
click at [542, 331] on button "Okay" at bounding box center [544, 335] width 97 height 22
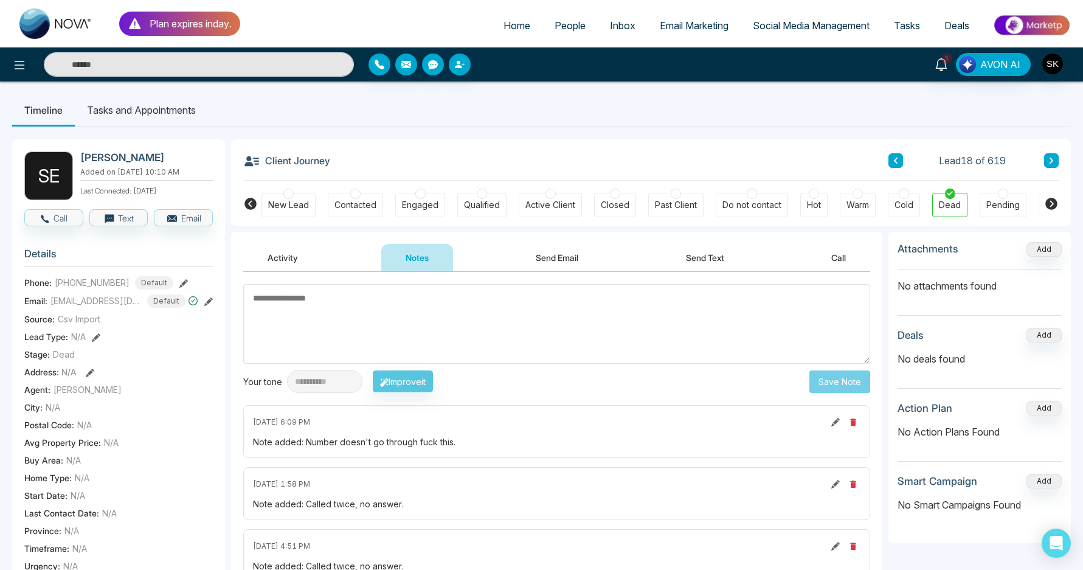
click at [522, 330] on textarea at bounding box center [556, 324] width 627 height 80
type textarea "**********"
click at [853, 388] on button "Save Note" at bounding box center [839, 381] width 61 height 23
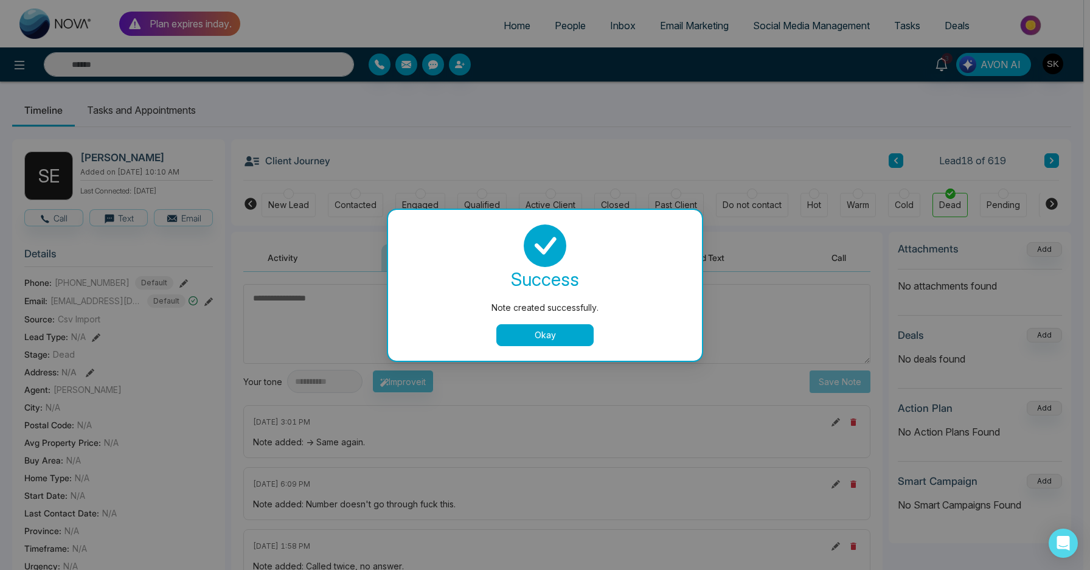
click at [568, 331] on button "Okay" at bounding box center [544, 335] width 97 height 22
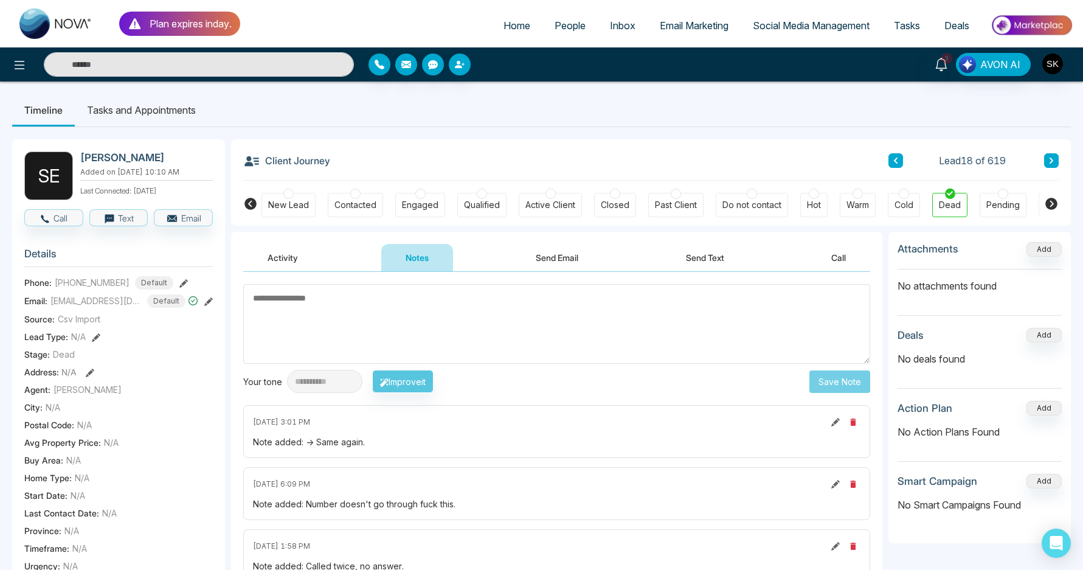
click at [1058, 162] on button at bounding box center [1051, 160] width 15 height 15
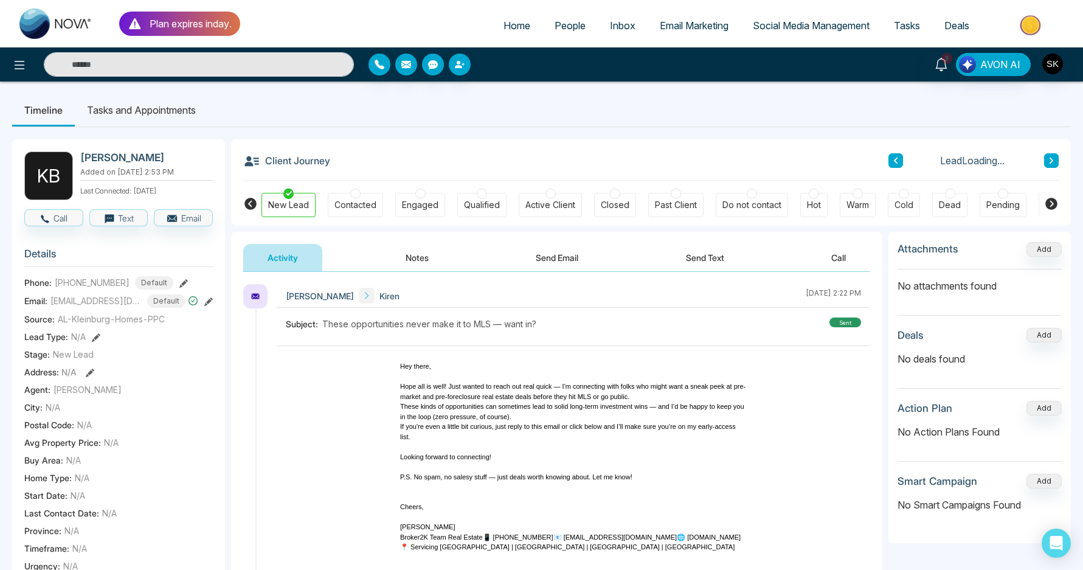
click at [421, 254] on button "Notes" at bounding box center [417, 257] width 72 height 27
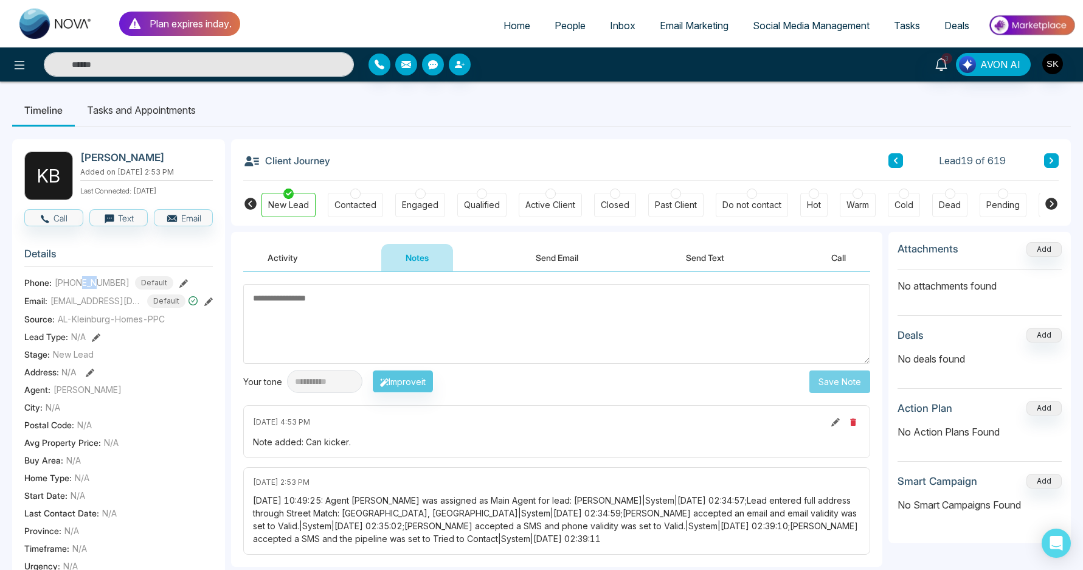
drag, startPoint x: 81, startPoint y: 291, endPoint x: 97, endPoint y: 291, distance: 15.2
click at [97, 289] on span "[PHONE_NUMBER]" at bounding box center [92, 282] width 75 height 13
click at [345, 201] on div "Contacted" at bounding box center [355, 205] width 42 height 12
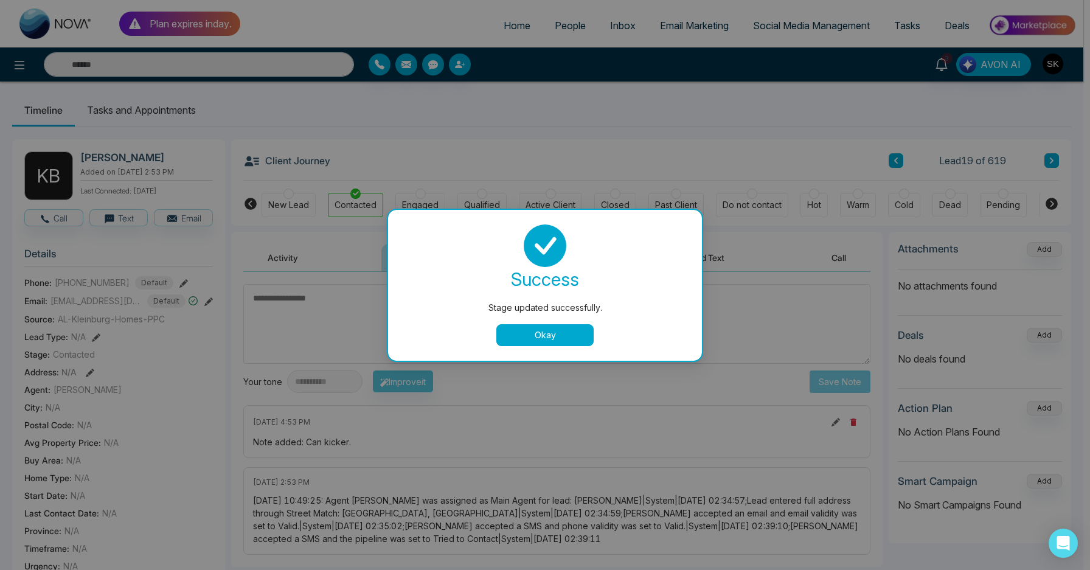
click at [572, 341] on button "Okay" at bounding box center [544, 335] width 97 height 22
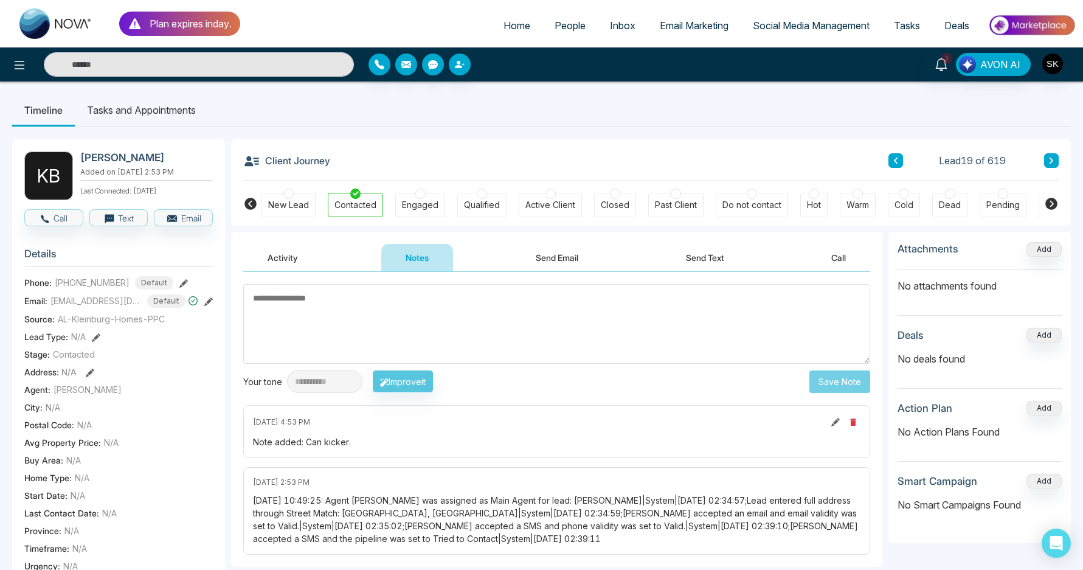
click at [410, 353] on textarea at bounding box center [556, 324] width 627 height 80
drag, startPoint x: 303, startPoint y: 441, endPoint x: 408, endPoint y: 441, distance: 104.6
click at [408, 441] on div "Note added: Can kicker." at bounding box center [557, 441] width 608 height 13
copy div "Can kicker."
click at [401, 296] on textarea at bounding box center [556, 324] width 627 height 80
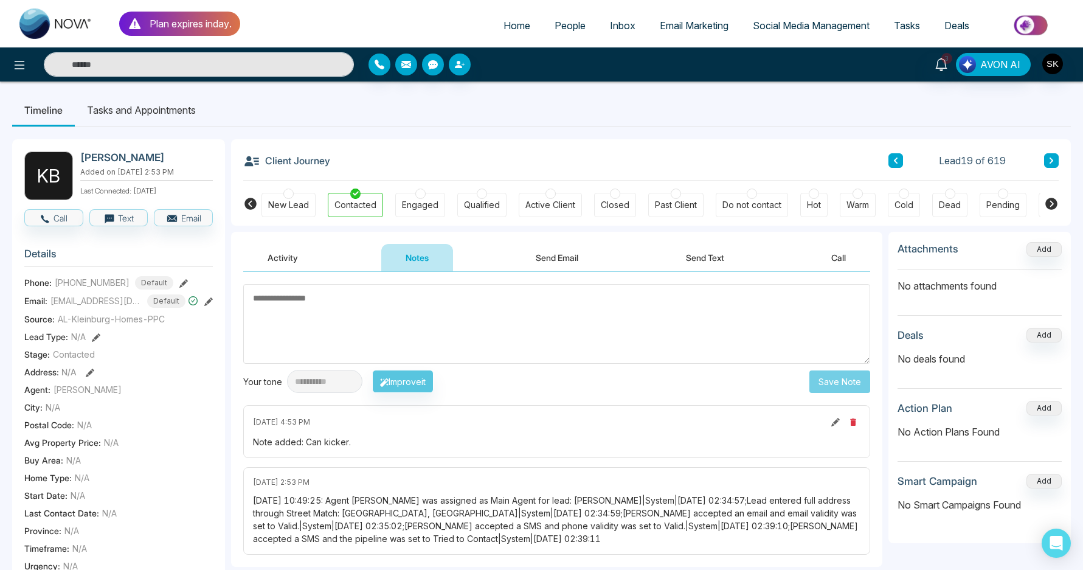
paste textarea "**********"
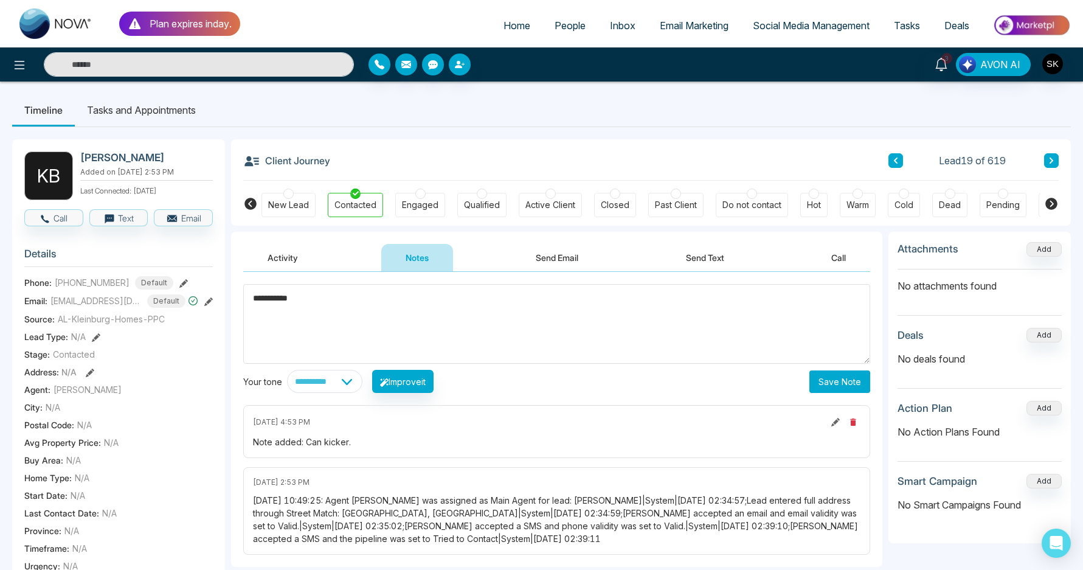
type textarea "**********"
click at [836, 381] on button "Save Note" at bounding box center [839, 381] width 61 height 23
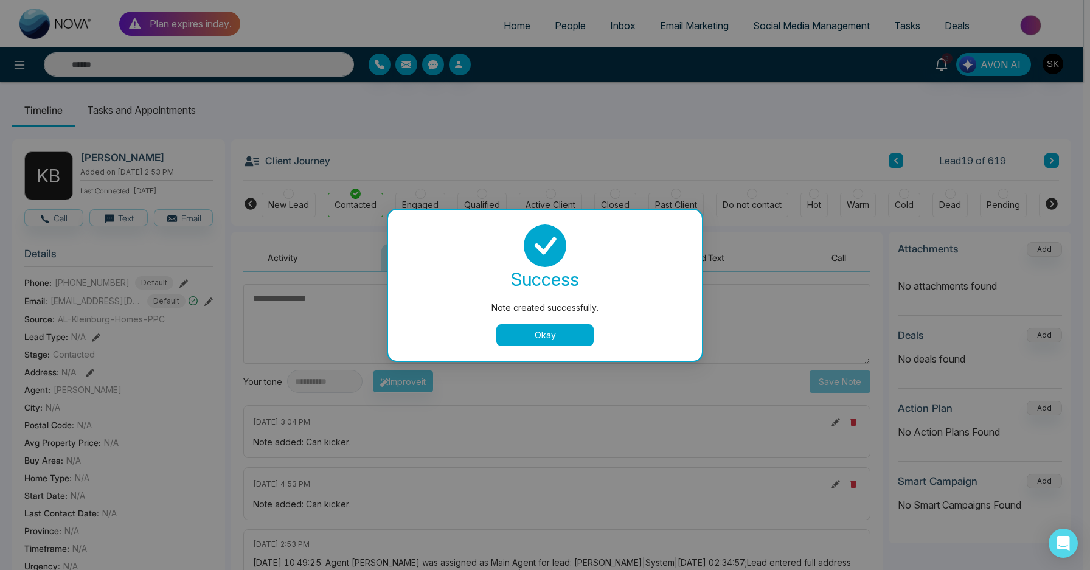
click at [568, 343] on button "Okay" at bounding box center [544, 335] width 97 height 22
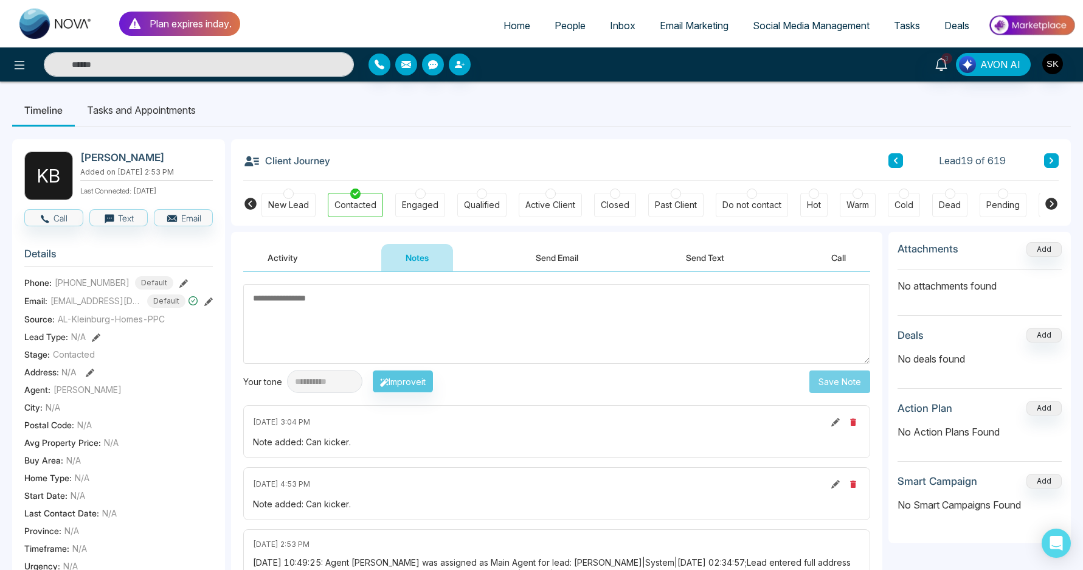
click at [945, 202] on div "Dead" at bounding box center [950, 205] width 22 height 12
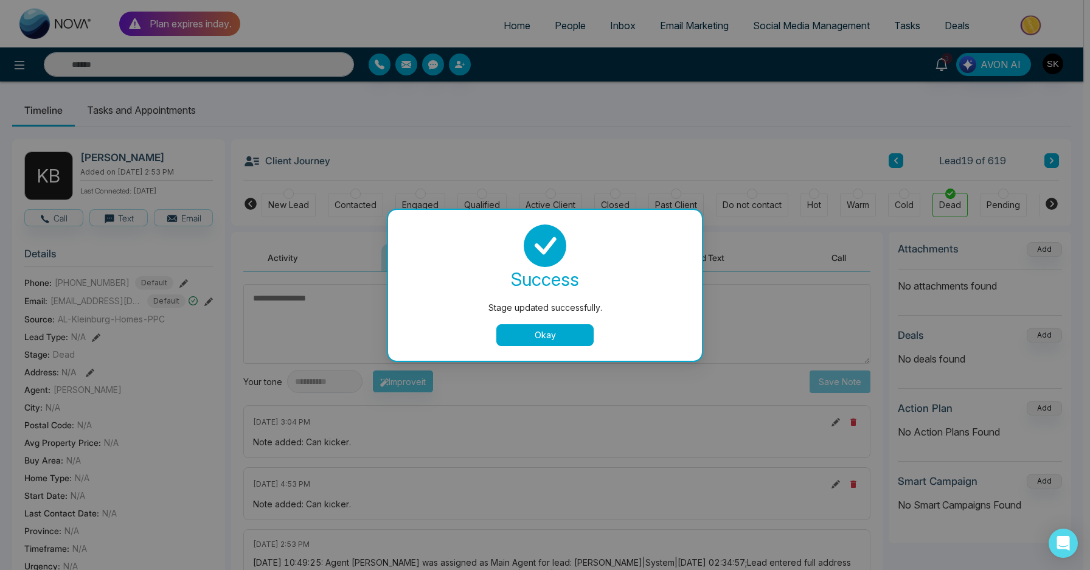
click at [553, 345] on button "Okay" at bounding box center [544, 335] width 97 height 22
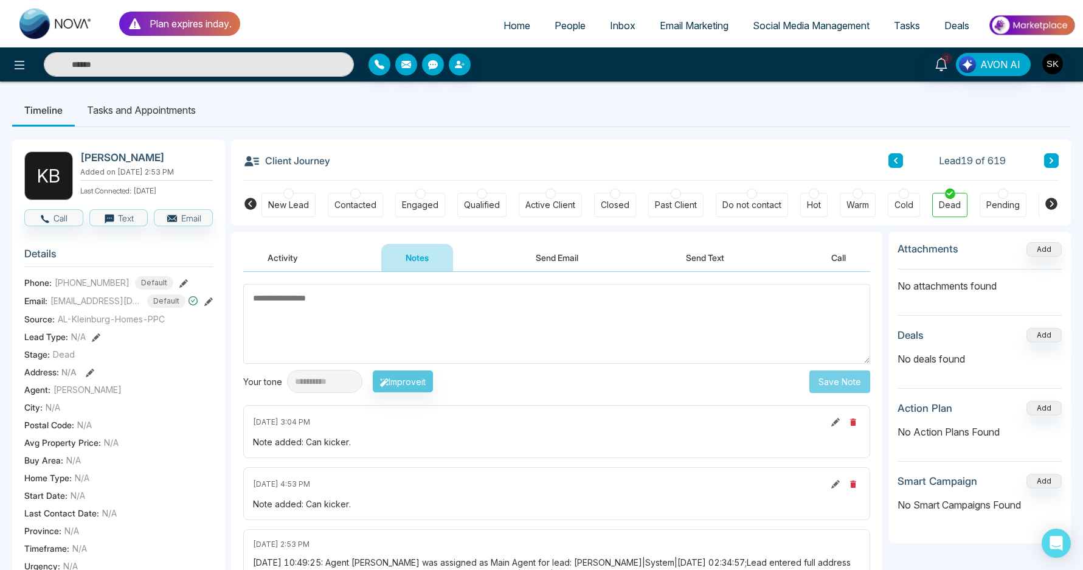
click at [1056, 160] on button at bounding box center [1051, 160] width 15 height 15
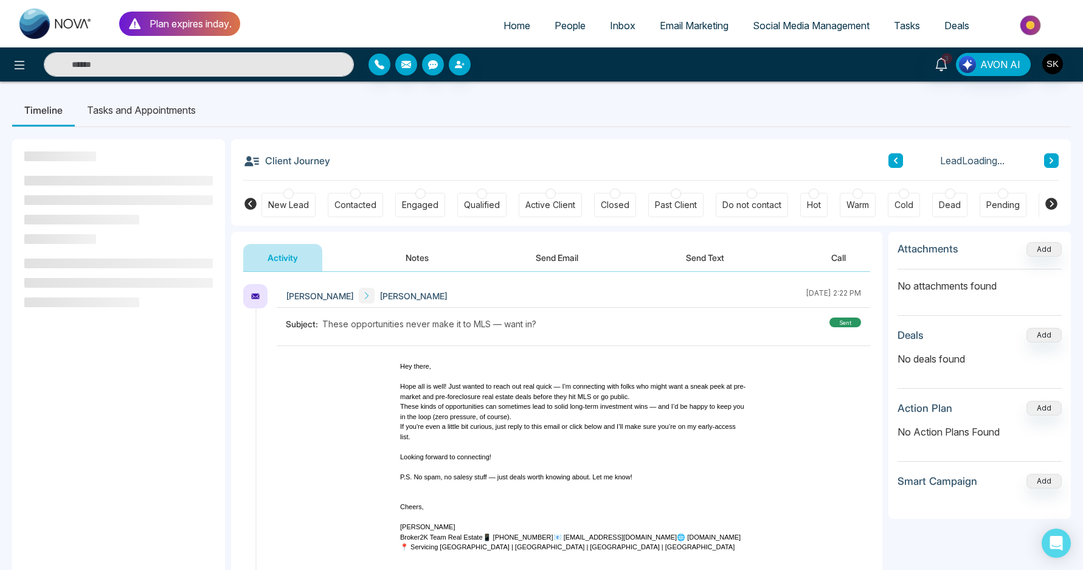
click at [419, 262] on button "Notes" at bounding box center [417, 257] width 72 height 27
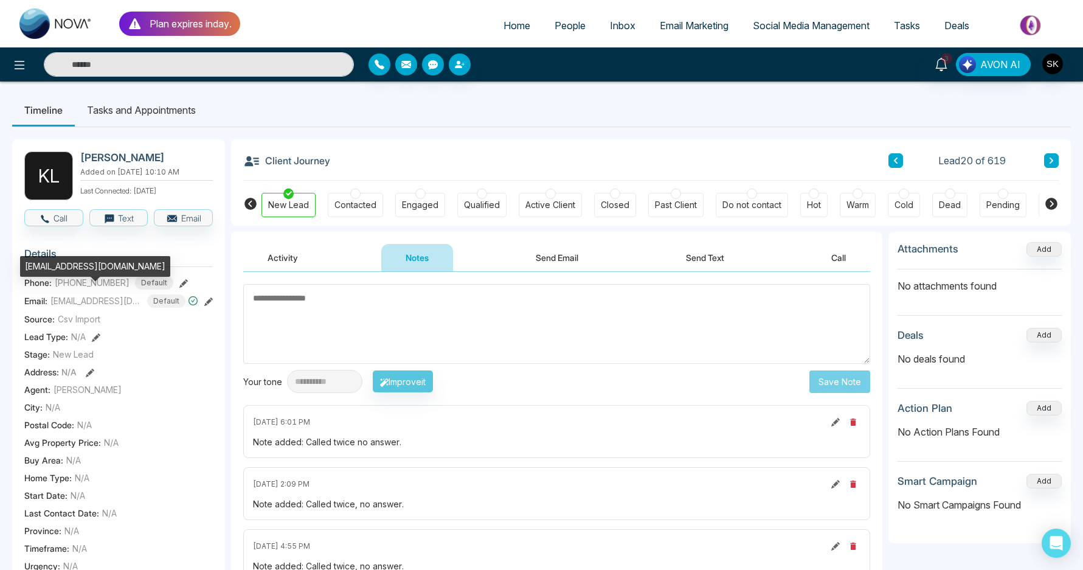
scroll to position [3, 0]
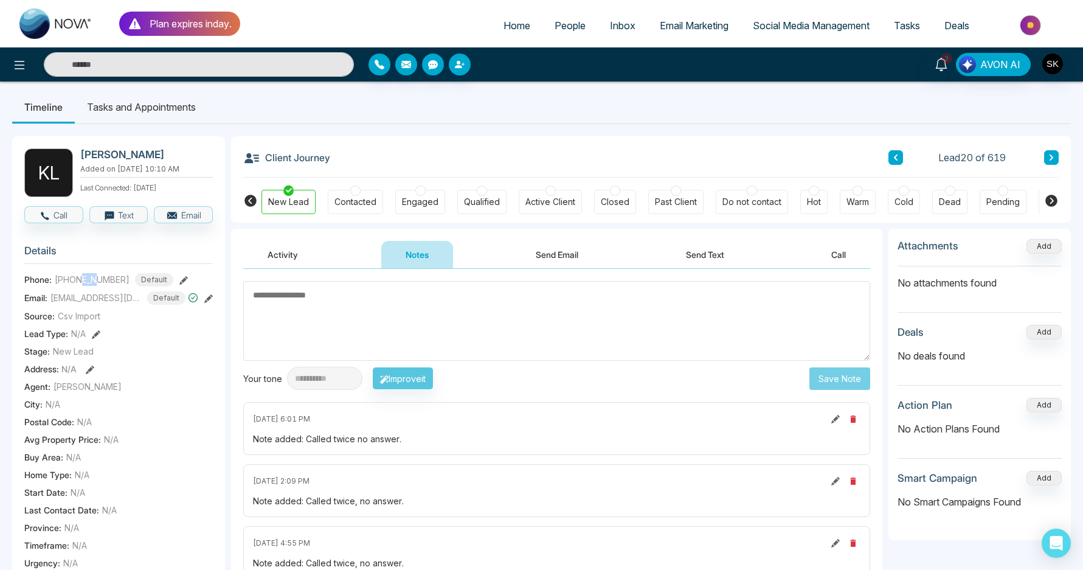
drag, startPoint x: 83, startPoint y: 286, endPoint x: 99, endPoint y: 286, distance: 15.2
click at [99, 286] on span "[PHONE_NUMBER]" at bounding box center [92, 279] width 75 height 13
click at [356, 189] on div at bounding box center [355, 190] width 10 height 10
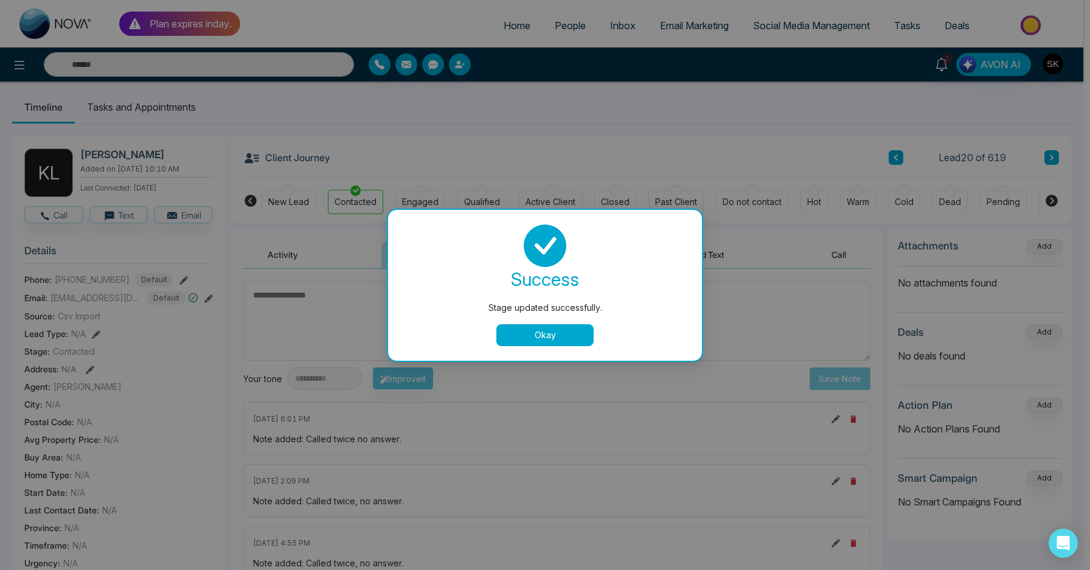
click at [542, 330] on button "Okay" at bounding box center [544, 335] width 97 height 22
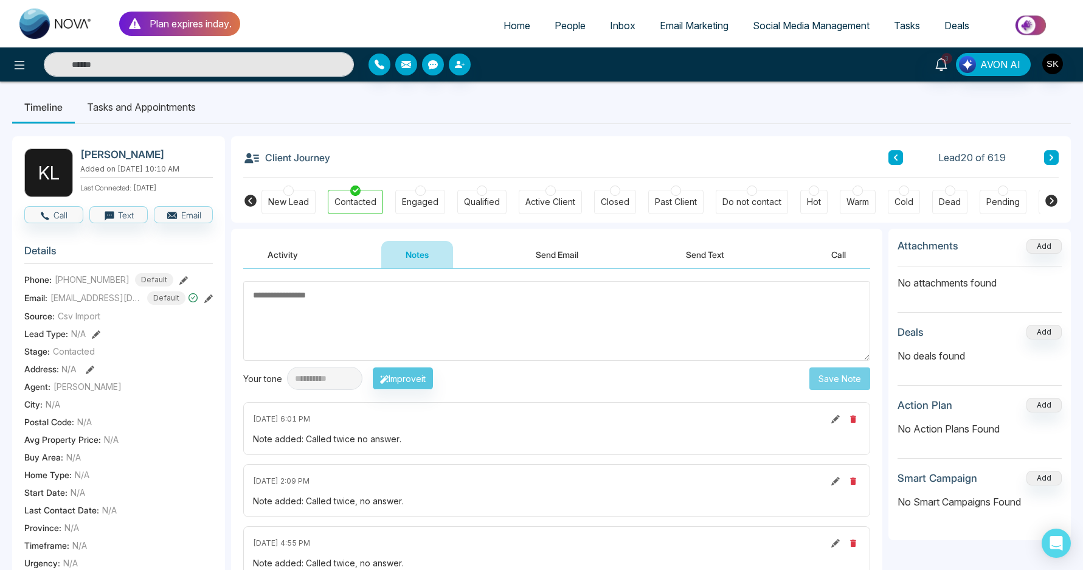
click at [531, 327] on textarea at bounding box center [556, 321] width 627 height 80
click at [946, 195] on div "Dead" at bounding box center [949, 202] width 35 height 24
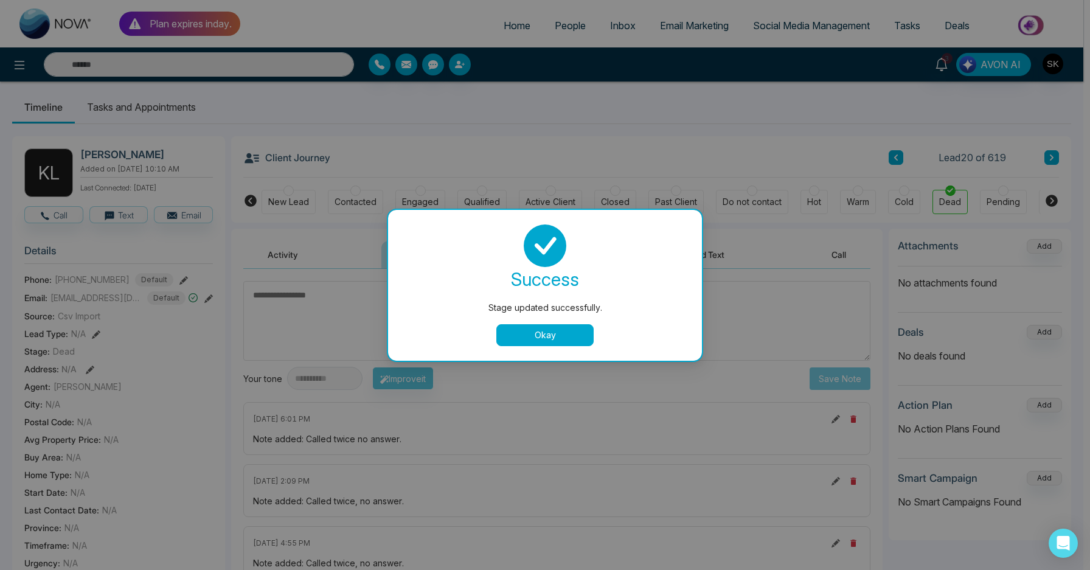
click at [514, 331] on button "Okay" at bounding box center [544, 335] width 97 height 22
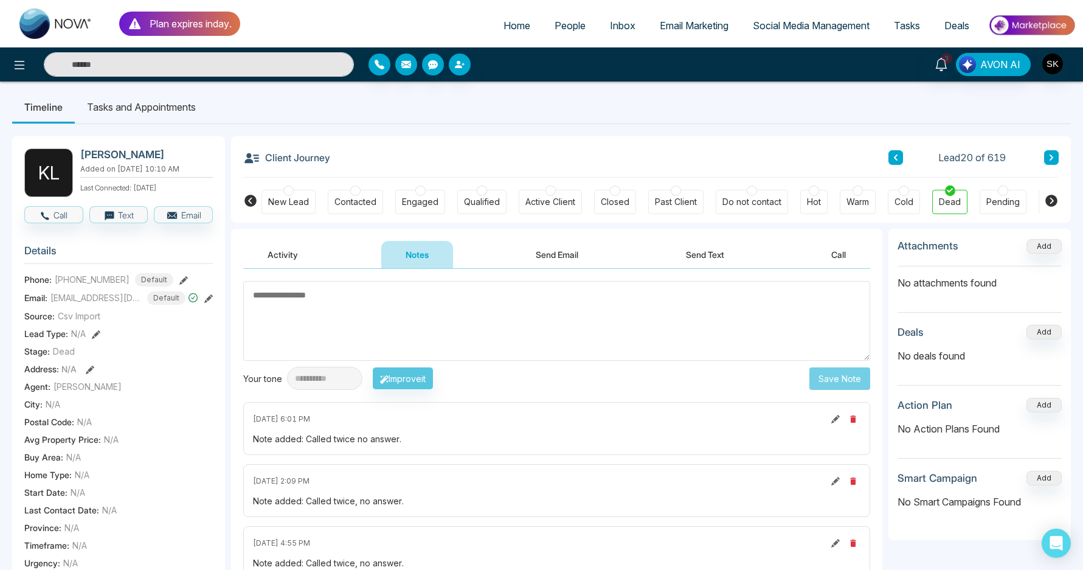
click at [1044, 153] on div "Lead 20 of 619" at bounding box center [973, 157] width 170 height 15
click at [1056, 159] on button at bounding box center [1051, 157] width 15 height 15
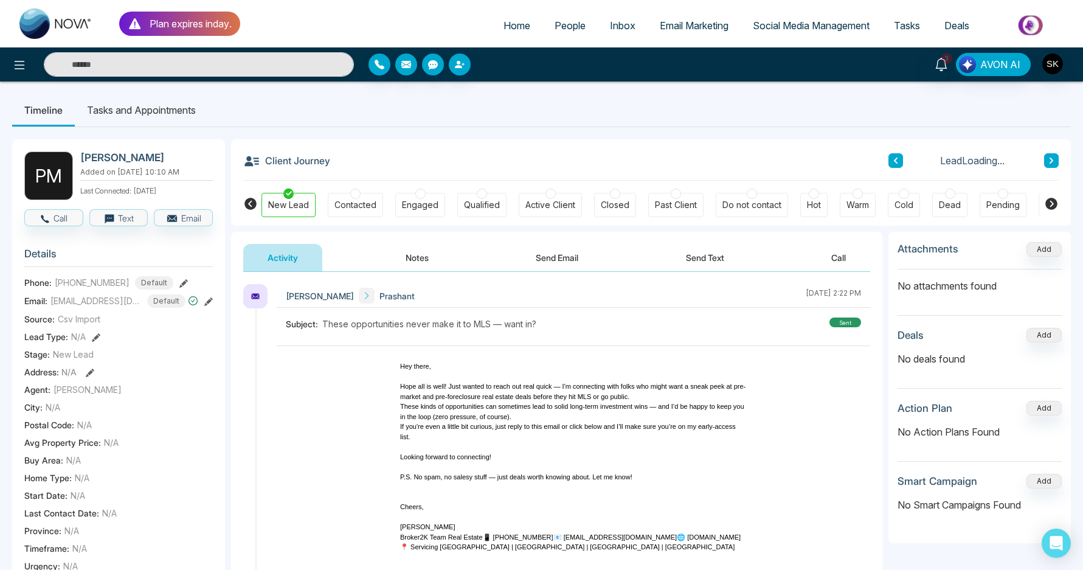
click at [421, 263] on button "Notes" at bounding box center [417, 257] width 72 height 27
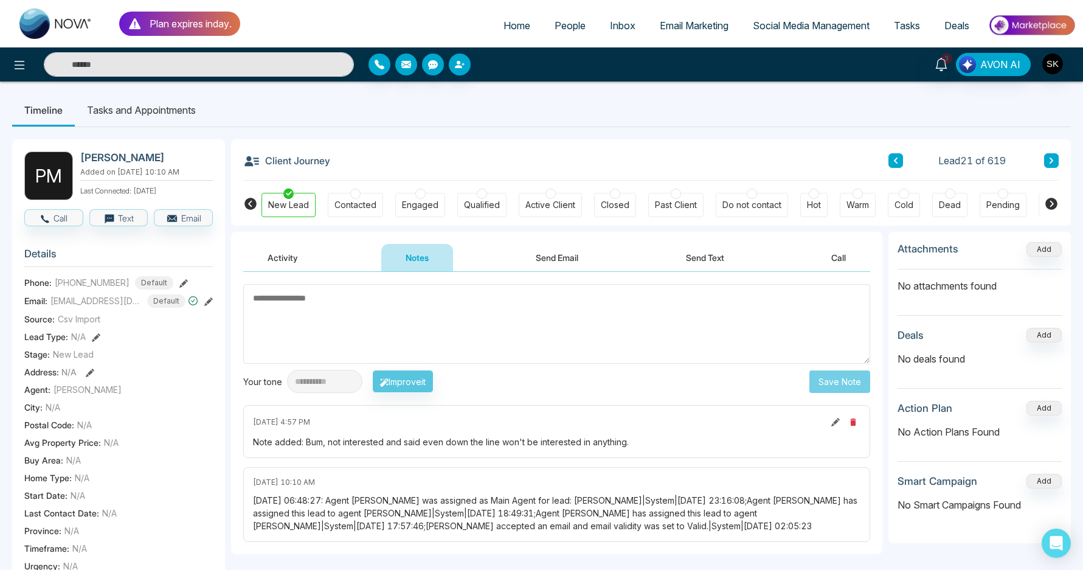
click at [347, 204] on div "Contacted" at bounding box center [355, 205] width 42 height 12
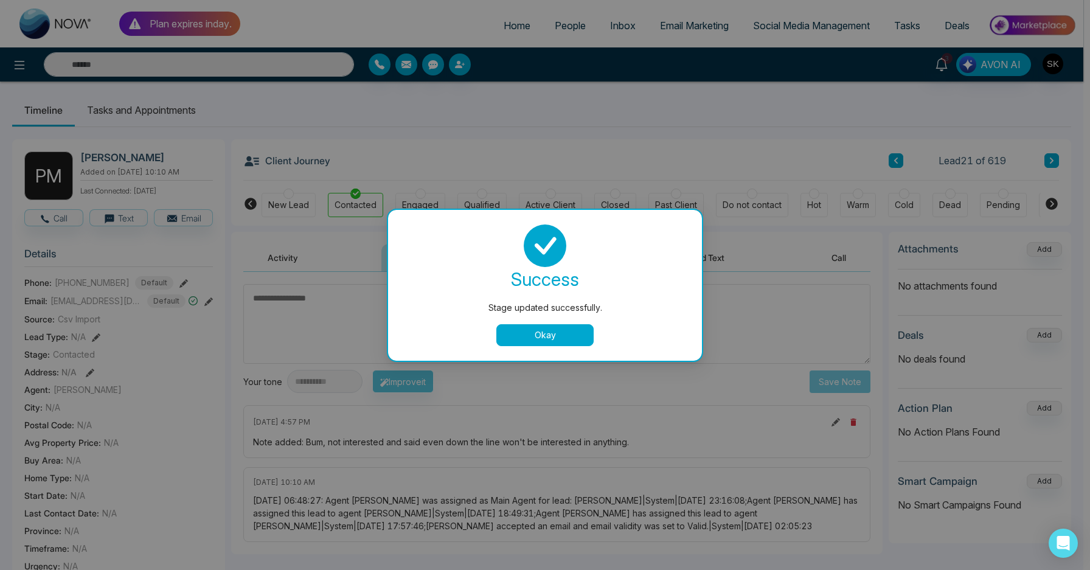
click at [561, 337] on button "Okay" at bounding box center [544, 335] width 97 height 22
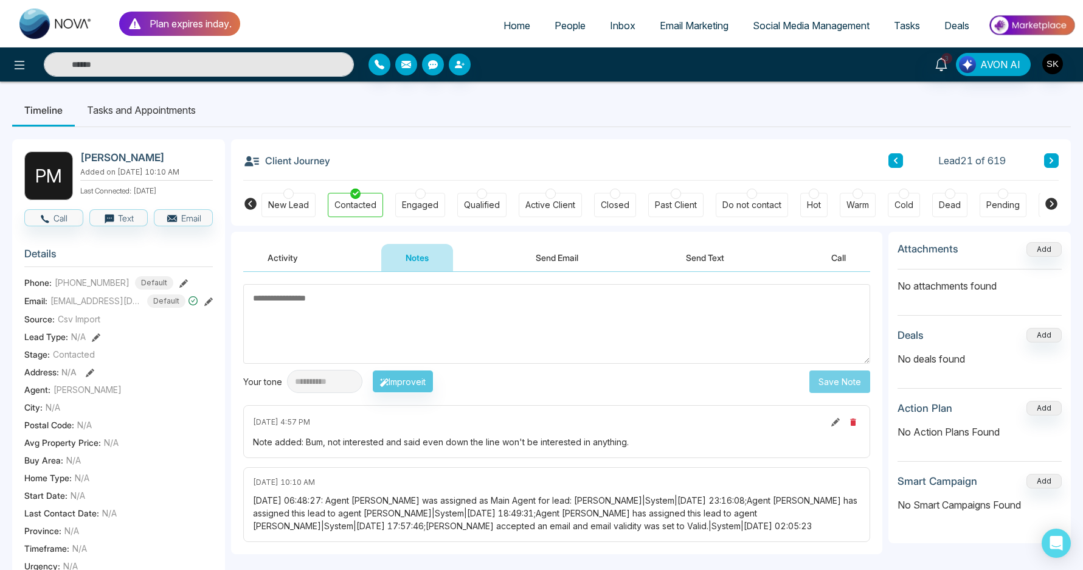
click at [1051, 171] on div "Client Journey Lead 21 of 619" at bounding box center [651, 159] width 816 height 41
click at [1051, 160] on icon at bounding box center [1052, 161] width 4 height 6
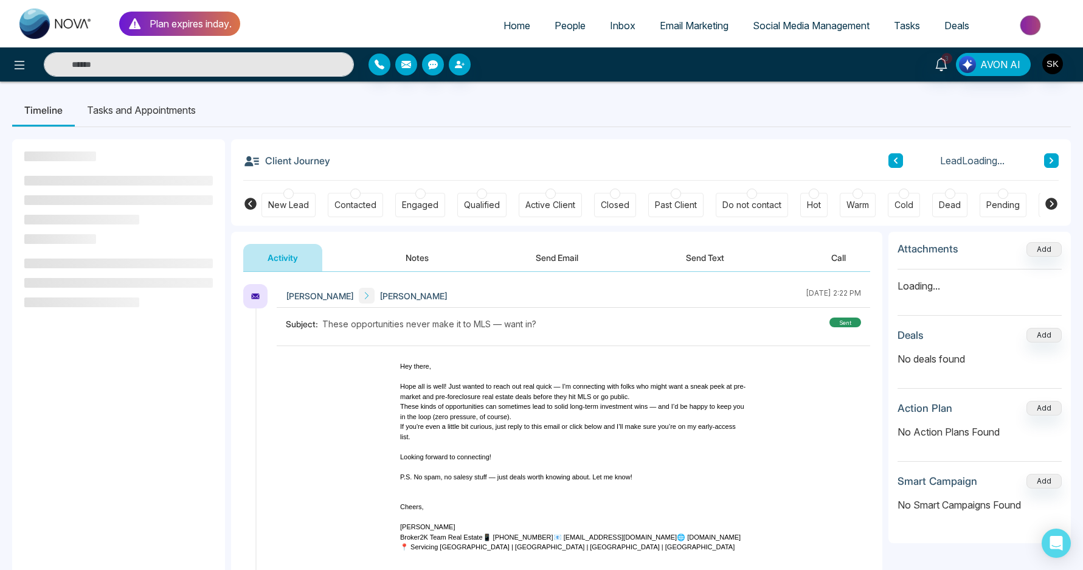
click at [423, 252] on button "Notes" at bounding box center [417, 257] width 72 height 27
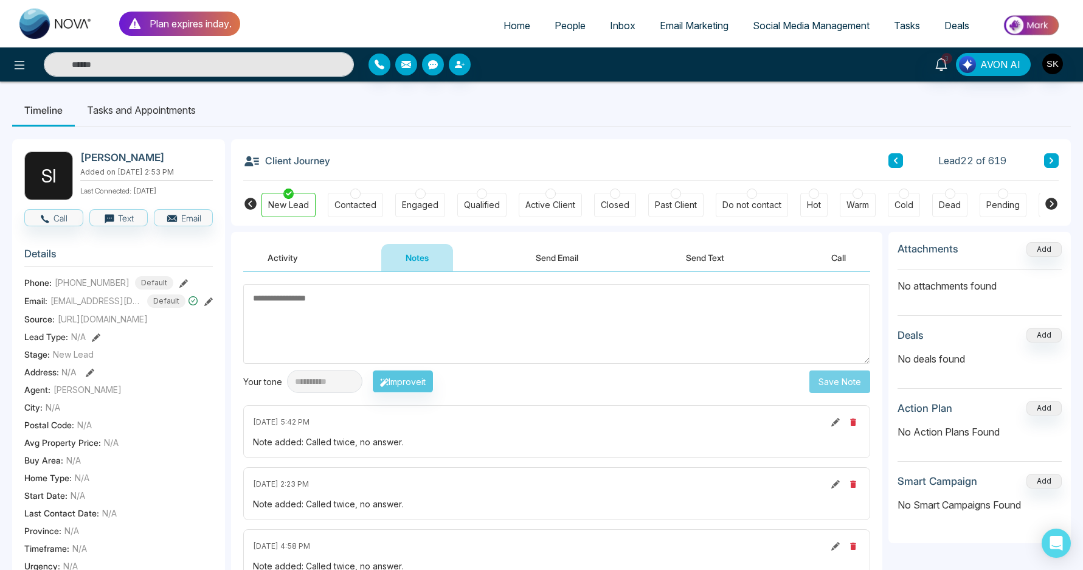
click at [295, 261] on button "Activity" at bounding box center [282, 257] width 79 height 27
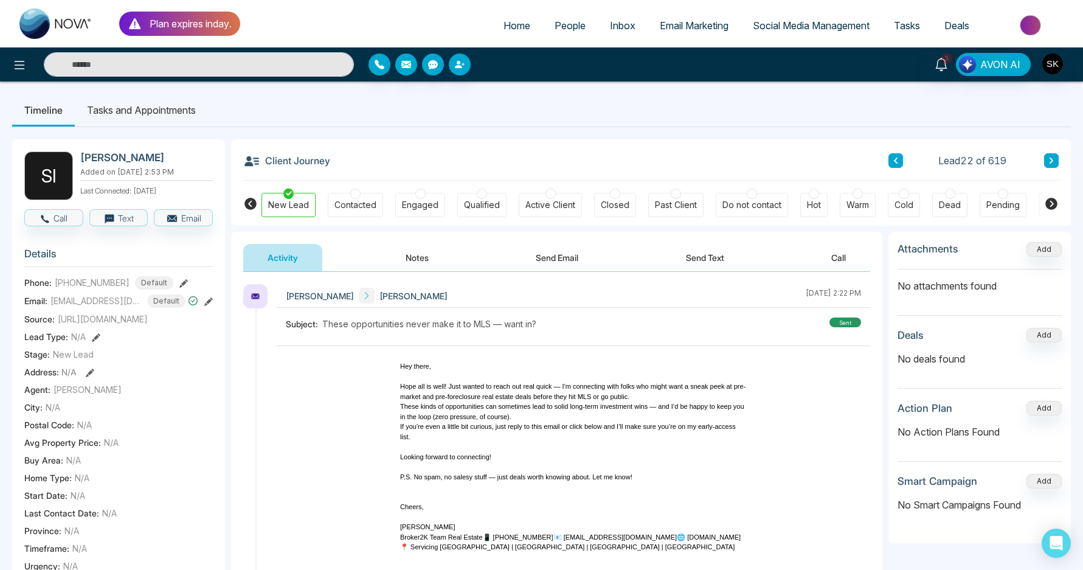
click at [403, 243] on div "Activity Notes Send Email Send Text Call" at bounding box center [556, 252] width 651 height 40
click at [409, 254] on button "Notes" at bounding box center [417, 257] width 72 height 27
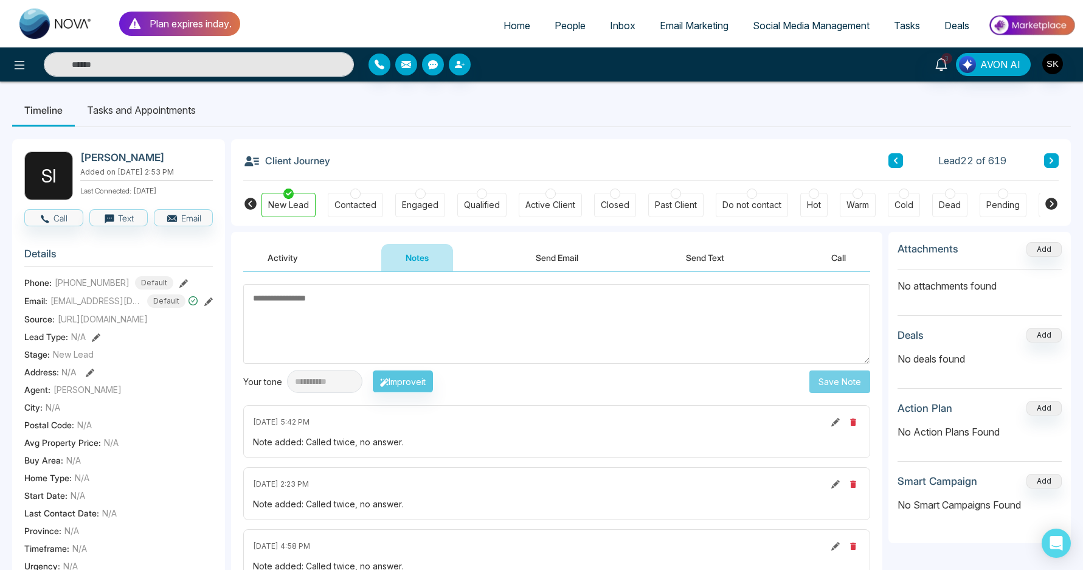
click at [206, 306] on icon at bounding box center [208, 301] width 9 height 9
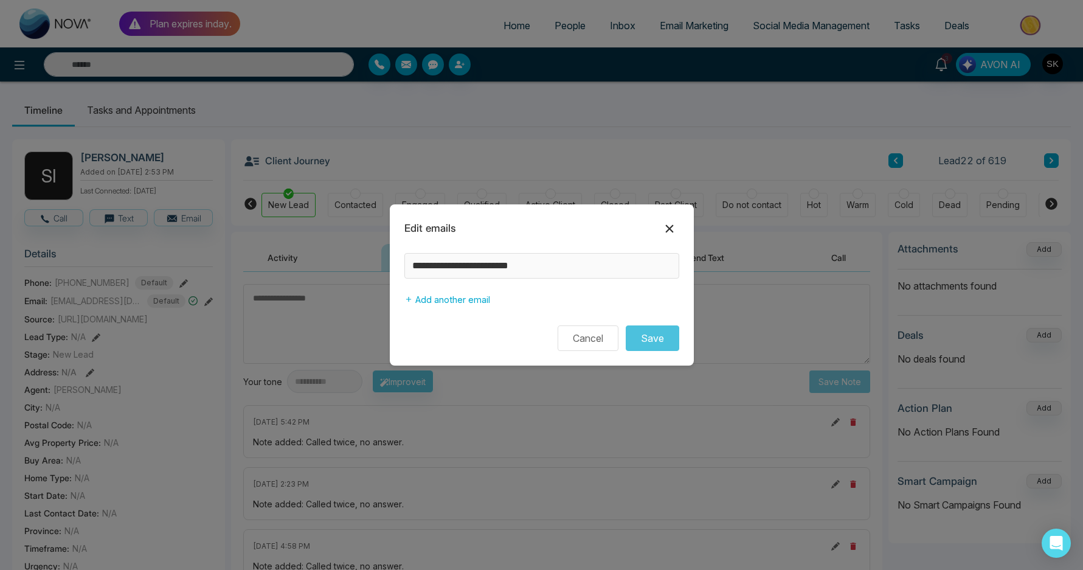
click at [676, 227] on icon at bounding box center [669, 228] width 15 height 15
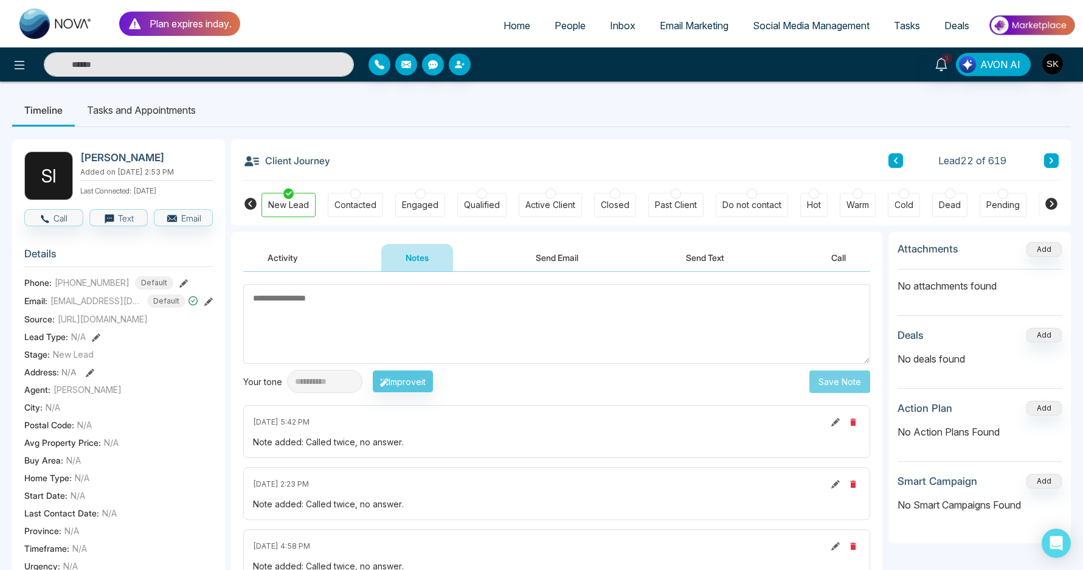
click at [363, 201] on div "Contacted" at bounding box center [355, 205] width 42 height 12
click at [1050, 158] on icon at bounding box center [1052, 161] width 4 height 6
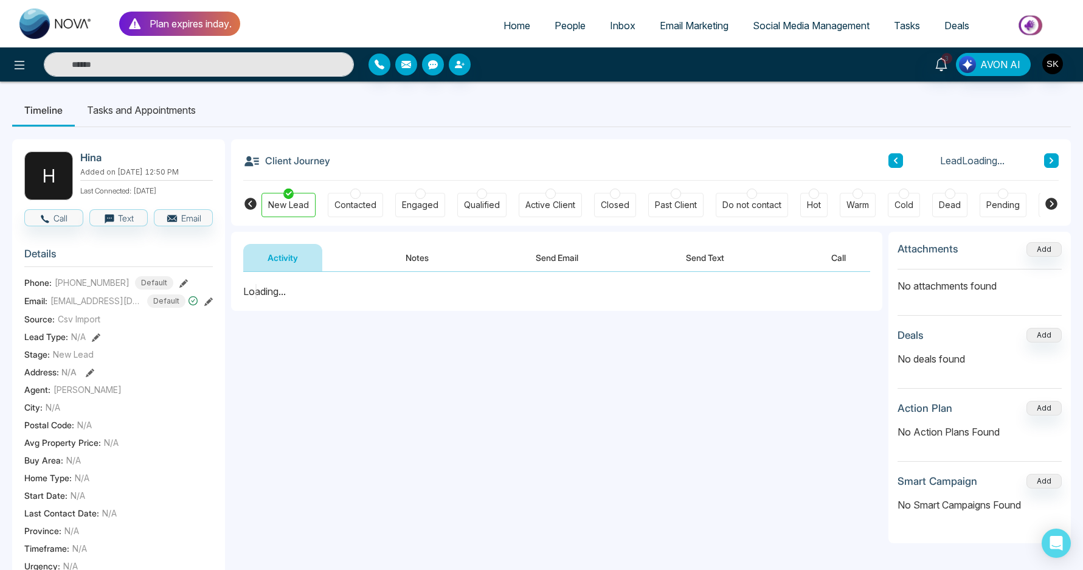
click at [395, 263] on button "Notes" at bounding box center [417, 257] width 72 height 27
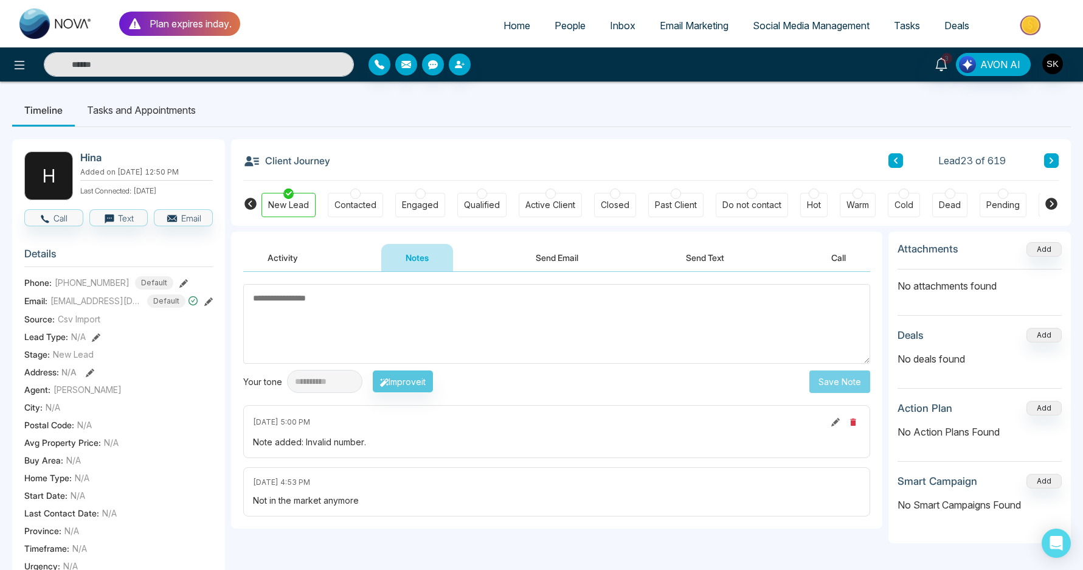
click at [949, 203] on div "Dead" at bounding box center [950, 205] width 22 height 12
click at [1048, 166] on button at bounding box center [1051, 160] width 15 height 15
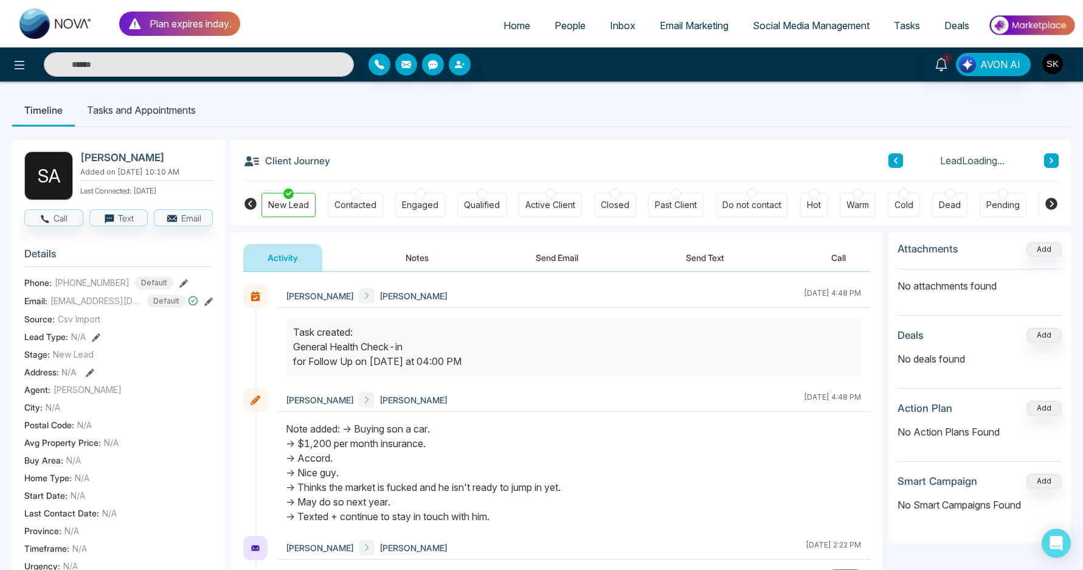
click at [414, 262] on button "Notes" at bounding box center [417, 257] width 72 height 27
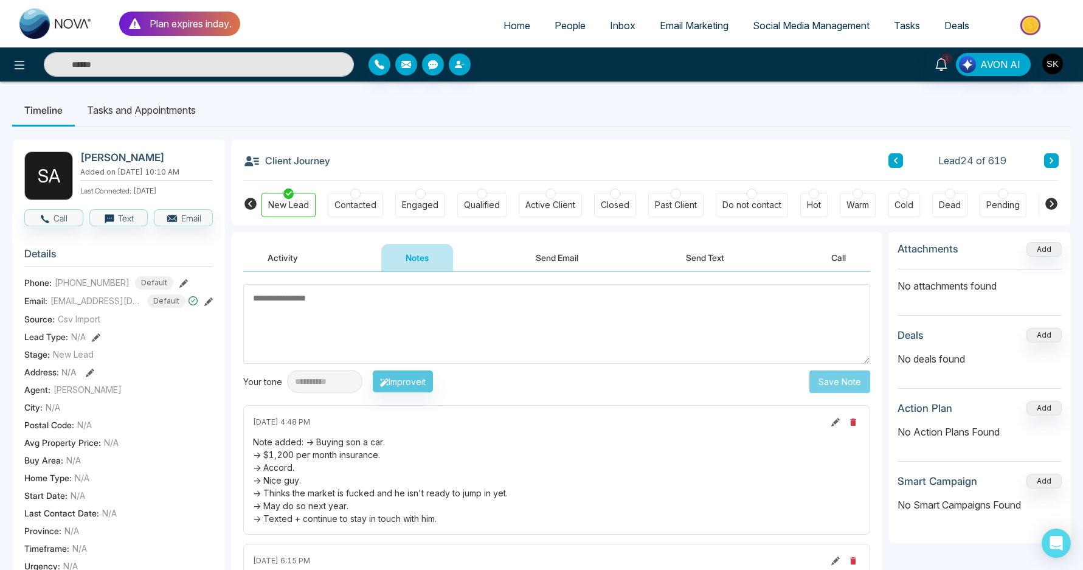
click at [154, 116] on li "Tasks and Appointments" at bounding box center [141, 110] width 133 height 33
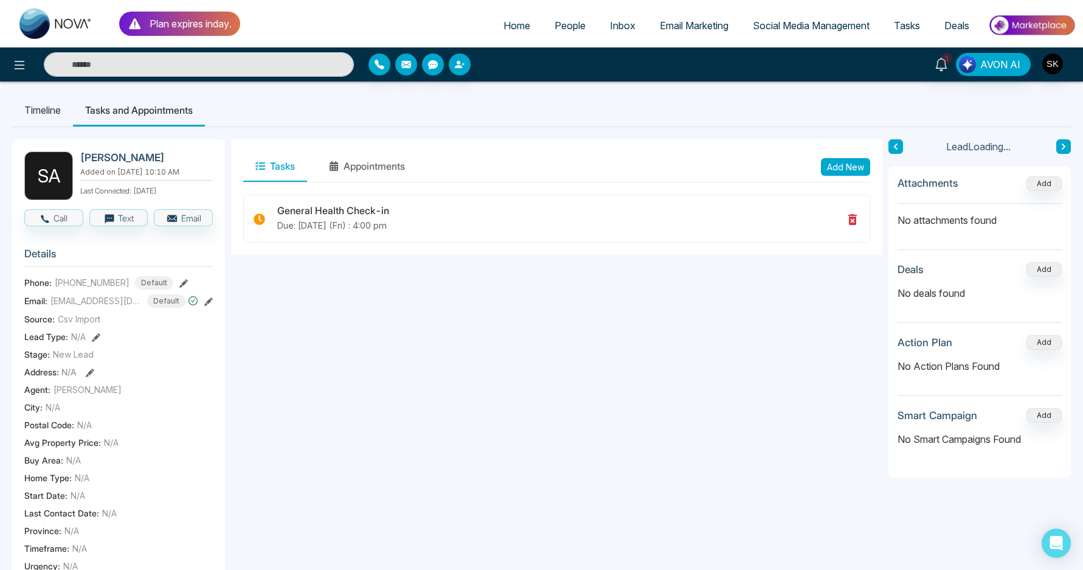
click at [55, 109] on li "Timeline" at bounding box center [42, 110] width 61 height 33
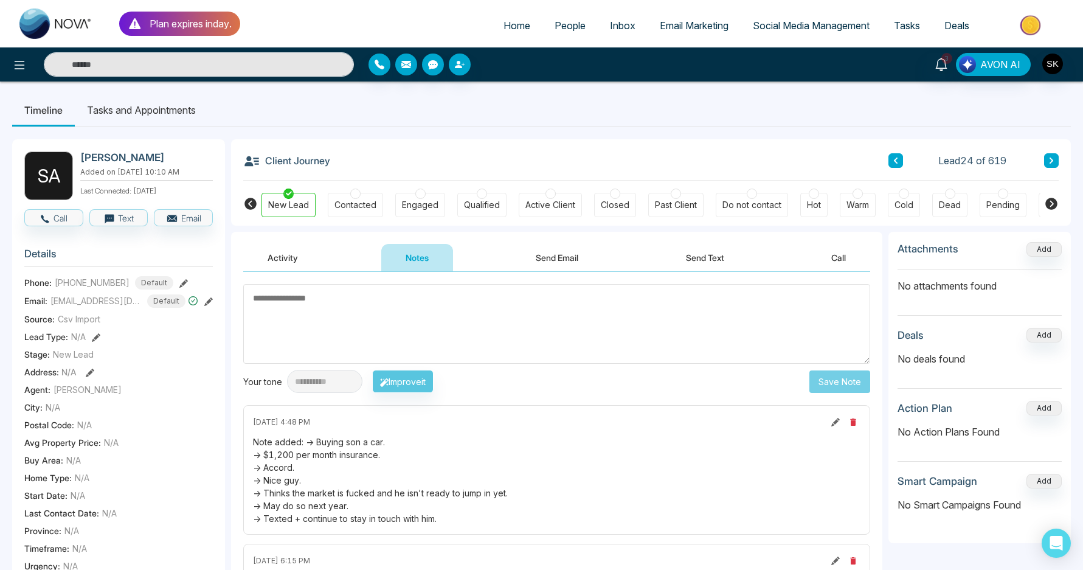
click at [1058, 164] on button at bounding box center [1051, 160] width 15 height 15
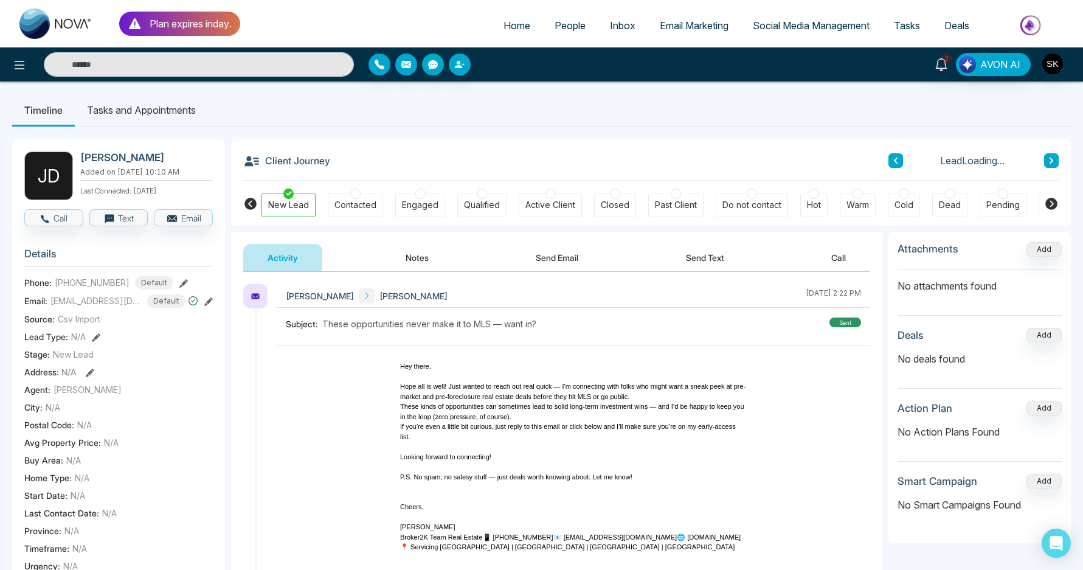
click at [901, 164] on button at bounding box center [895, 160] width 15 height 15
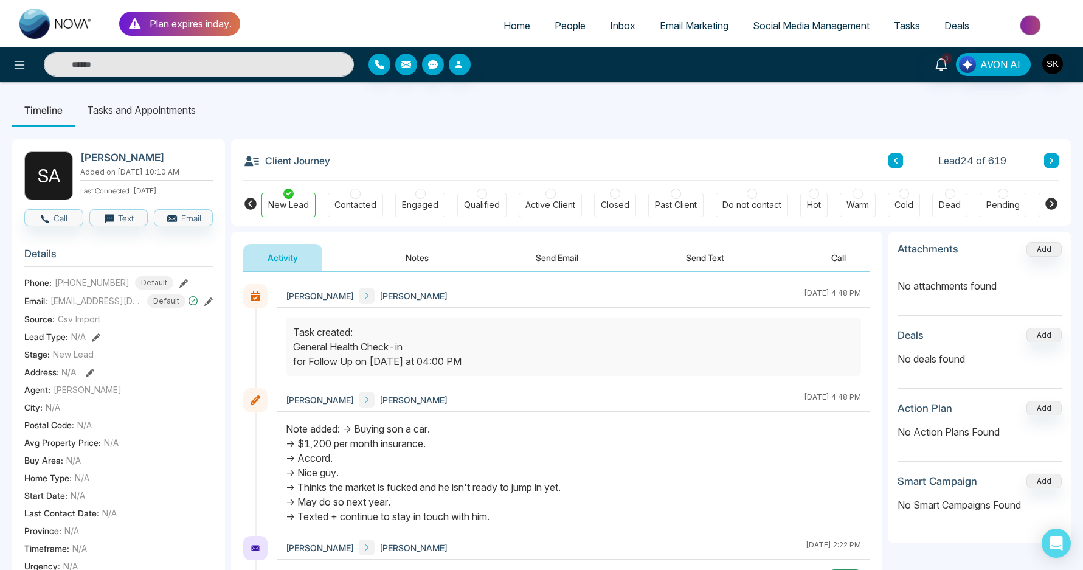
click at [862, 196] on div at bounding box center [858, 194] width 10 height 10
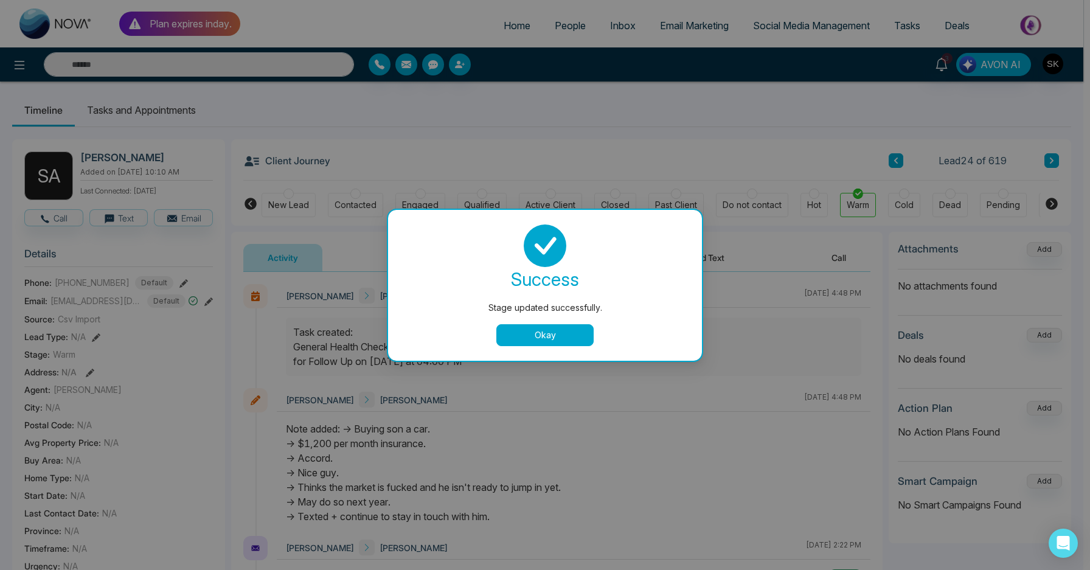
click at [581, 336] on button "Okay" at bounding box center [544, 335] width 97 height 22
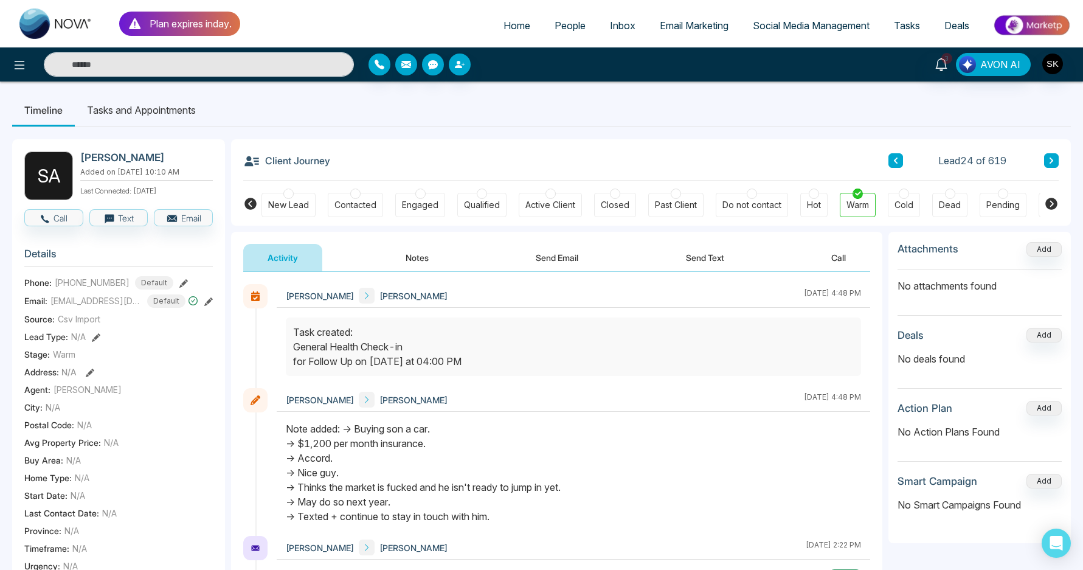
click at [1053, 162] on icon at bounding box center [1051, 160] width 6 height 7
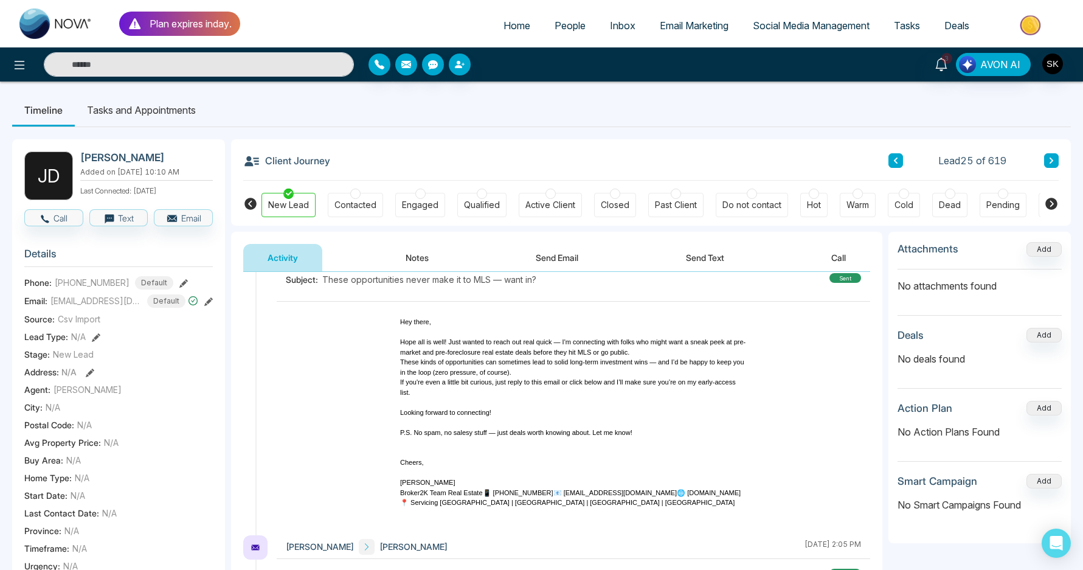
scroll to position [46, 0]
click at [423, 253] on button "Notes" at bounding box center [417, 257] width 72 height 27
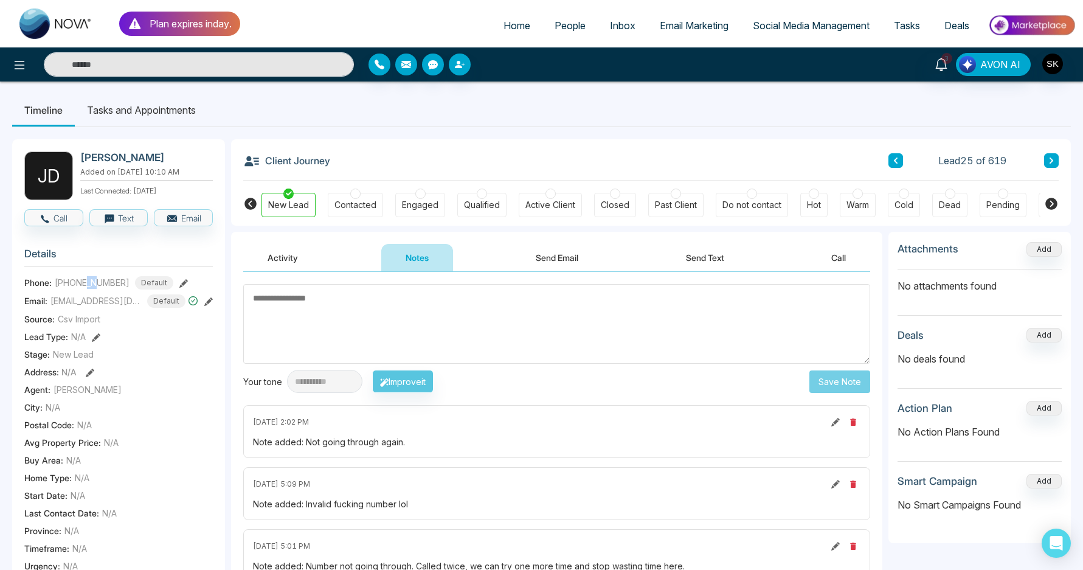
drag, startPoint x: 85, startPoint y: 290, endPoint x: 99, endPoint y: 291, distance: 14.0
click at [99, 289] on span "[PHONE_NUMBER]" at bounding box center [92, 282] width 75 height 13
click at [358, 201] on div "Contacted" at bounding box center [355, 205] width 42 height 12
click at [456, 328] on textarea at bounding box center [556, 324] width 627 height 80
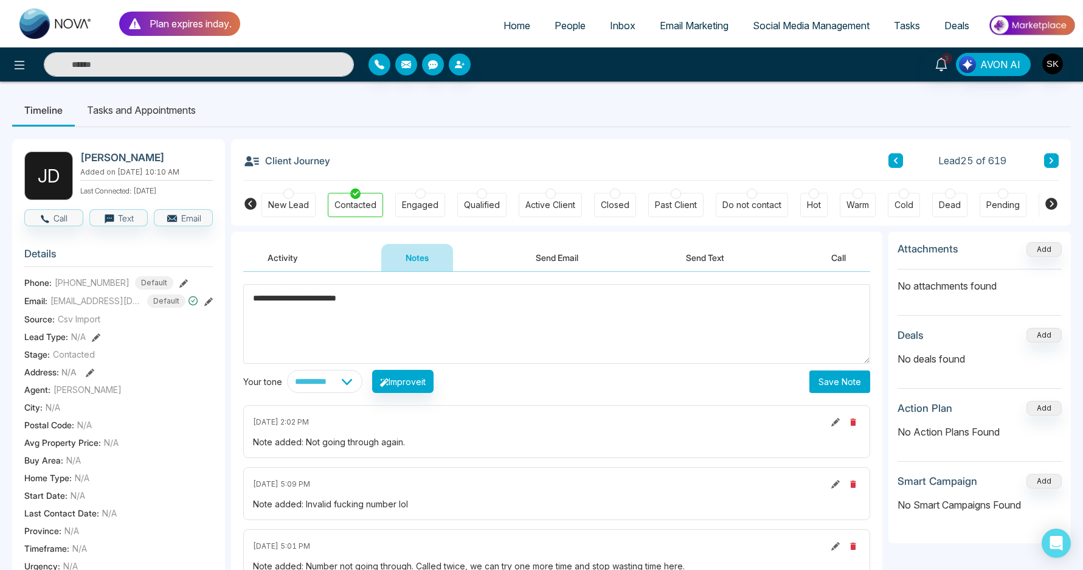
type textarea "**********"
click at [850, 393] on button "Save Note" at bounding box center [839, 381] width 61 height 23
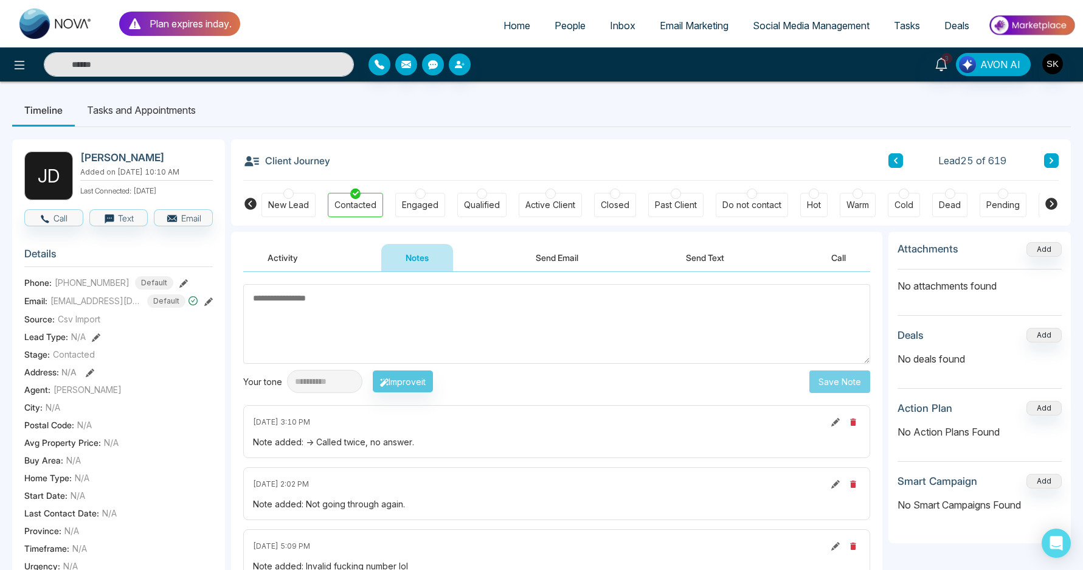
click at [140, 109] on li "Tasks and Appointments" at bounding box center [141, 110] width 133 height 33
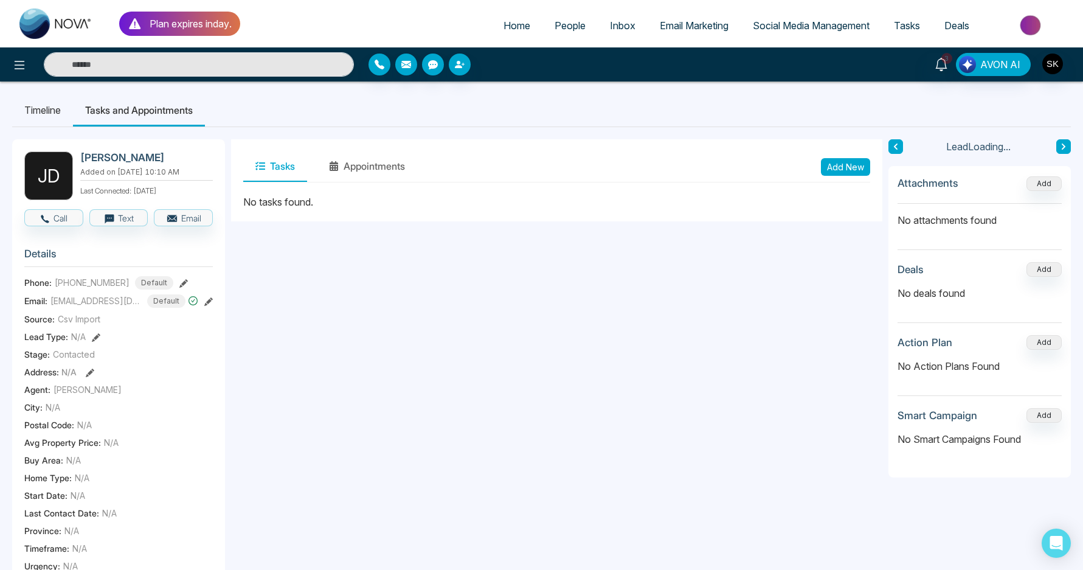
click at [853, 162] on button "Add New" at bounding box center [845, 167] width 49 height 18
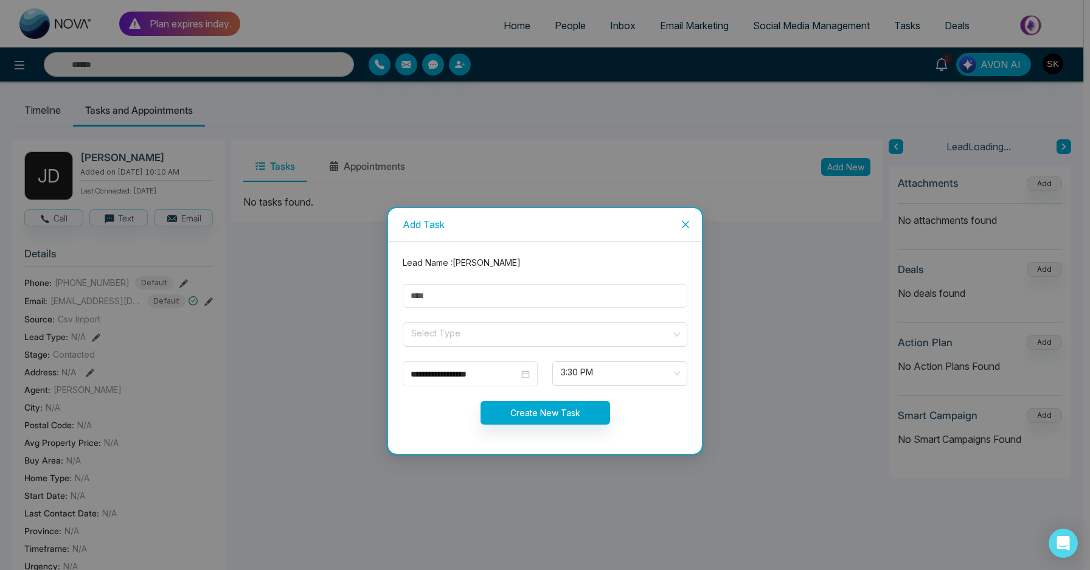
click at [520, 305] on input "text" at bounding box center [545, 296] width 285 height 24
type input "**********"
click at [476, 378] on input "**********" at bounding box center [464, 373] width 108 height 13
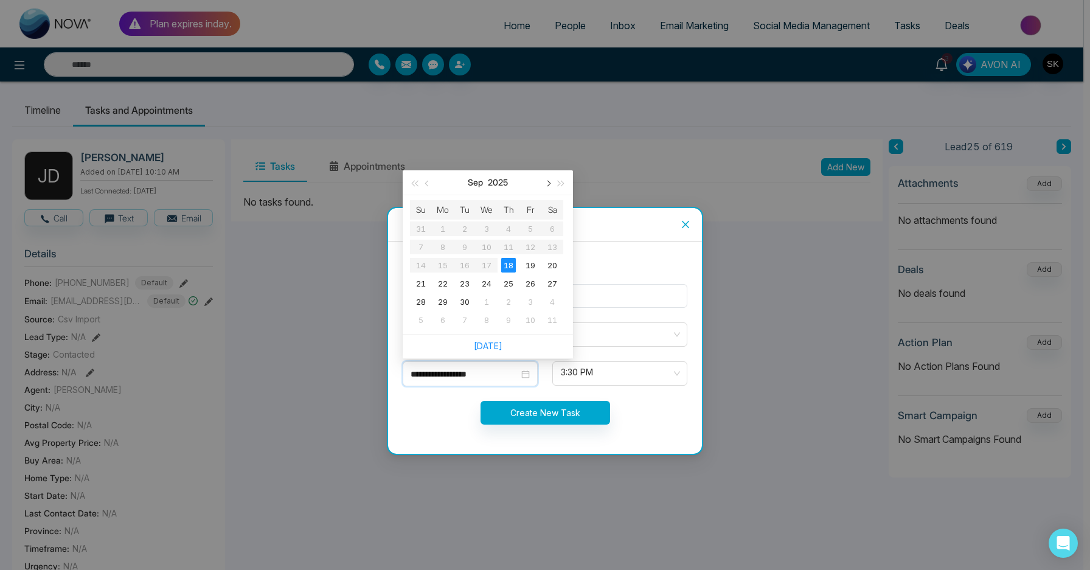
click at [546, 179] on button "button" at bounding box center [547, 182] width 13 height 24
type input "**********"
click at [529, 278] on div "24" at bounding box center [530, 283] width 15 height 15
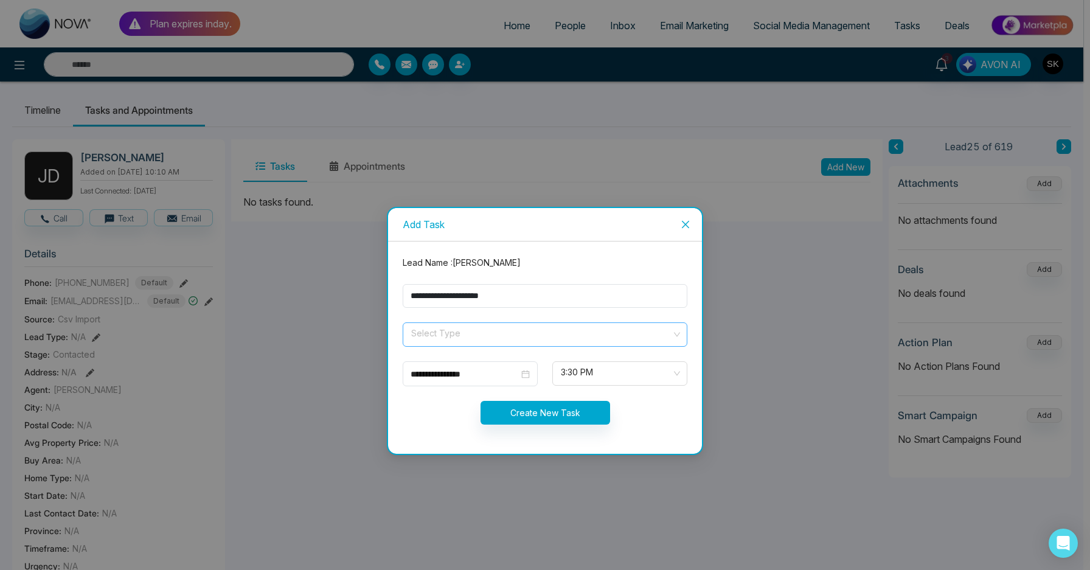
click at [526, 345] on span at bounding box center [541, 334] width 262 height 23
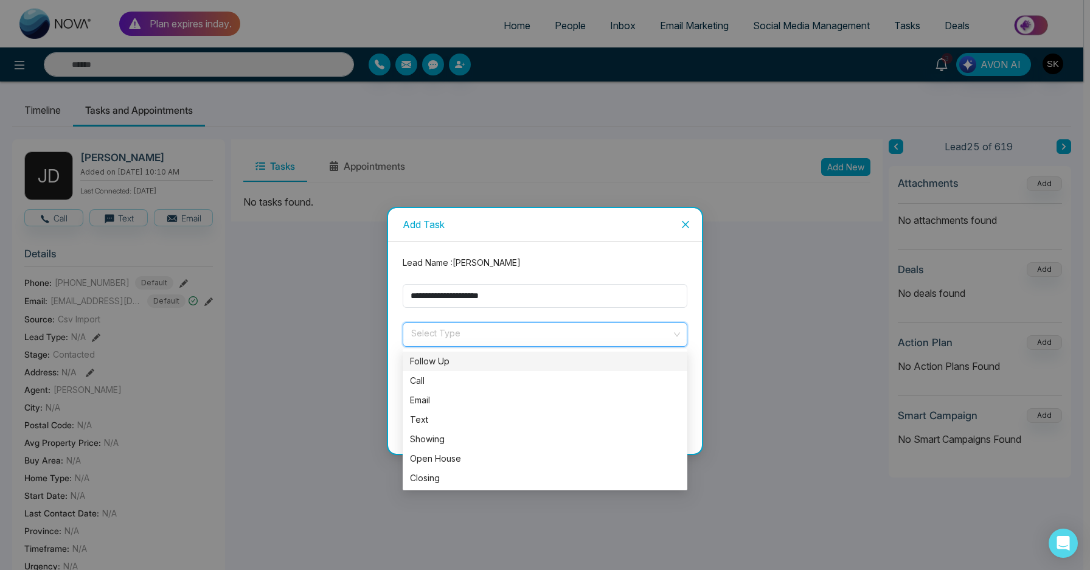
click at [502, 365] on div "Follow Up" at bounding box center [545, 361] width 270 height 13
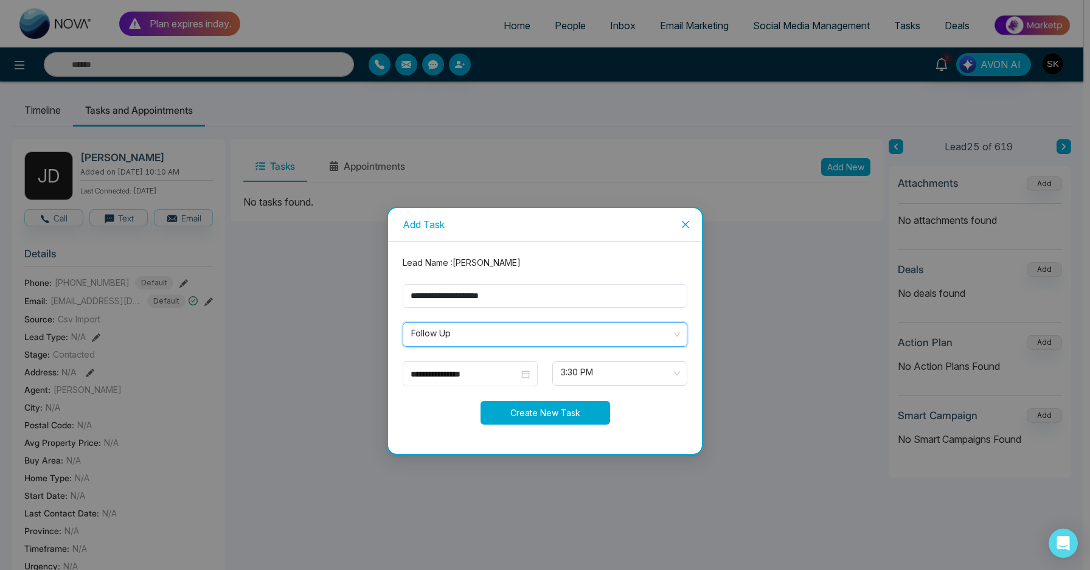
click at [549, 412] on button "Create New Task" at bounding box center [545, 413] width 130 height 24
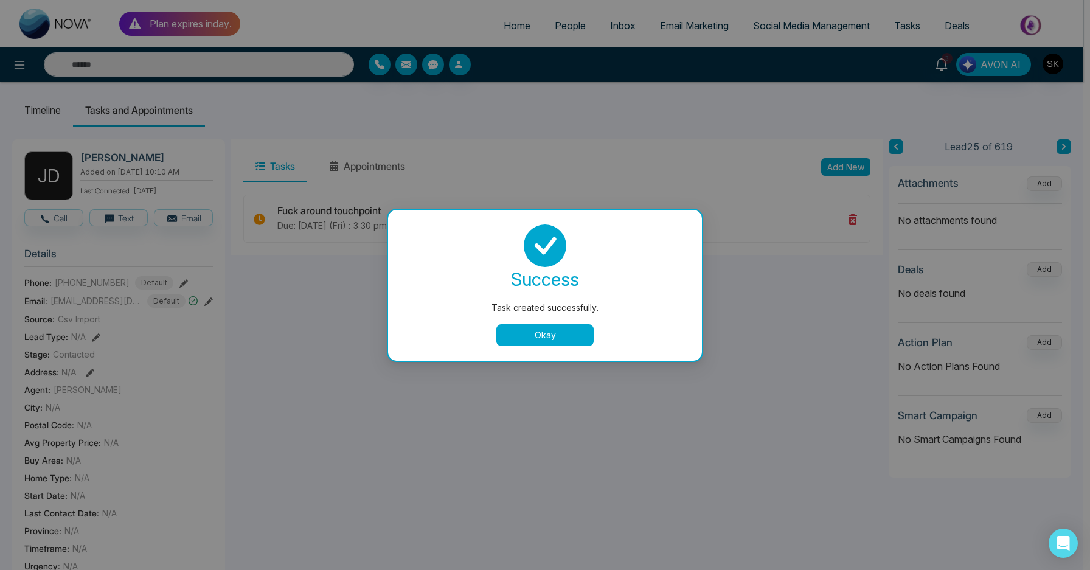
click at [536, 334] on button "Okay" at bounding box center [544, 335] width 97 height 22
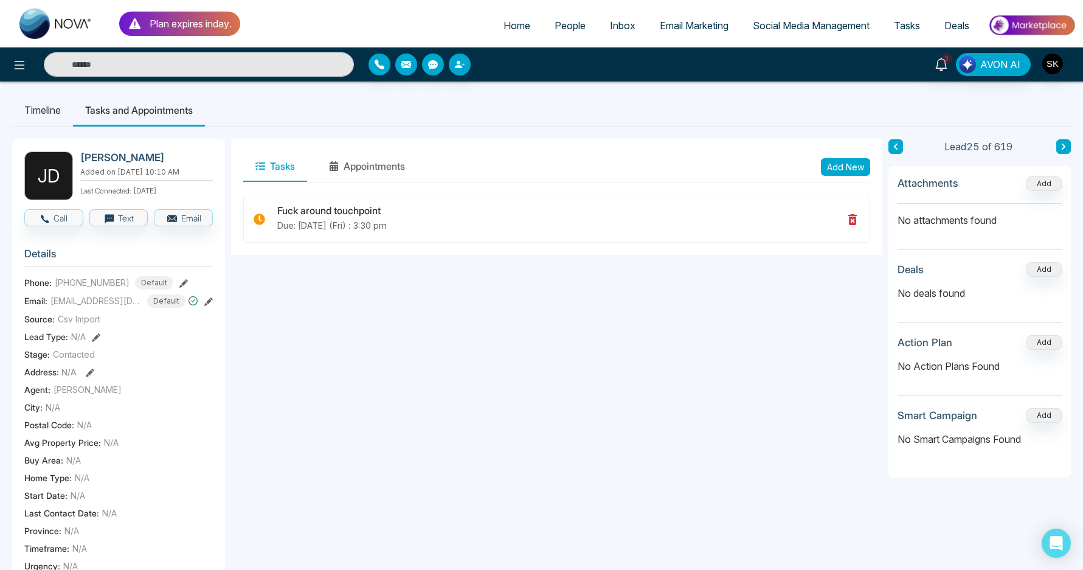
click at [1073, 148] on div "Timeline Tasks and Appointments [PERSON_NAME] Added on [DATE] 10:10 AM Last Con…" at bounding box center [541, 507] width 1083 height 853
click at [1070, 148] on button at bounding box center [1063, 146] width 15 height 15
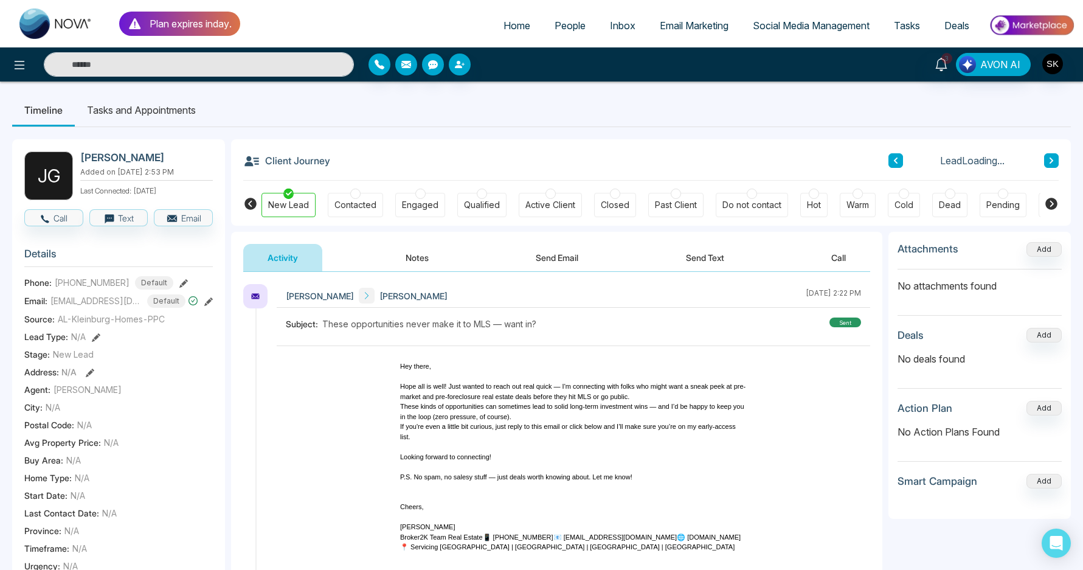
click at [418, 257] on button "Notes" at bounding box center [417, 257] width 72 height 27
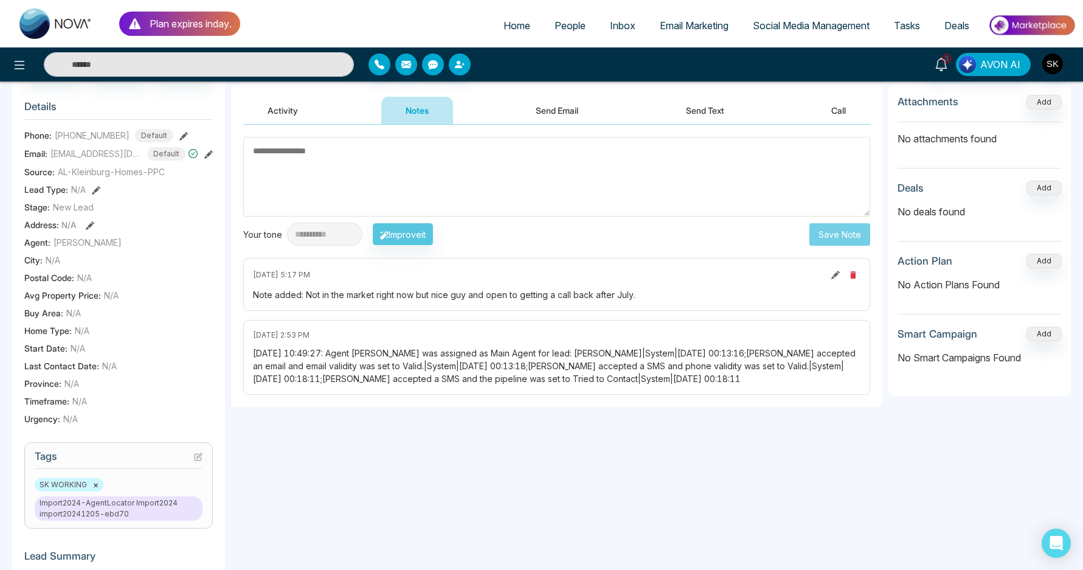
scroll to position [79, 0]
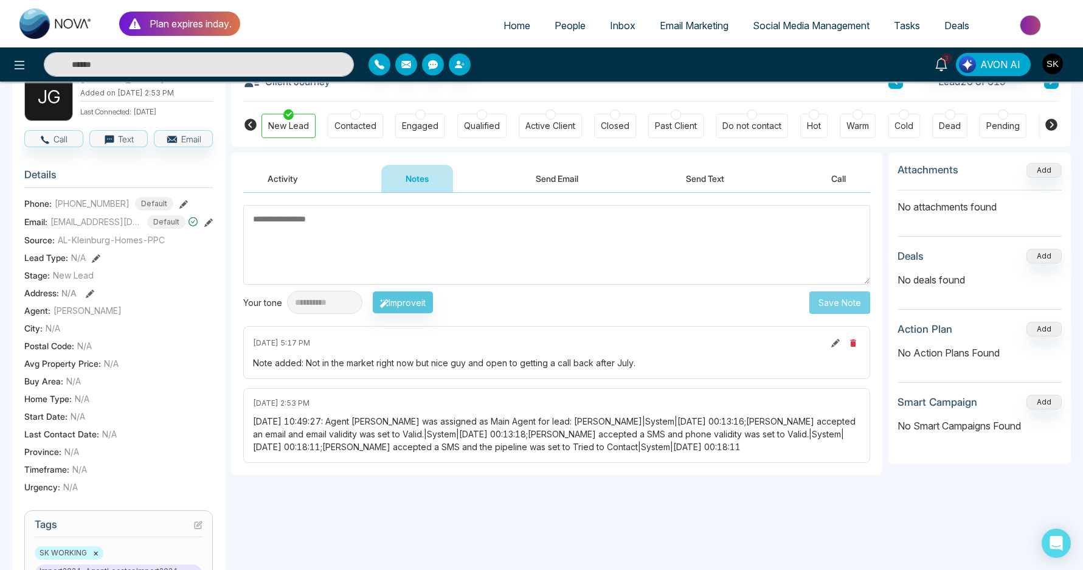
click at [437, 359] on div "Note added: Not in the market right now but nice guy and open to getting a call…" at bounding box center [557, 362] width 608 height 13
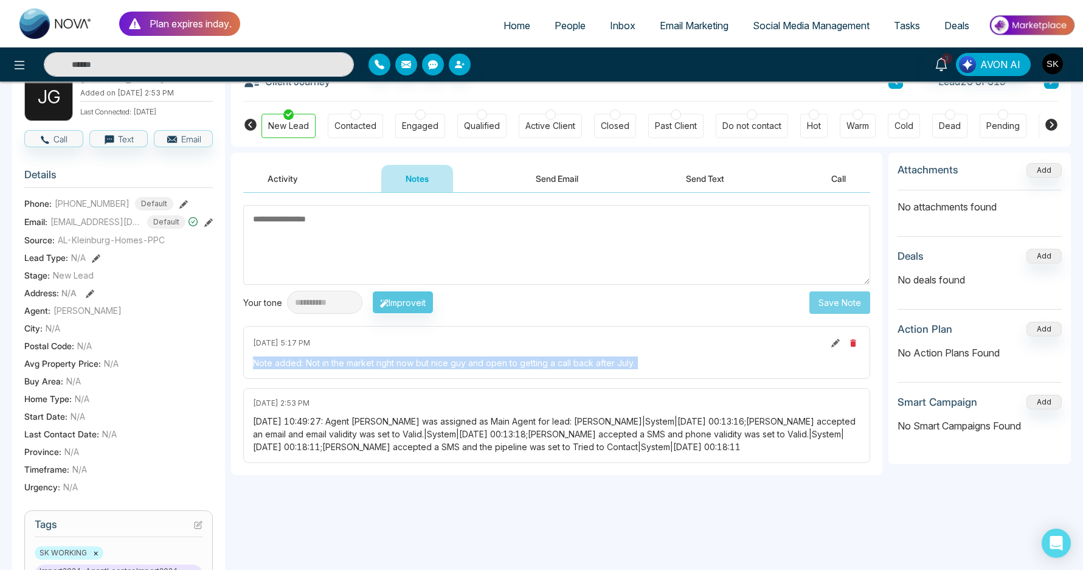
click at [437, 359] on div "Note added: Not in the market right now but nice guy and open to getting a call…" at bounding box center [557, 362] width 608 height 13
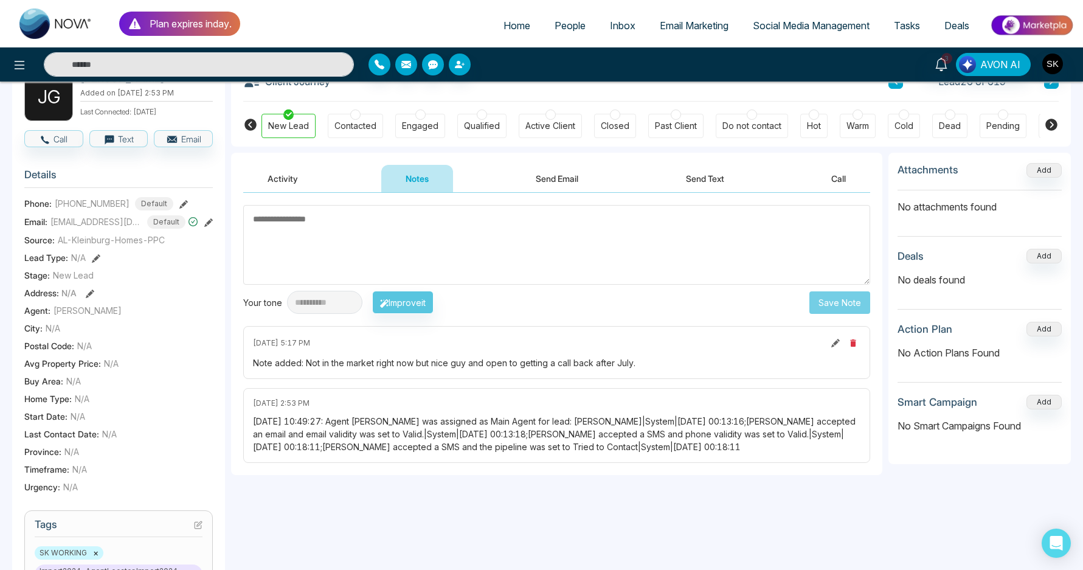
scroll to position [0, 0]
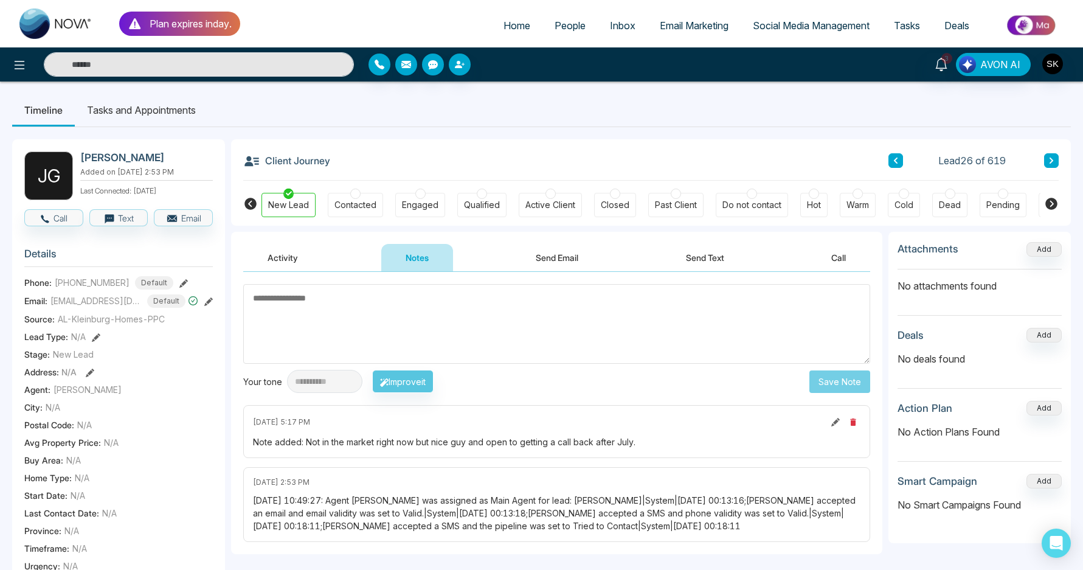
click at [166, 120] on li "Tasks and Appointments" at bounding box center [141, 110] width 133 height 33
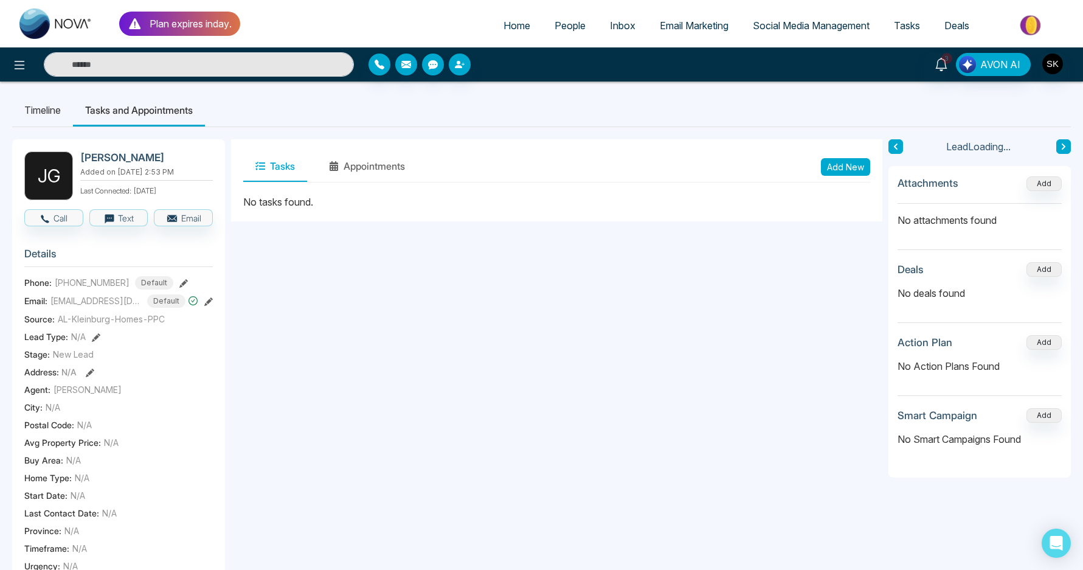
click at [49, 119] on li "Timeline" at bounding box center [42, 110] width 61 height 33
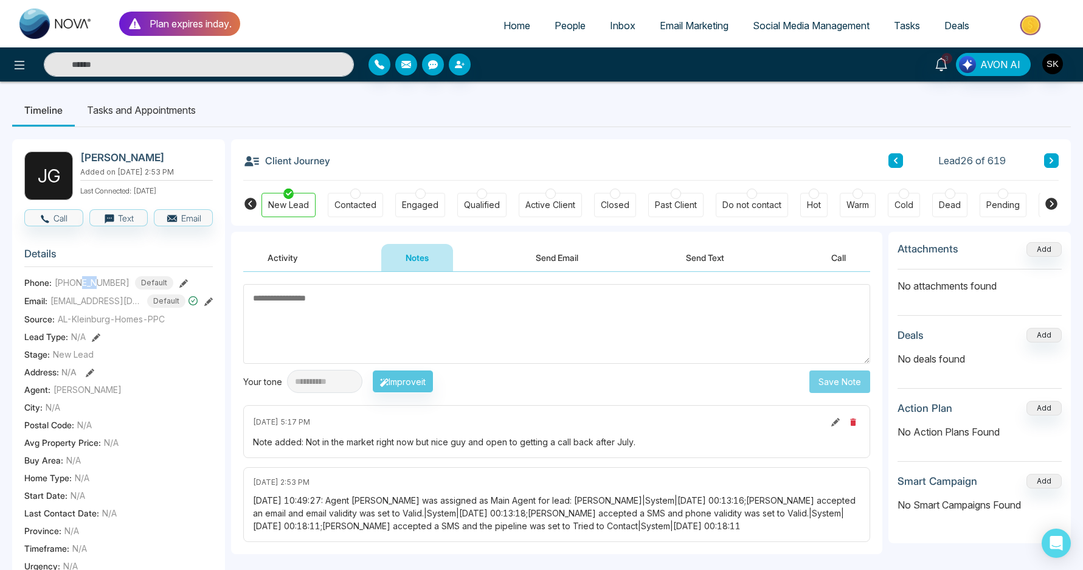
drag, startPoint x: 81, startPoint y: 290, endPoint x: 99, endPoint y: 290, distance: 17.6
click at [99, 289] on span "[PHONE_NUMBER]" at bounding box center [92, 282] width 75 height 13
click at [848, 204] on div "Warm" at bounding box center [858, 205] width 23 height 12
click at [388, 440] on div "Note added: Not in the market right now but nice guy and open to getting a call…" at bounding box center [557, 441] width 608 height 13
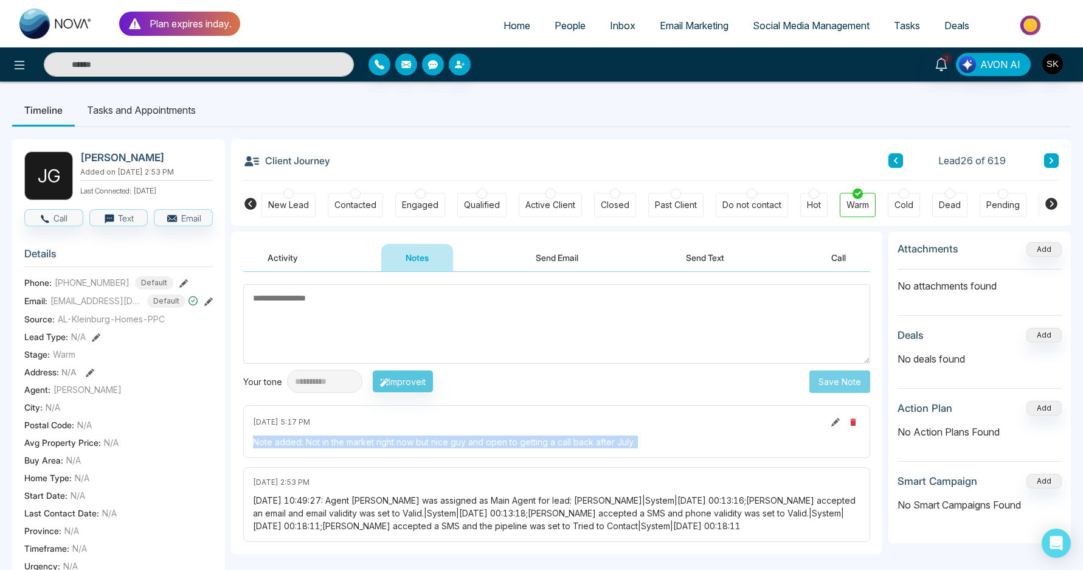
click at [388, 440] on div "Note added: Not in the market right now but nice guy and open to getting a call…" at bounding box center [557, 441] width 608 height 13
click at [355, 316] on textarea at bounding box center [556, 324] width 627 height 80
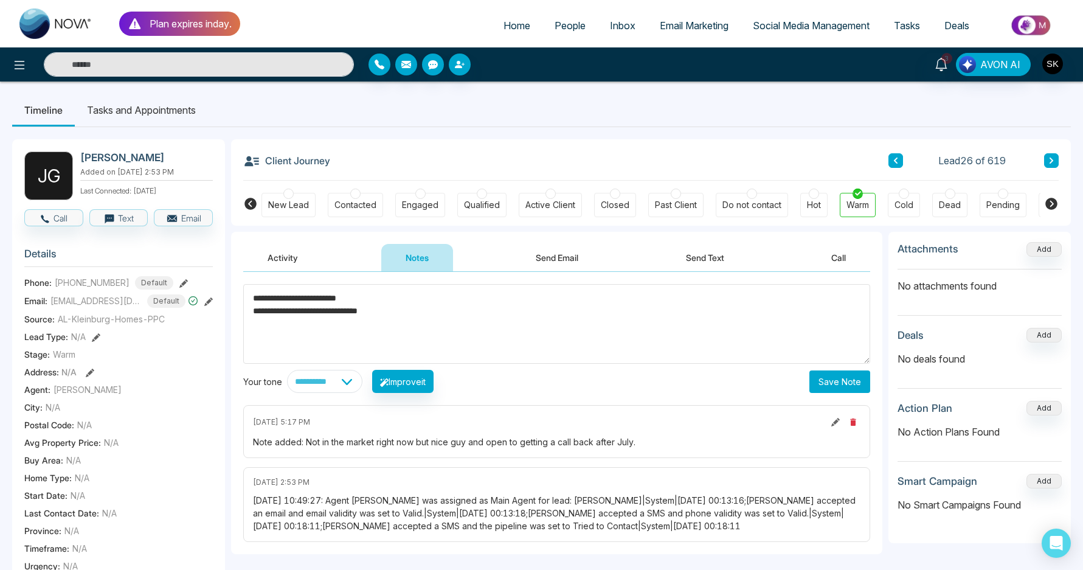
type textarea "**********"
click at [838, 376] on button "Save Note" at bounding box center [839, 381] width 61 height 23
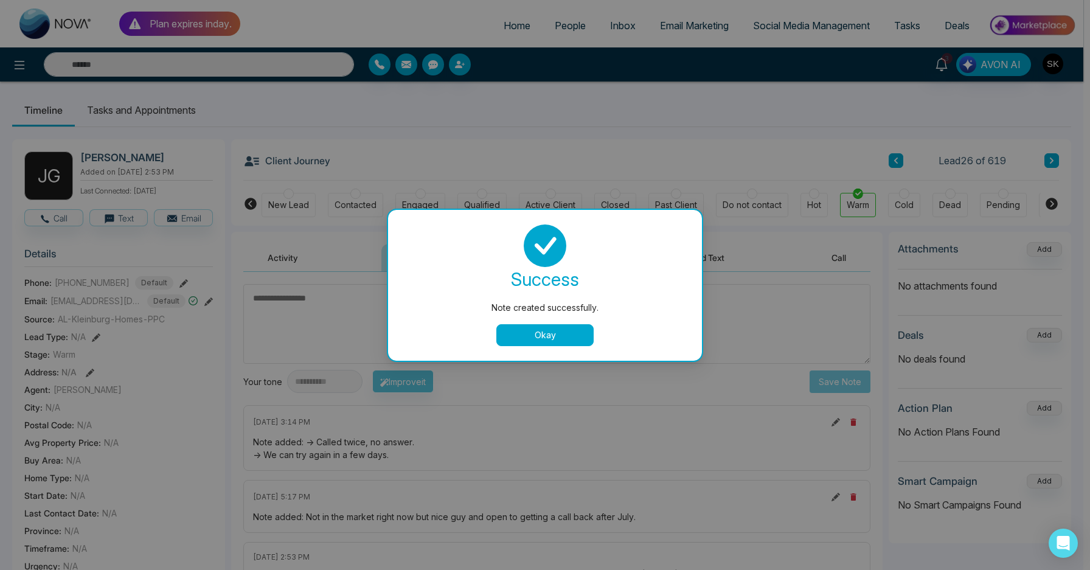
click at [516, 322] on div "success Note created successfully. Okay" at bounding box center [545, 285] width 285 height 122
click at [516, 333] on button "Okay" at bounding box center [544, 335] width 97 height 22
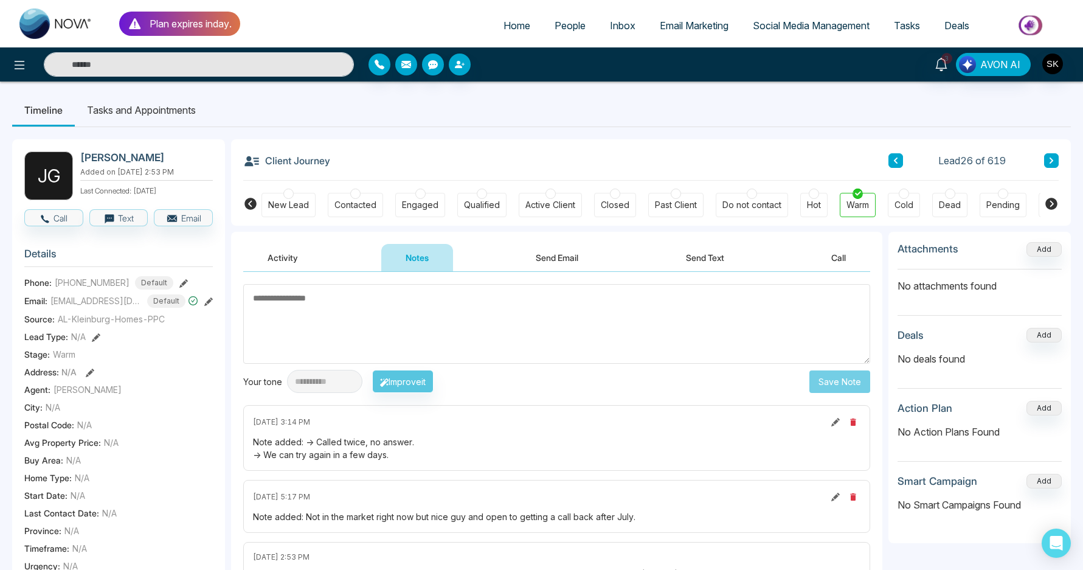
click at [168, 106] on li "Tasks and Appointments" at bounding box center [141, 110] width 133 height 33
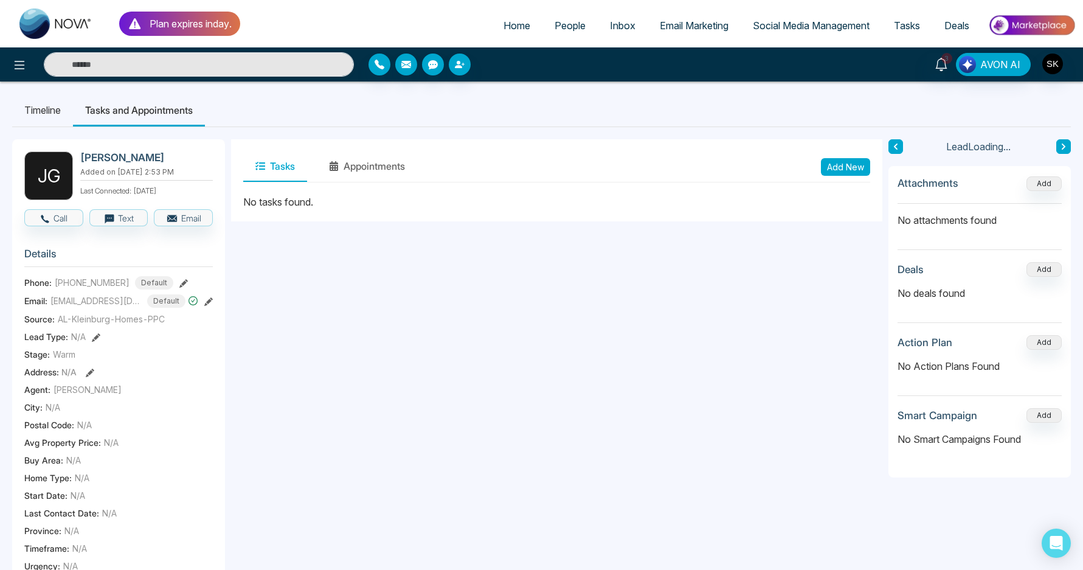
click at [855, 167] on button "Add New" at bounding box center [845, 167] width 49 height 18
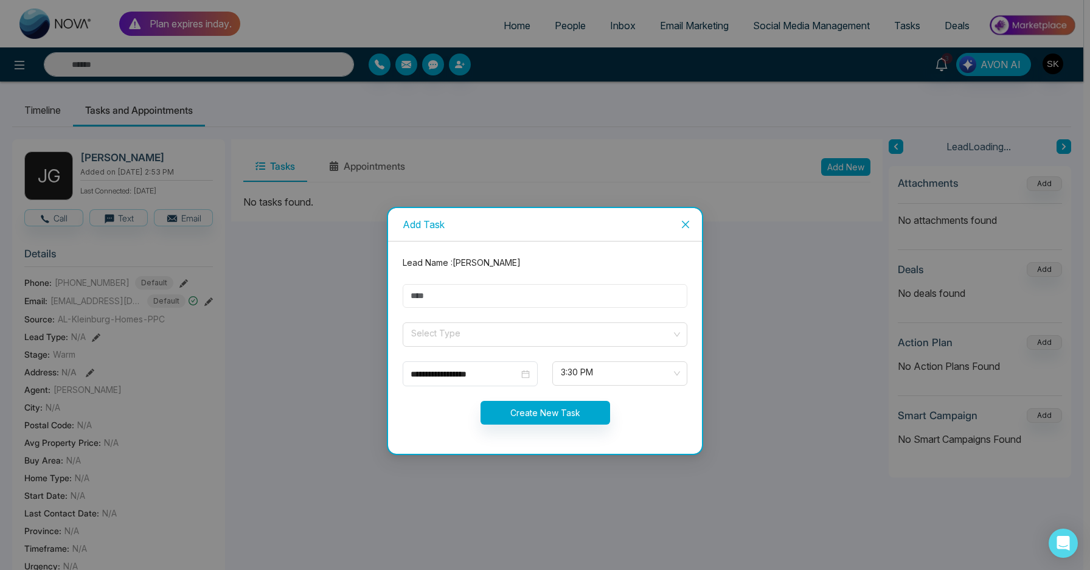
click at [476, 296] on input "text" at bounding box center [545, 296] width 285 height 24
type input "**********"
click at [476, 347] on form "**********" at bounding box center [544, 347] width 299 height 183
click at [475, 330] on input "search" at bounding box center [541, 332] width 262 height 18
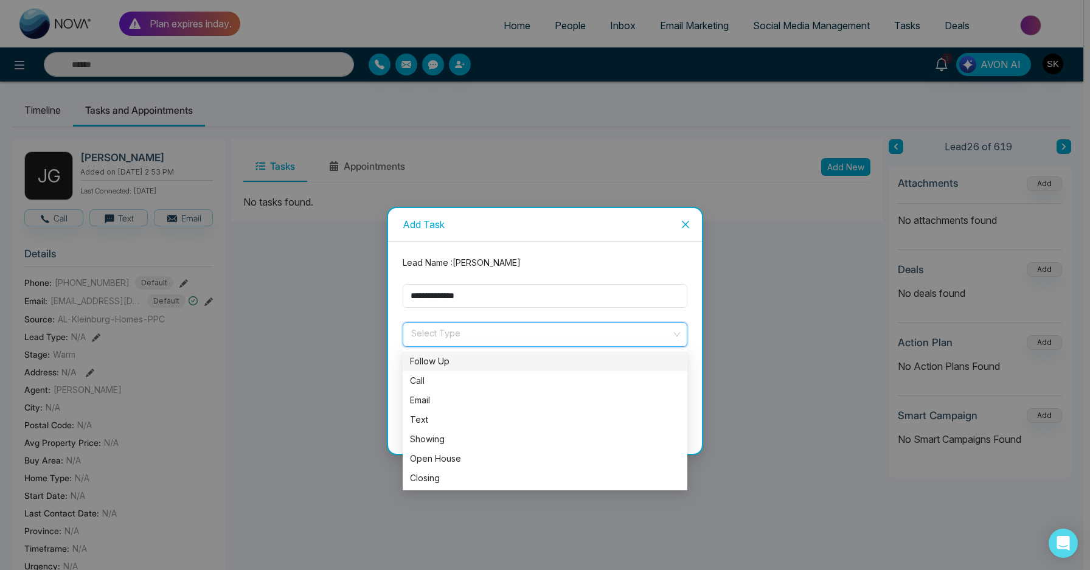
click at [463, 352] on div "Follow Up" at bounding box center [545, 361] width 285 height 19
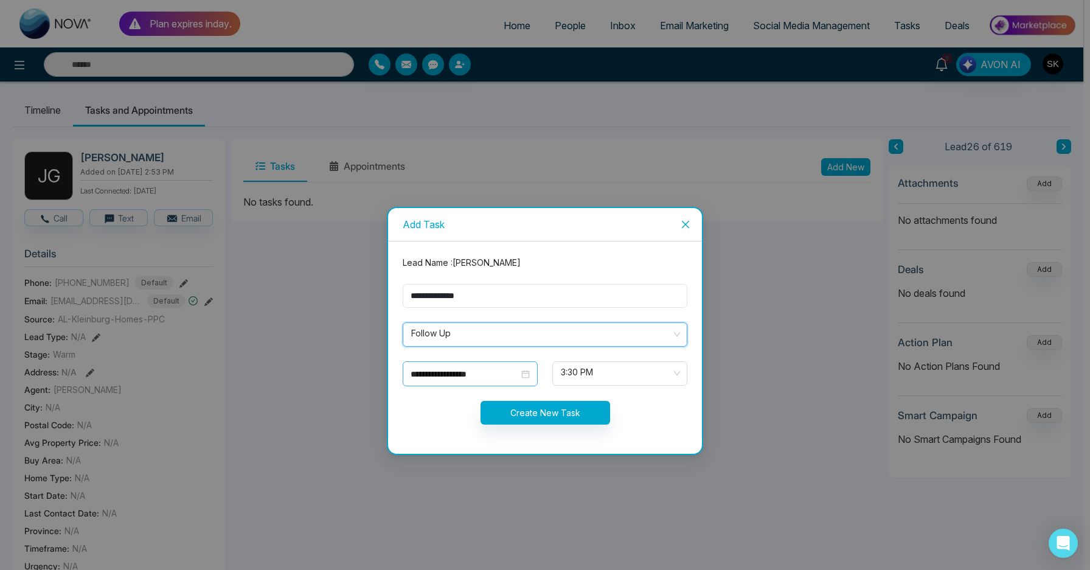
click at [460, 370] on input "**********" at bounding box center [464, 373] width 108 height 13
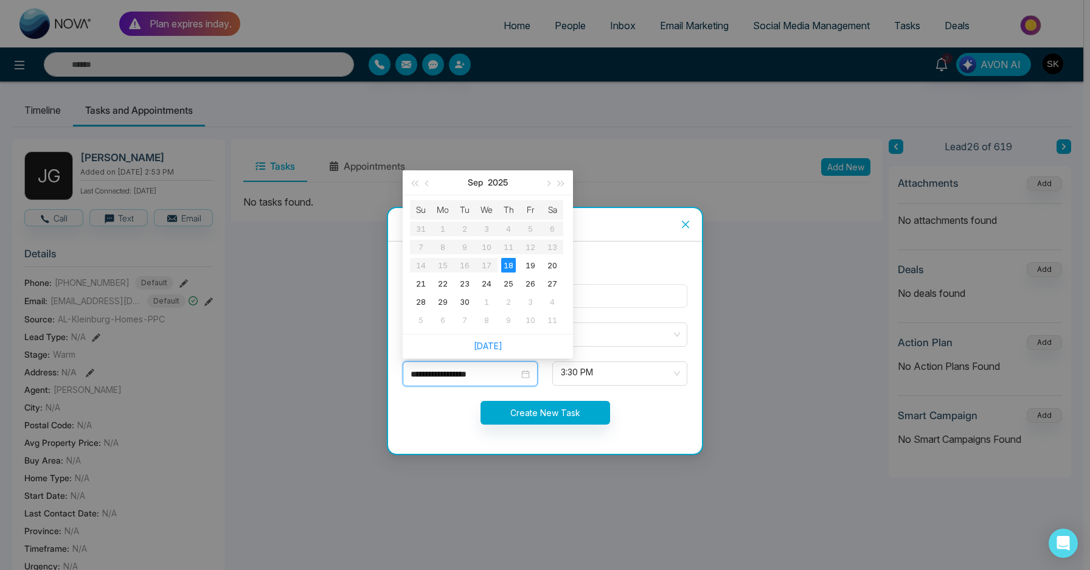
click at [460, 370] on input "**********" at bounding box center [464, 373] width 108 height 13
type input "**********"
click at [460, 283] on div "23" at bounding box center [464, 283] width 15 height 15
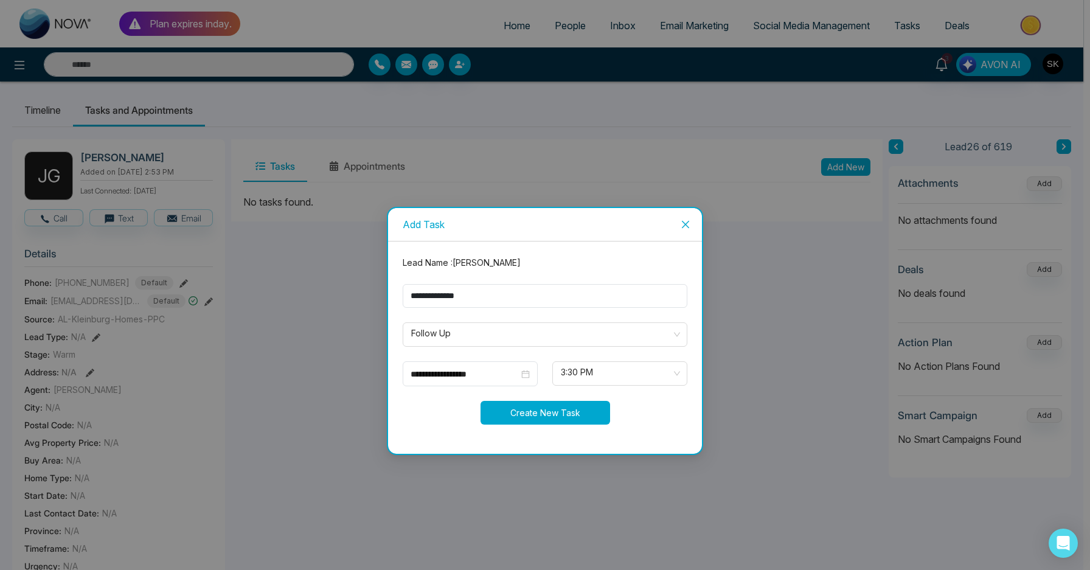
click at [564, 421] on button "Create New Task" at bounding box center [545, 413] width 130 height 24
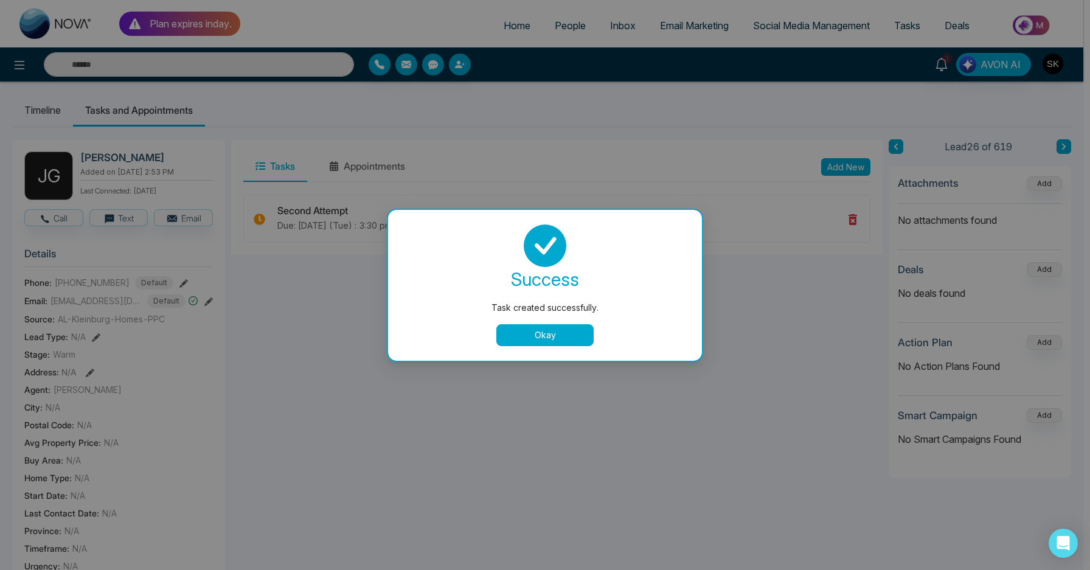
click at [553, 329] on button "Okay" at bounding box center [544, 335] width 97 height 22
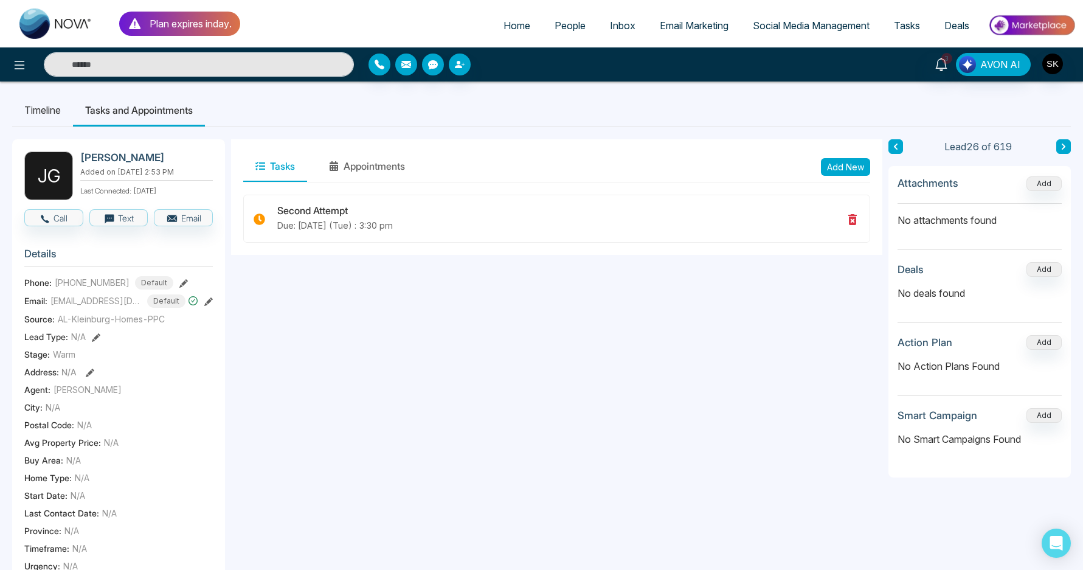
click at [1067, 143] on button at bounding box center [1063, 146] width 15 height 15
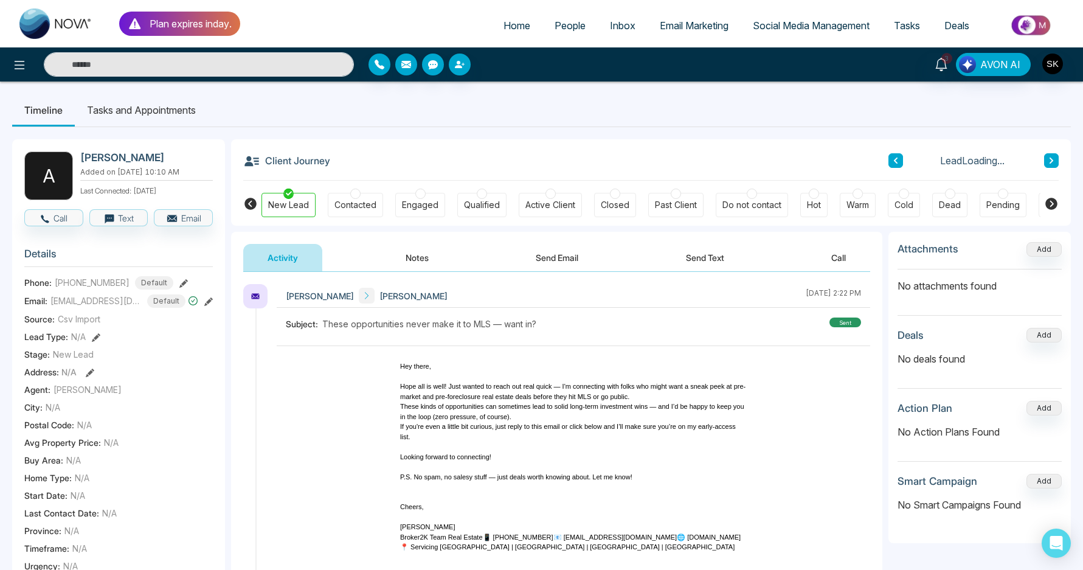
click at [418, 256] on button "Notes" at bounding box center [417, 257] width 72 height 27
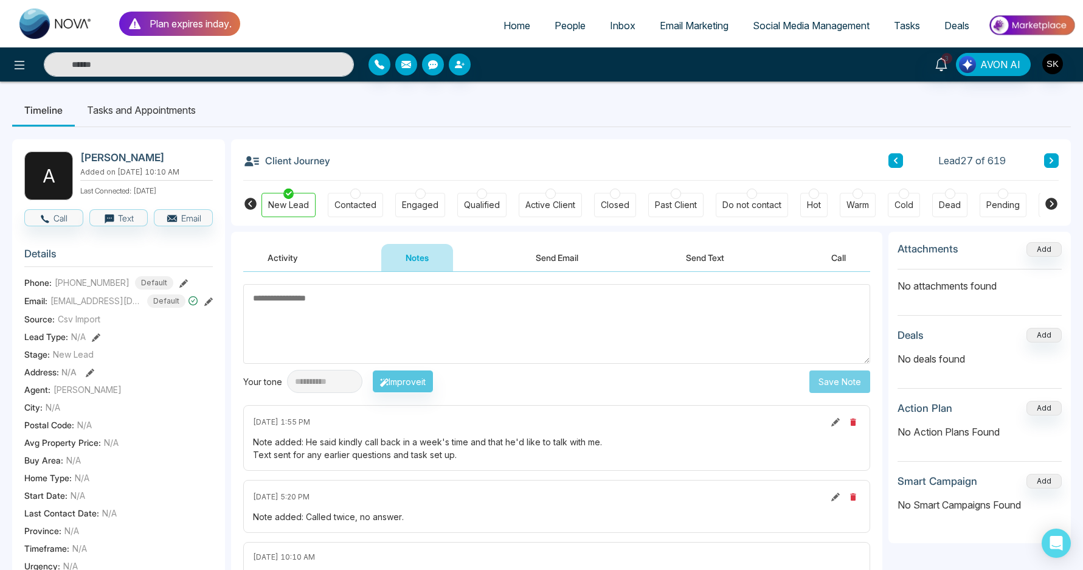
click at [892, 162] on button at bounding box center [895, 160] width 15 height 15
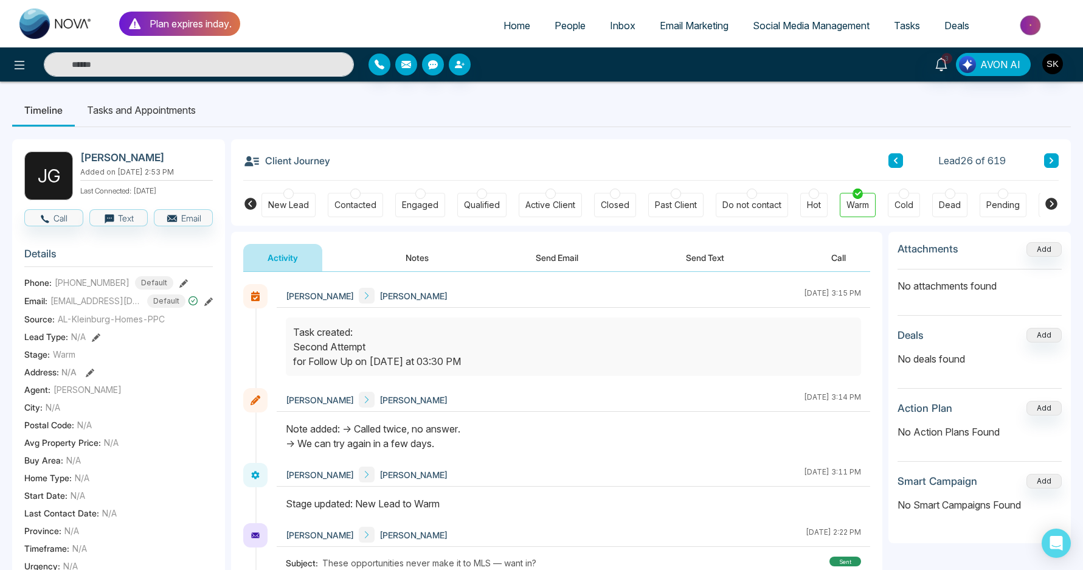
click at [431, 265] on button "Notes" at bounding box center [417, 257] width 72 height 27
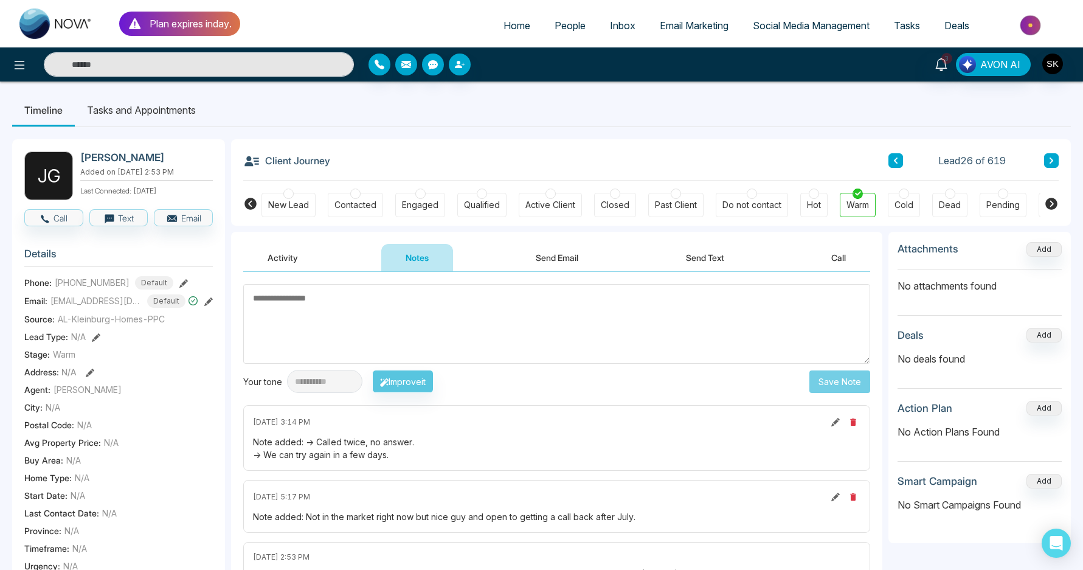
click at [1051, 161] on icon at bounding box center [1052, 161] width 4 height 6
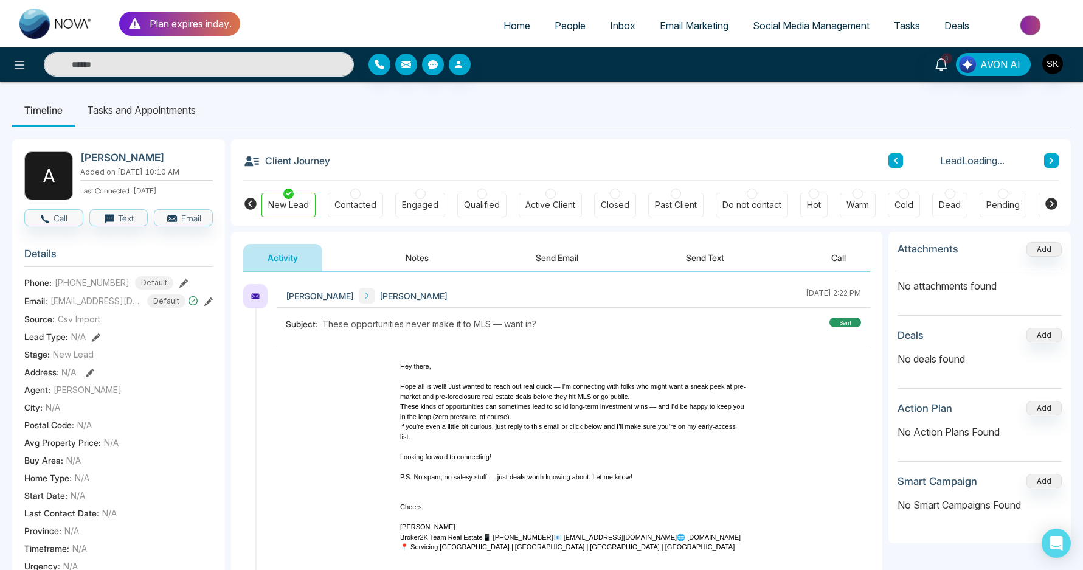
click at [431, 271] on button "Notes" at bounding box center [417, 257] width 72 height 27
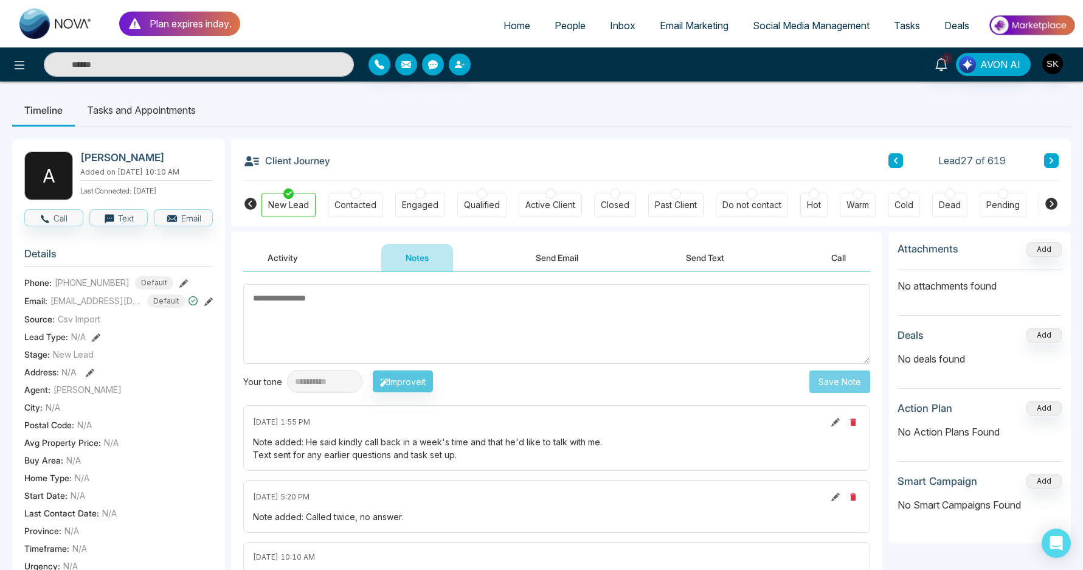
click at [899, 164] on button at bounding box center [895, 160] width 15 height 15
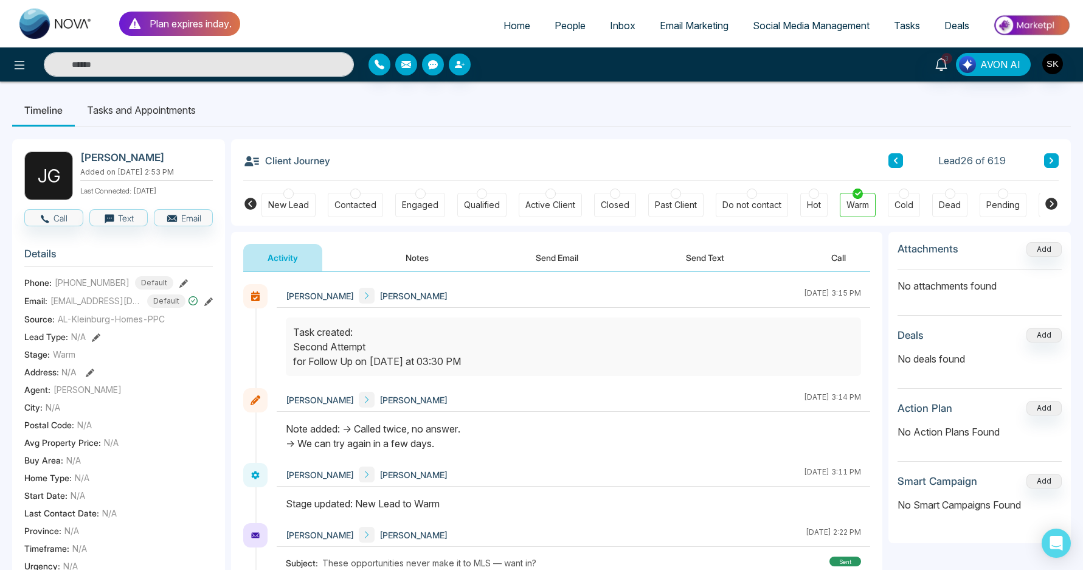
click at [1052, 164] on button at bounding box center [1051, 160] width 15 height 15
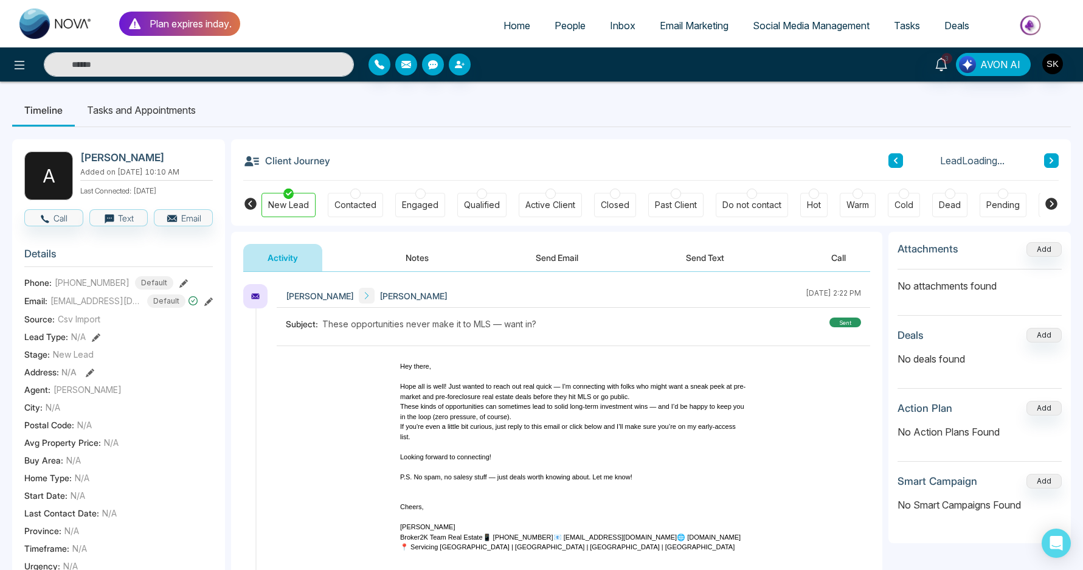
click at [424, 249] on button "Notes" at bounding box center [417, 257] width 72 height 27
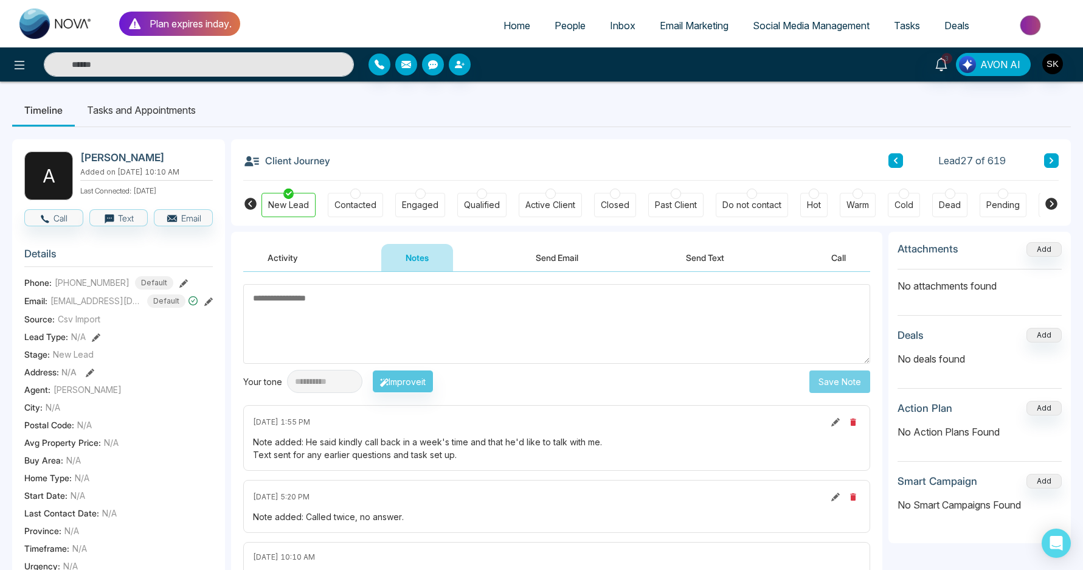
click at [192, 119] on li "Tasks and Appointments" at bounding box center [141, 110] width 133 height 33
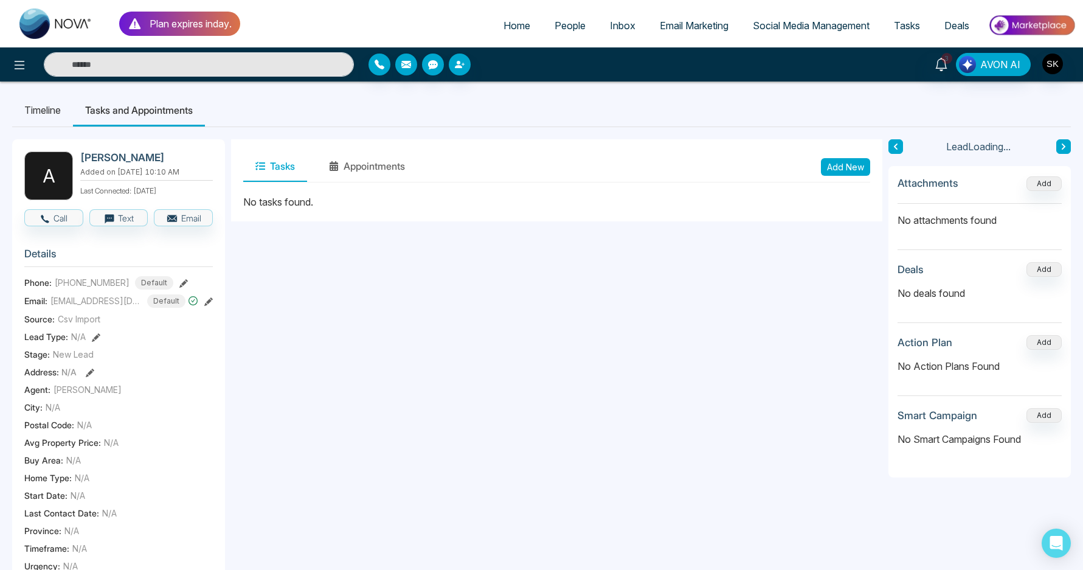
click at [33, 116] on li "Timeline" at bounding box center [42, 110] width 61 height 33
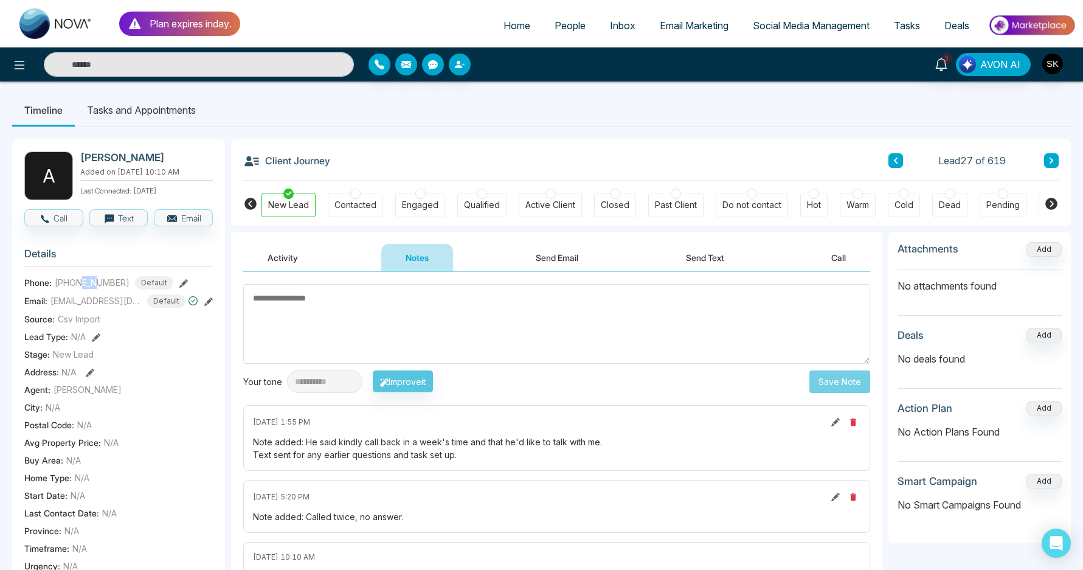
drag, startPoint x: 80, startPoint y: 289, endPoint x: 100, endPoint y: 290, distance: 19.5
click at [100, 289] on span "[PHONE_NUMBER]" at bounding box center [92, 282] width 75 height 13
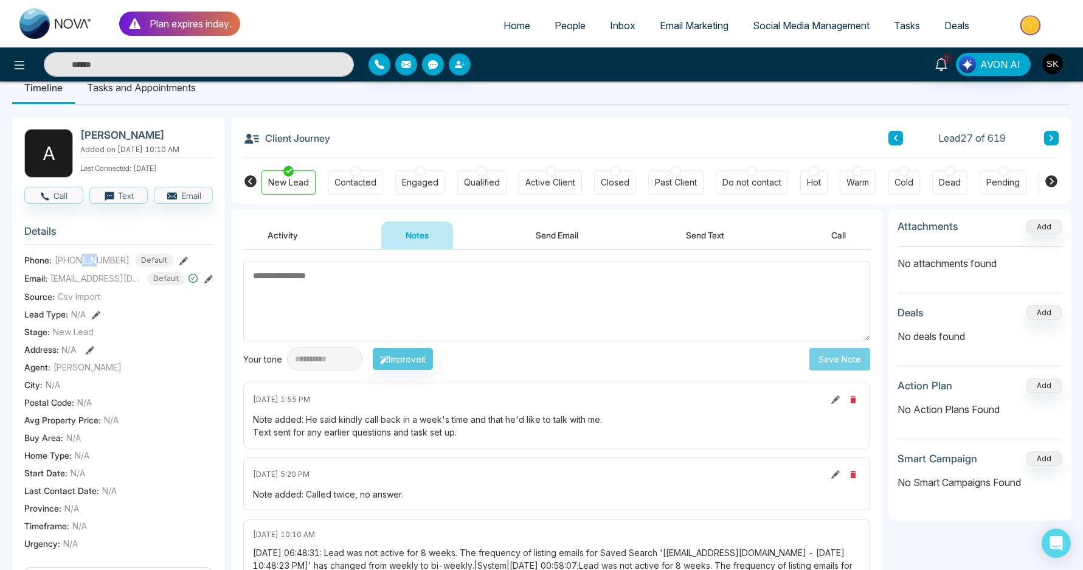
scroll to position [28, 0]
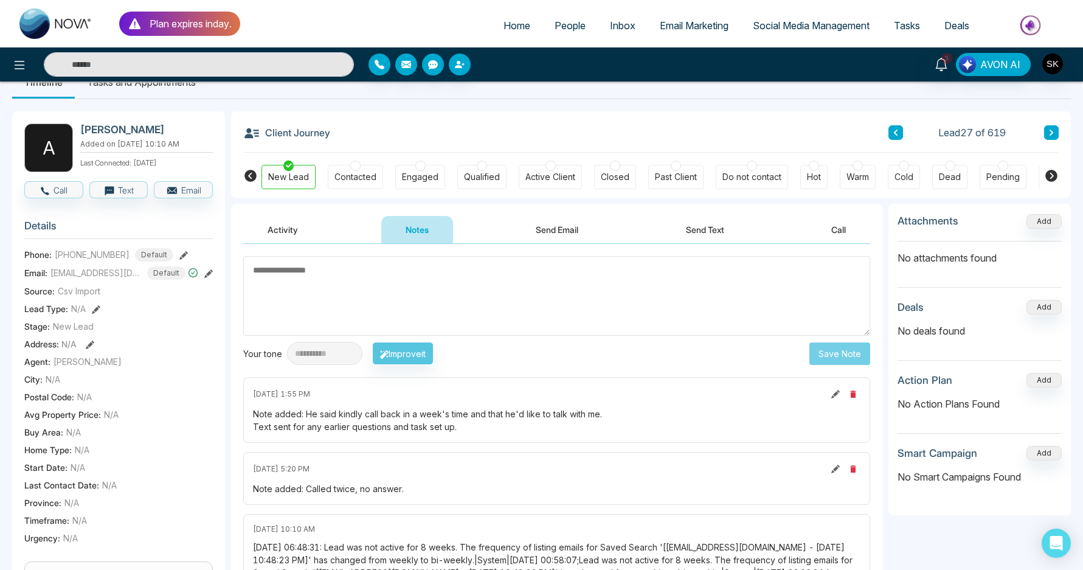
click at [334, 296] on textarea at bounding box center [556, 296] width 627 height 80
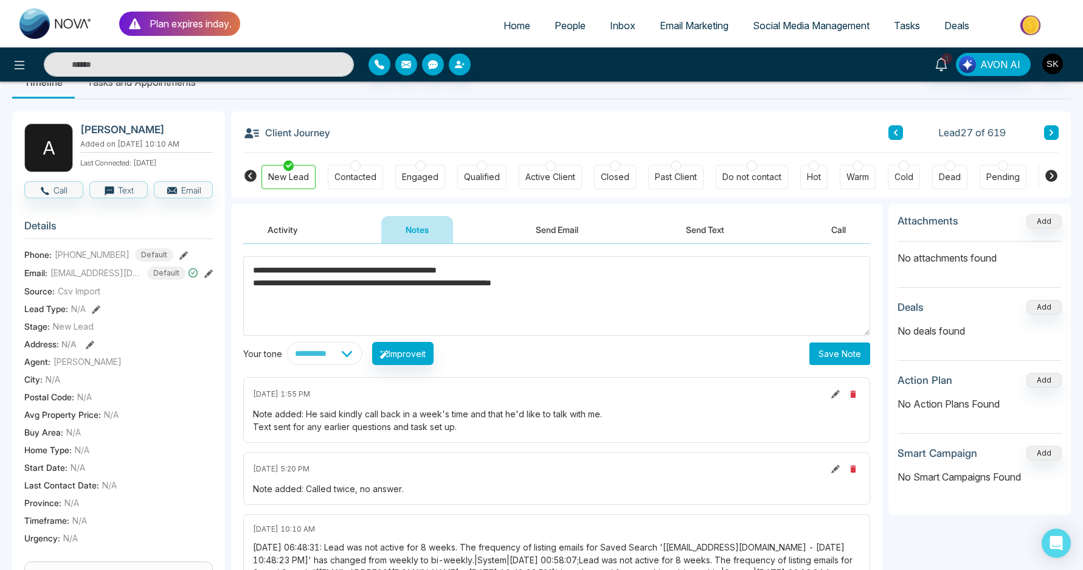
type textarea "**********"
click at [824, 349] on button "Save Note" at bounding box center [839, 353] width 61 height 23
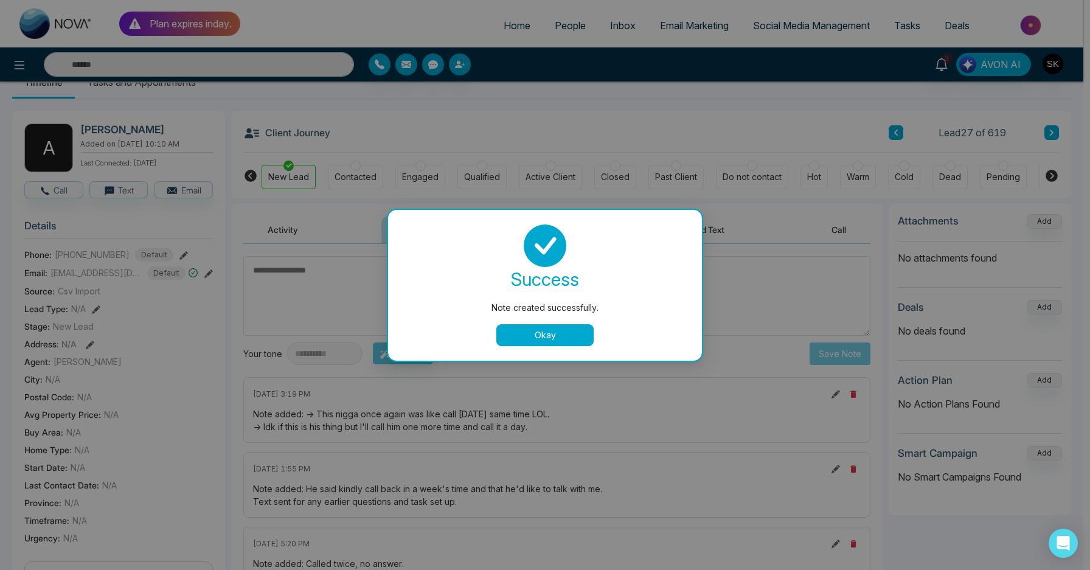
click at [570, 335] on button "Okay" at bounding box center [544, 335] width 97 height 22
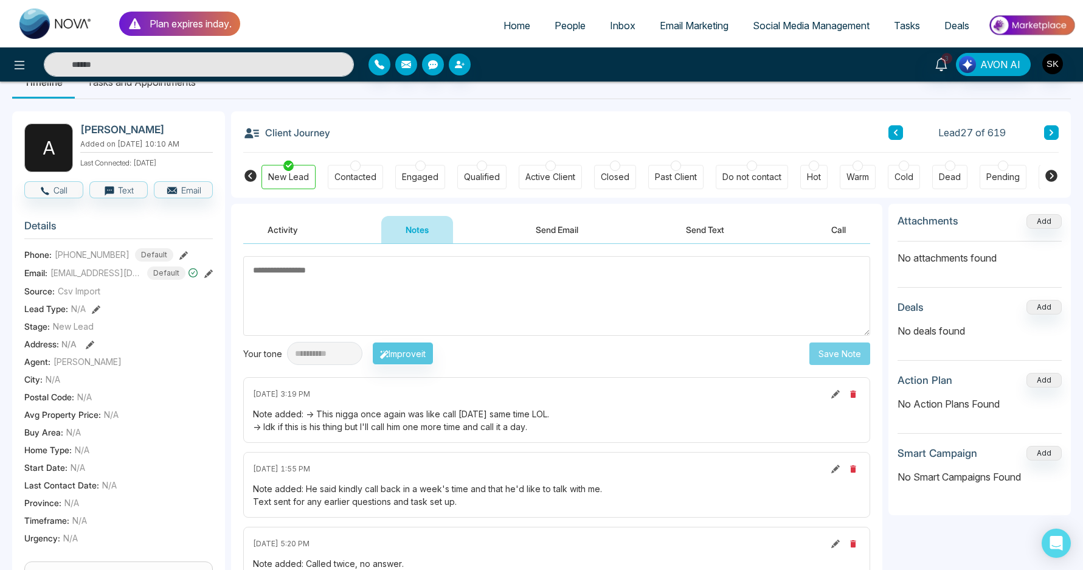
click at [345, 174] on div "Contacted" at bounding box center [355, 177] width 42 height 12
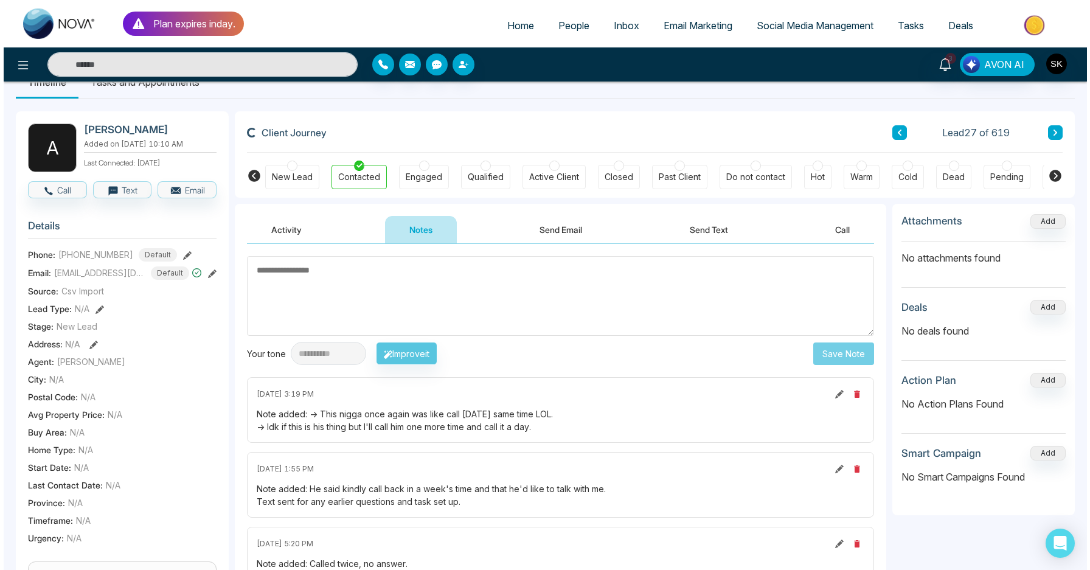
scroll to position [0, 0]
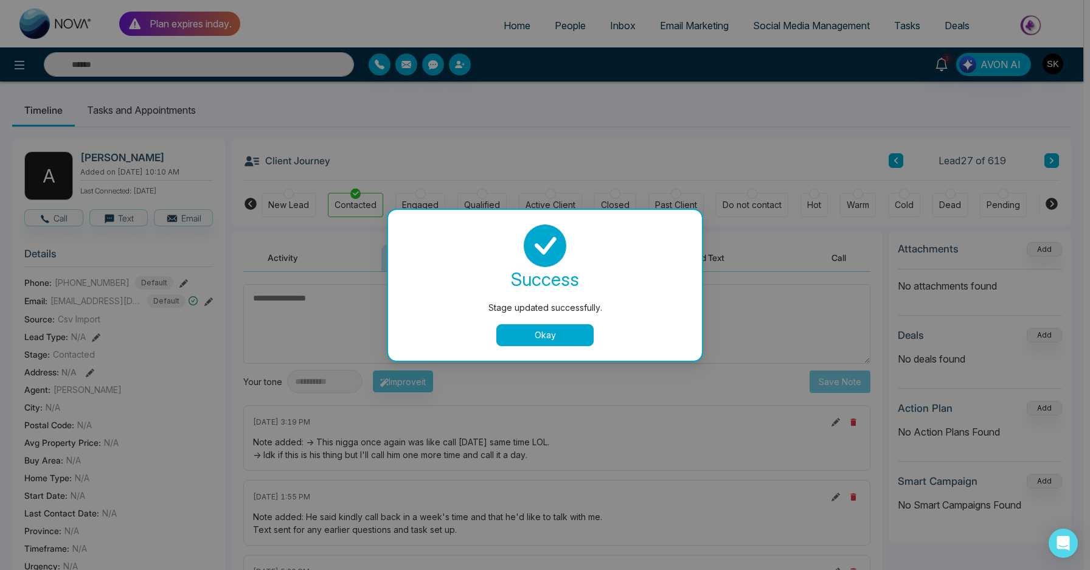
click at [536, 330] on button "Okay" at bounding box center [544, 335] width 97 height 22
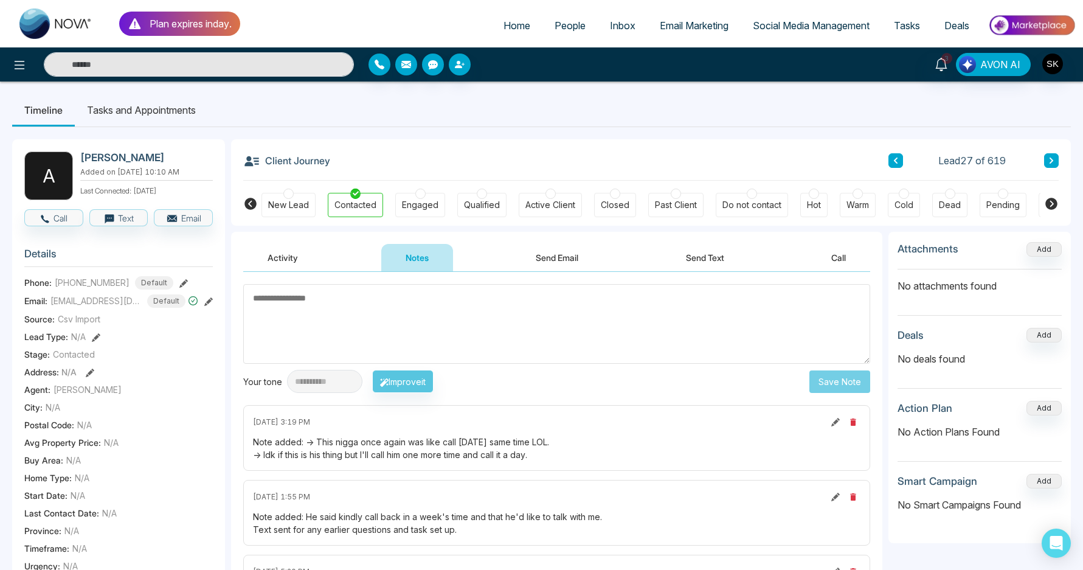
click at [139, 100] on li "Tasks and Appointments" at bounding box center [141, 110] width 133 height 33
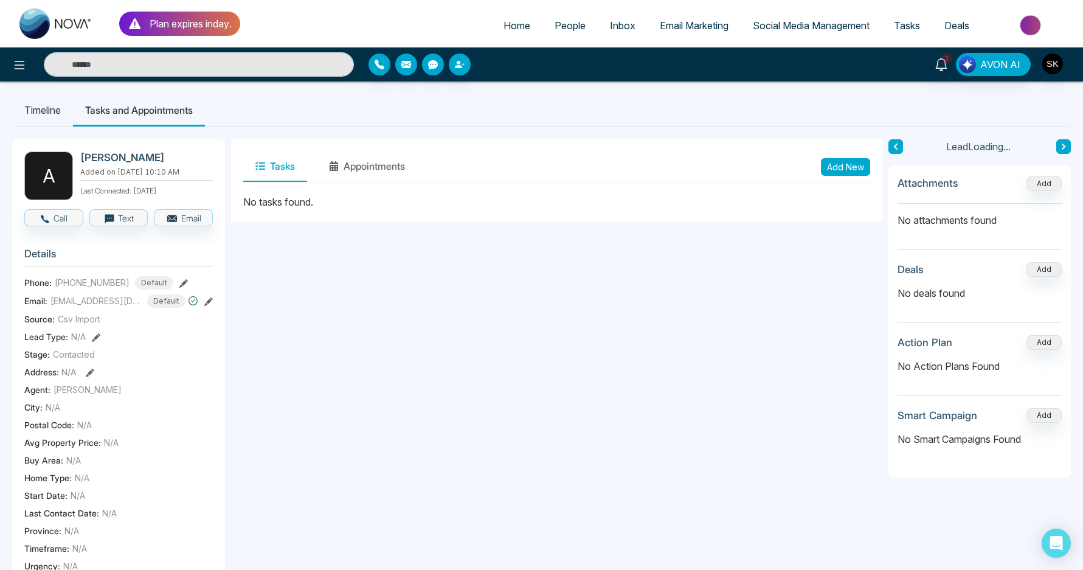
click at [837, 169] on button "Add New" at bounding box center [845, 167] width 49 height 18
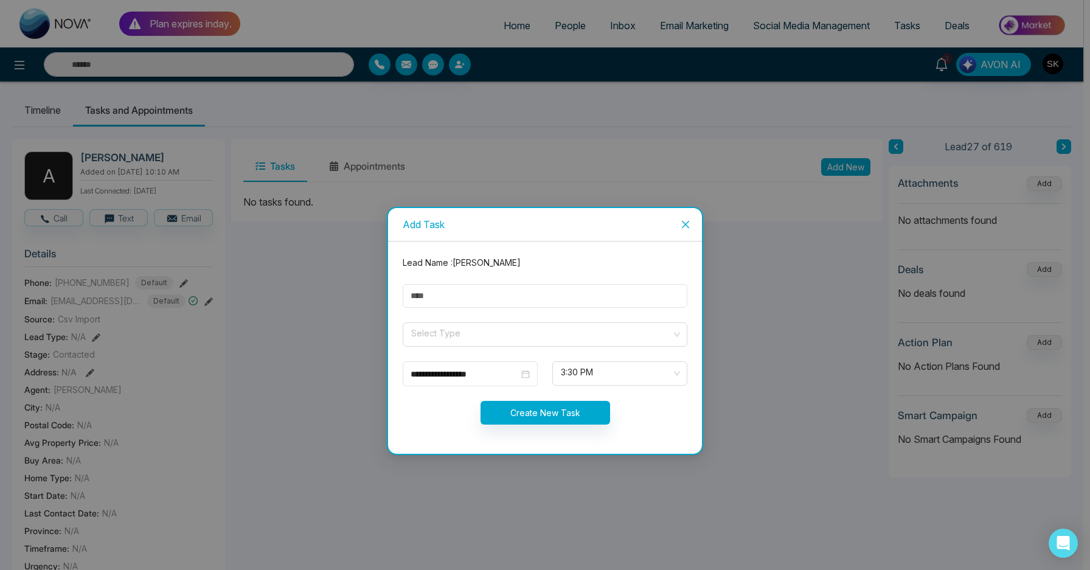
click at [479, 310] on form "**********" at bounding box center [544, 347] width 299 height 183
click at [479, 297] on input "*" at bounding box center [545, 296] width 285 height 24
type input "**********"
click at [487, 330] on input "search" at bounding box center [541, 332] width 262 height 18
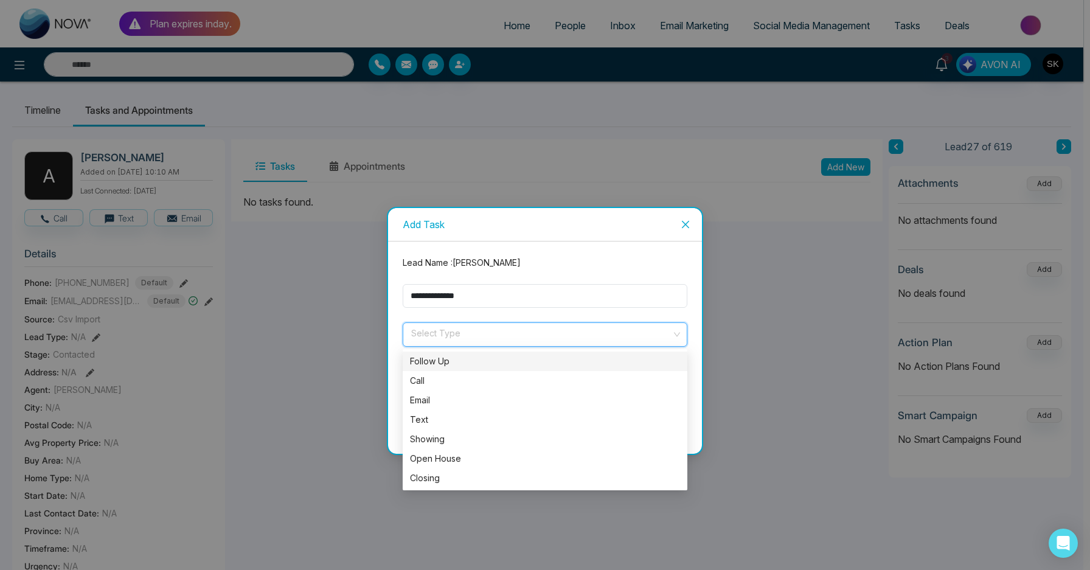
click at [474, 360] on div "Follow Up" at bounding box center [545, 361] width 270 height 13
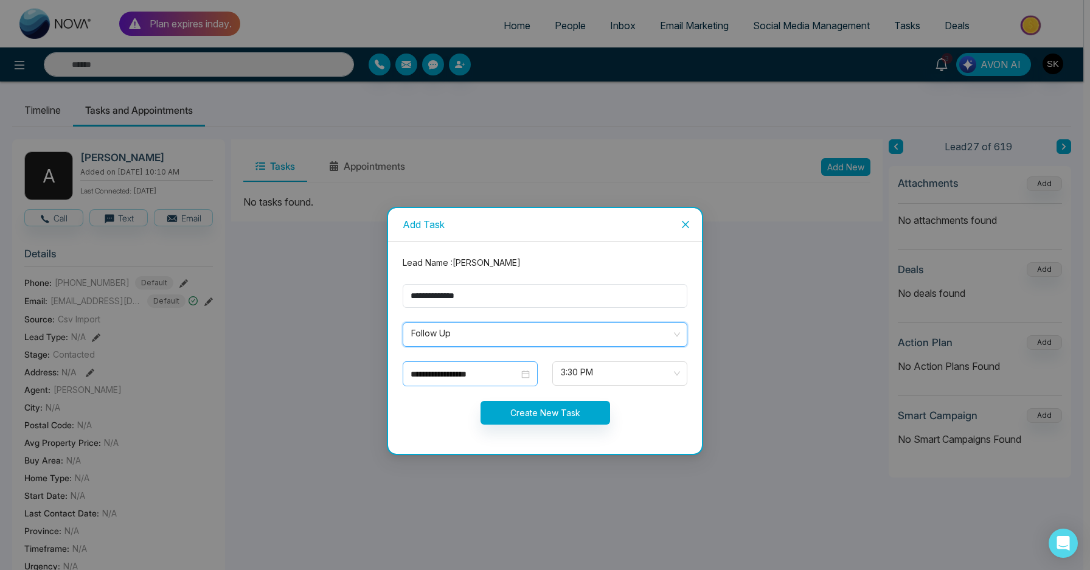
click at [474, 379] on input "**********" at bounding box center [464, 373] width 108 height 13
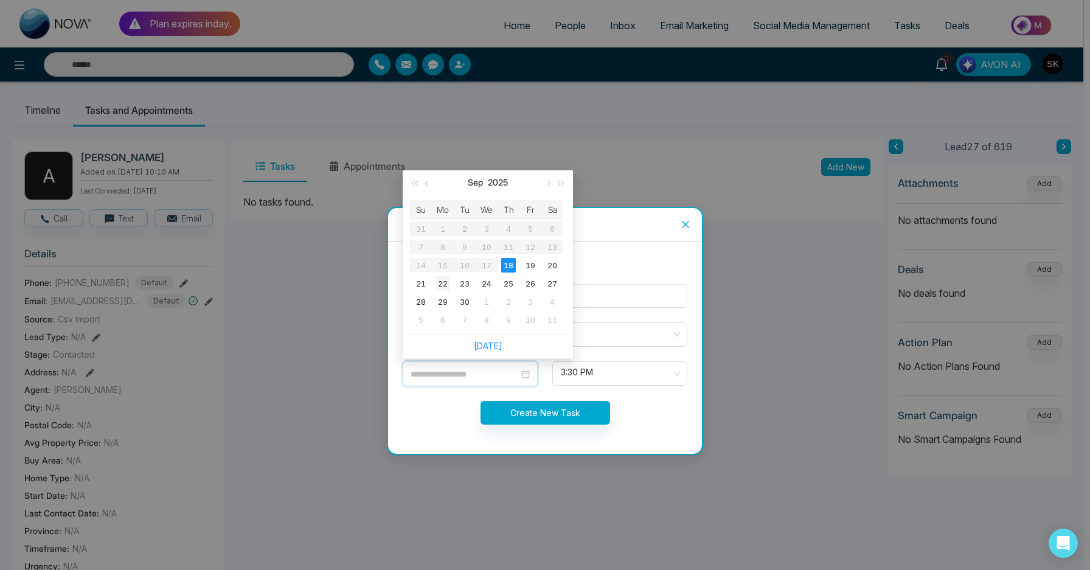
type input "**********"
click at [443, 288] on div "22" at bounding box center [442, 283] width 15 height 15
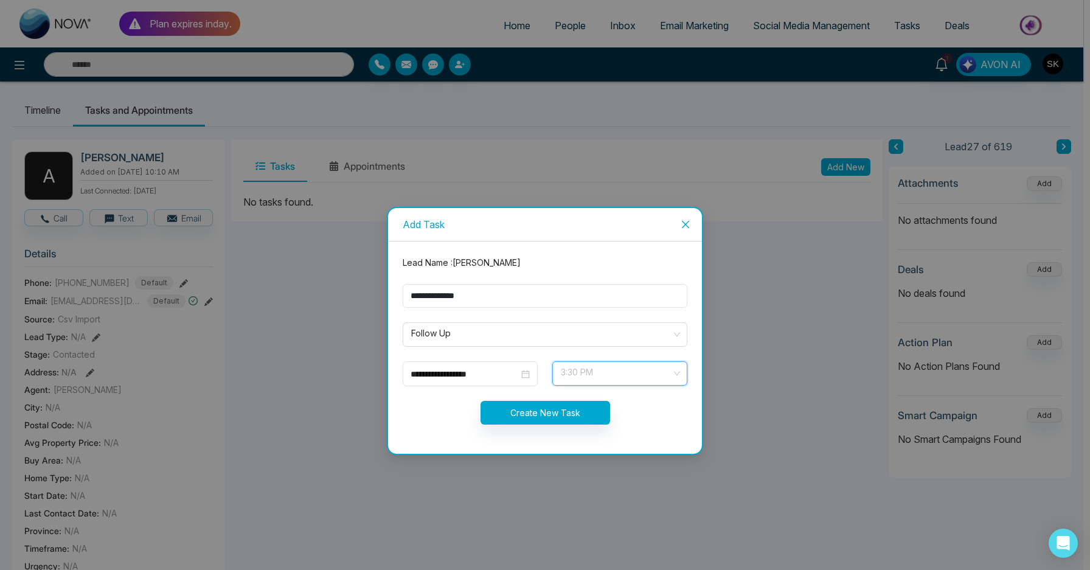
click at [600, 362] on input "search" at bounding box center [615, 371] width 112 height 18
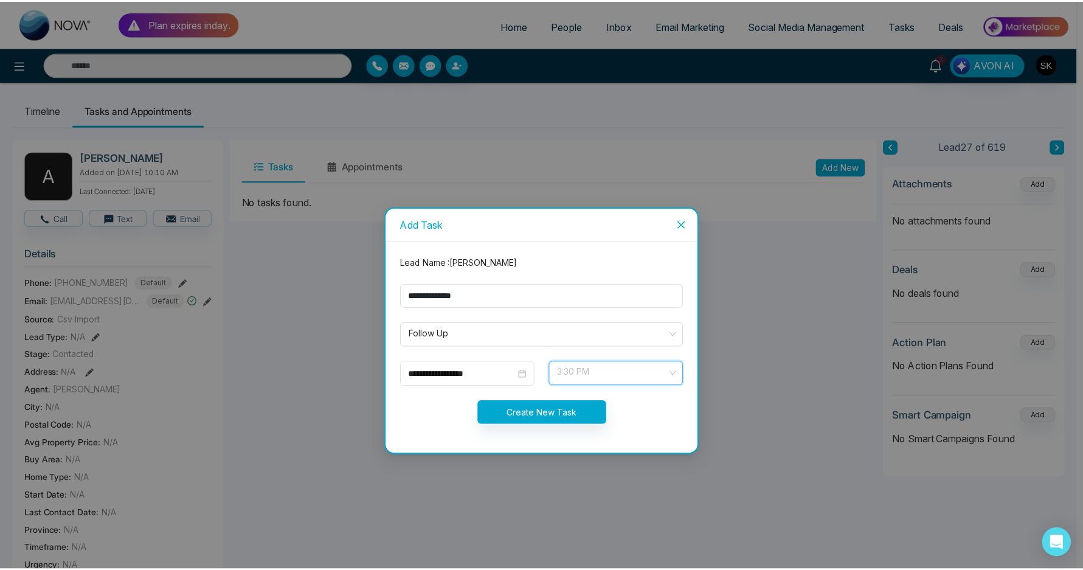
scroll to position [467, 0]
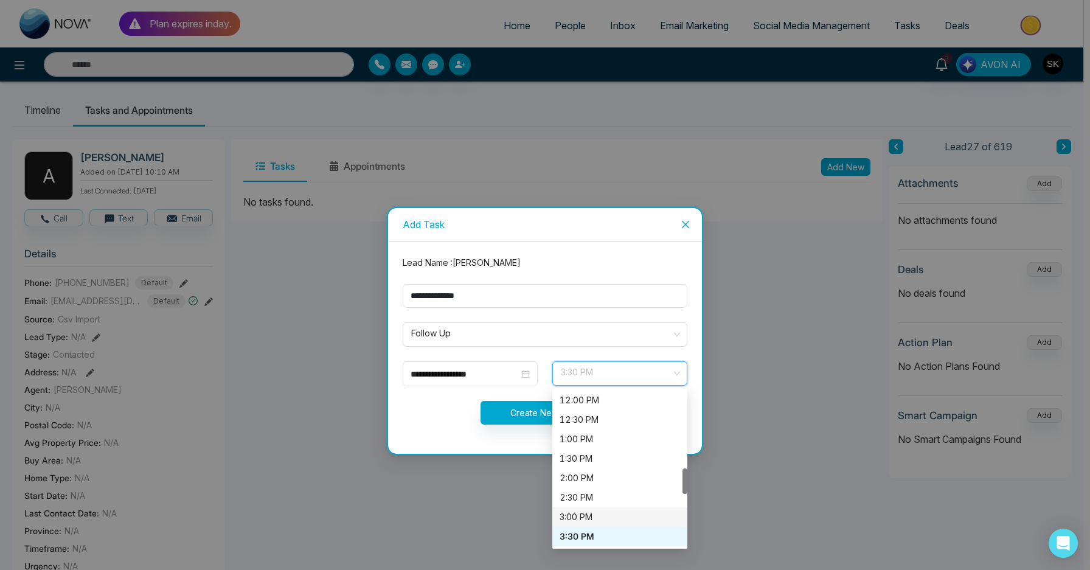
click at [582, 512] on div "3:00 PM" at bounding box center [619, 516] width 120 height 13
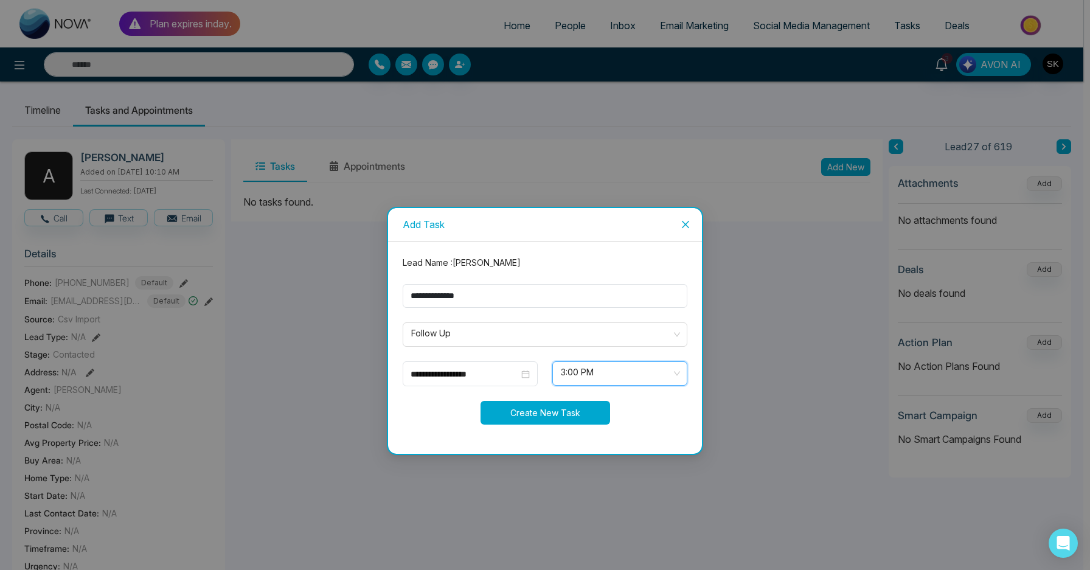
click at [566, 413] on button "Create New Task" at bounding box center [545, 413] width 130 height 24
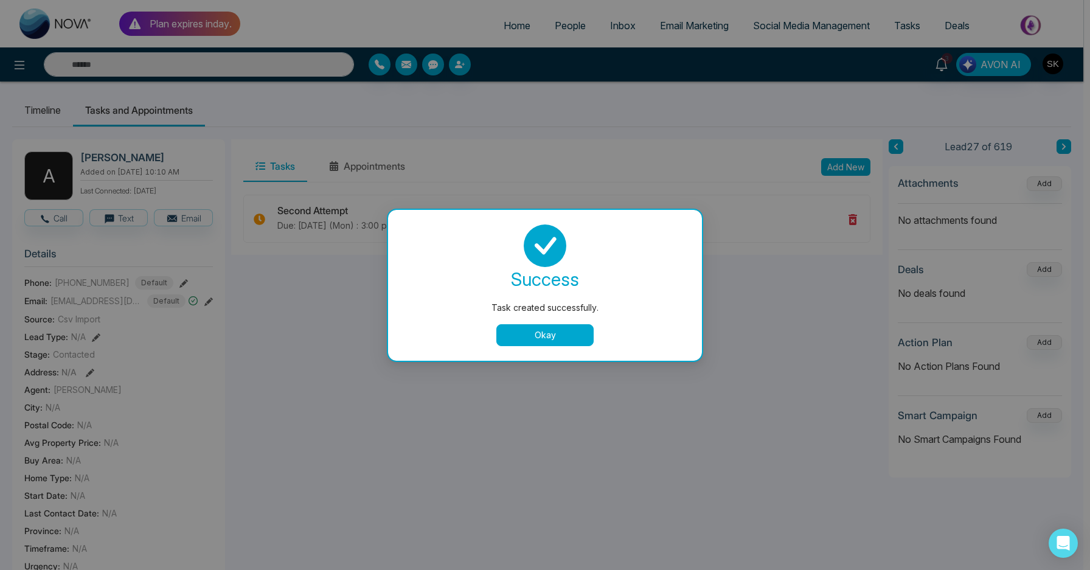
click at [549, 344] on button "Okay" at bounding box center [544, 335] width 97 height 22
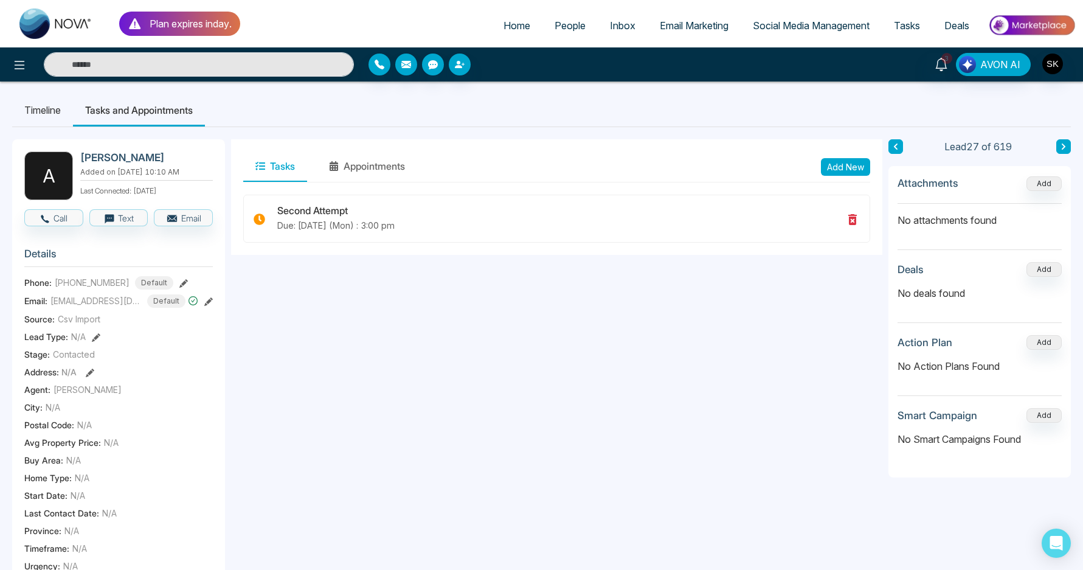
click at [1072, 154] on div "Timeline Tasks and Appointments A Ahmed Added on September 7 2023 | 10:10 AM La…" at bounding box center [541, 498] width 1083 height 834
click at [1067, 148] on button at bounding box center [1063, 146] width 15 height 15
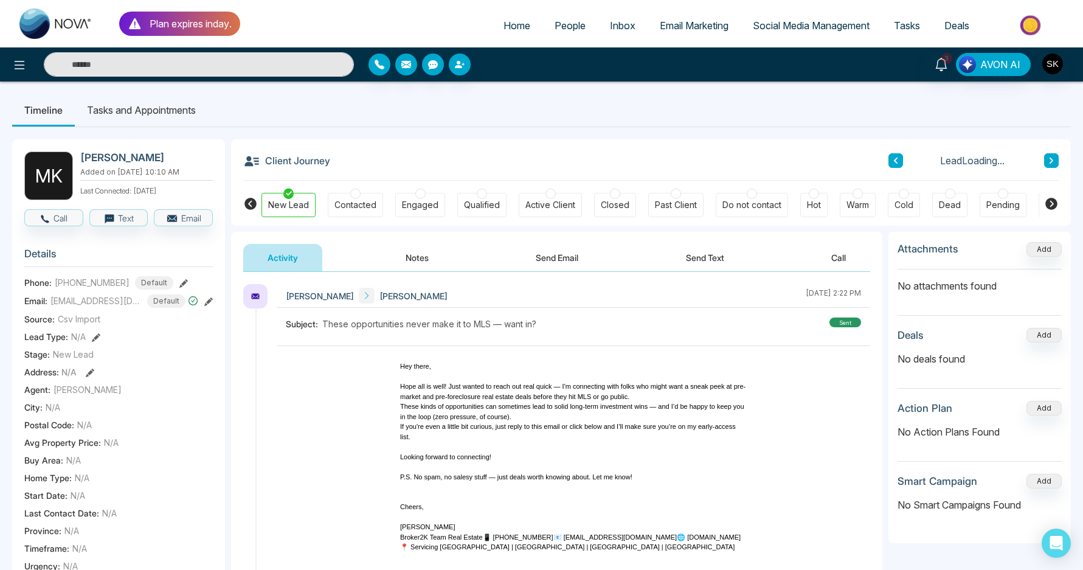
click at [896, 161] on icon at bounding box center [896, 160] width 6 height 7
click at [1054, 163] on icon at bounding box center [1051, 160] width 6 height 7
click at [398, 260] on button "Notes" at bounding box center [417, 257] width 72 height 27
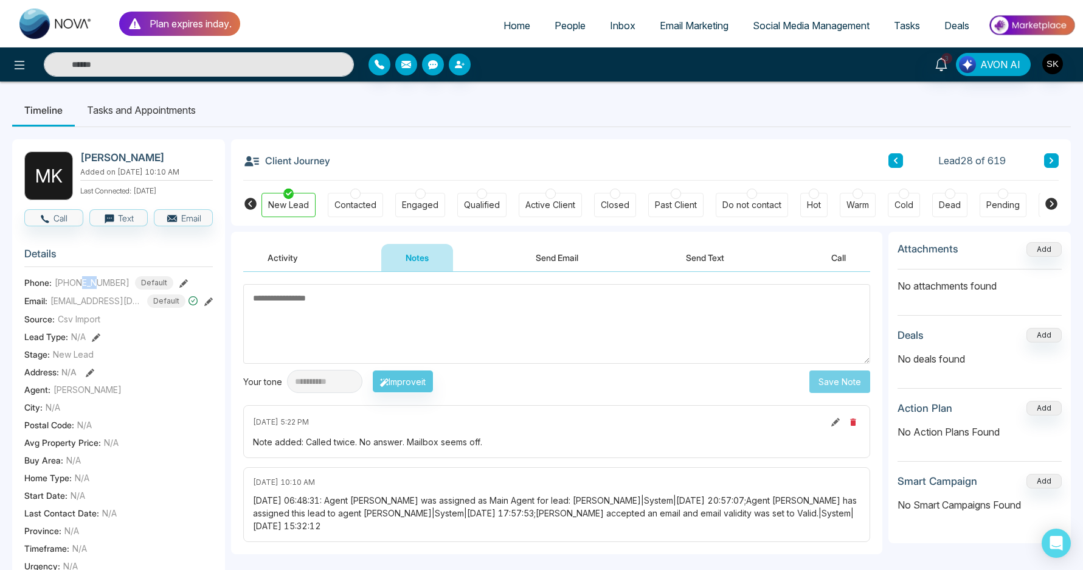
drag, startPoint x: 83, startPoint y: 289, endPoint x: 99, endPoint y: 289, distance: 15.2
click at [99, 289] on span "[PHONE_NUMBER]" at bounding box center [92, 282] width 75 height 13
click at [308, 326] on textarea at bounding box center [556, 324] width 627 height 80
click at [362, 196] on div "Contacted" at bounding box center [355, 205] width 55 height 24
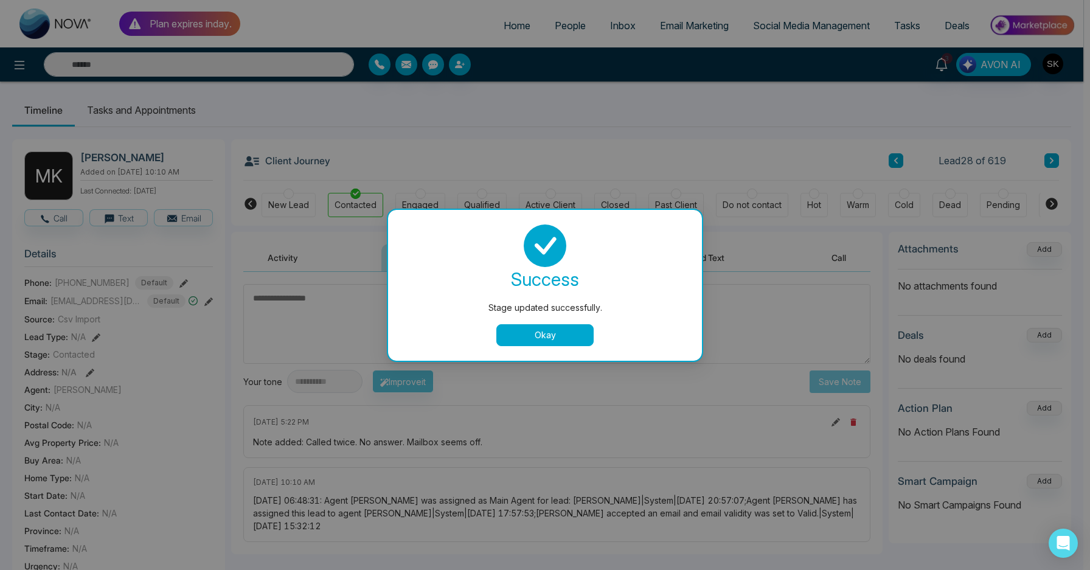
click at [556, 336] on button "Okay" at bounding box center [544, 335] width 97 height 22
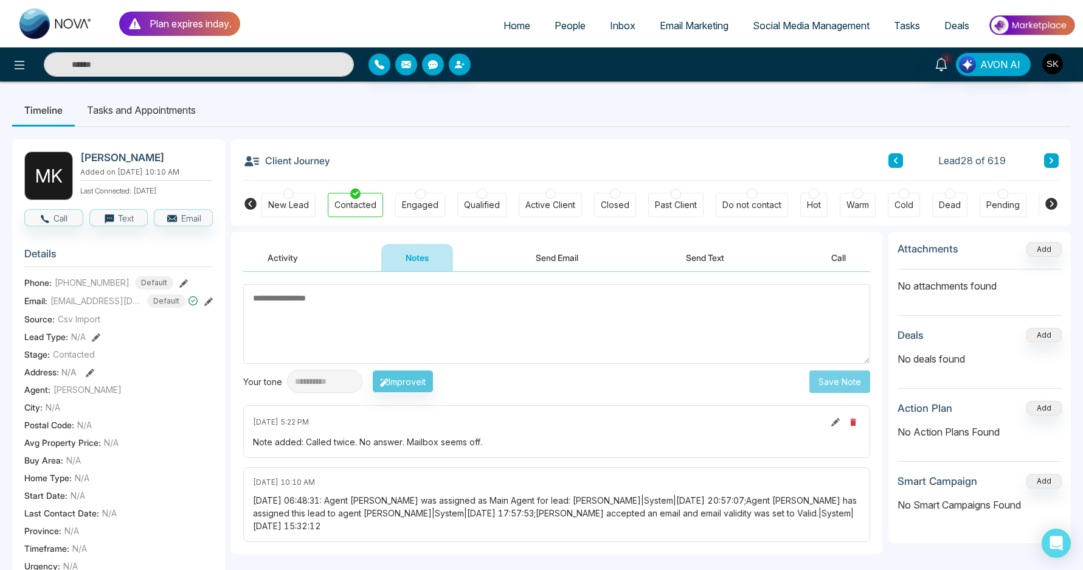
click at [459, 329] on textarea at bounding box center [556, 324] width 627 height 80
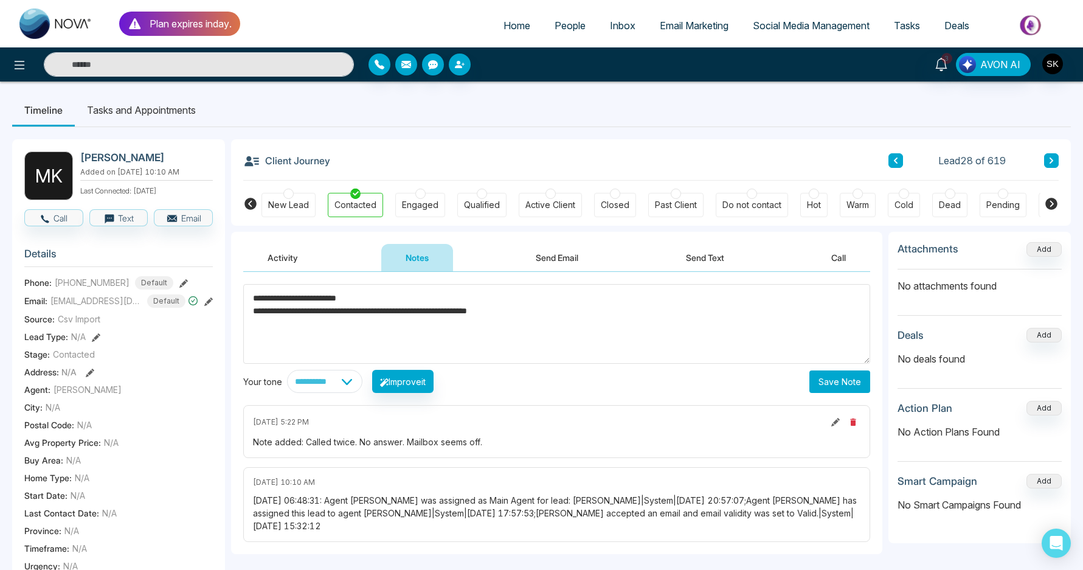
type textarea "**********"
click at [848, 384] on button "Save Note" at bounding box center [839, 381] width 61 height 23
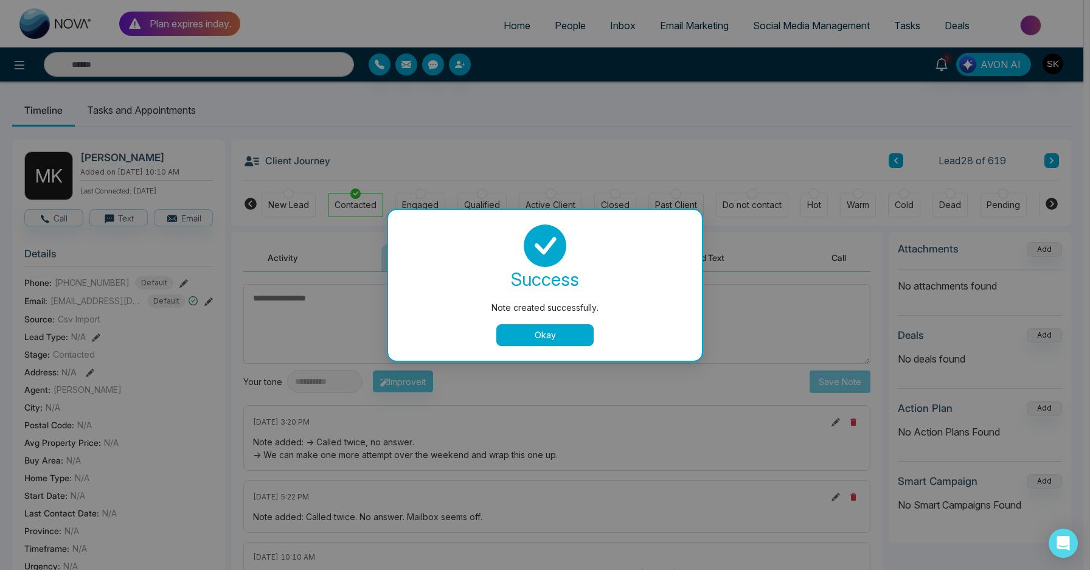
click at [556, 342] on button "Okay" at bounding box center [544, 335] width 97 height 22
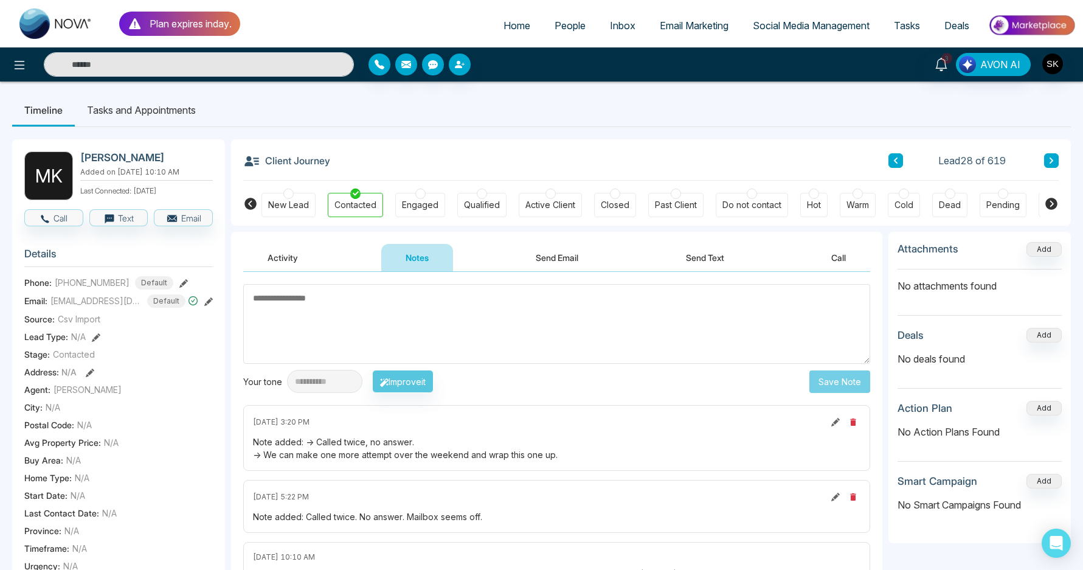
click at [147, 109] on li "Tasks and Appointments" at bounding box center [141, 110] width 133 height 33
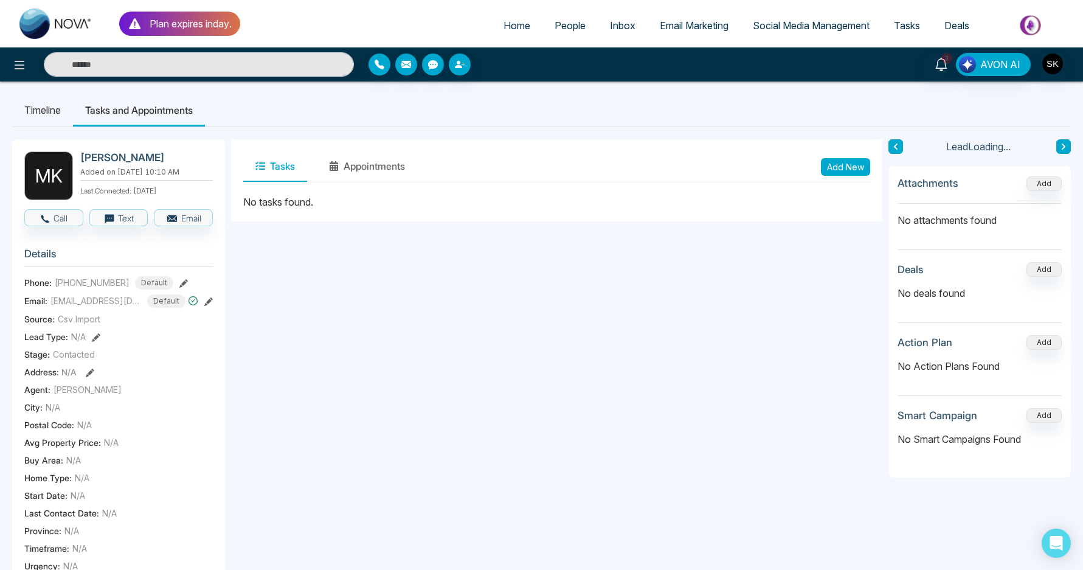
click at [862, 163] on button "Add New" at bounding box center [845, 167] width 49 height 18
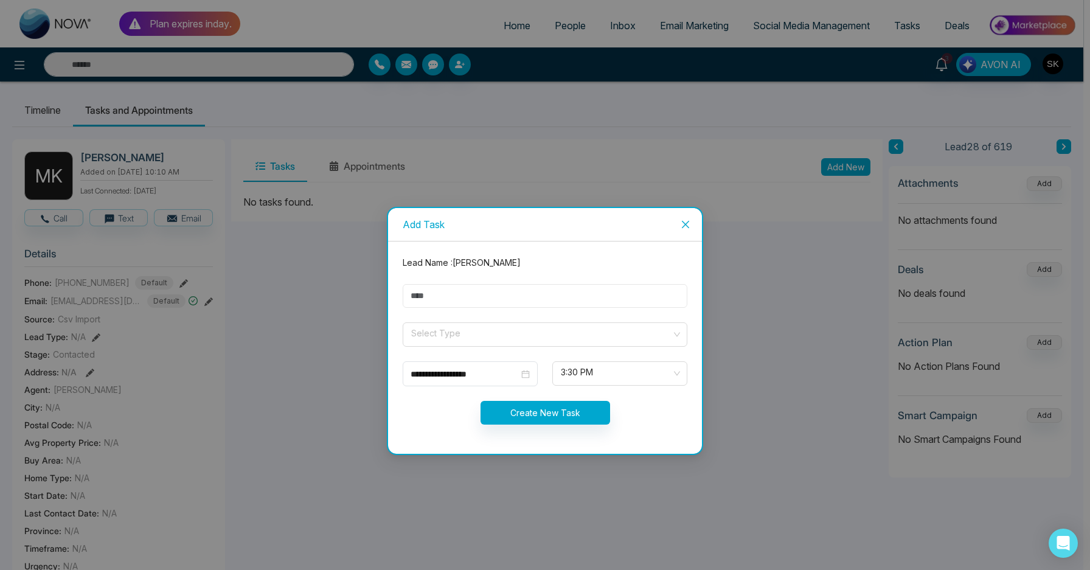
click at [440, 291] on input "text" at bounding box center [545, 296] width 285 height 24
type input "**********"
click at [448, 335] on input "search" at bounding box center [541, 332] width 262 height 18
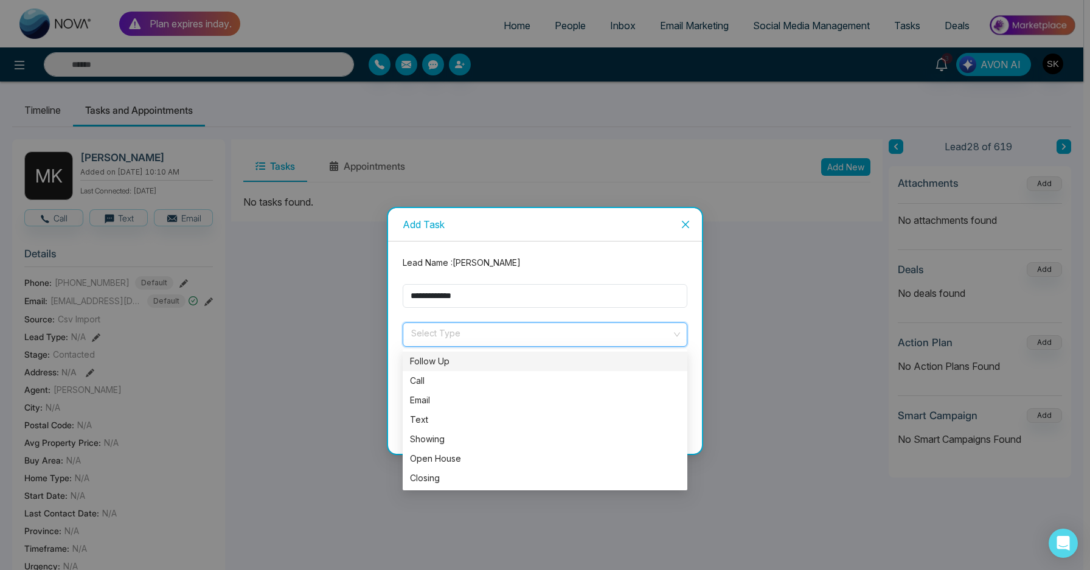
click at [444, 355] on div "Follow Up" at bounding box center [545, 361] width 270 height 13
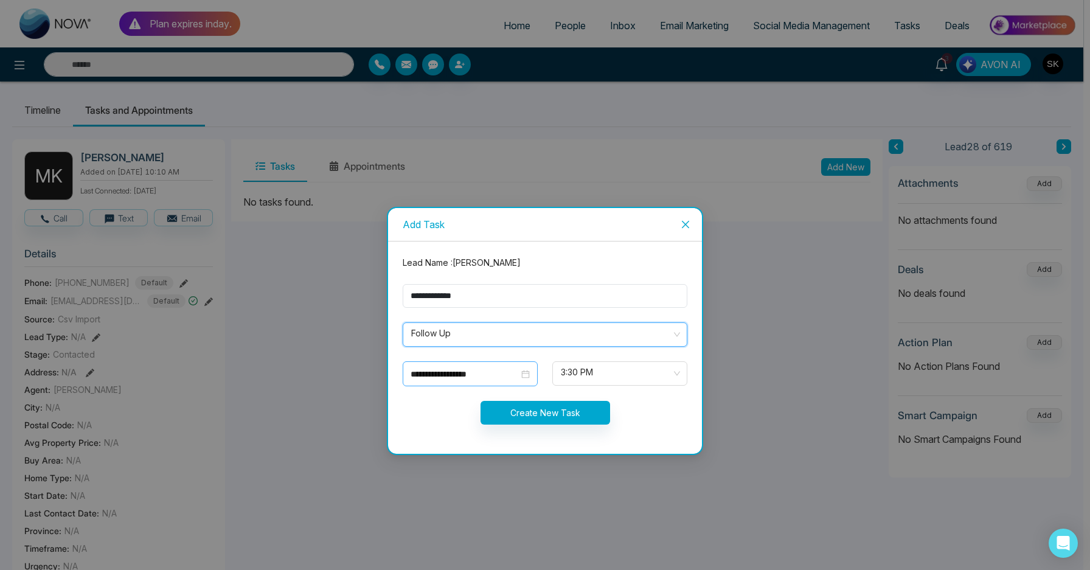
click at [434, 374] on input "**********" at bounding box center [464, 373] width 108 height 13
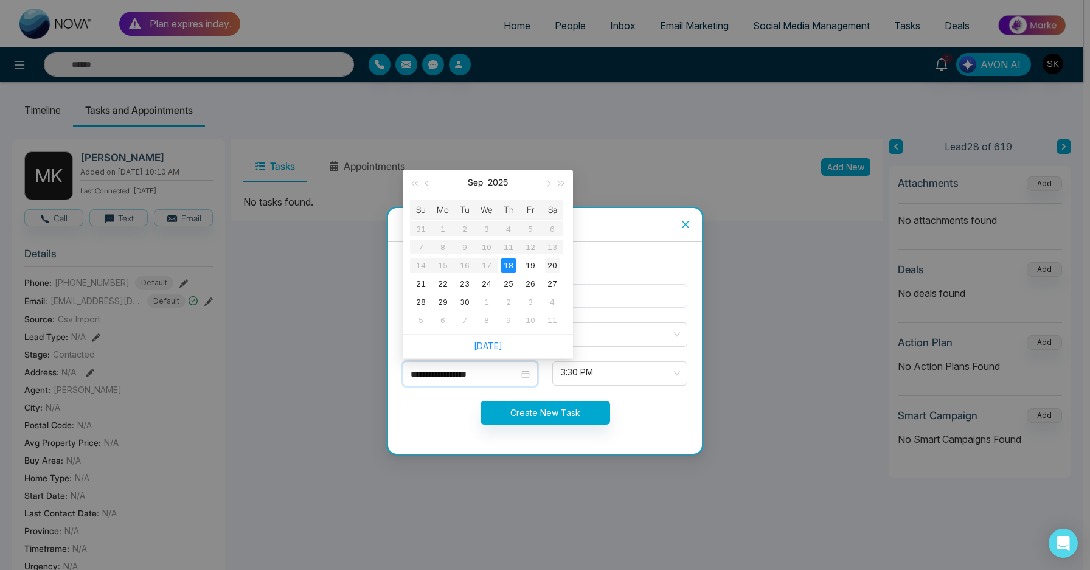
type input "**********"
click at [548, 262] on div "20" at bounding box center [552, 265] width 15 height 15
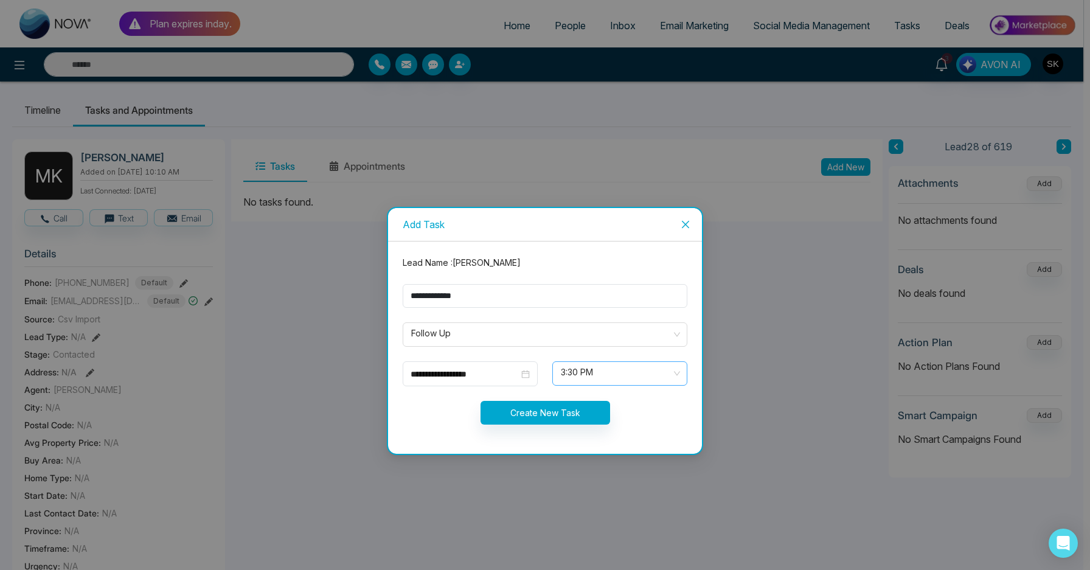
click at [581, 369] on span "3:30 PM" at bounding box center [620, 373] width 118 height 21
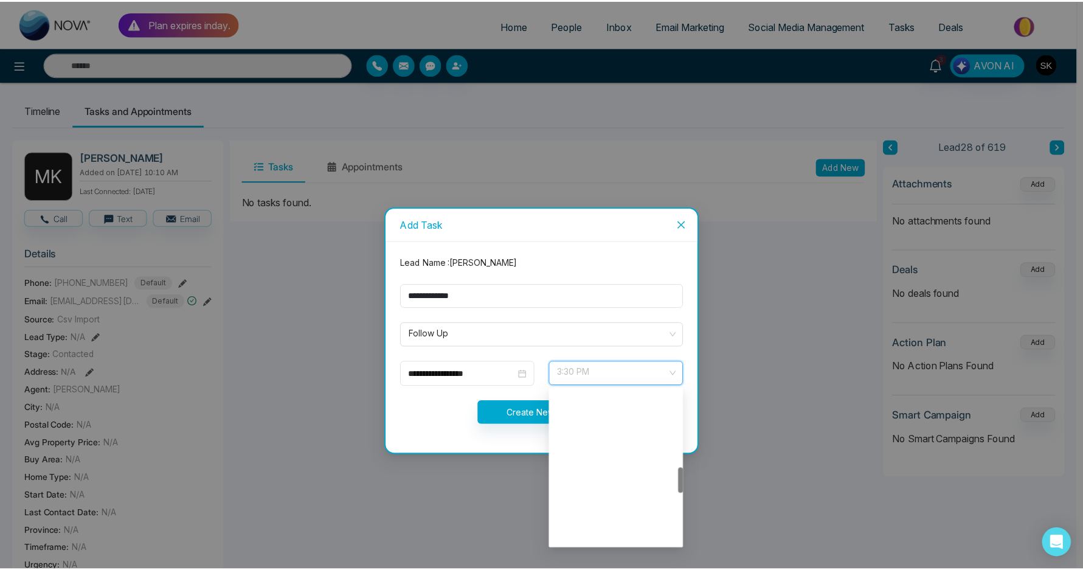
scroll to position [467, 0]
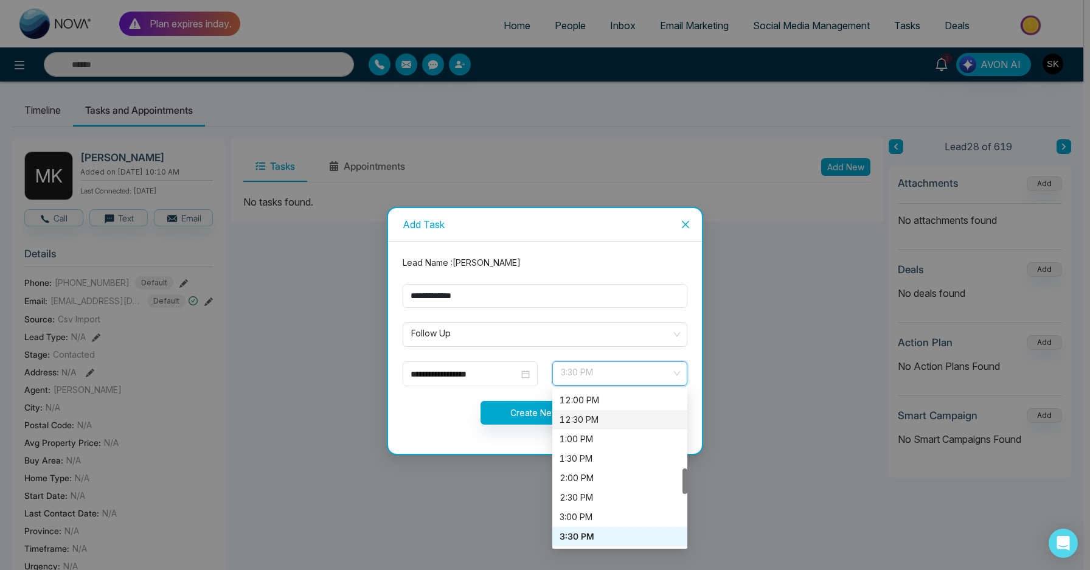
click at [589, 411] on div "12:30 PM" at bounding box center [619, 419] width 135 height 19
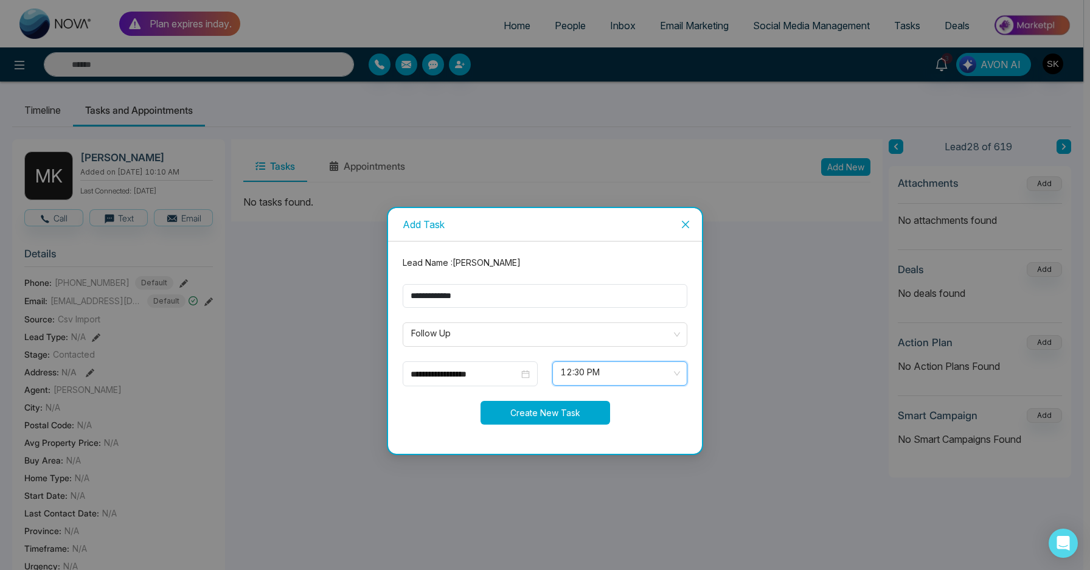
click at [546, 409] on button "Create New Task" at bounding box center [545, 413] width 130 height 24
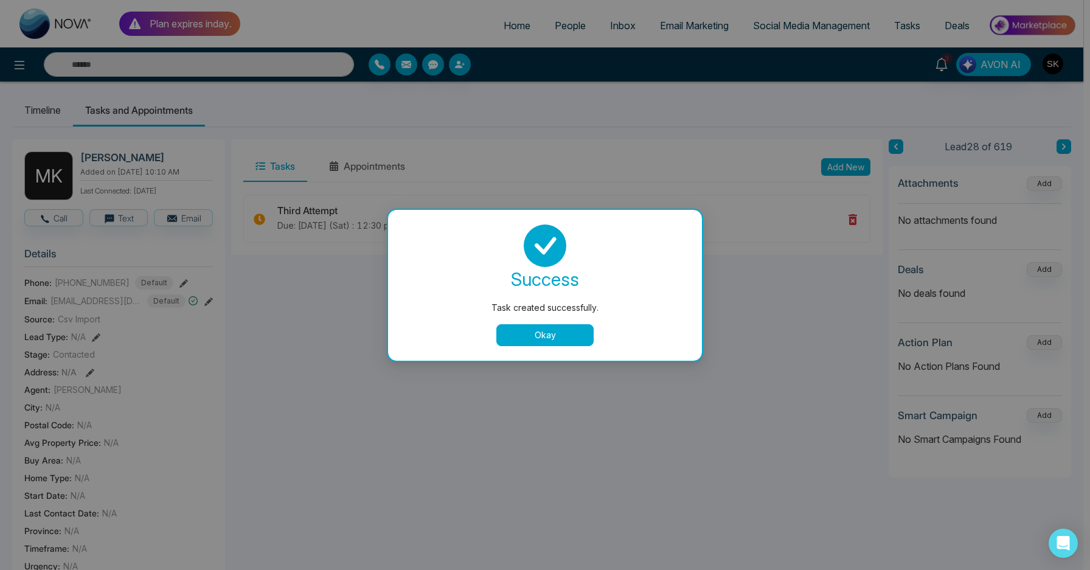
click at [558, 345] on button "Okay" at bounding box center [544, 335] width 97 height 22
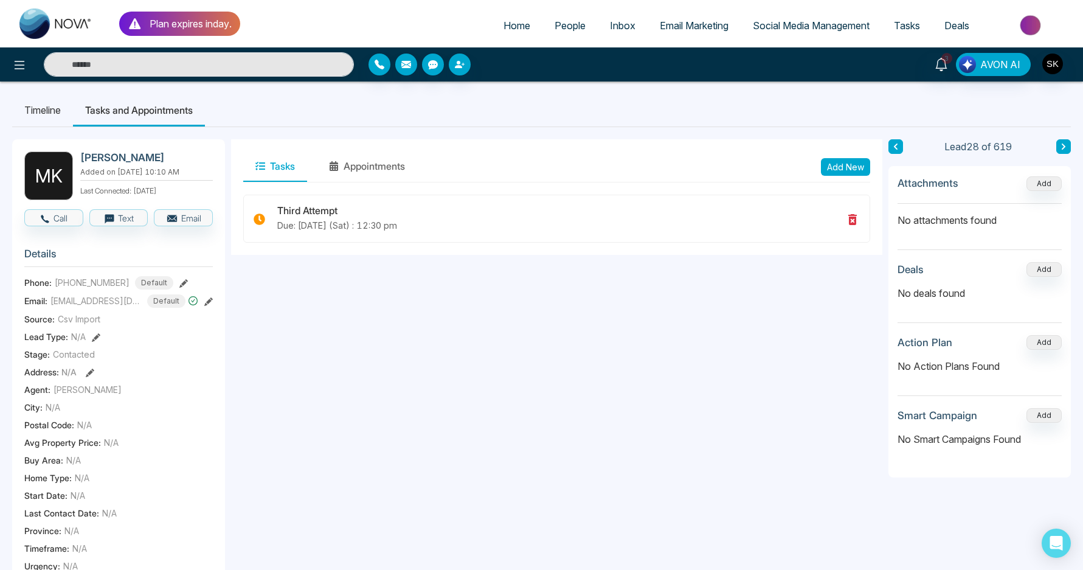
click at [1058, 148] on button at bounding box center [1063, 146] width 15 height 15
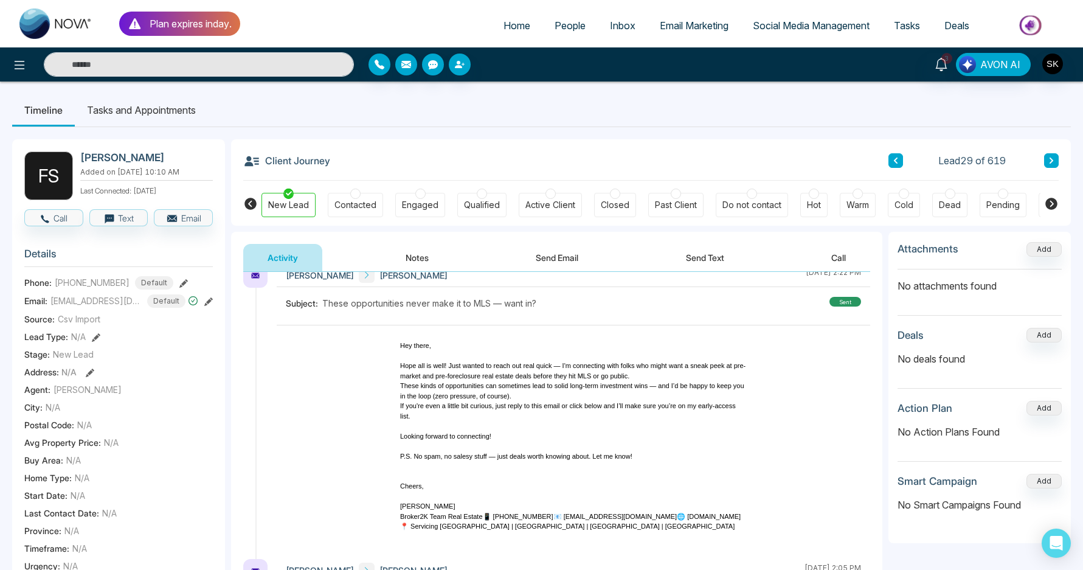
click at [404, 261] on button "Notes" at bounding box center [417, 257] width 72 height 27
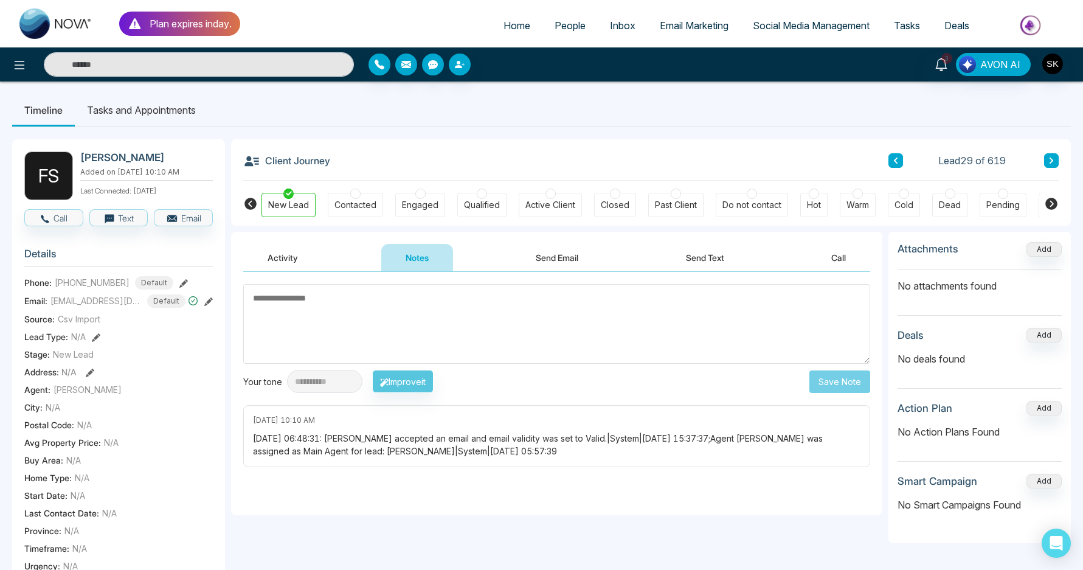
click at [516, 154] on div "Client Journey Lead 29 of 619" at bounding box center [651, 159] width 816 height 41
click at [565, 33] on link "People" at bounding box center [569, 25] width 55 height 23
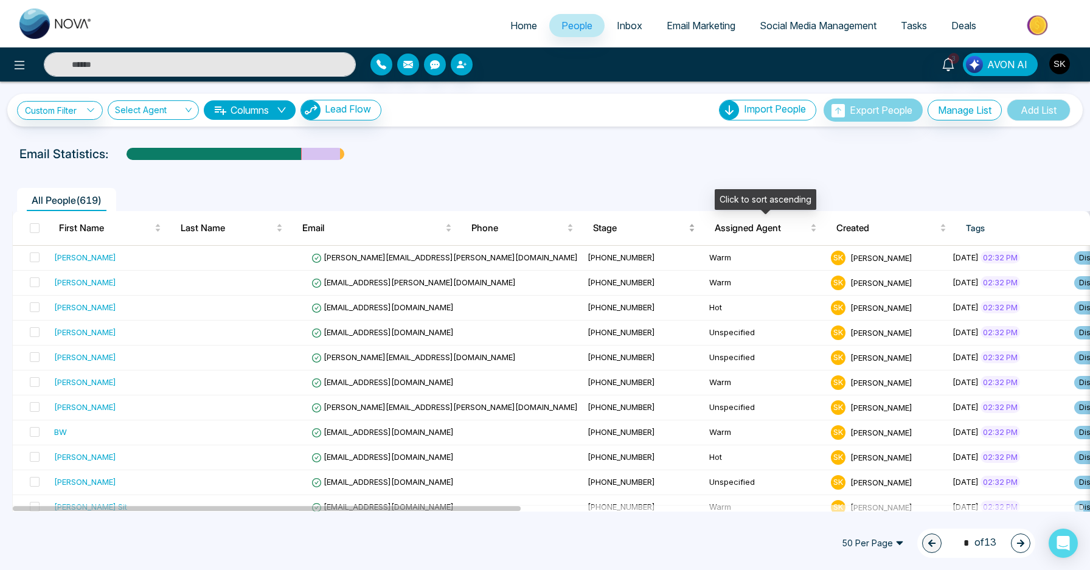
click at [598, 232] on span "Stage" at bounding box center [639, 228] width 93 height 15
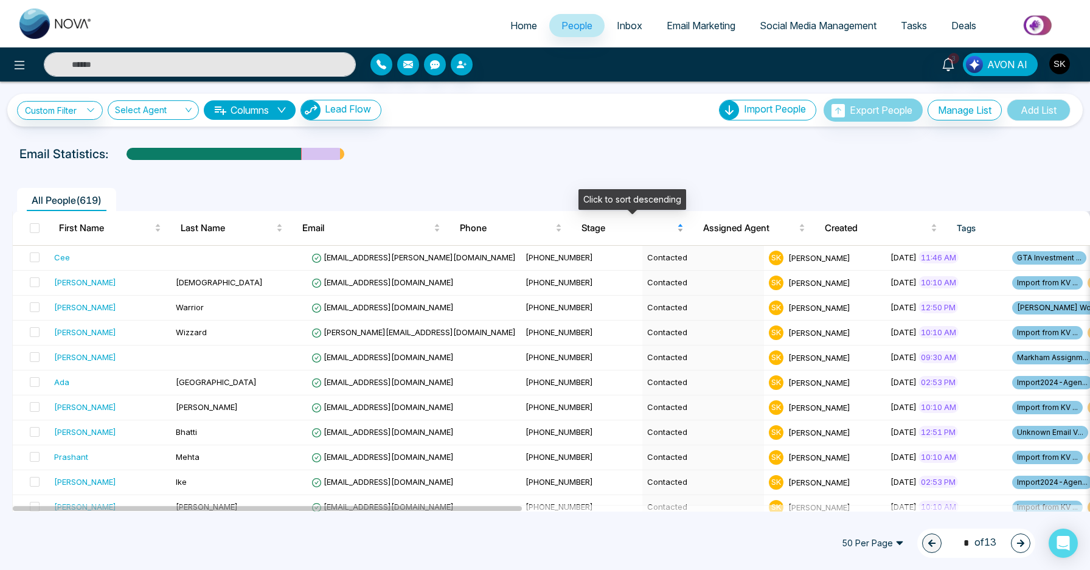
click at [628, 234] on span "Stage" at bounding box center [627, 228] width 93 height 15
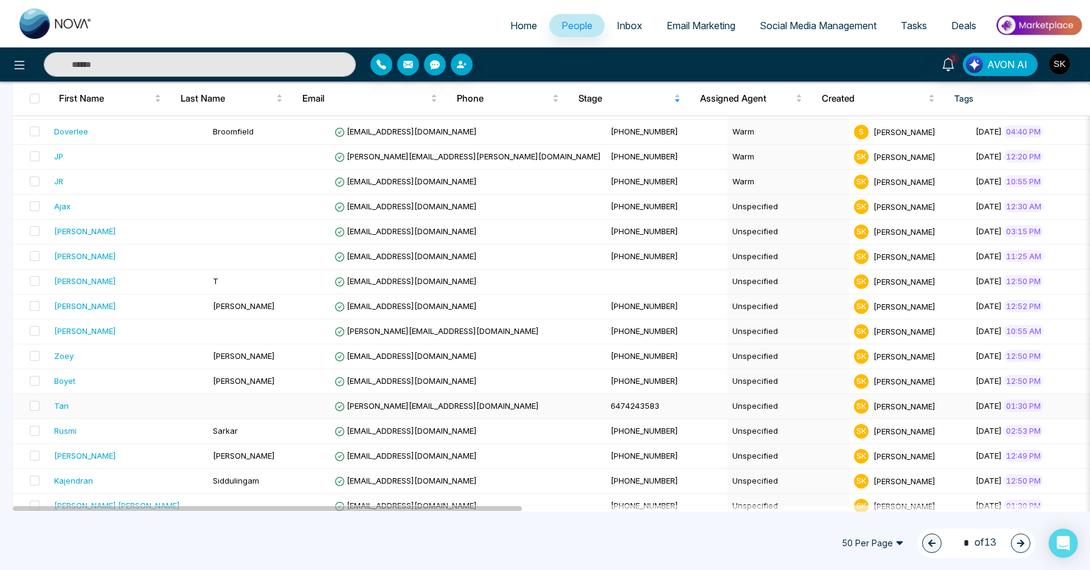
scroll to position [795, 0]
